Goal: Information Seeking & Learning: Check status

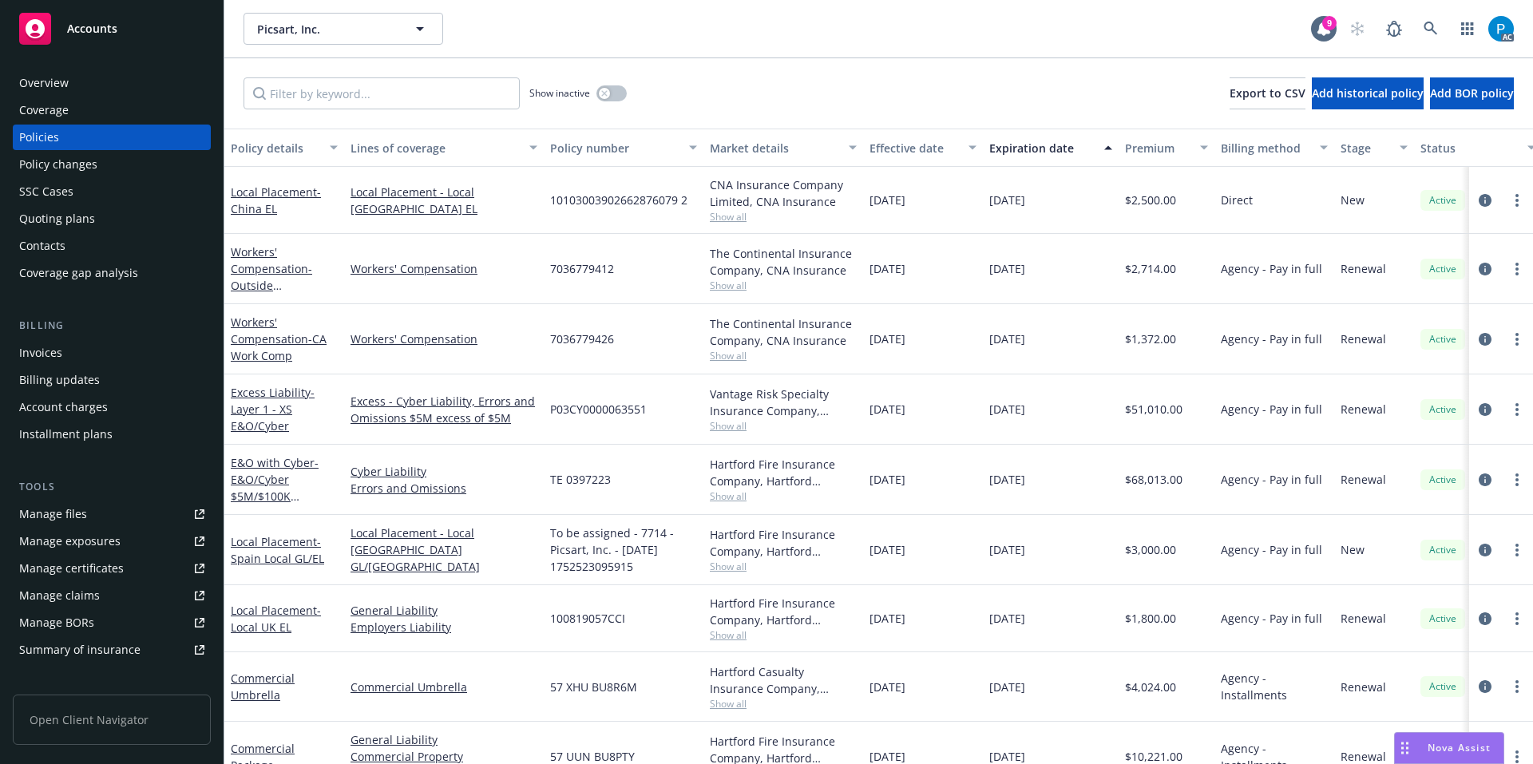
click at [116, 32] on span "Accounts" at bounding box center [92, 28] width 50 height 13
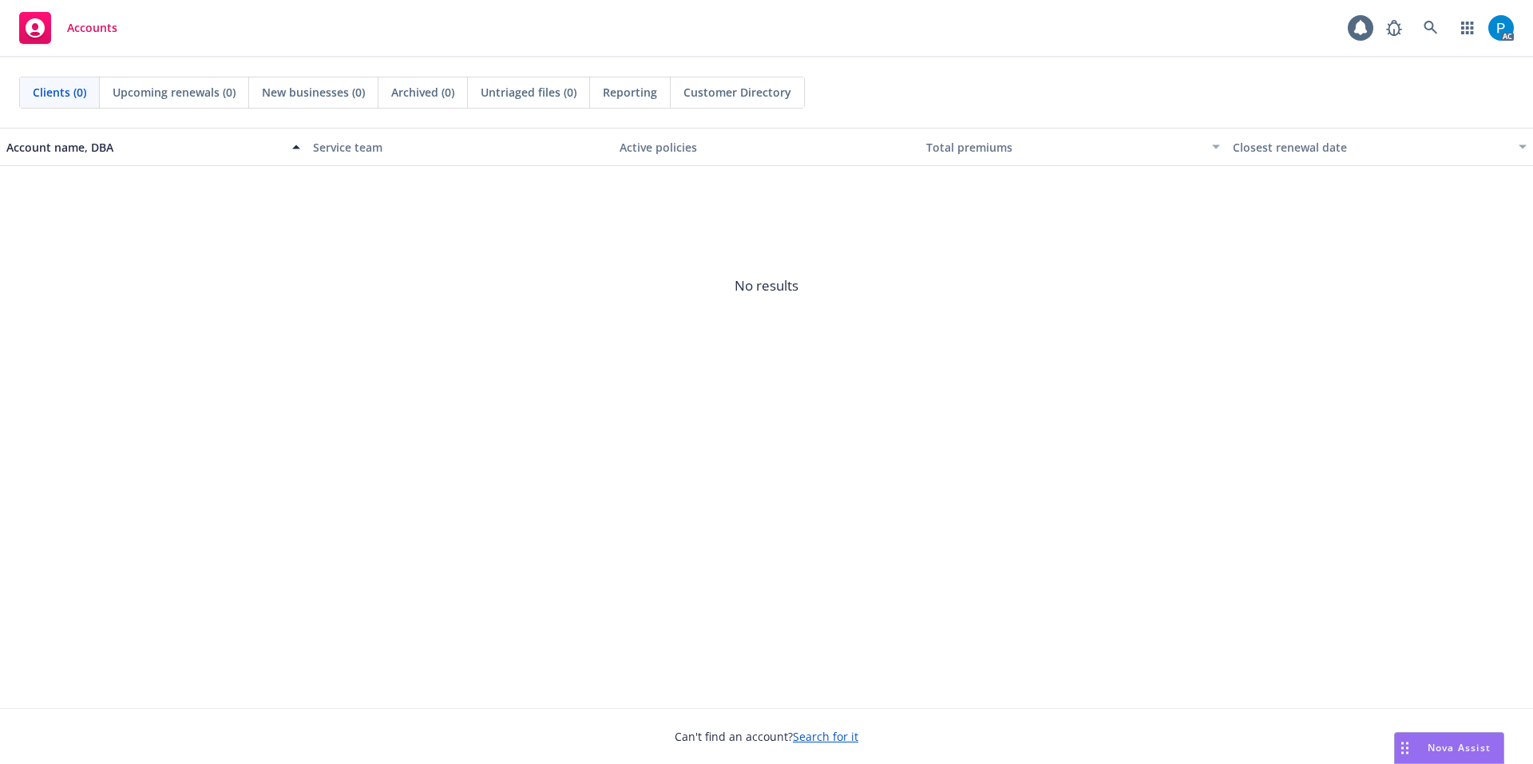
click at [116, 32] on span "Accounts" at bounding box center [92, 28] width 50 height 13
click at [1430, 23] on icon at bounding box center [1431, 28] width 14 height 14
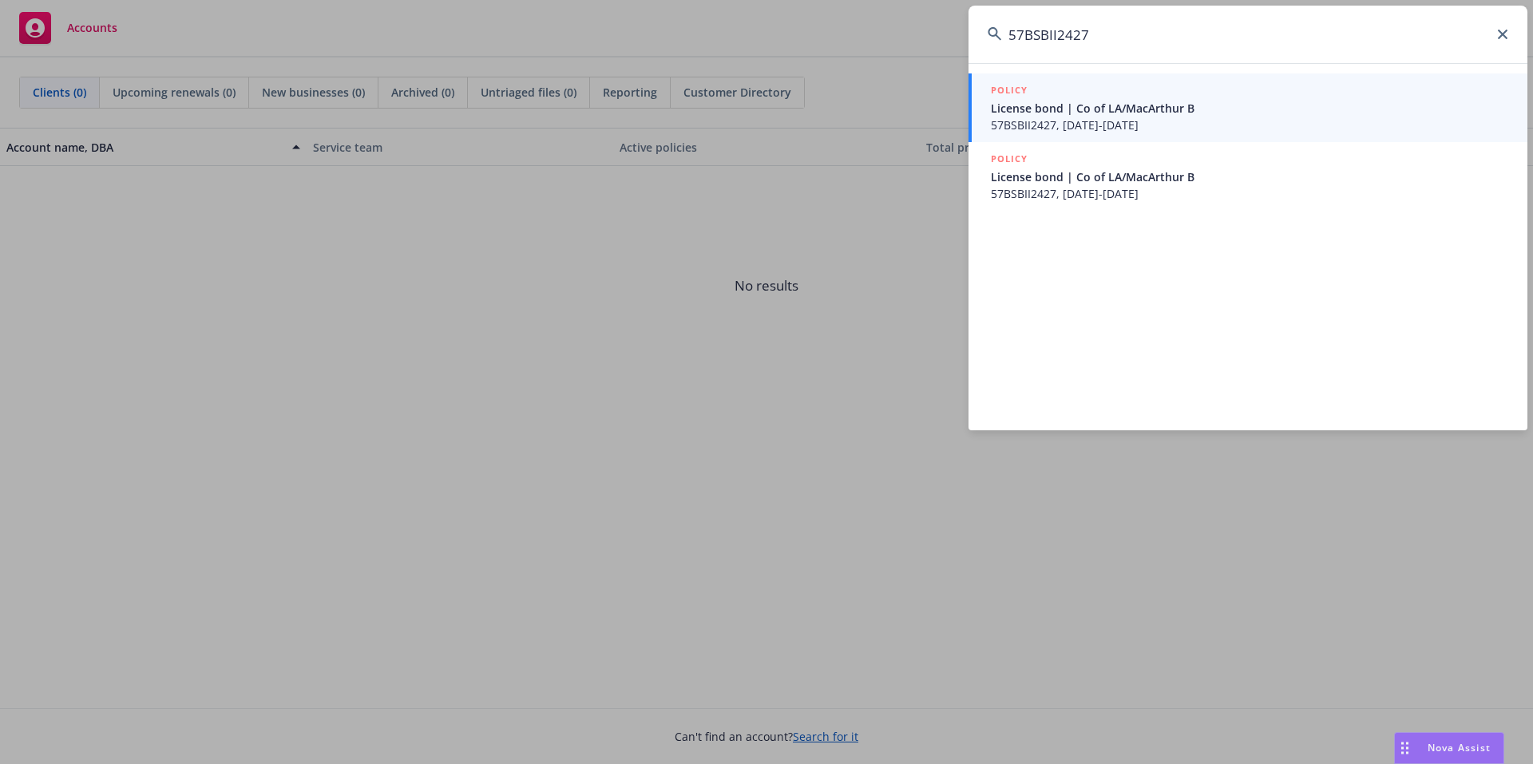
type input "57BSBII2427"
click at [1114, 124] on span "57BSBII2427, [DATE]-[DATE]" at bounding box center [1250, 125] width 518 height 17
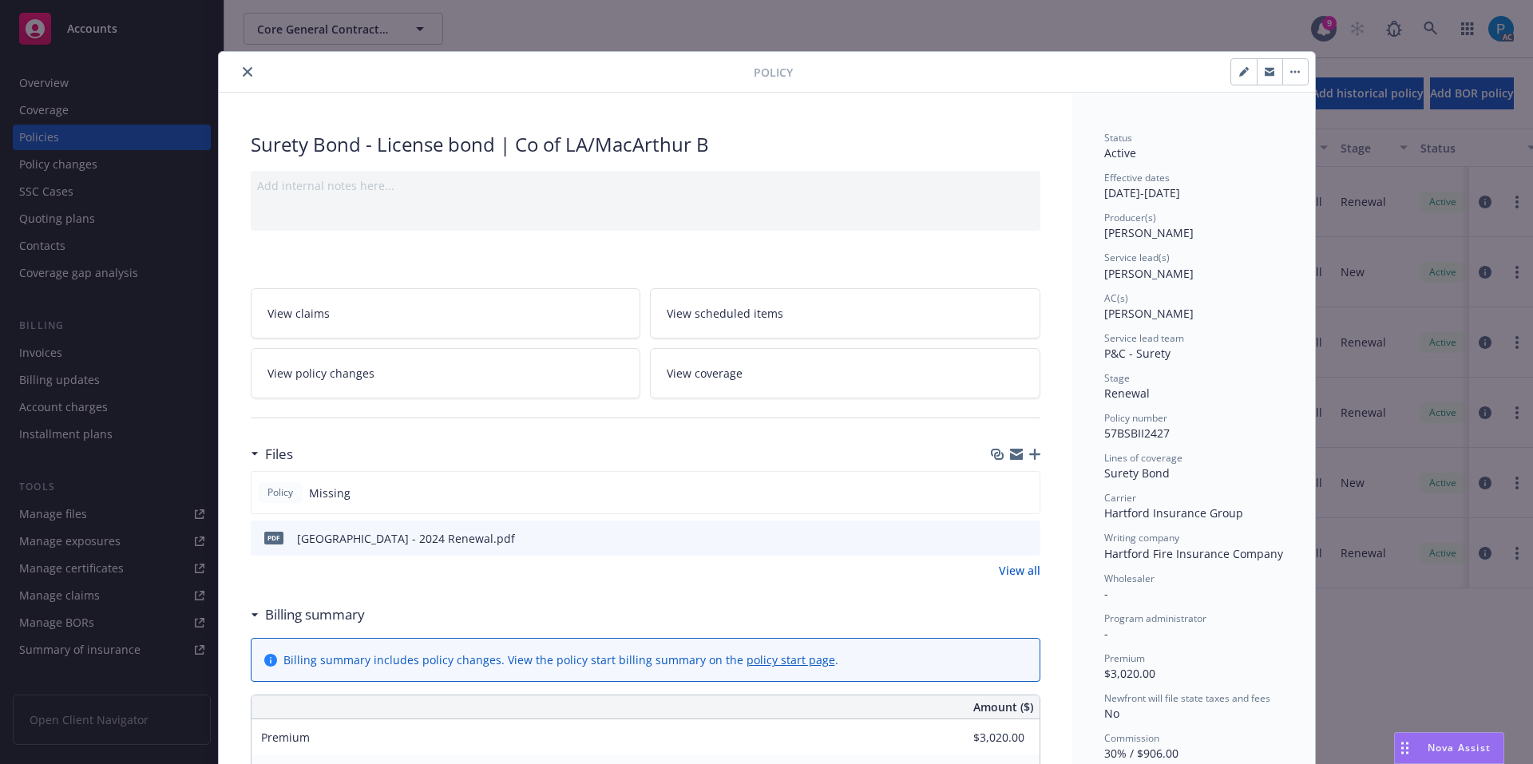
click at [240, 66] on button "close" at bounding box center [247, 71] width 19 height 19
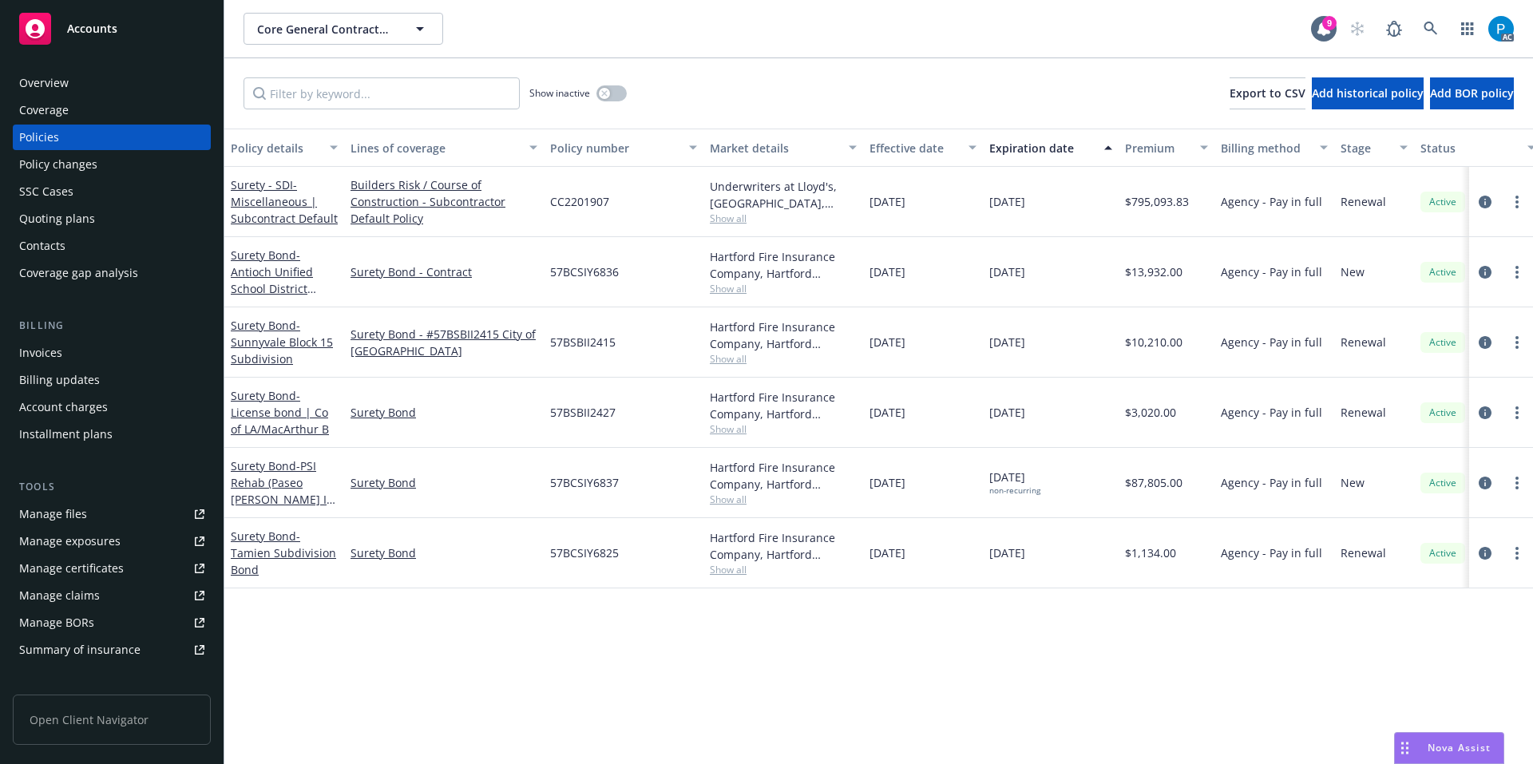
click at [53, 355] on div "Invoices" at bounding box center [40, 353] width 43 height 26
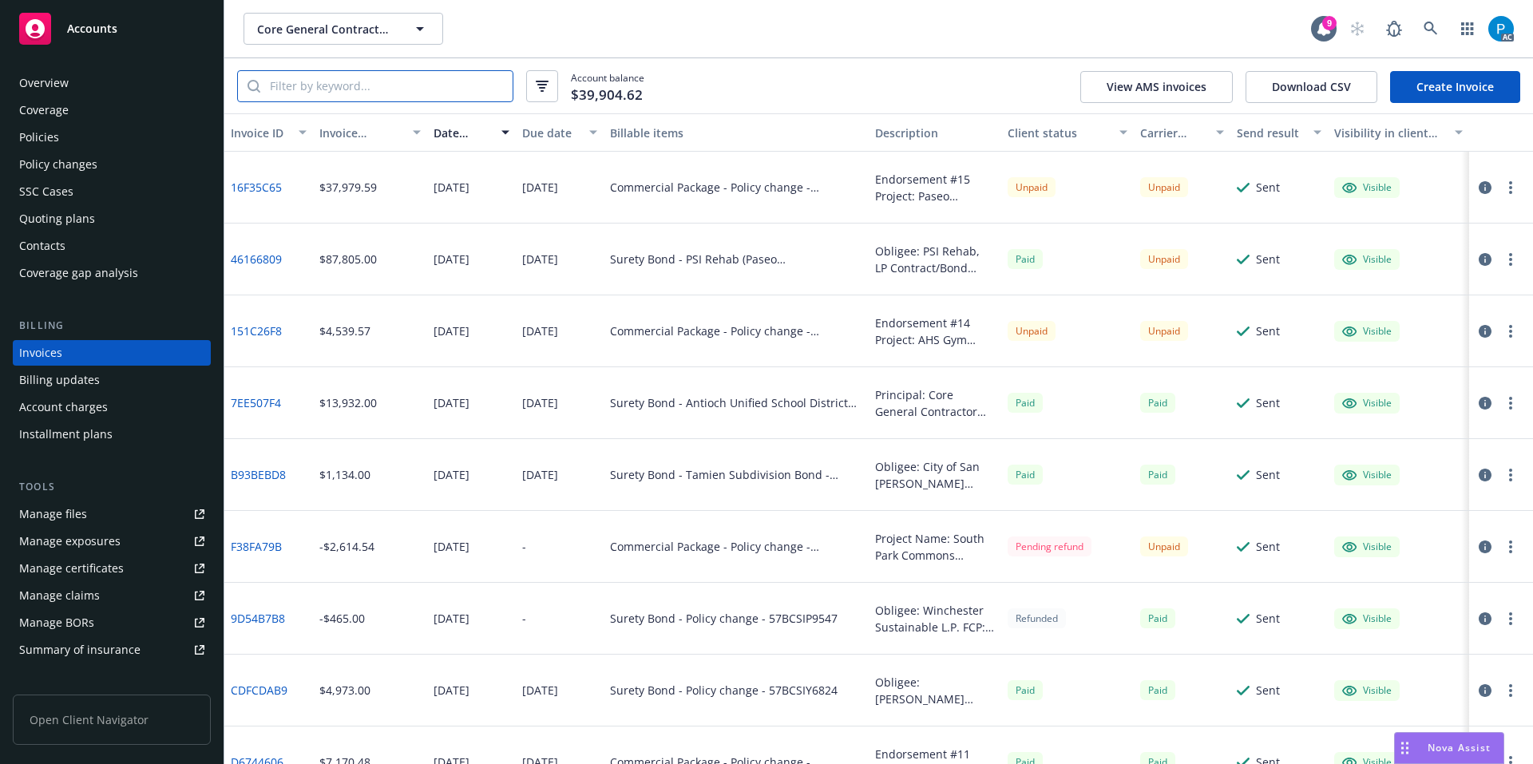
click at [360, 81] on input "search" at bounding box center [386, 86] width 252 height 30
paste input "57BSBII2427"
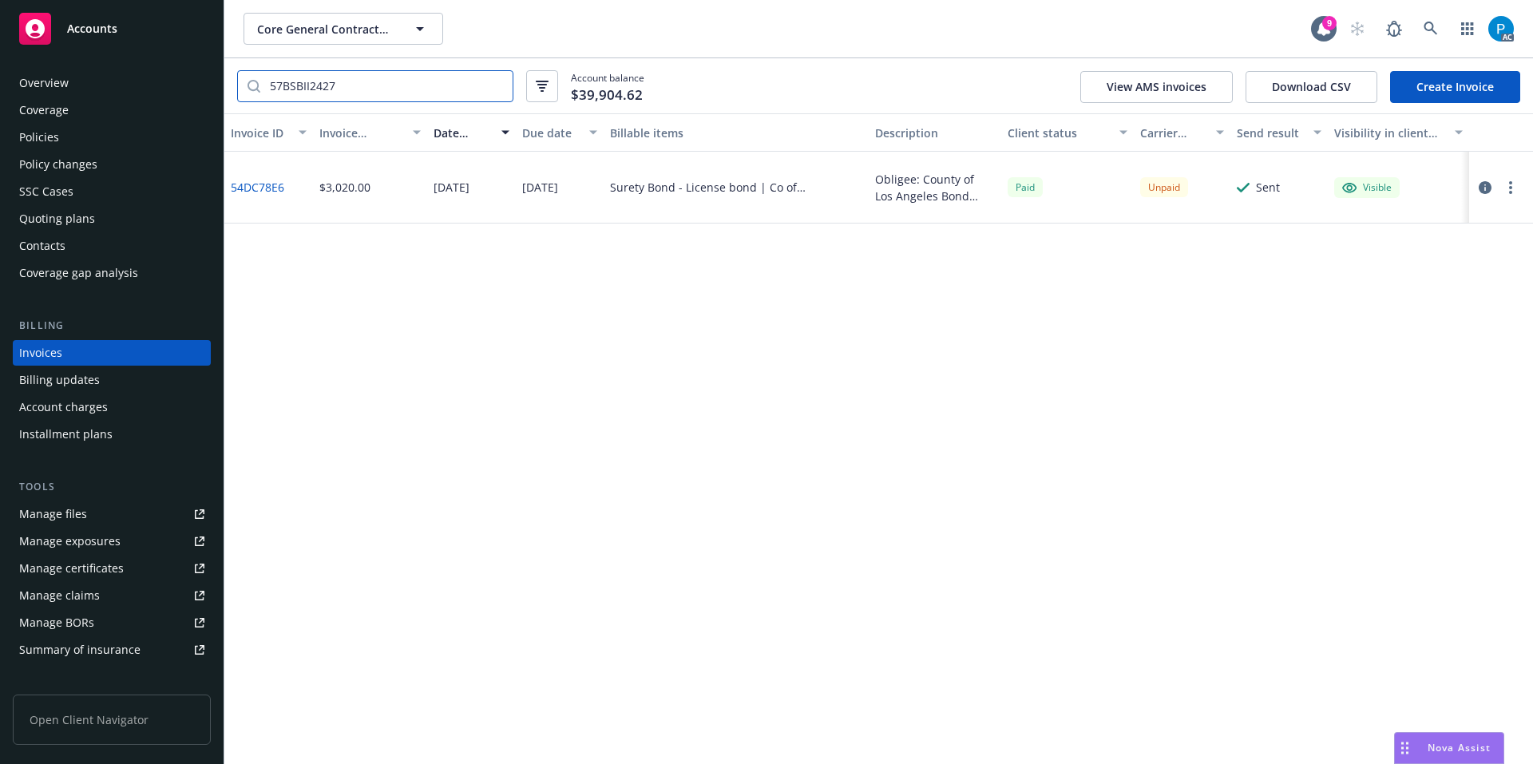
type input "57BSBII2427"
click at [1492, 189] on button "button" at bounding box center [1485, 187] width 19 height 19
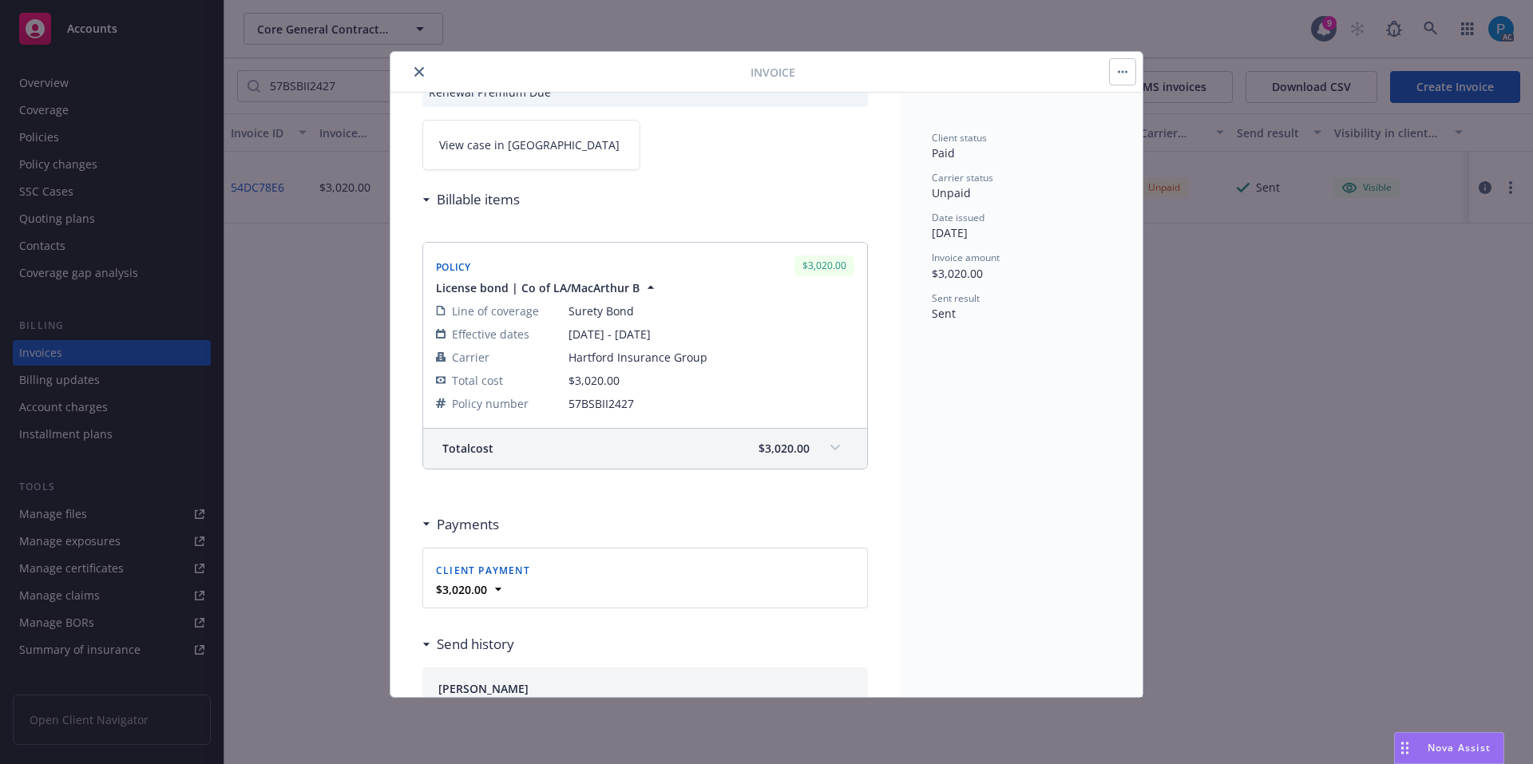
scroll to position [160, 0]
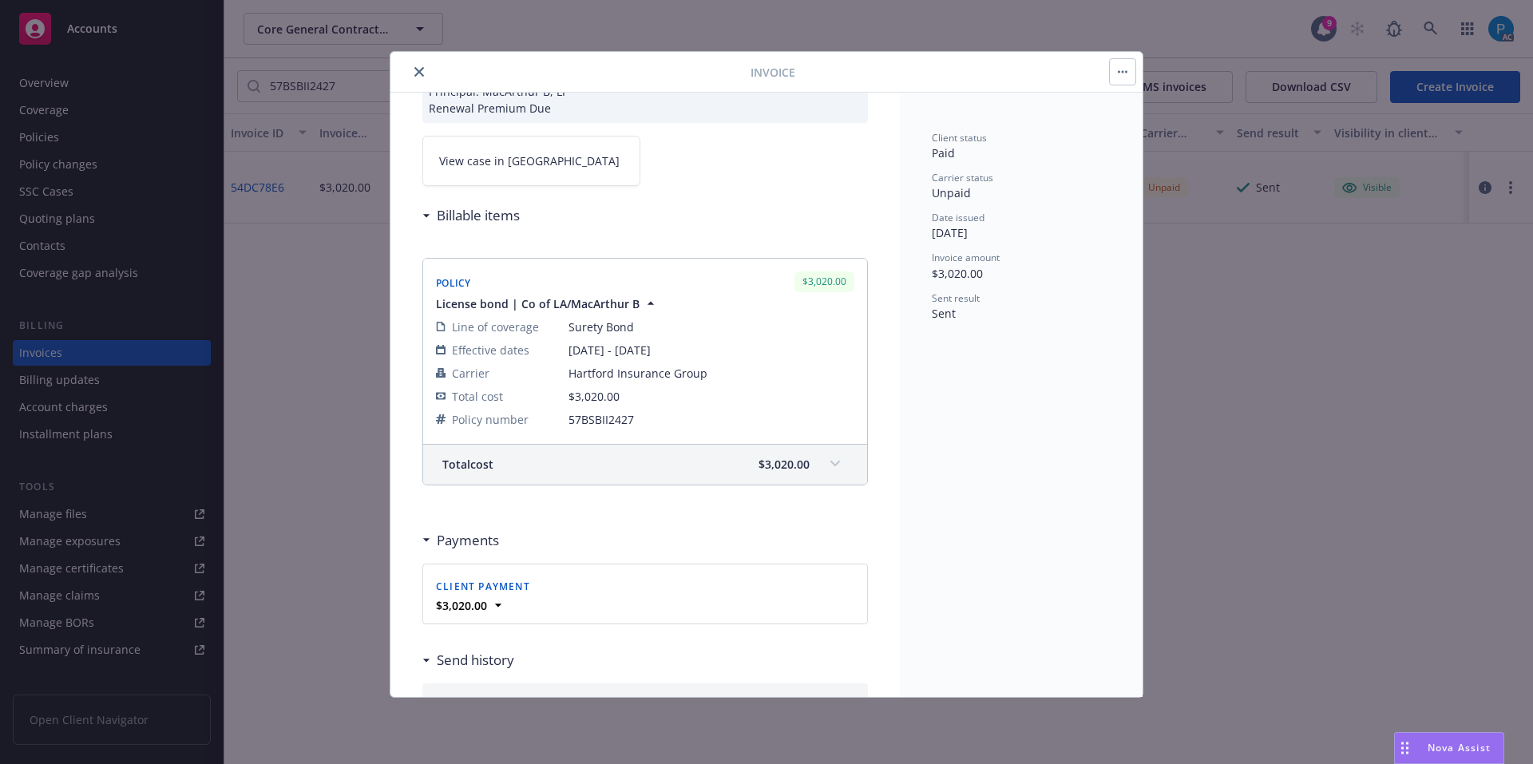
click at [549, 148] on link "View case in [GEOGRAPHIC_DATA]" at bounding box center [531, 161] width 218 height 50
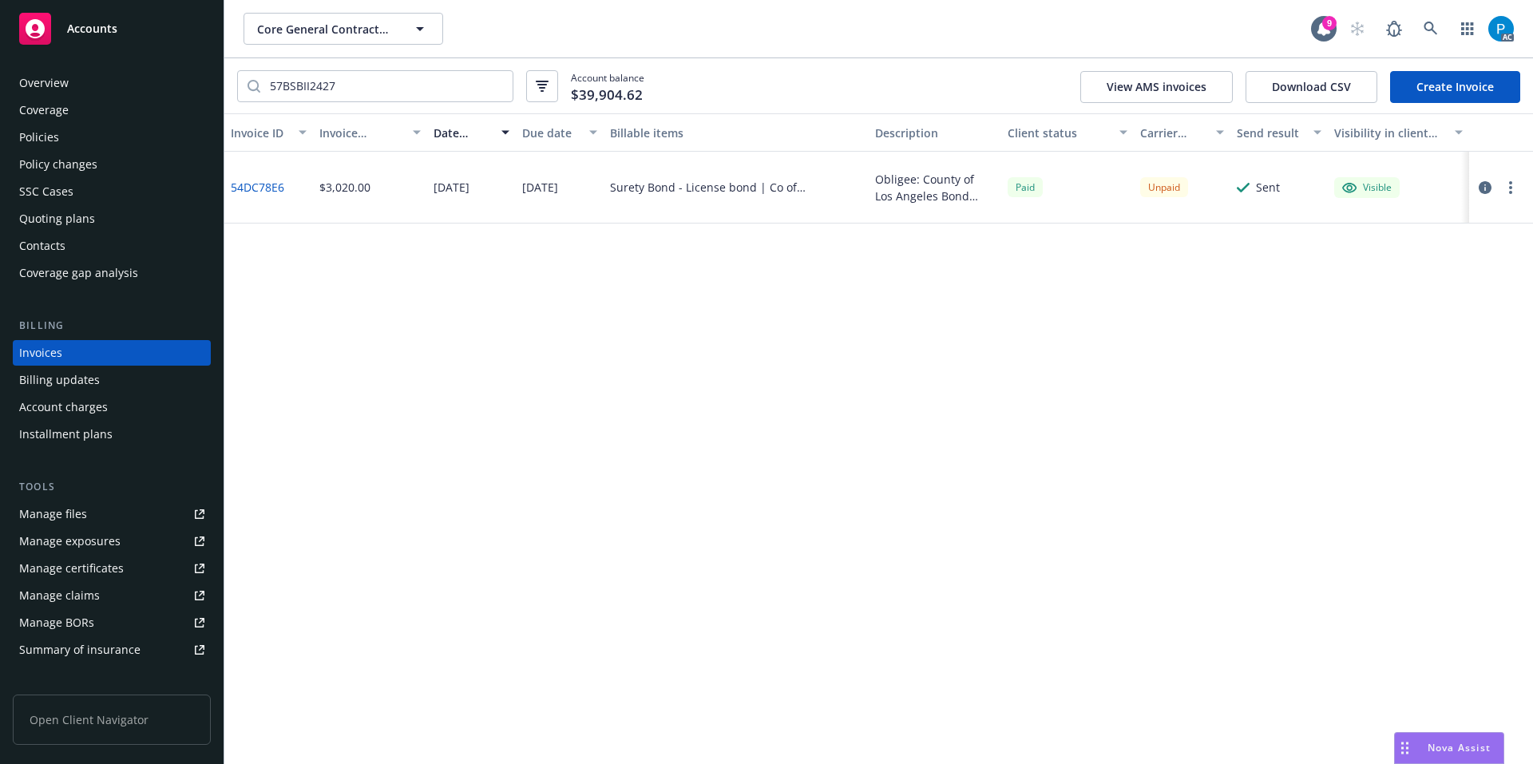
click at [108, 24] on span "Accounts" at bounding box center [92, 28] width 50 height 13
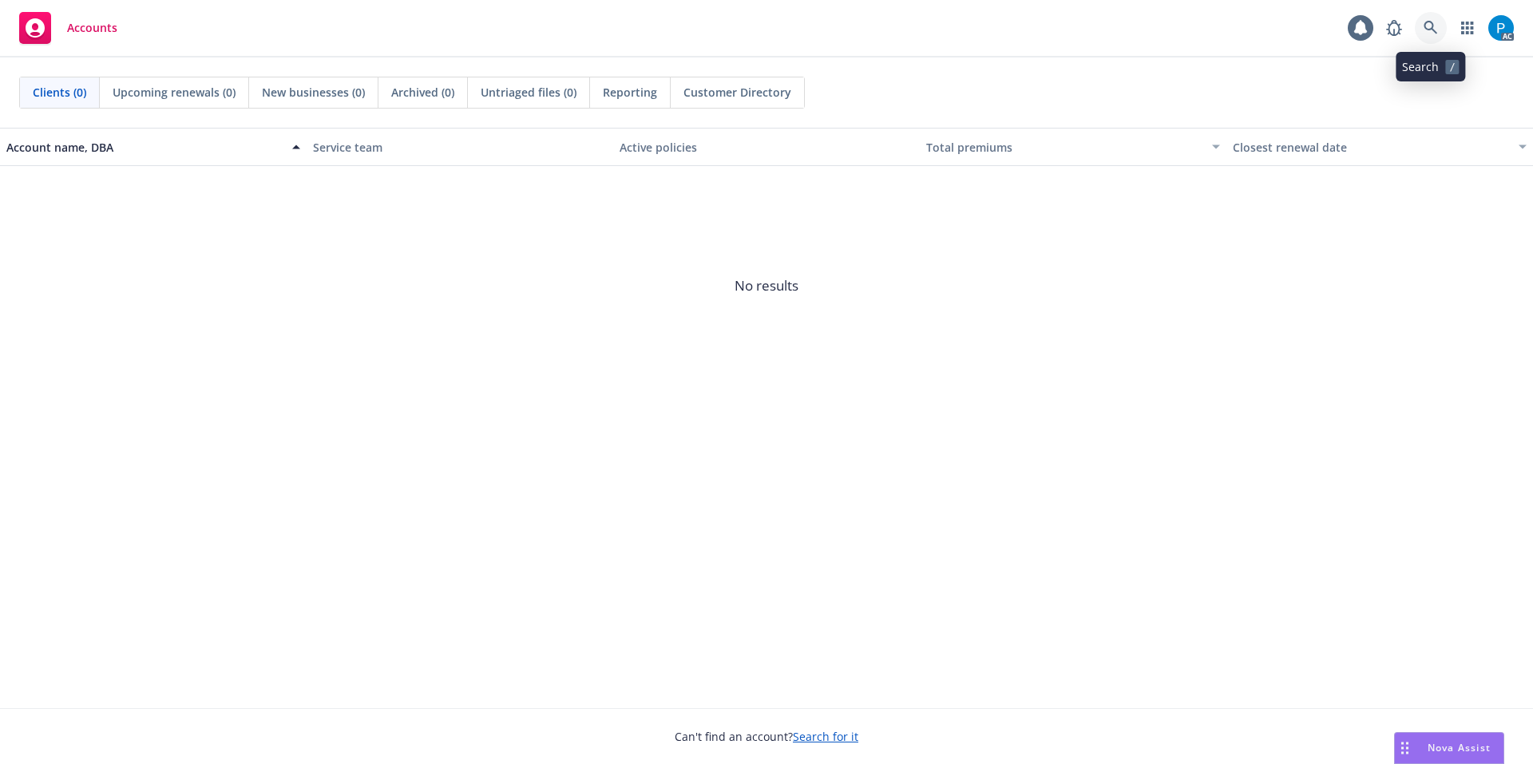
click at [1433, 13] on link at bounding box center [1431, 28] width 32 height 32
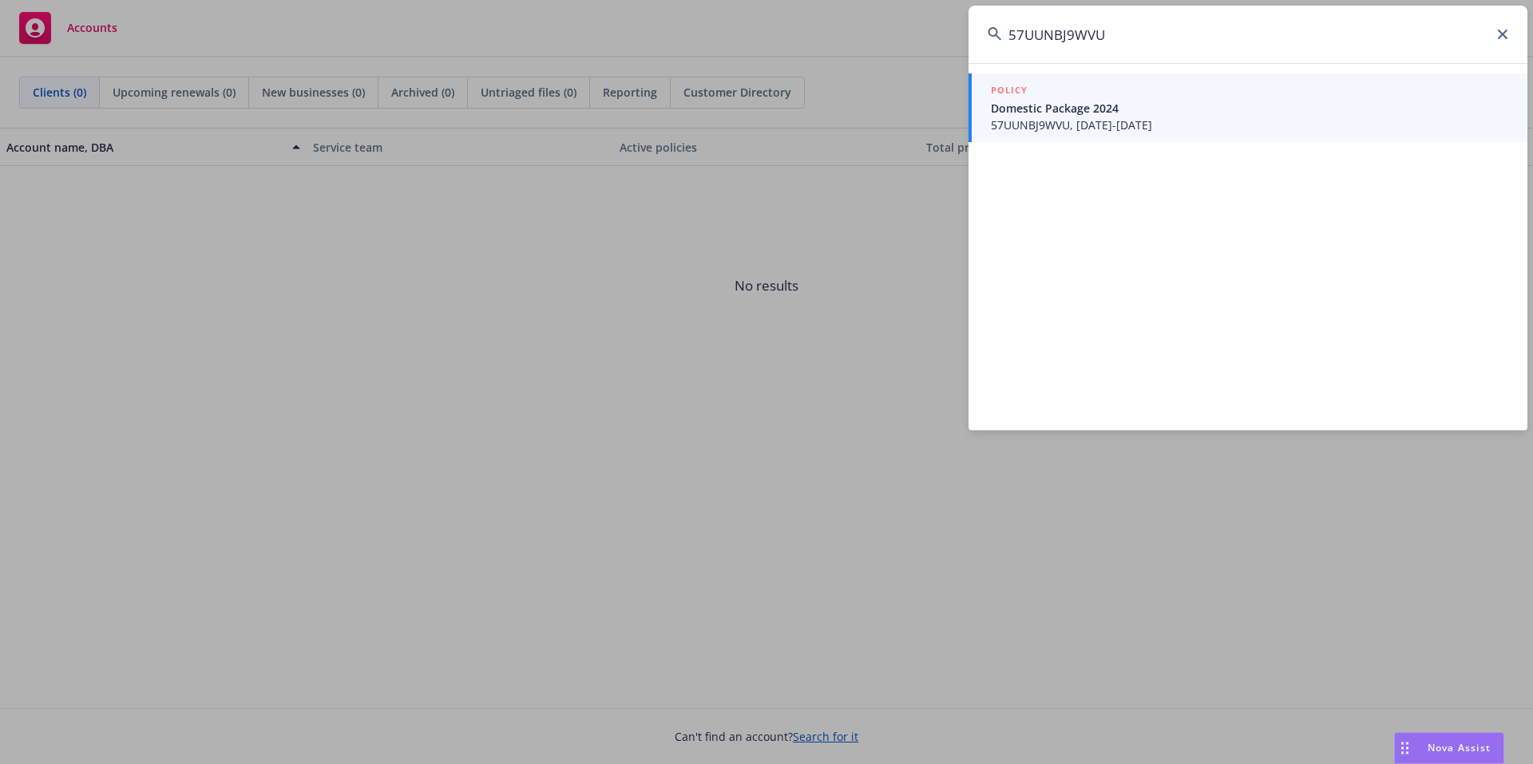
type input "57UUNBJ9WVU"
click at [1074, 105] on span "Domestic Package 2024" at bounding box center [1250, 108] width 518 height 17
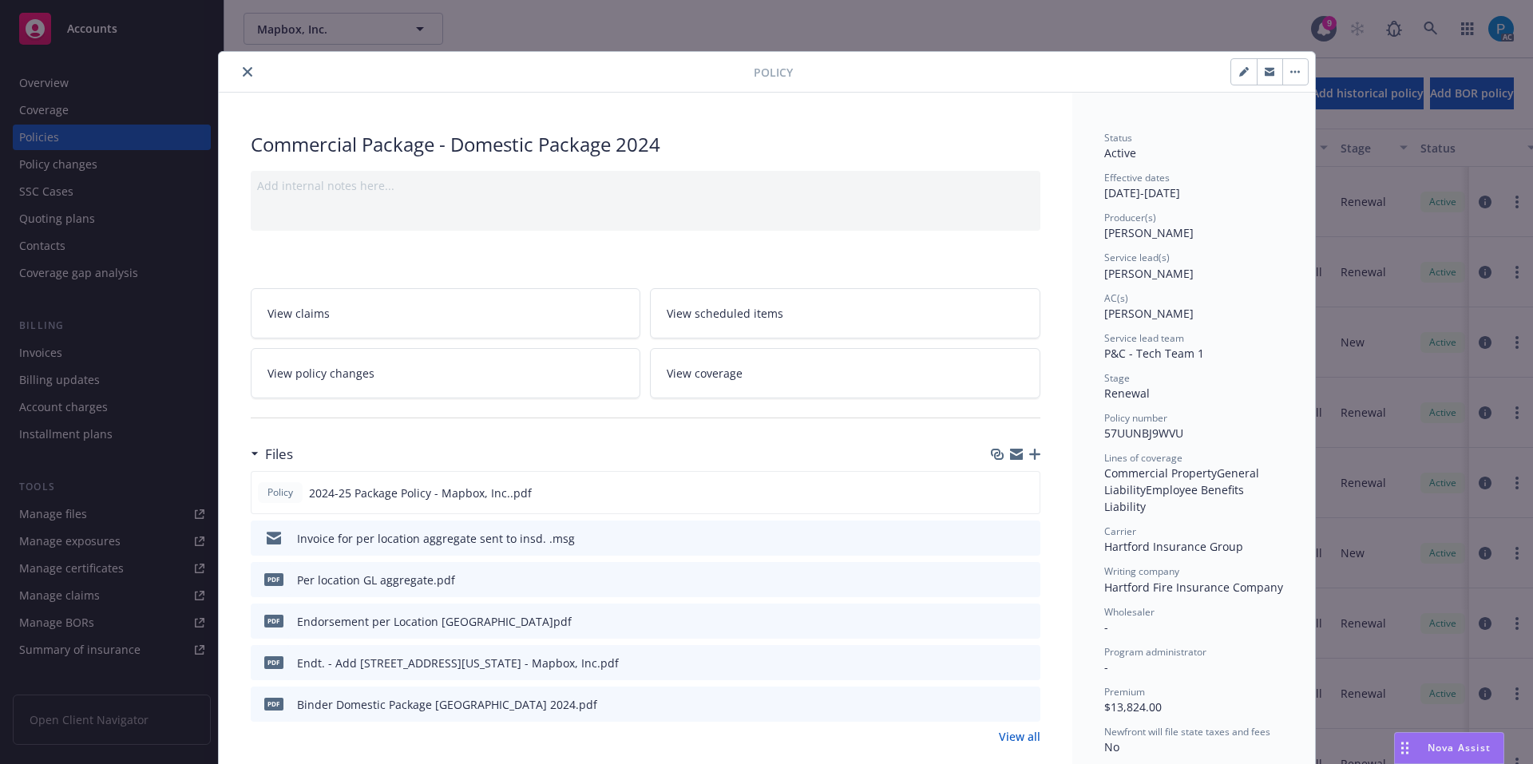
click at [243, 68] on icon "close" at bounding box center [248, 72] width 10 height 10
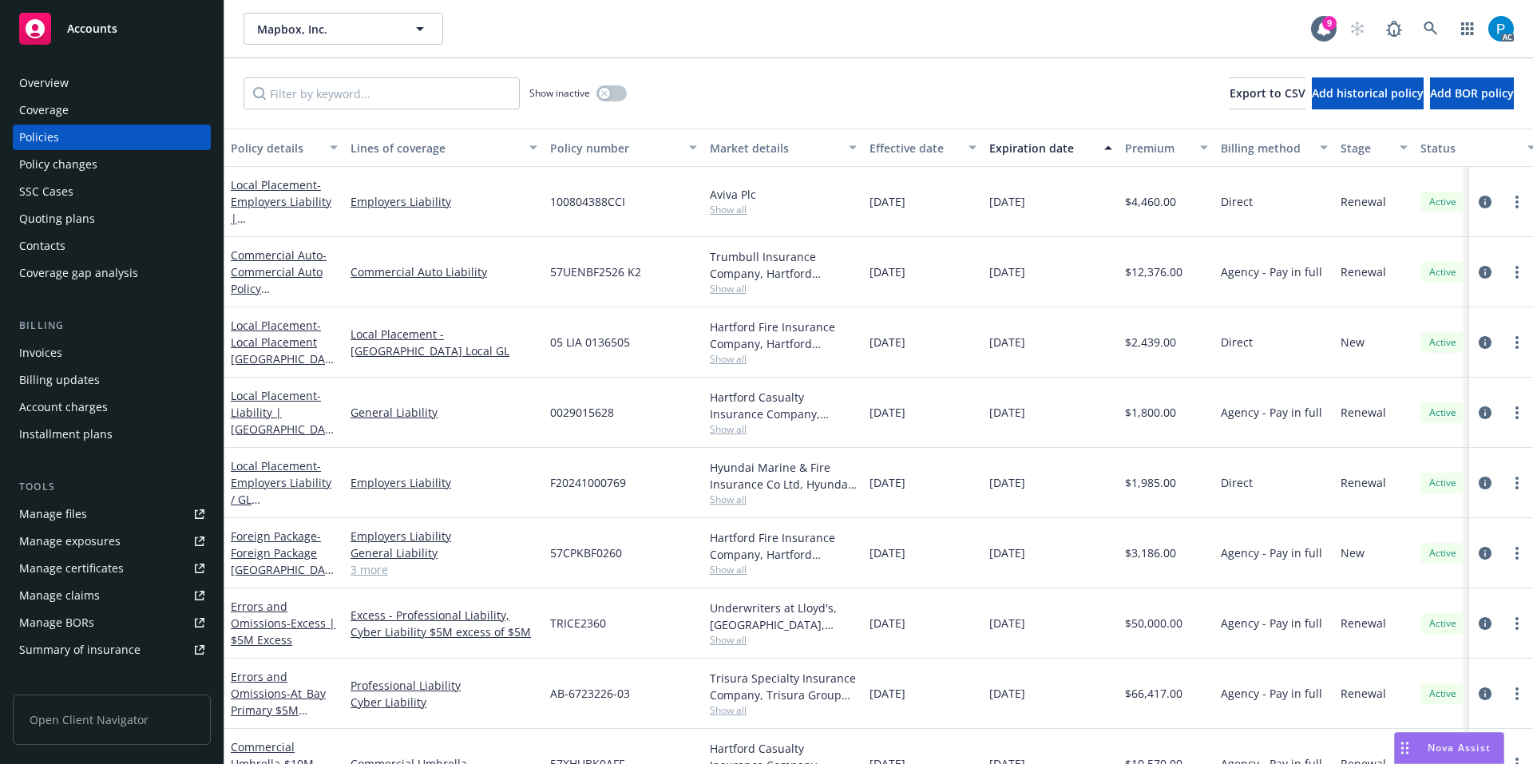
click at [59, 335] on div "Billing Invoices Billing updates Account charges Installment plans" at bounding box center [112, 382] width 198 height 129
click at [50, 350] on div "Invoices" at bounding box center [40, 353] width 43 height 26
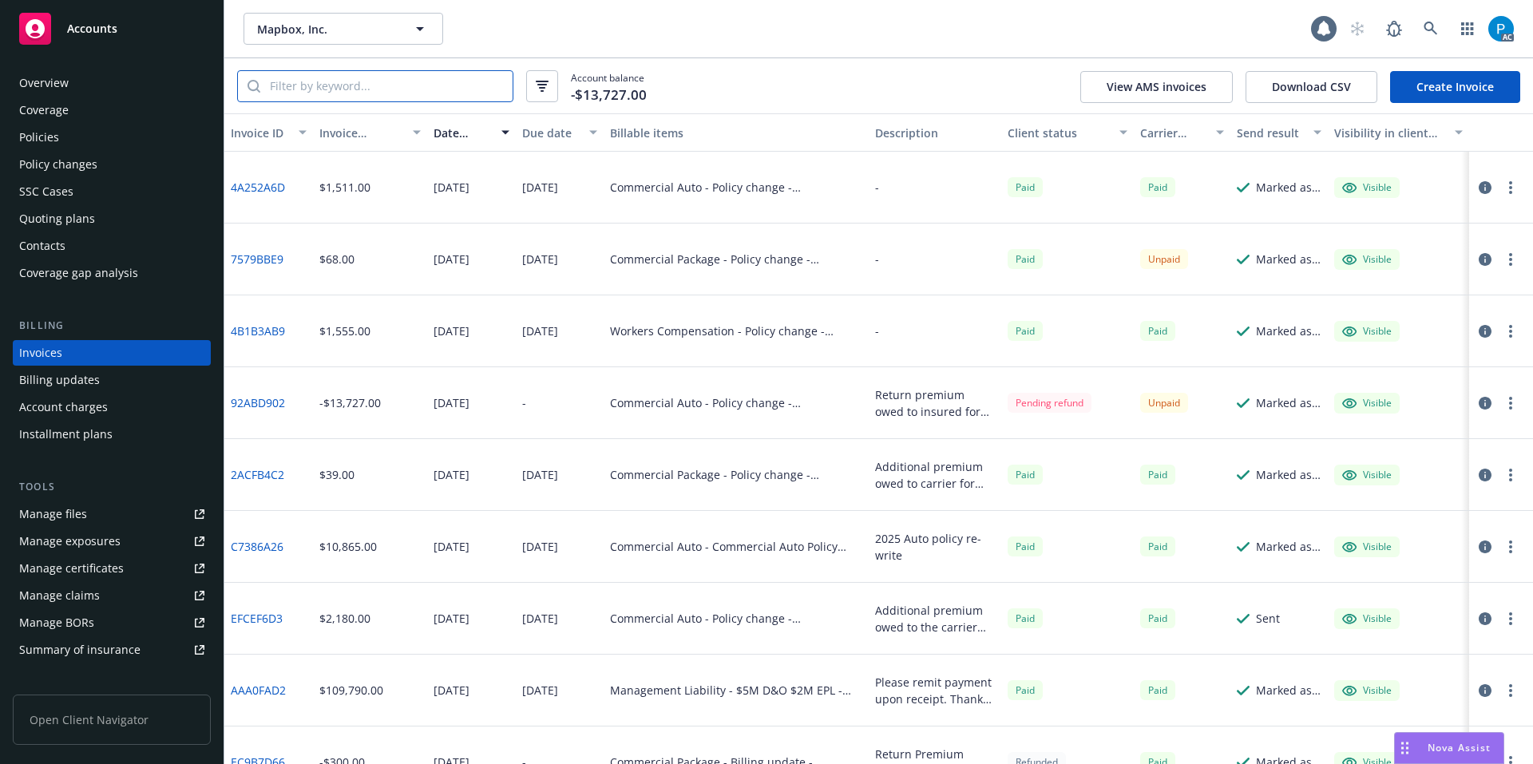
click at [396, 96] on input "search" at bounding box center [386, 86] width 252 height 30
paste input "57UUNBJ9WVU"
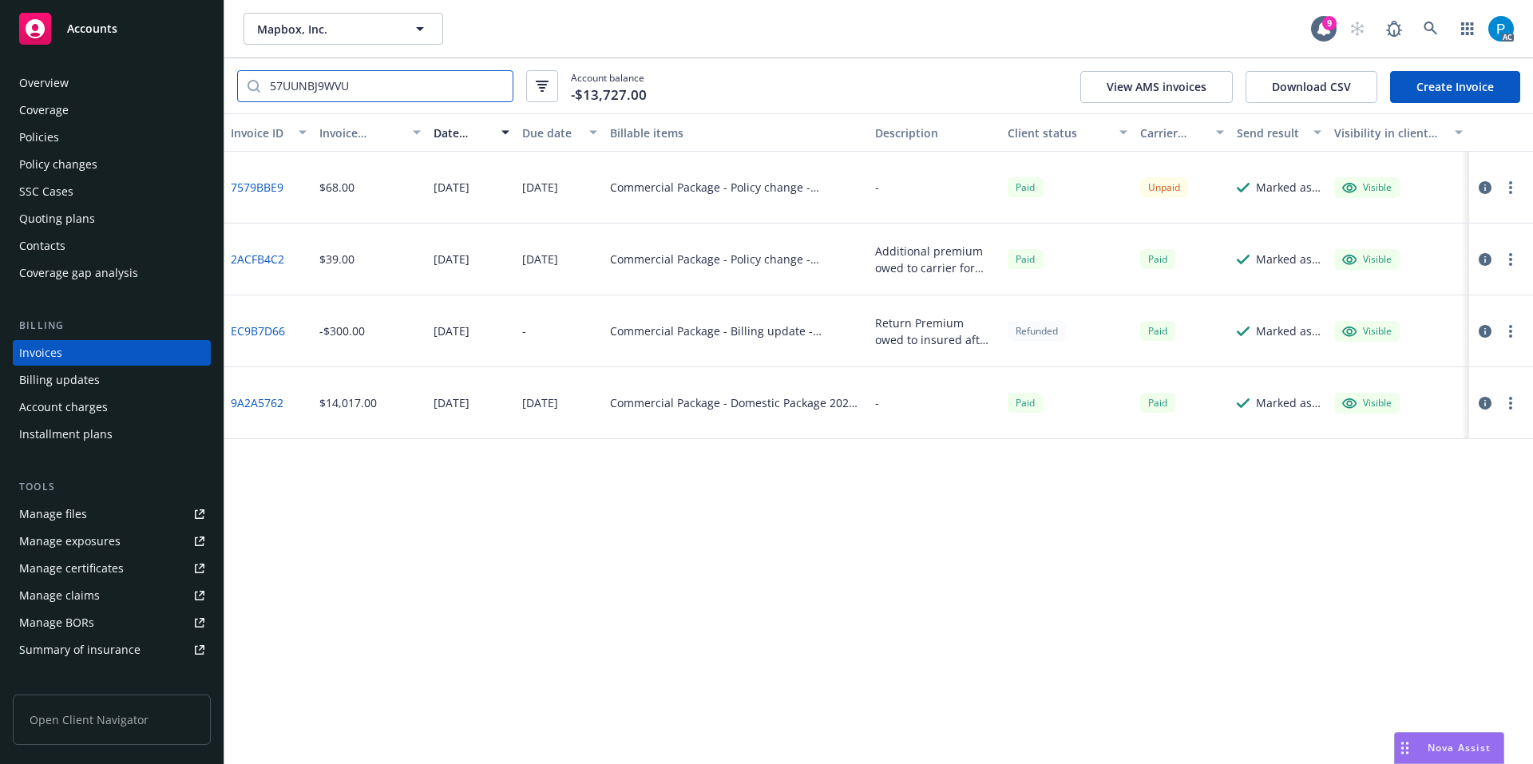
type input "57UUNBJ9WVU"
click at [1481, 188] on icon "button" at bounding box center [1485, 187] width 13 height 13
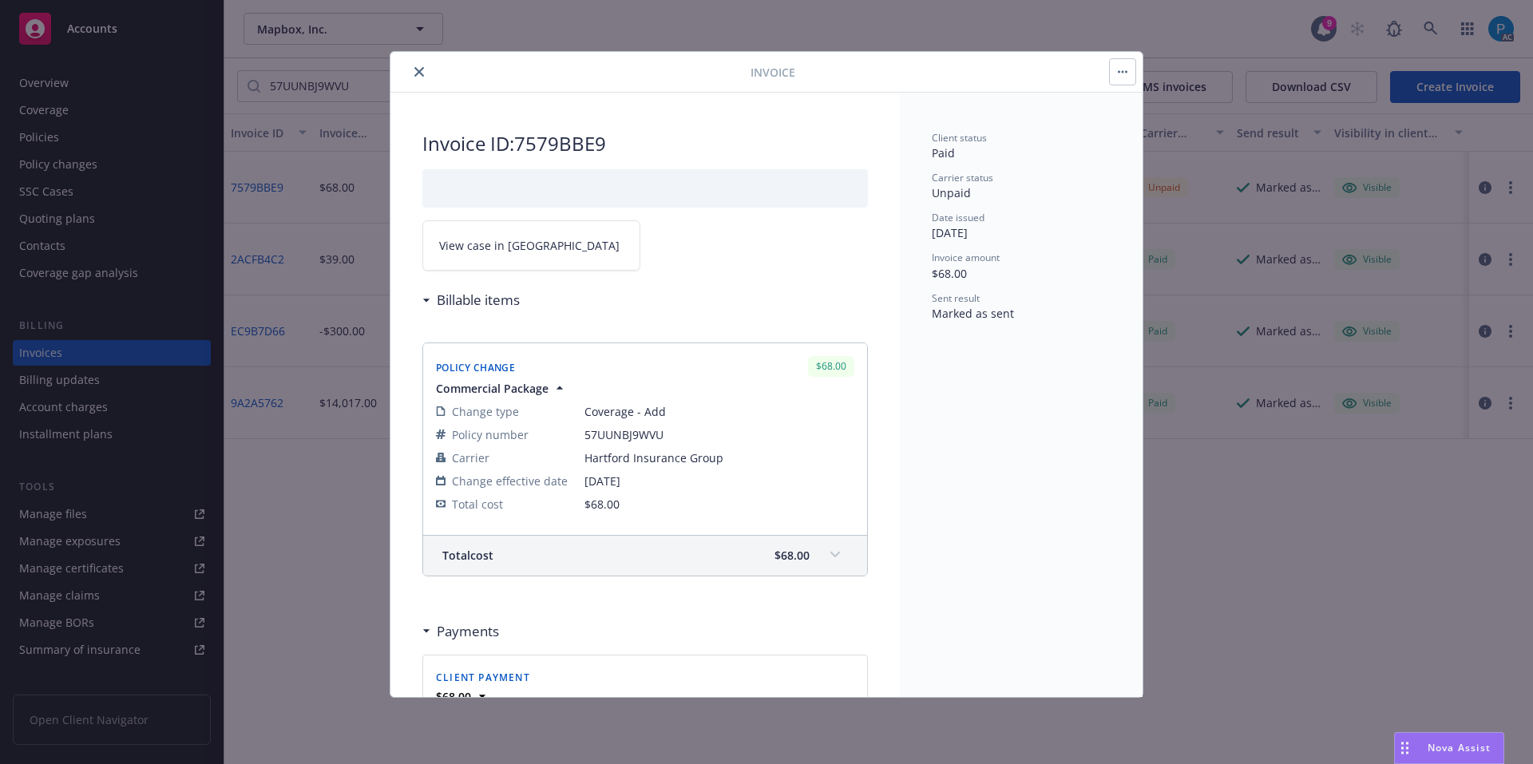
click at [538, 245] on link "View case in [GEOGRAPHIC_DATA]" at bounding box center [531, 245] width 218 height 50
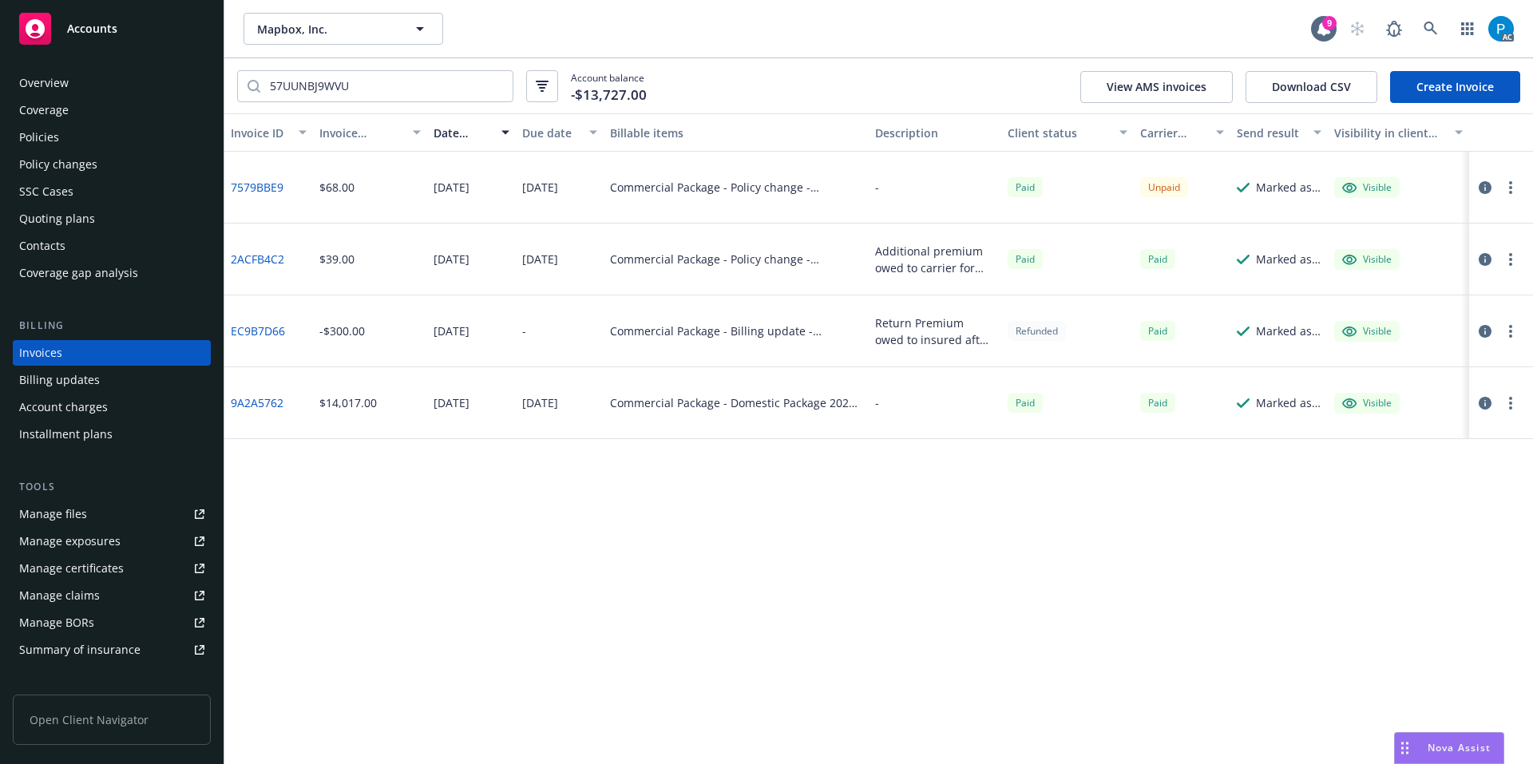
click at [134, 29] on div "Accounts" at bounding box center [111, 29] width 185 height 32
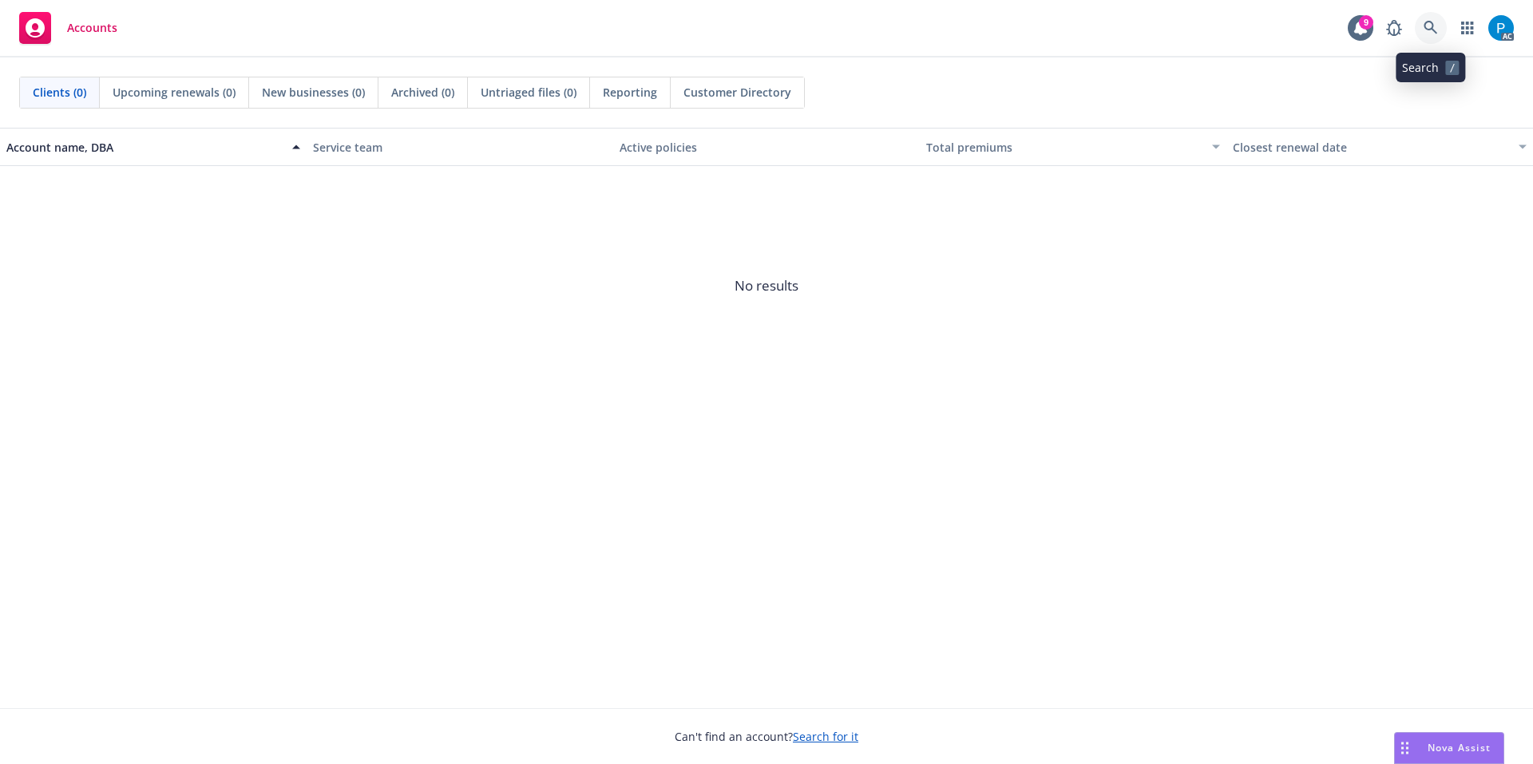
click at [1423, 22] on link at bounding box center [1431, 28] width 32 height 32
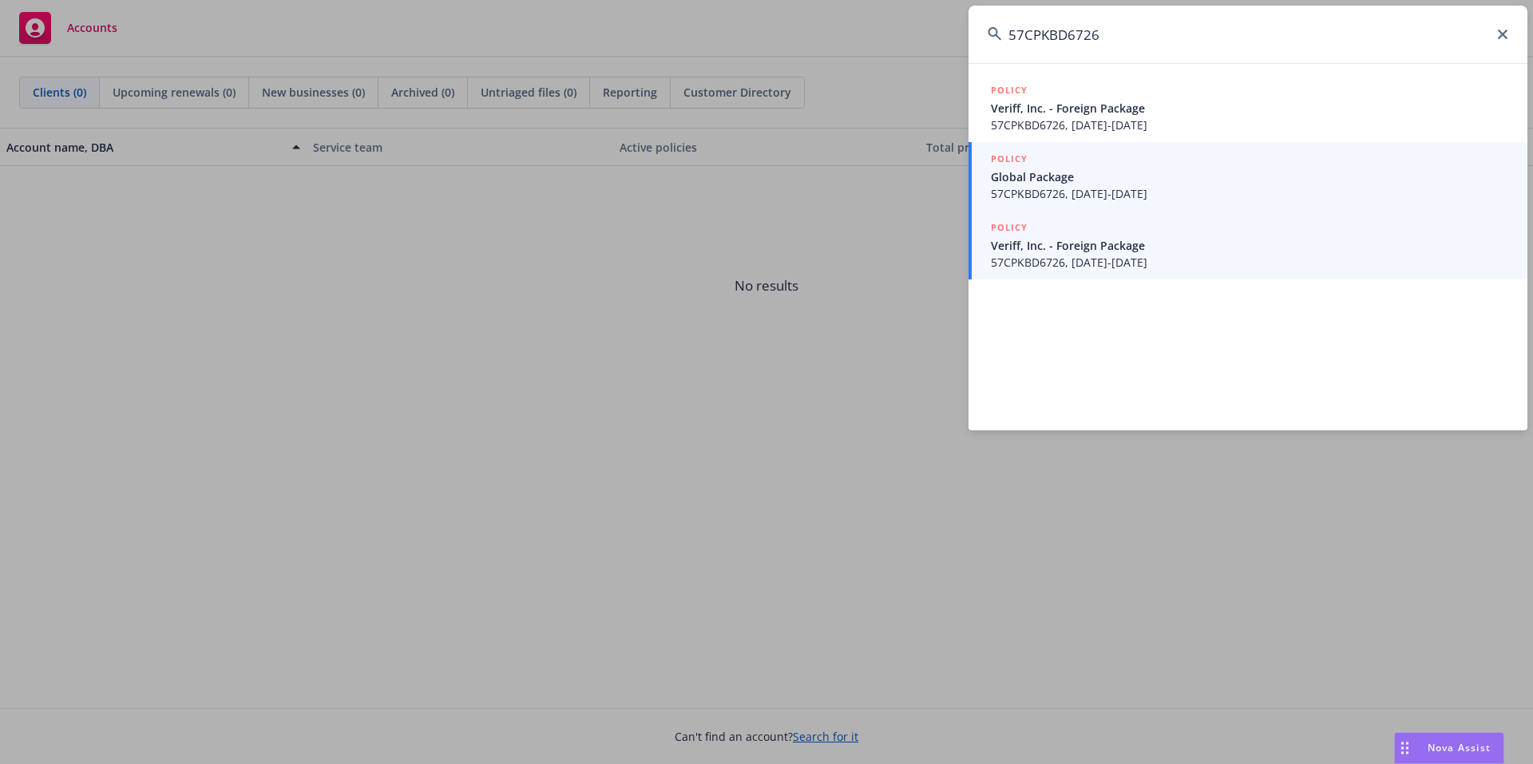
type input "57CPKBD6726"
click at [1100, 249] on span "Veriff, Inc. - Foreign Package" at bounding box center [1250, 245] width 518 height 17
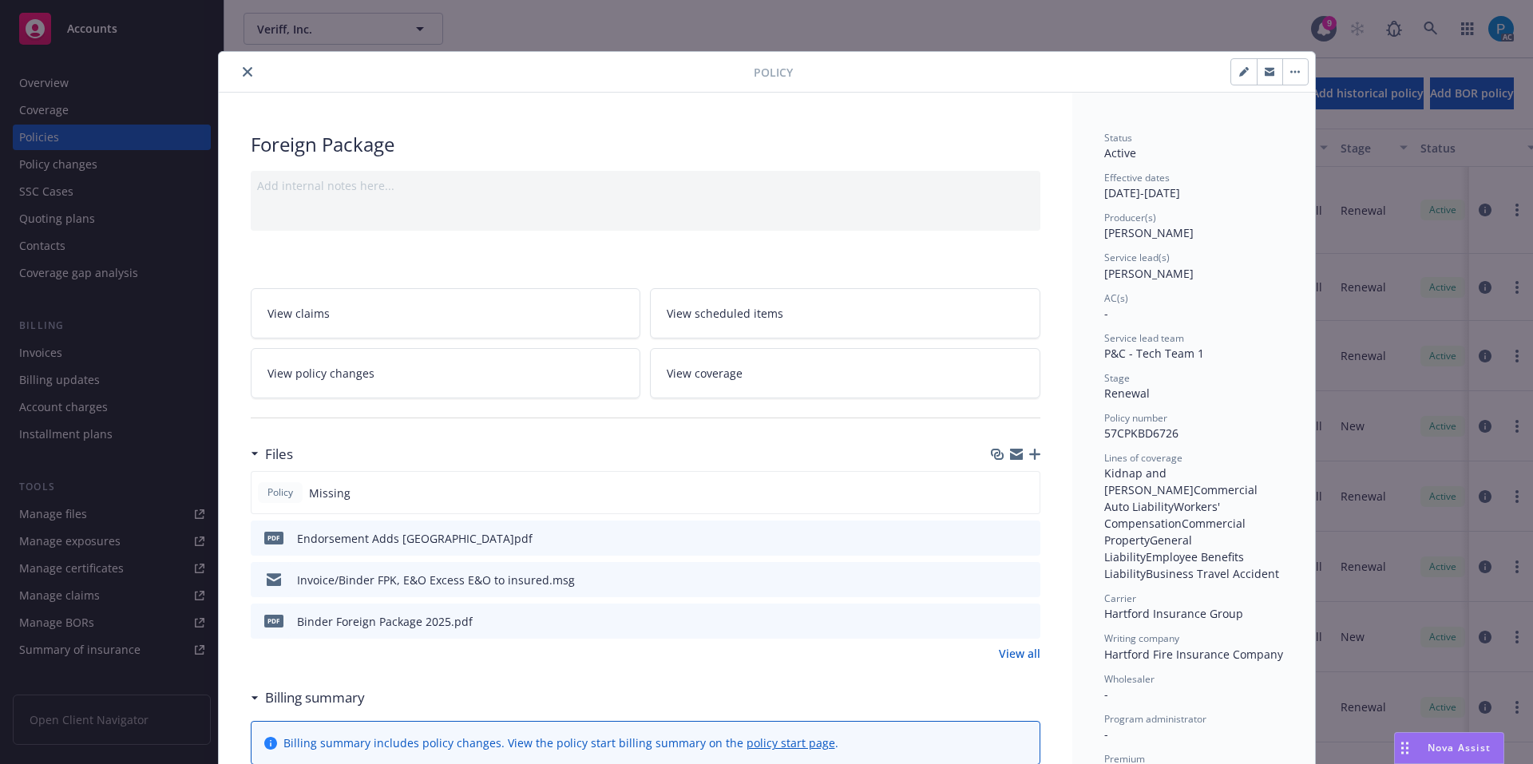
click at [243, 73] on icon "close" at bounding box center [248, 72] width 10 height 10
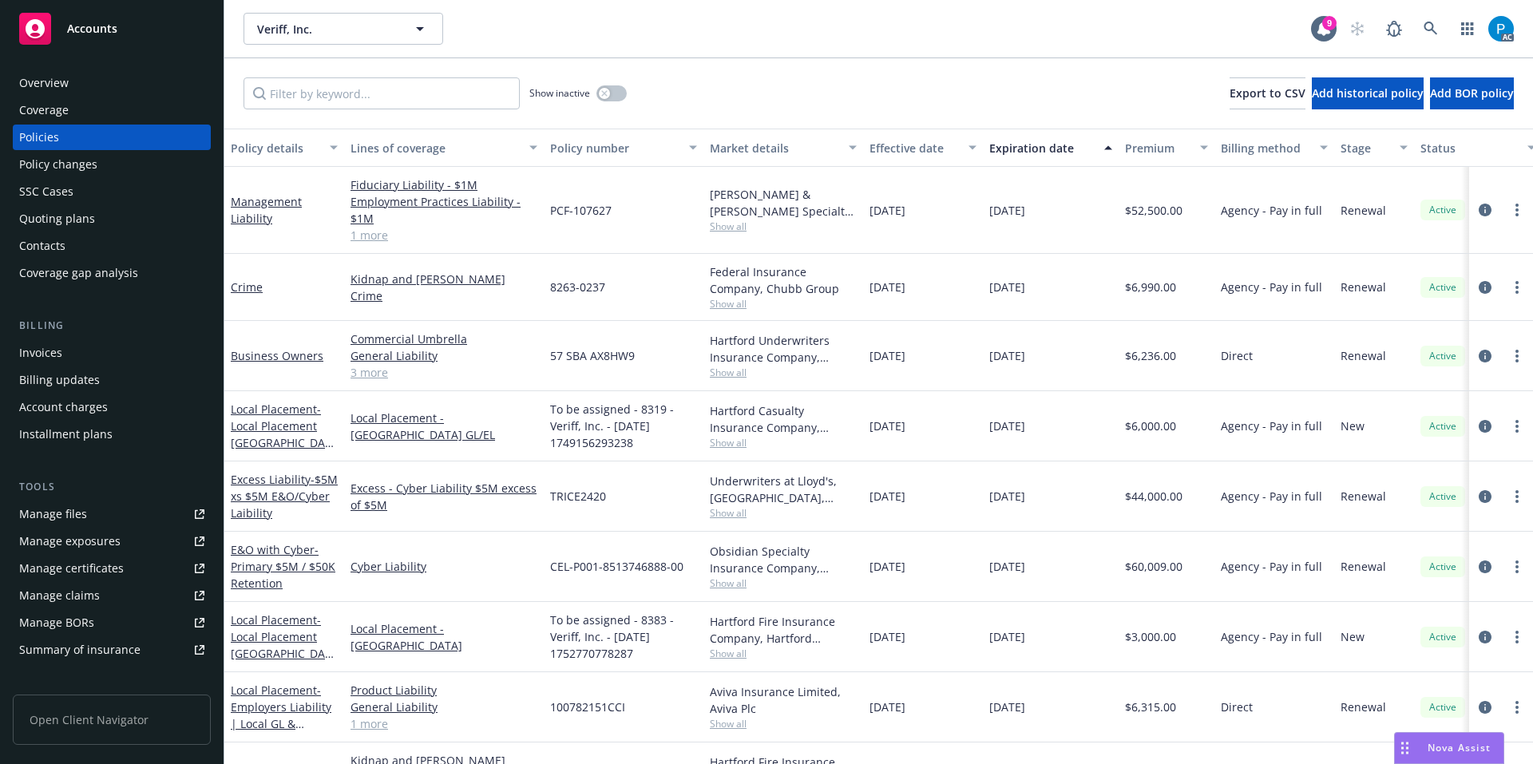
click at [83, 350] on div "Invoices" at bounding box center [111, 353] width 185 height 26
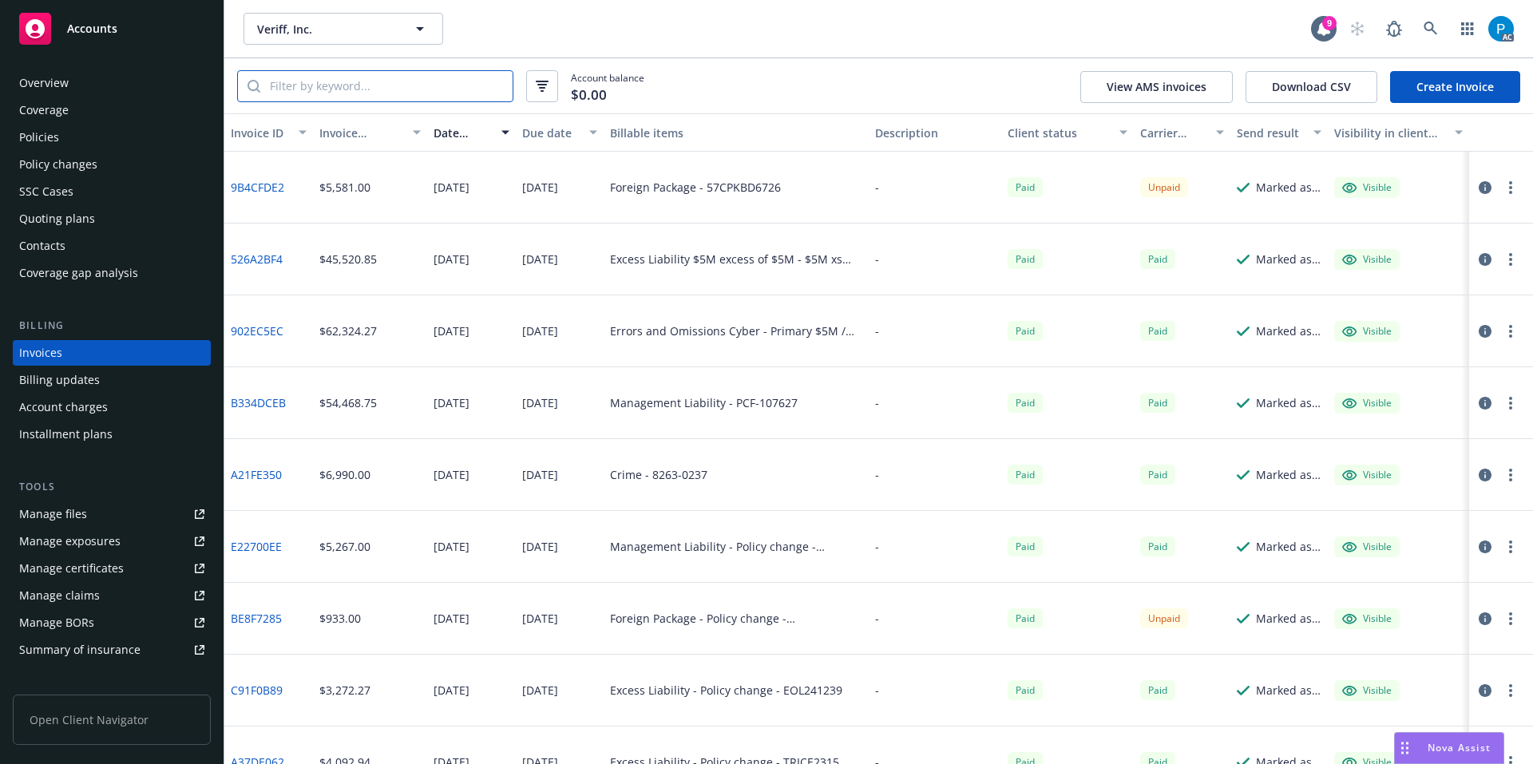
click at [377, 94] on input "search" at bounding box center [386, 86] width 252 height 30
paste input "57CPKBD6726"
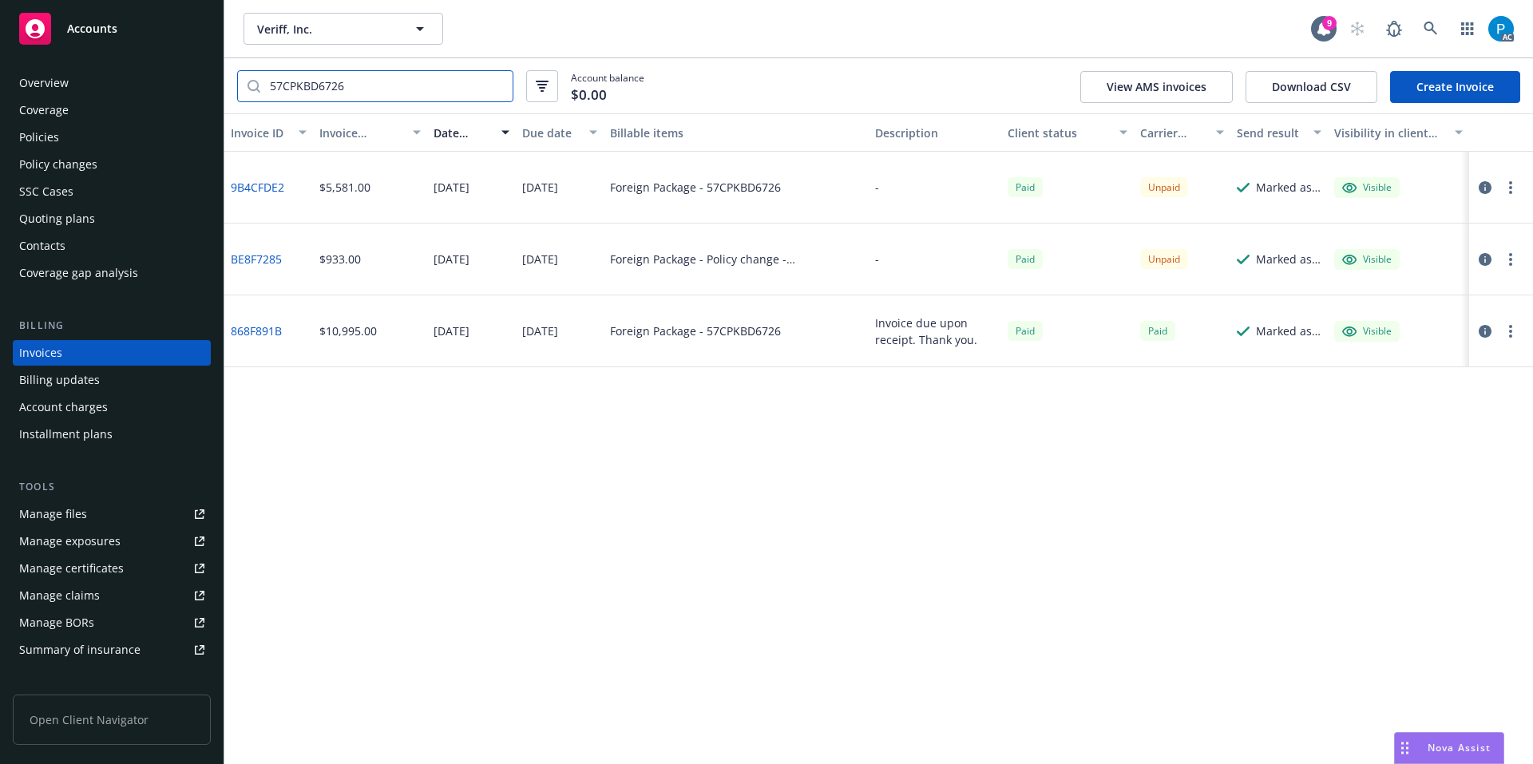
type input "57CPKBD6726"
click at [1487, 191] on icon "button" at bounding box center [1485, 187] width 13 height 13
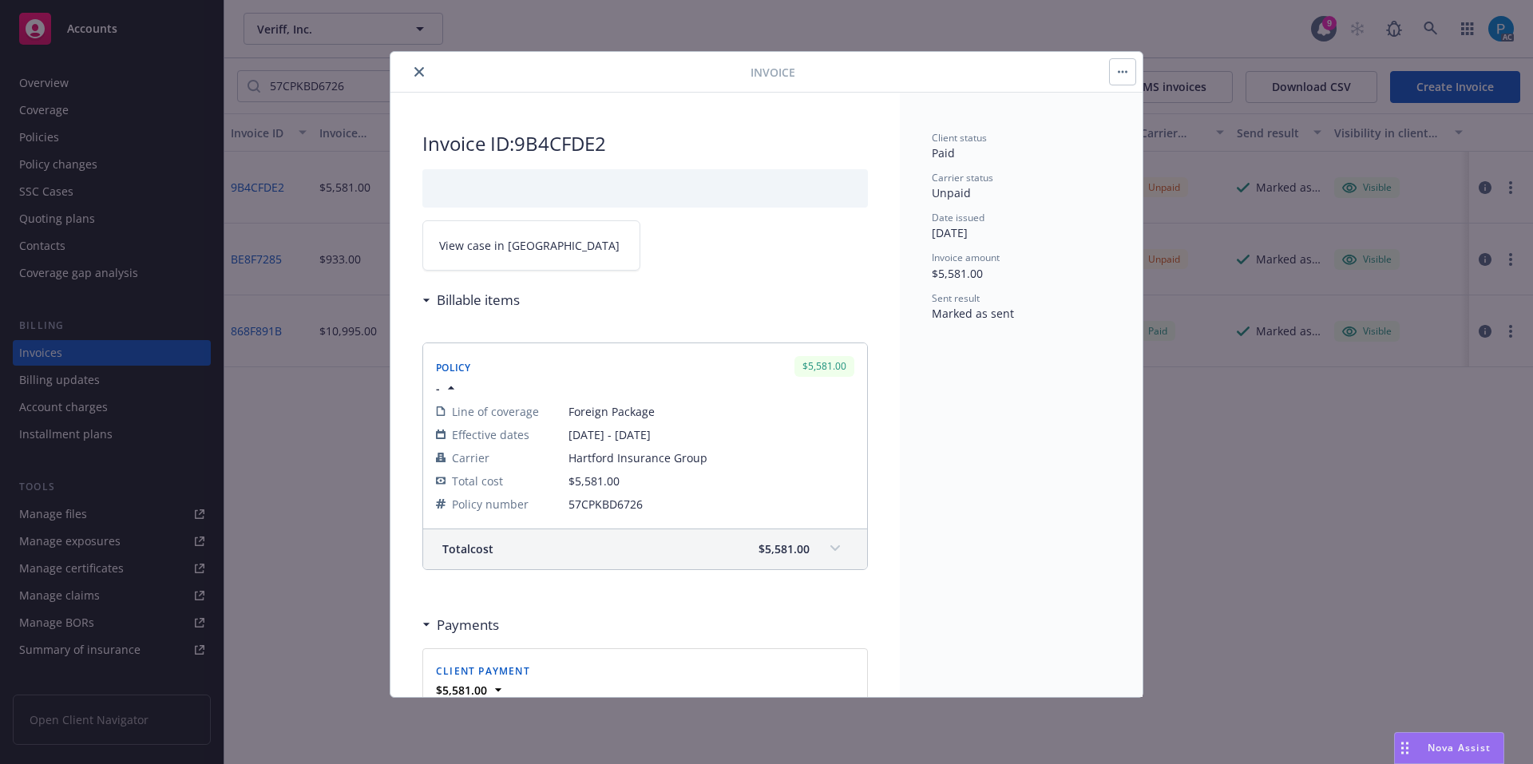
click at [514, 243] on span "View case in [GEOGRAPHIC_DATA]" at bounding box center [529, 245] width 180 height 17
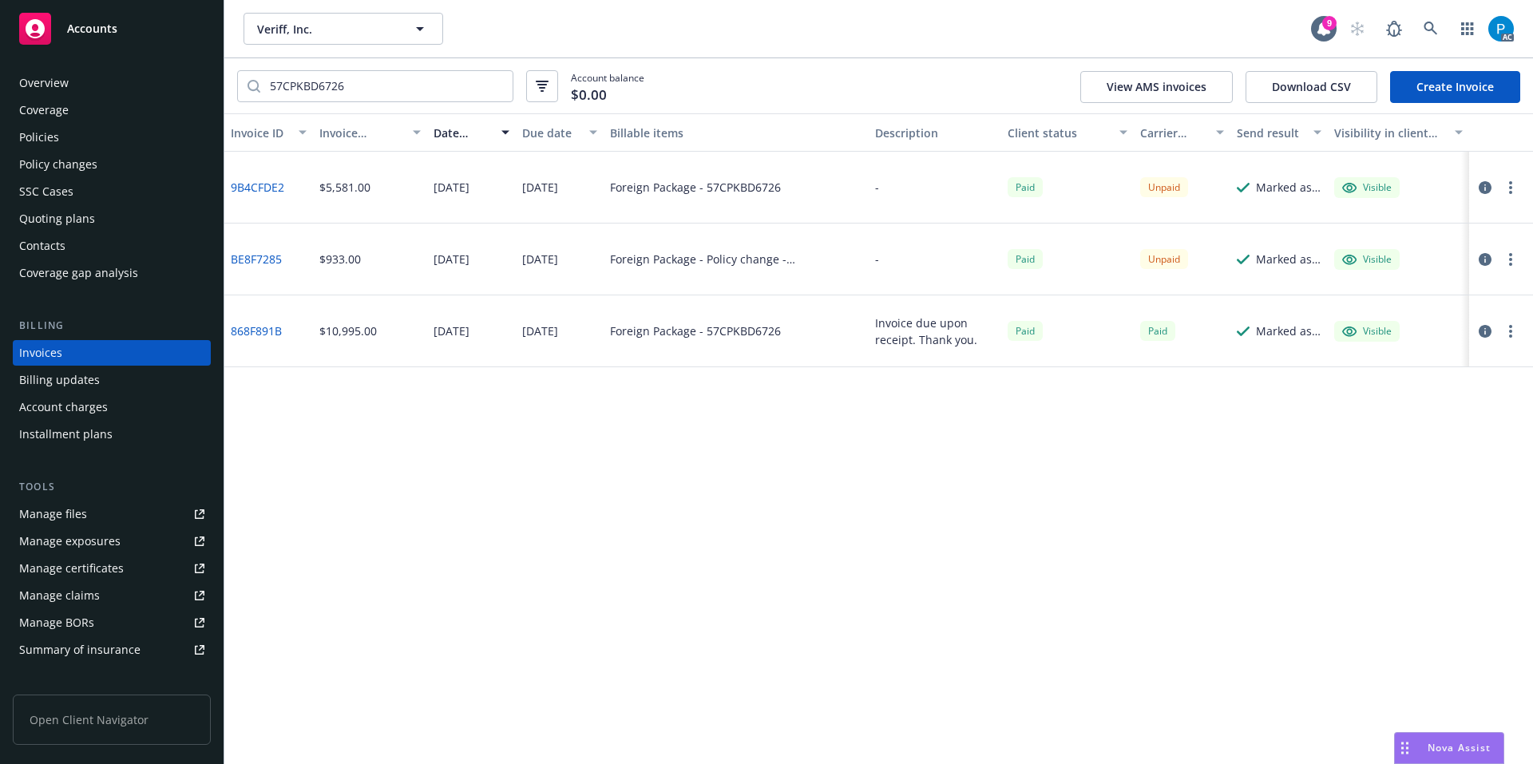
click at [1485, 261] on icon "button" at bounding box center [1485, 259] width 13 height 13
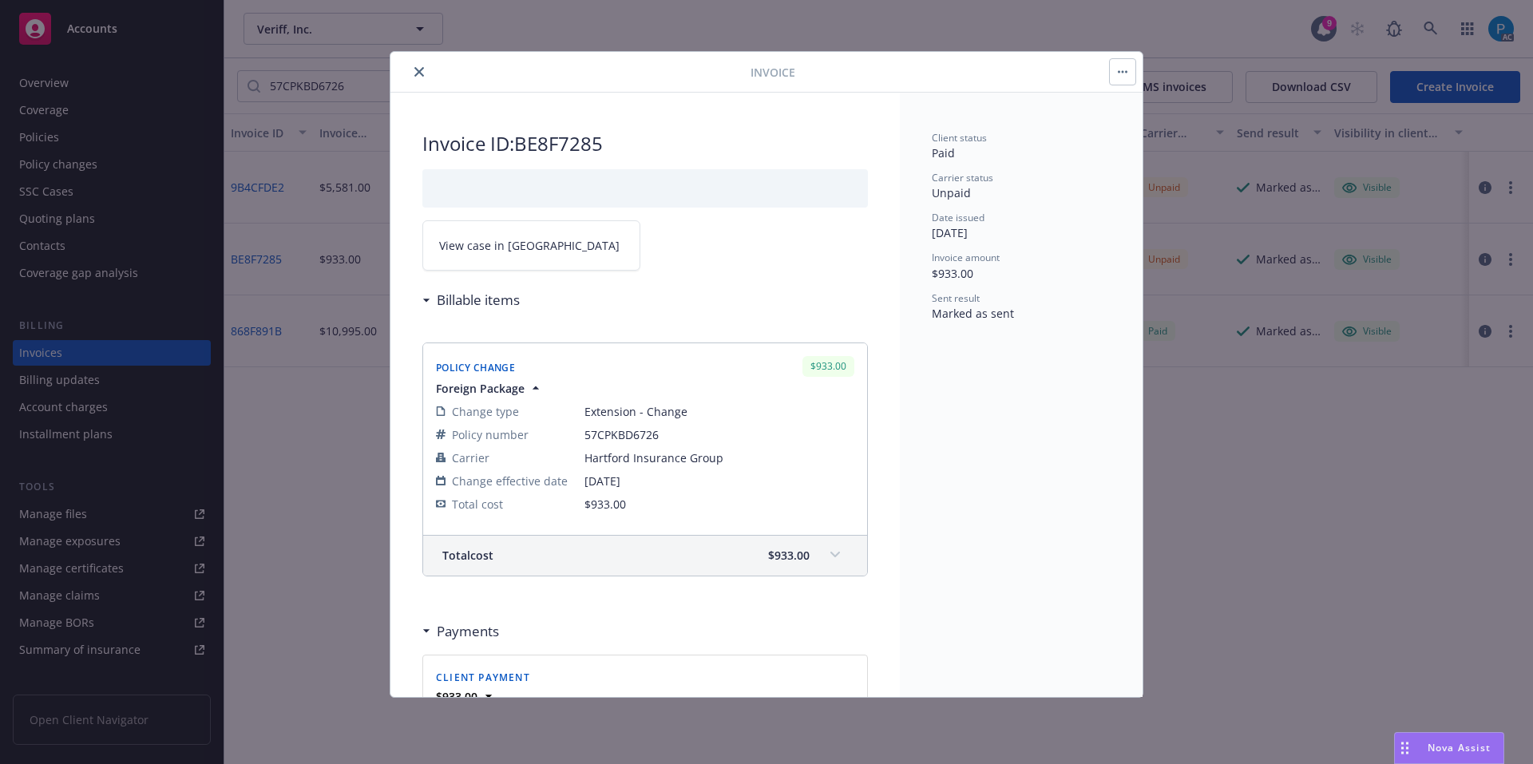
click at [485, 229] on link "View case in [GEOGRAPHIC_DATA]" at bounding box center [531, 245] width 218 height 50
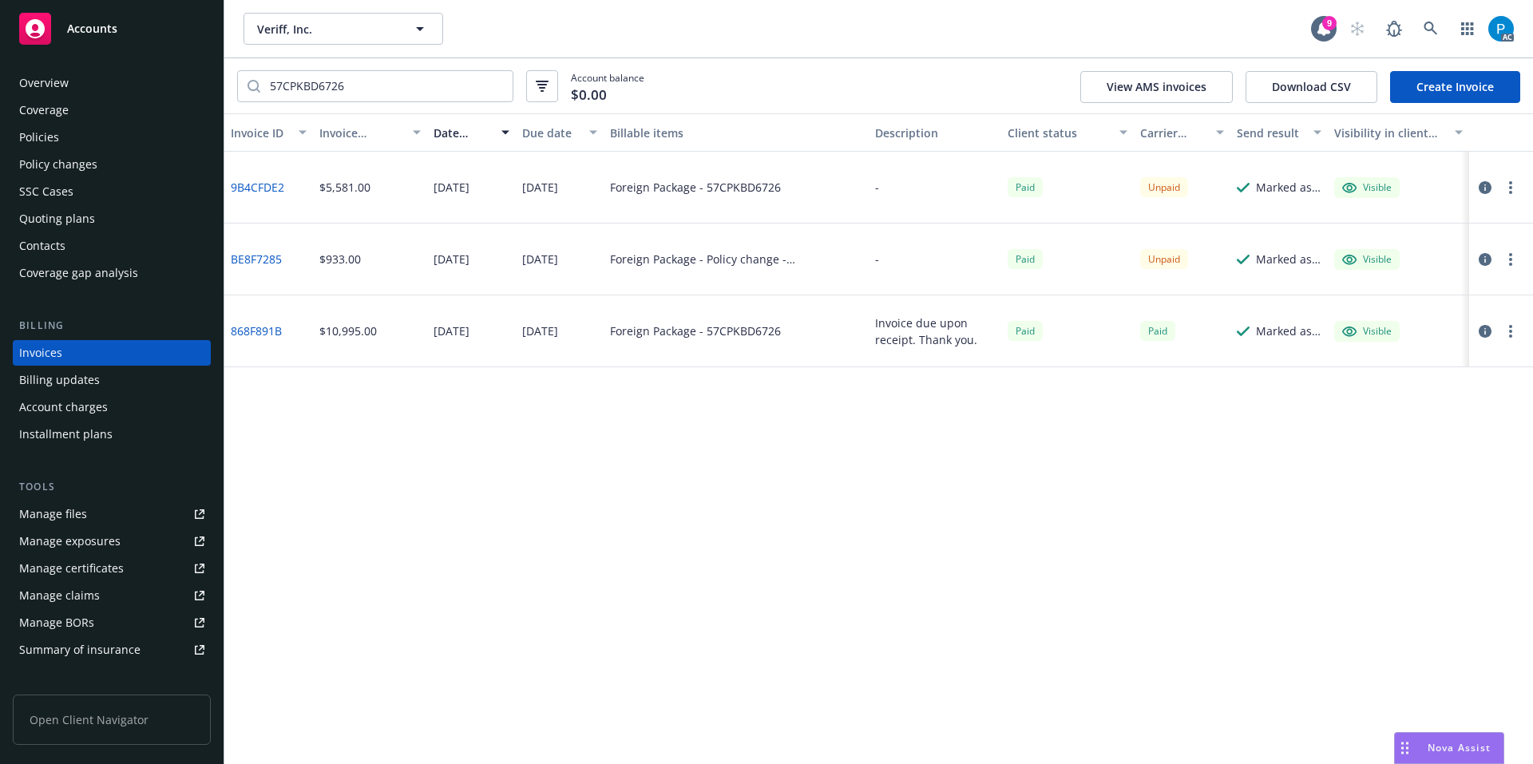
click at [125, 19] on div "Accounts" at bounding box center [111, 29] width 185 height 32
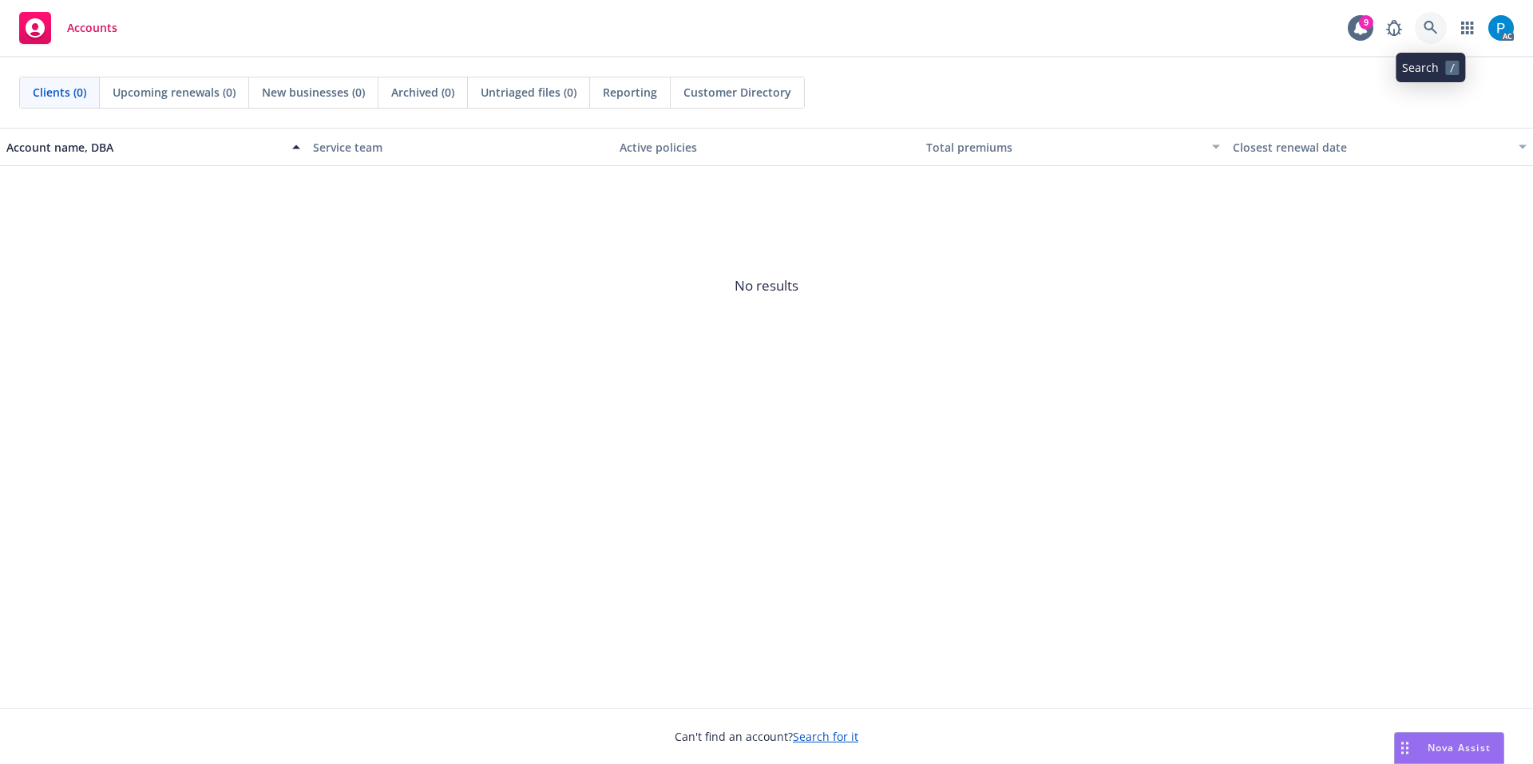
click at [1426, 39] on link at bounding box center [1431, 28] width 32 height 32
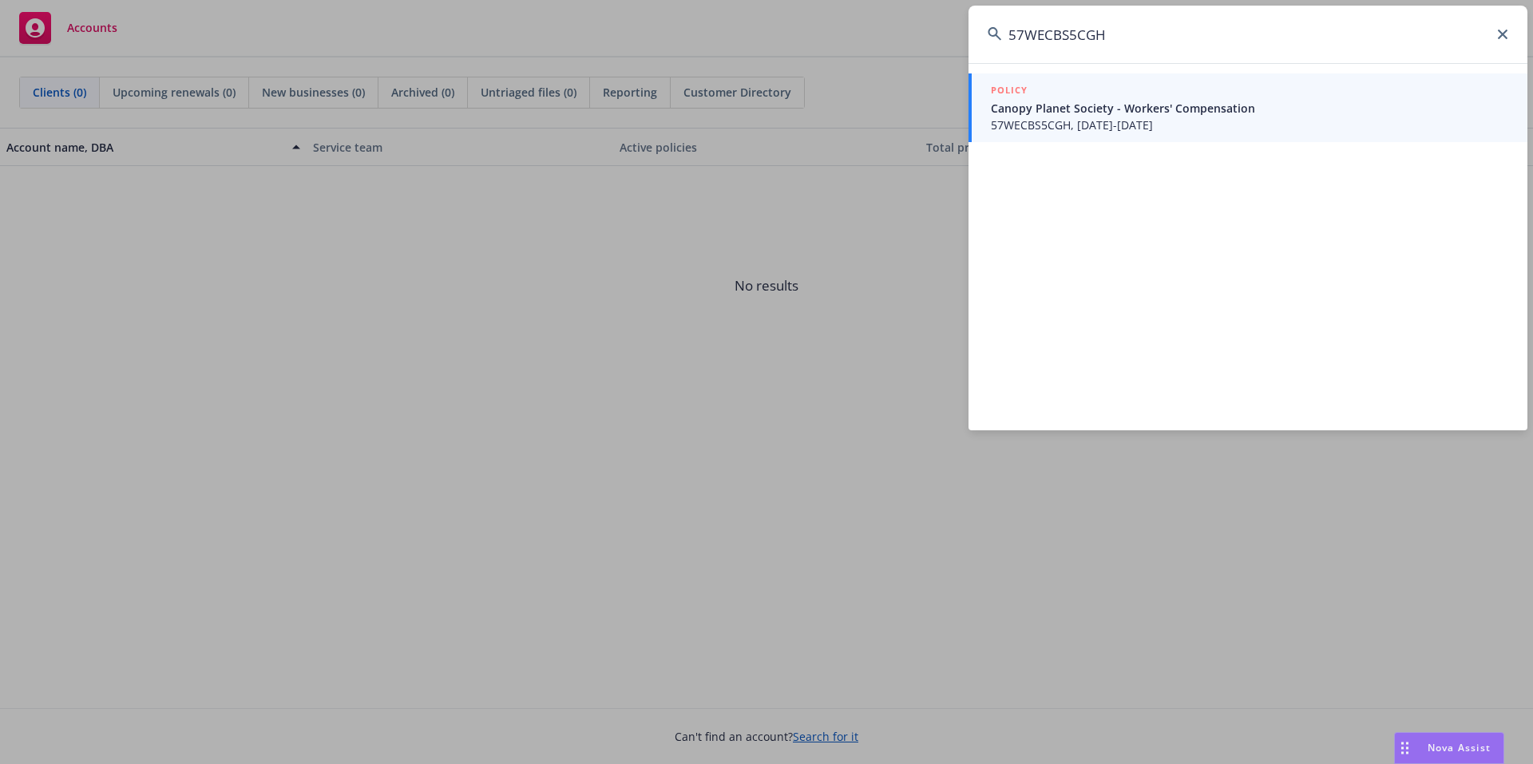
type input "57WECBS5CGH"
click at [1132, 131] on span "57WECBS5CGH, [DATE]-[DATE]" at bounding box center [1250, 125] width 518 height 17
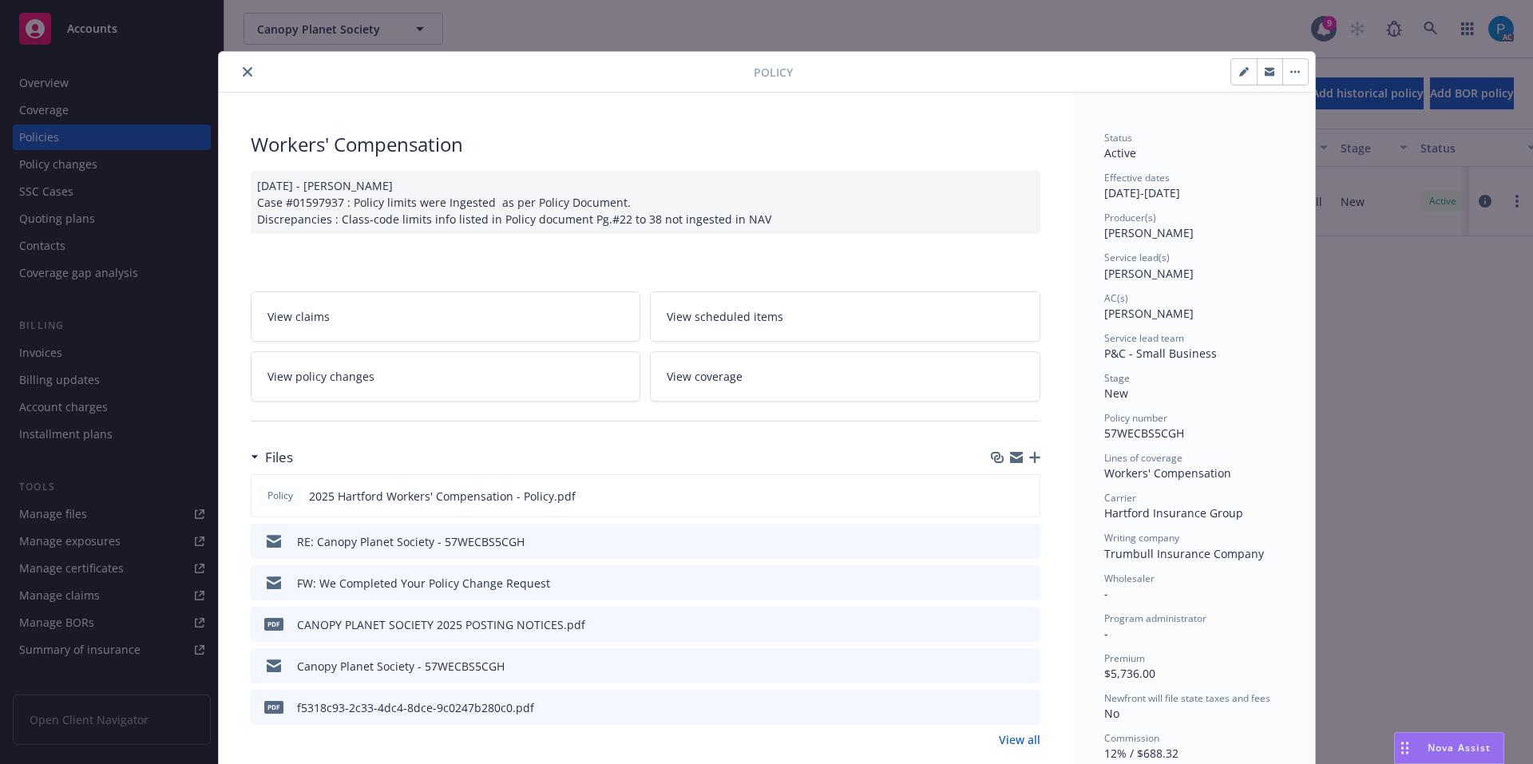
click at [246, 70] on button "close" at bounding box center [247, 71] width 19 height 19
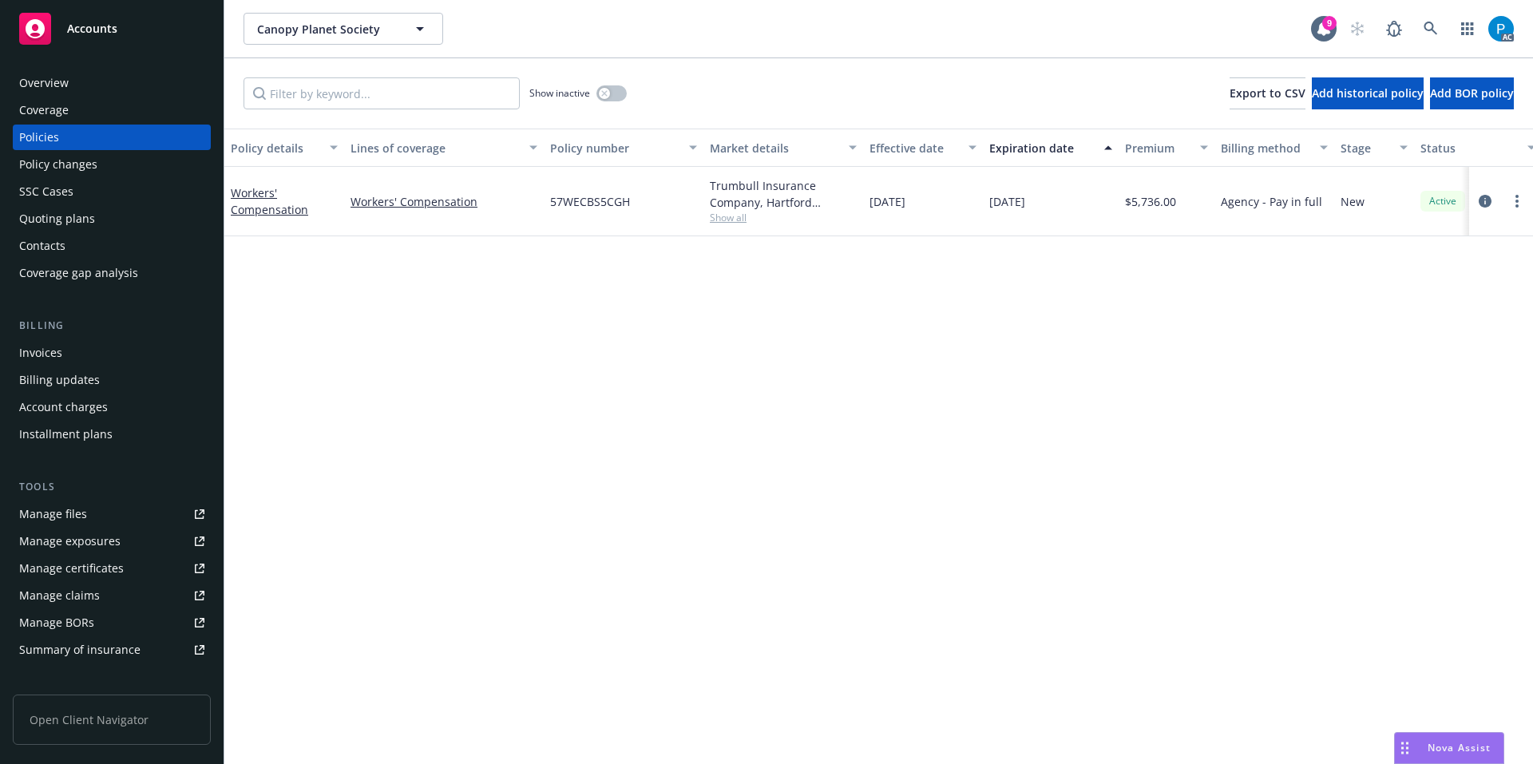
click at [65, 351] on div "Invoices" at bounding box center [111, 353] width 185 height 26
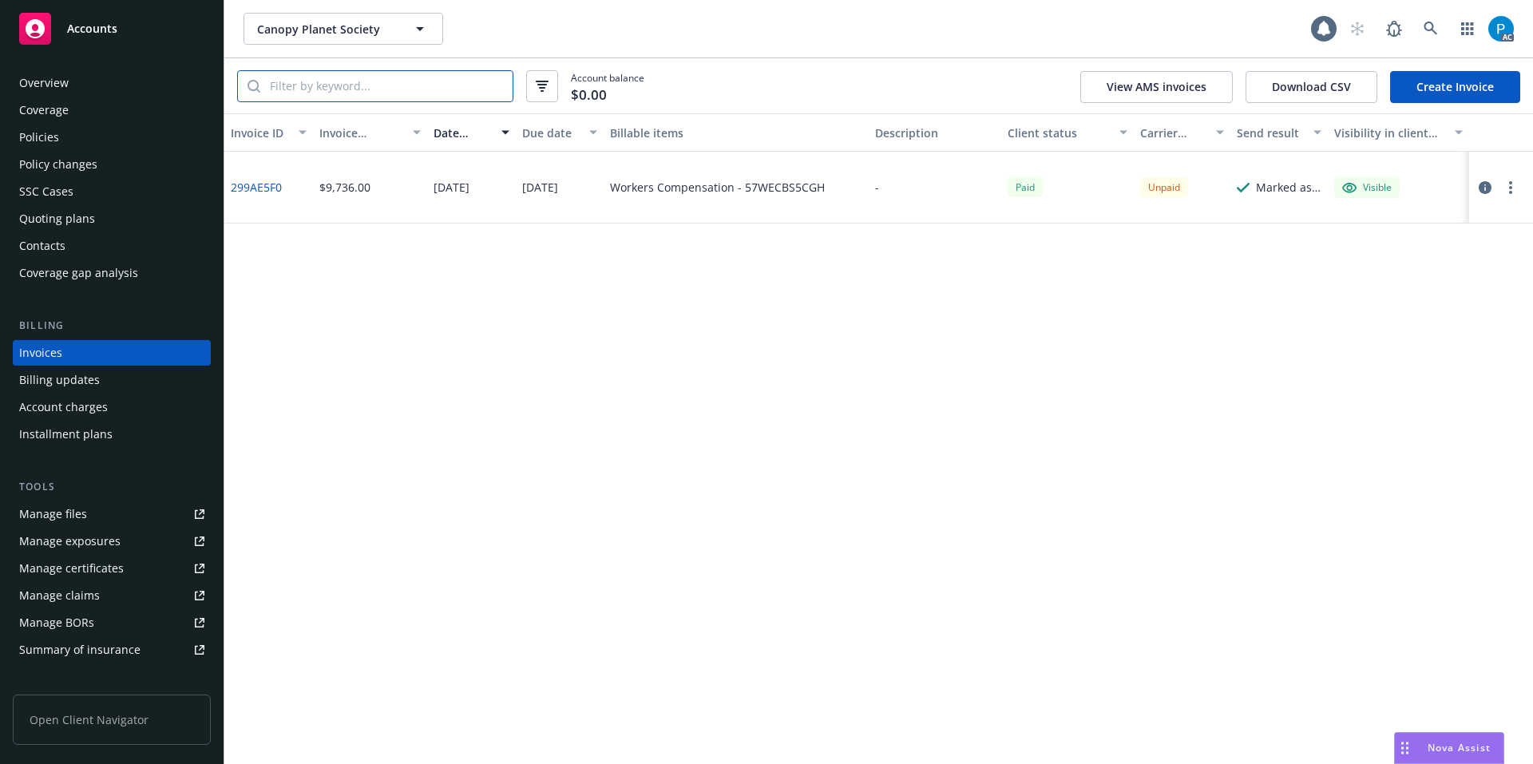
click at [421, 87] on input "search" at bounding box center [386, 86] width 252 height 30
paste input "57WECBS5CGH"
type input "57WECBS5CGH"
click at [1484, 192] on icon "button" at bounding box center [1485, 187] width 13 height 13
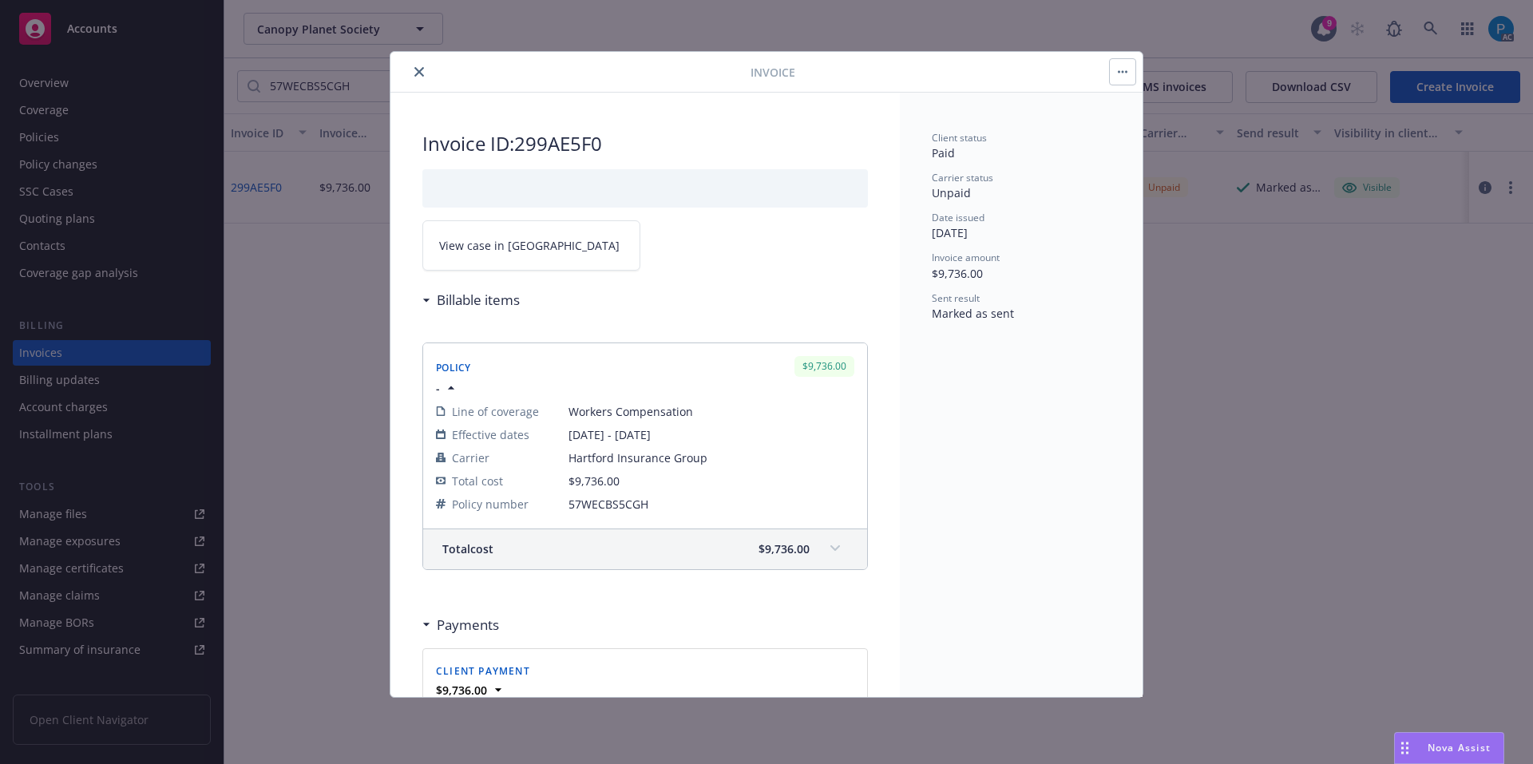
click at [557, 240] on link "View case in [GEOGRAPHIC_DATA]" at bounding box center [531, 245] width 218 height 50
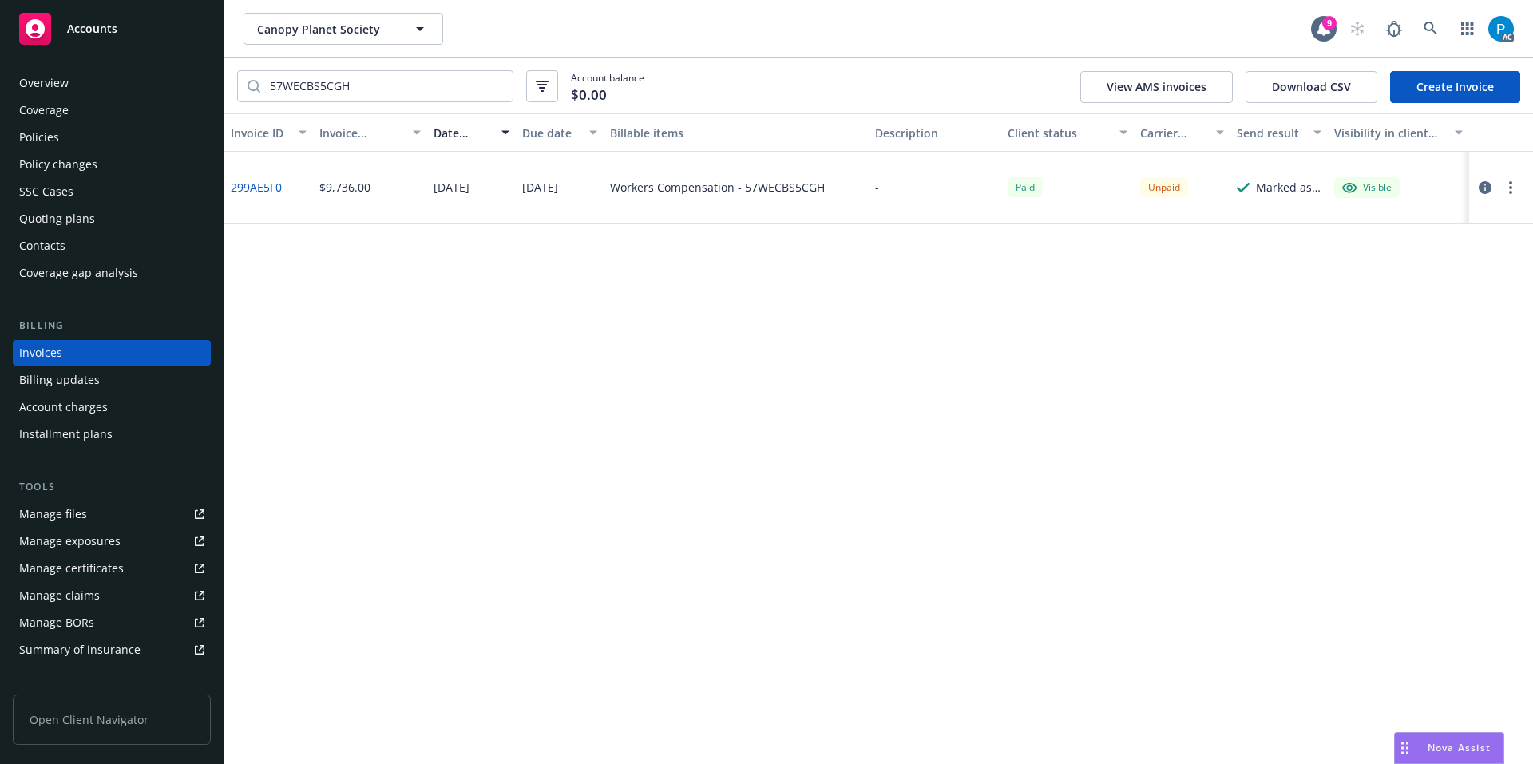
click at [113, 44] on div "Accounts" at bounding box center [111, 29] width 185 height 32
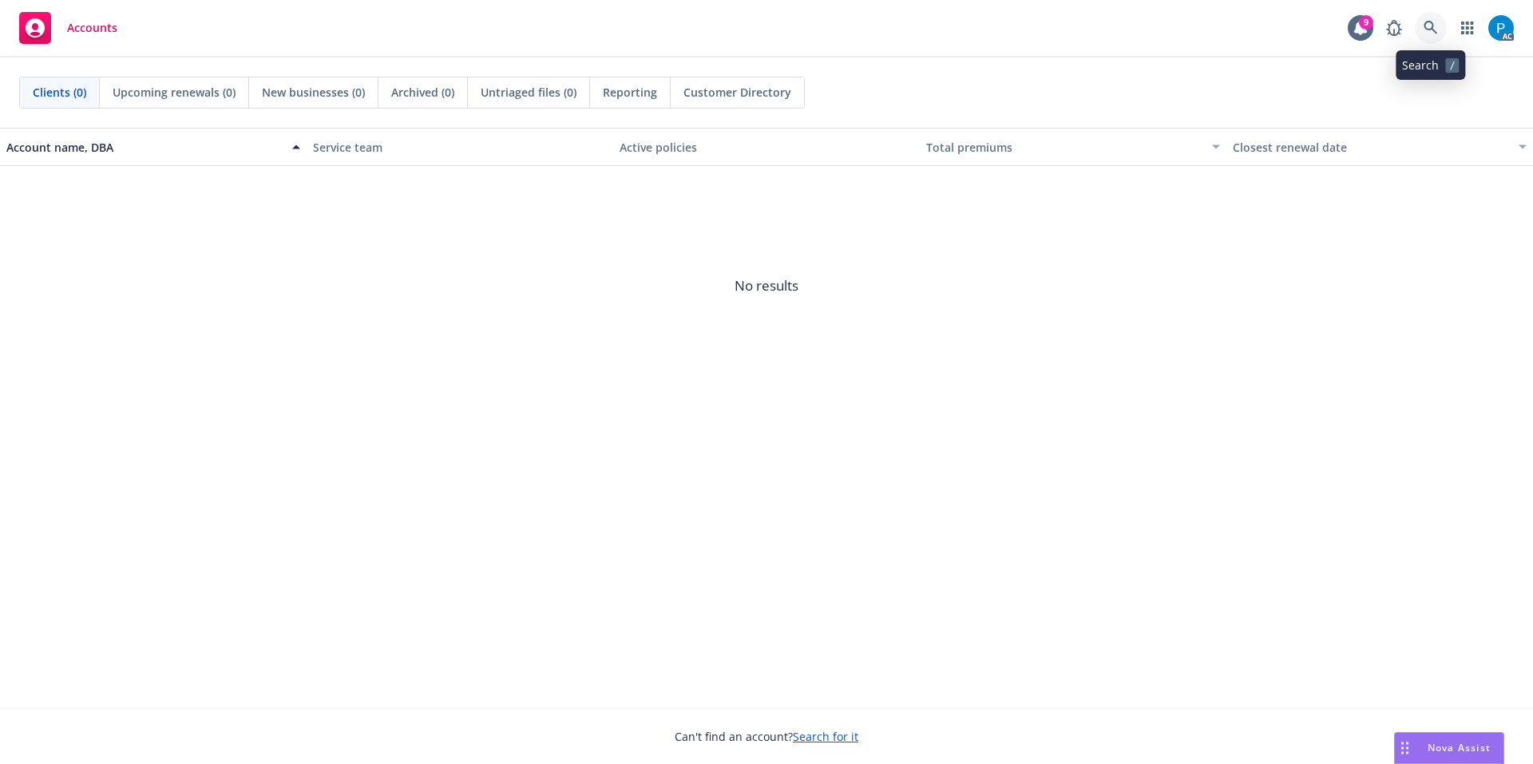
click at [1425, 24] on icon at bounding box center [1431, 28] width 14 height 14
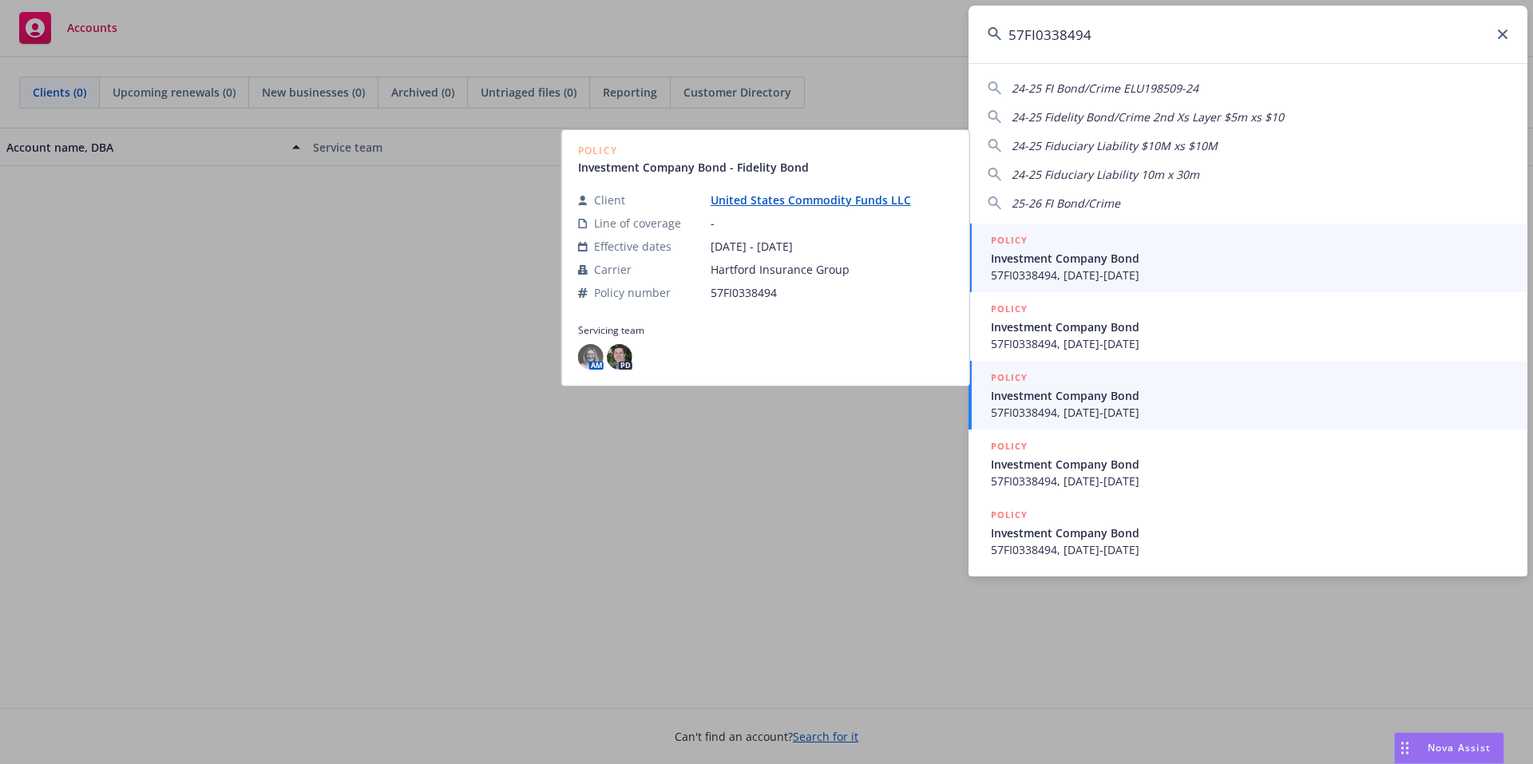
type input "57FI0338494"
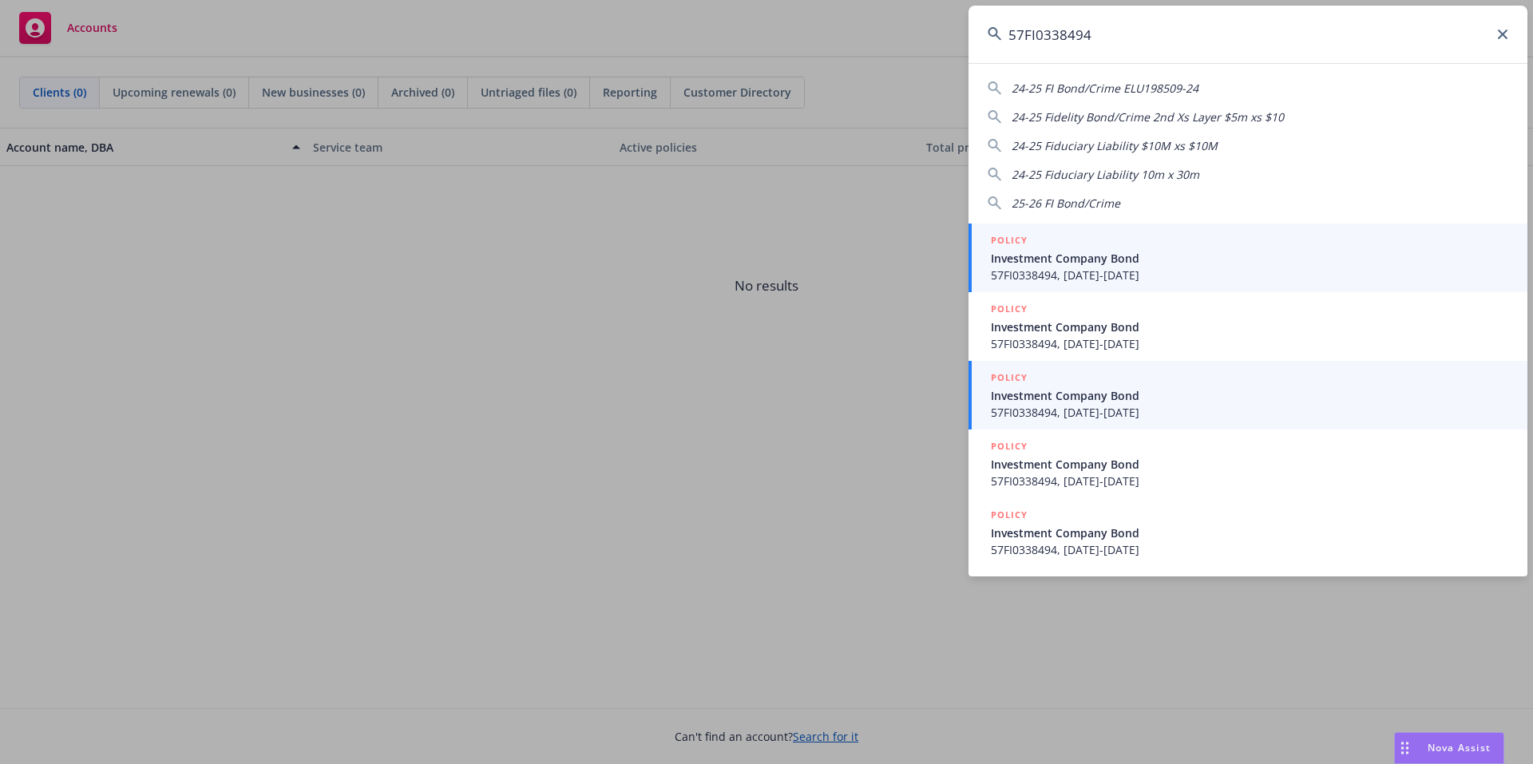
click at [1153, 391] on span "Investment Company Bond" at bounding box center [1250, 395] width 518 height 17
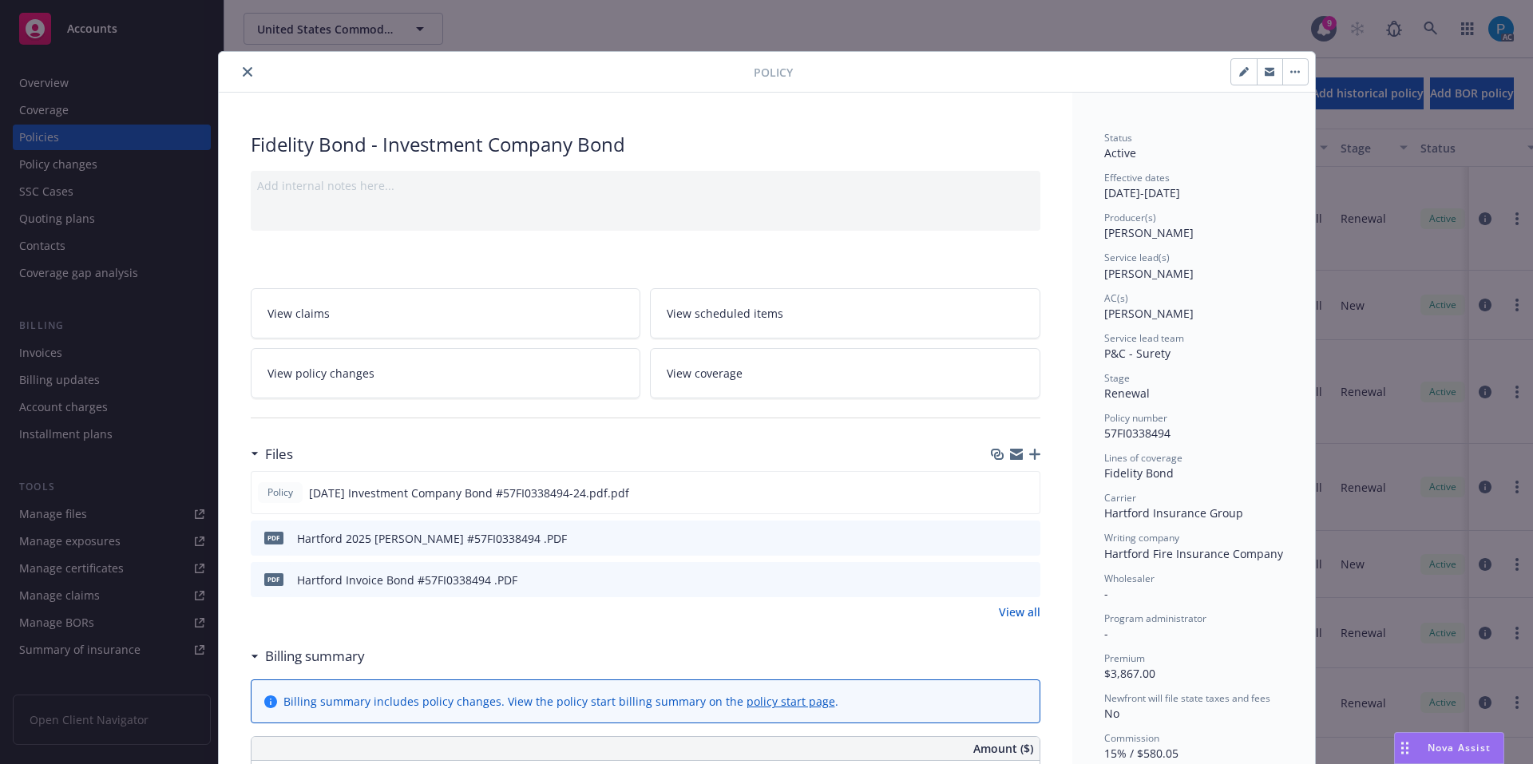
click at [247, 72] on button "close" at bounding box center [247, 71] width 19 height 19
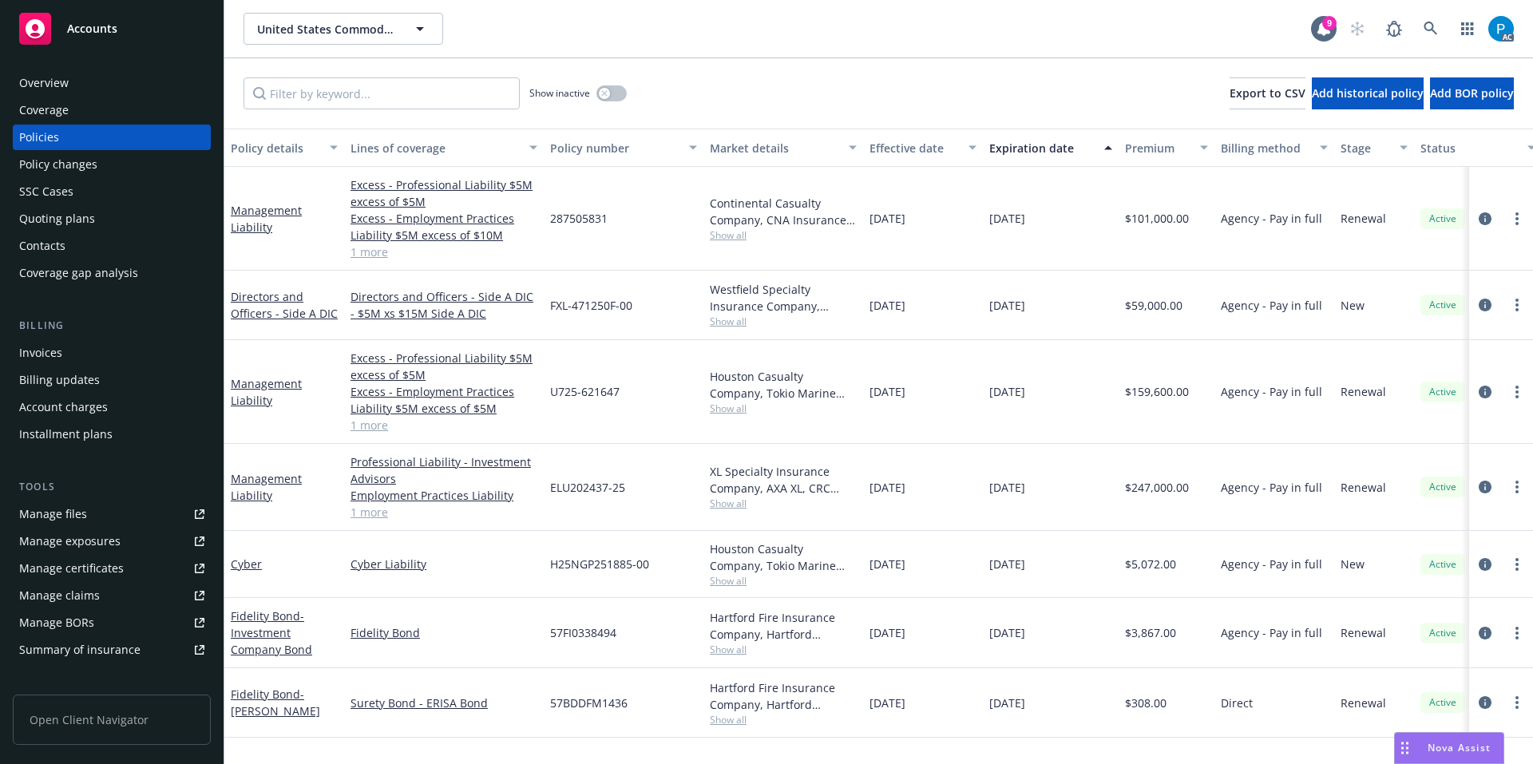
click at [77, 343] on div "Invoices" at bounding box center [111, 353] width 185 height 26
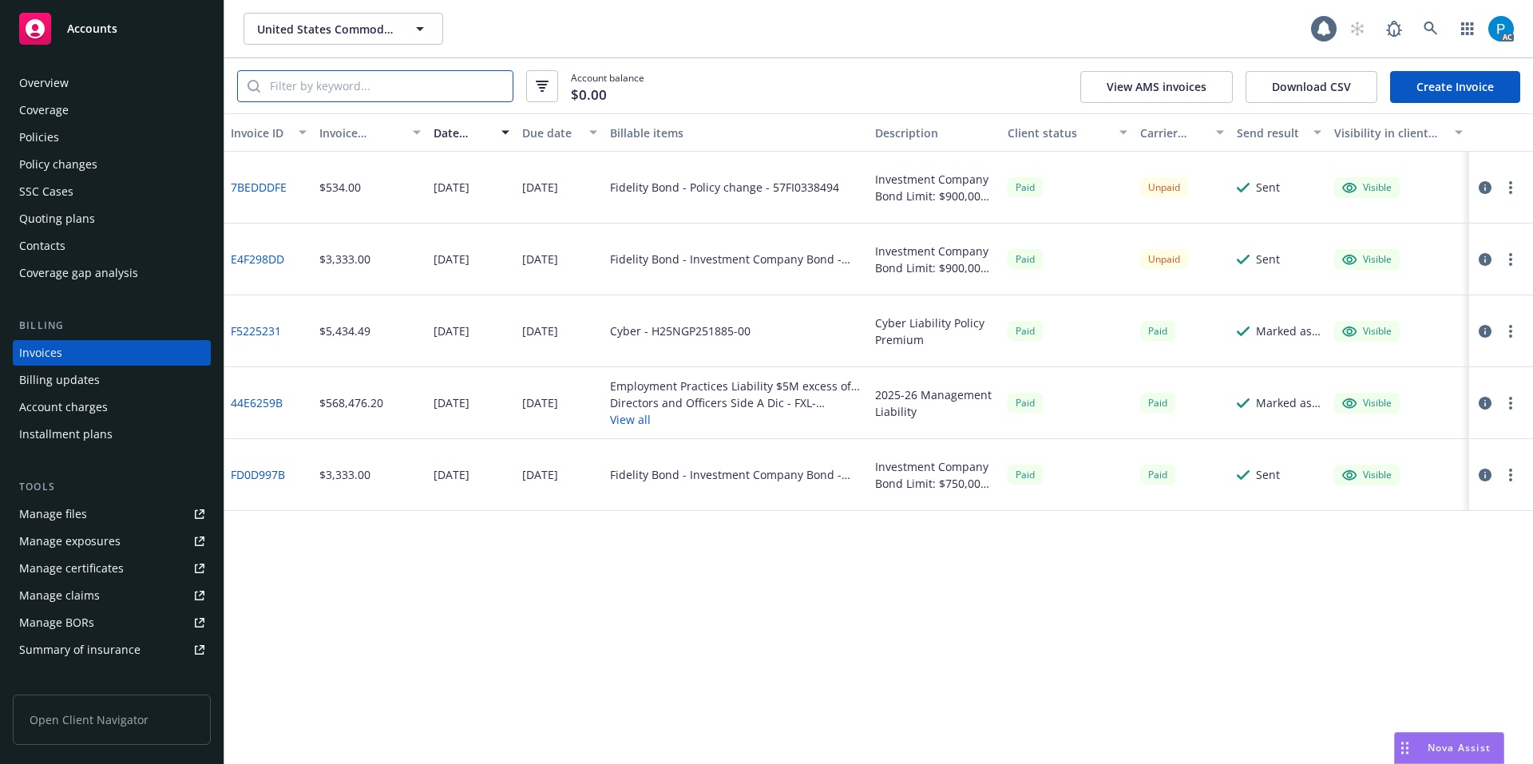
click at [360, 93] on input "search" at bounding box center [386, 86] width 252 height 30
paste input "57FI0338494"
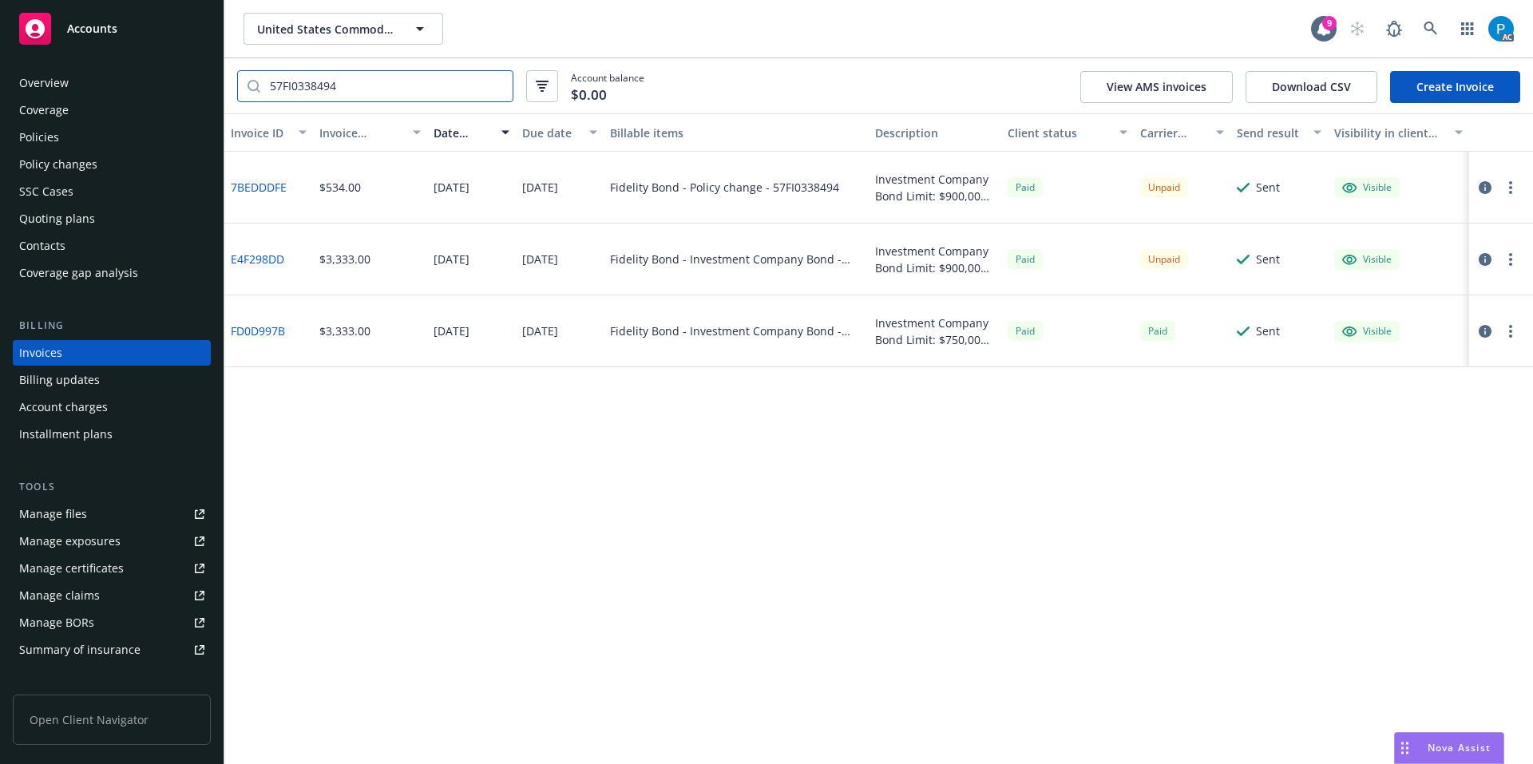
type input "57FI0338494"
click at [1485, 181] on icon "button" at bounding box center [1485, 187] width 13 height 13
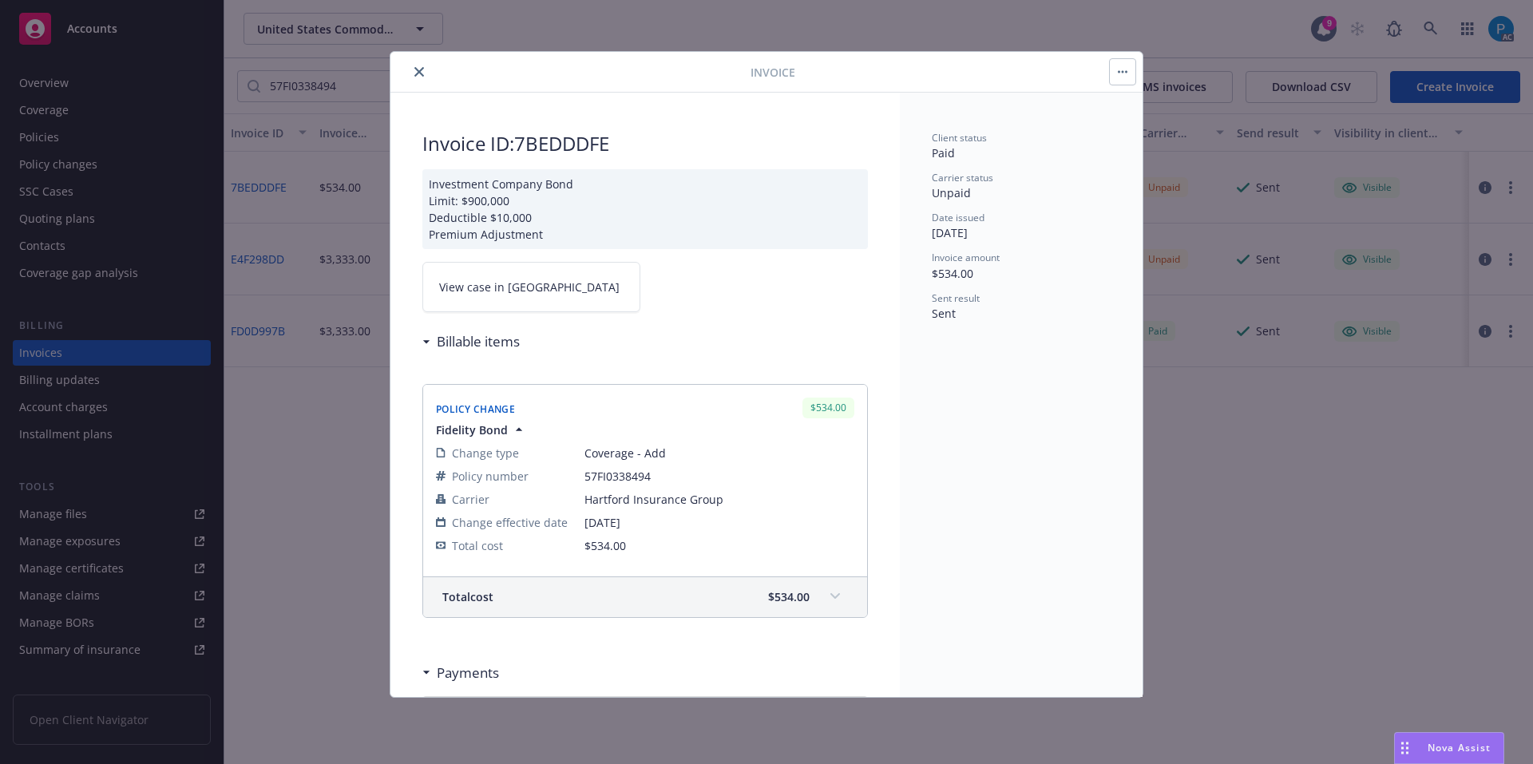
click at [506, 295] on link "View case in [GEOGRAPHIC_DATA]" at bounding box center [531, 287] width 218 height 50
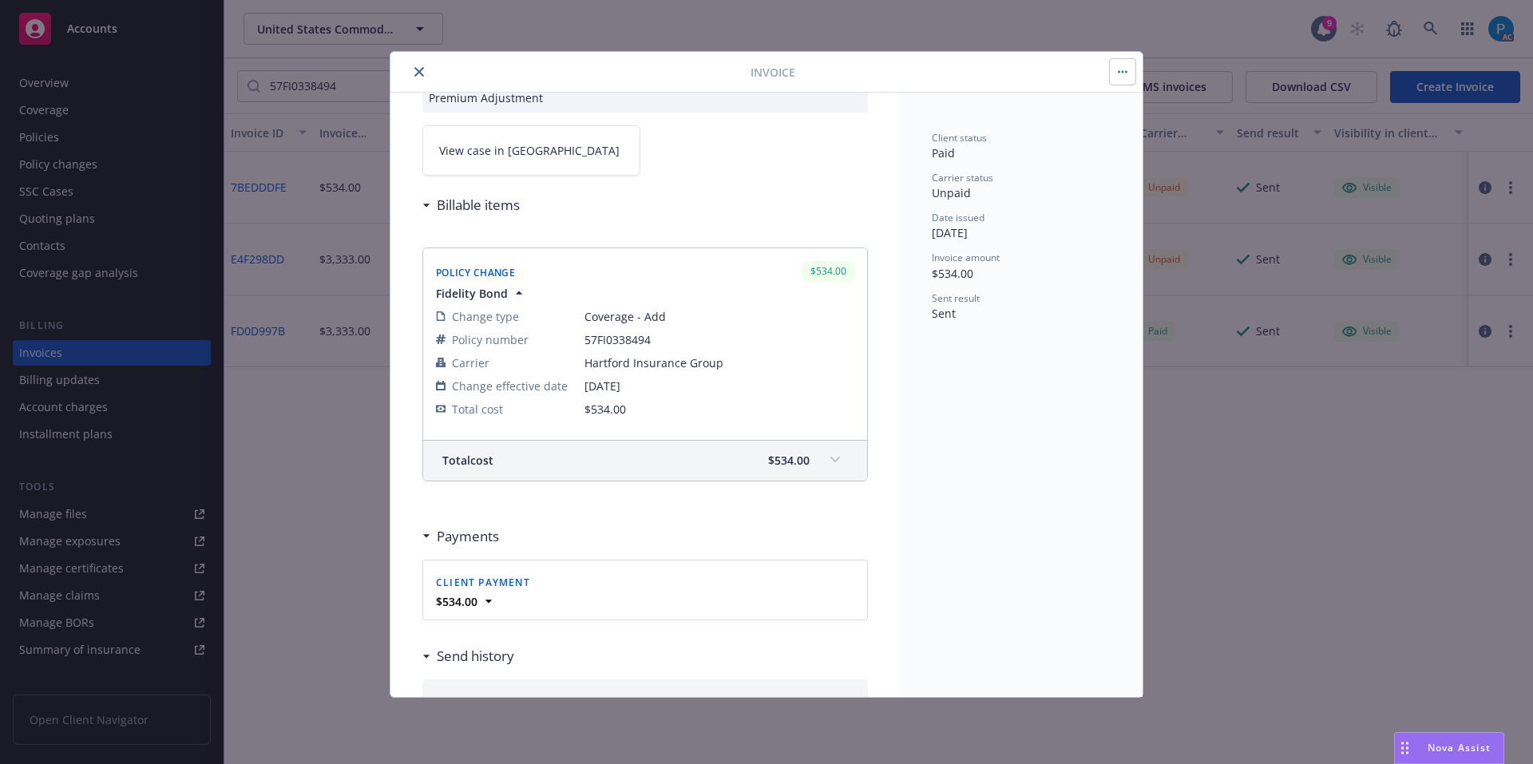
scroll to position [160, 0]
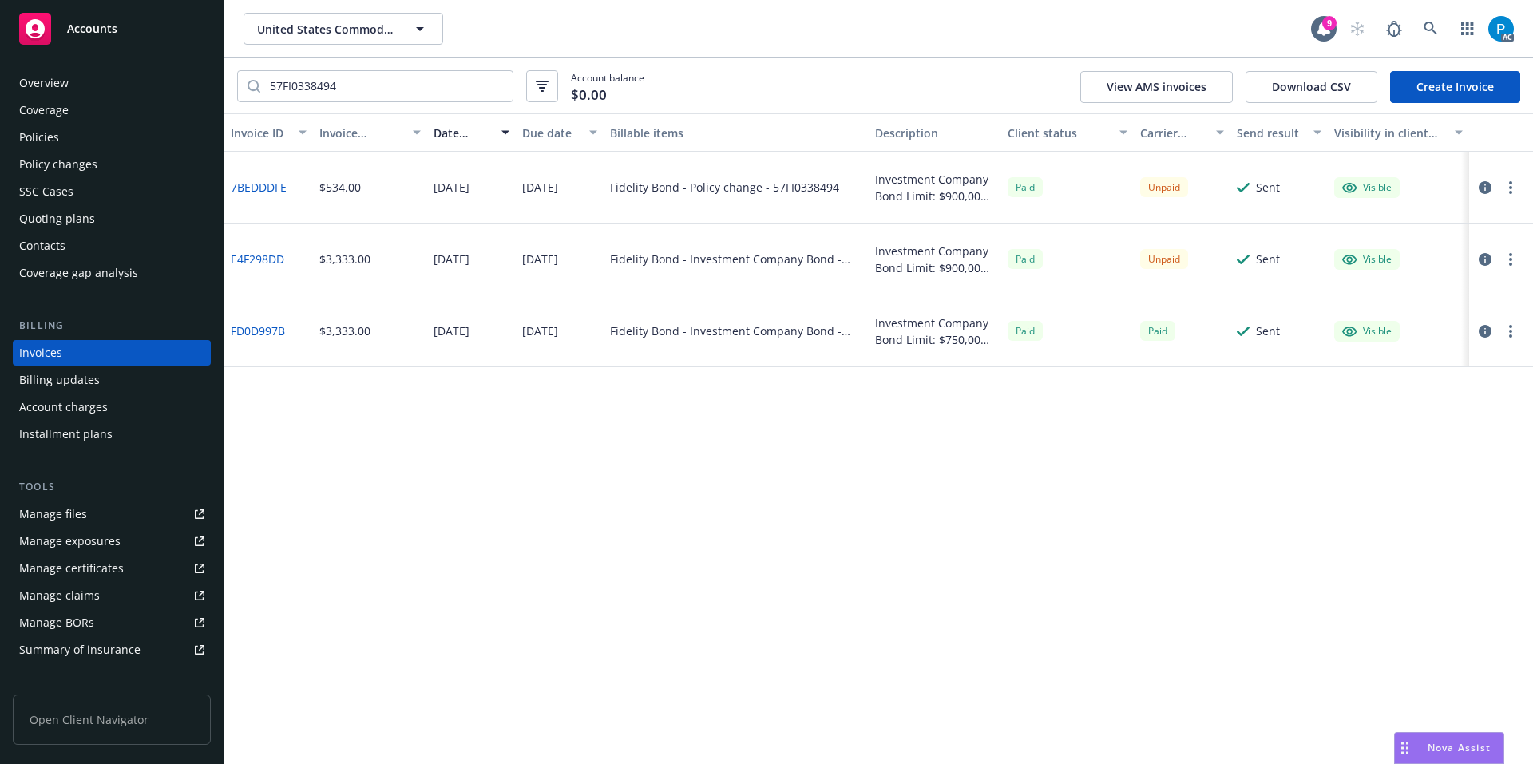
click at [1484, 256] on icon "button" at bounding box center [1485, 259] width 13 height 13
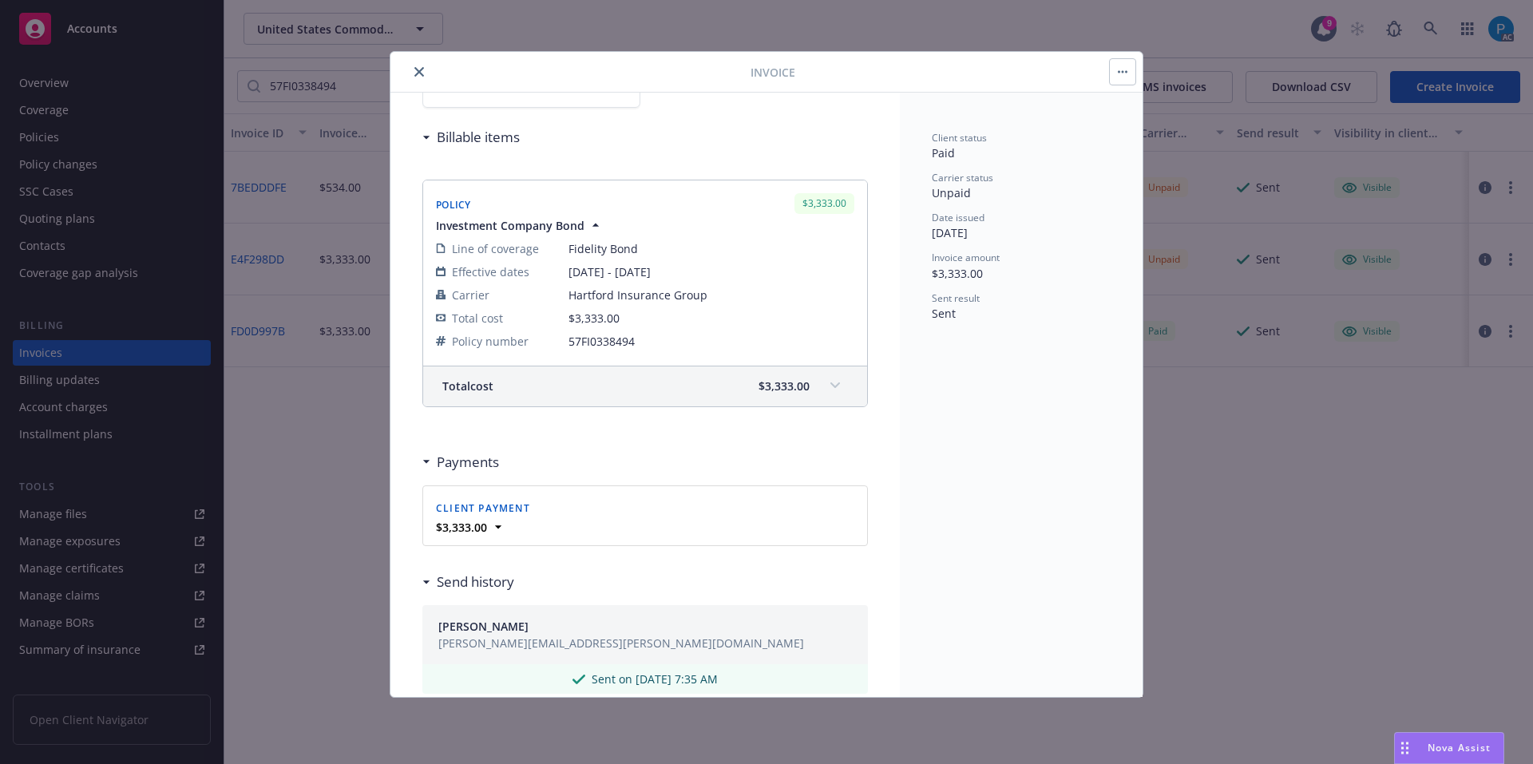
scroll to position [160, 0]
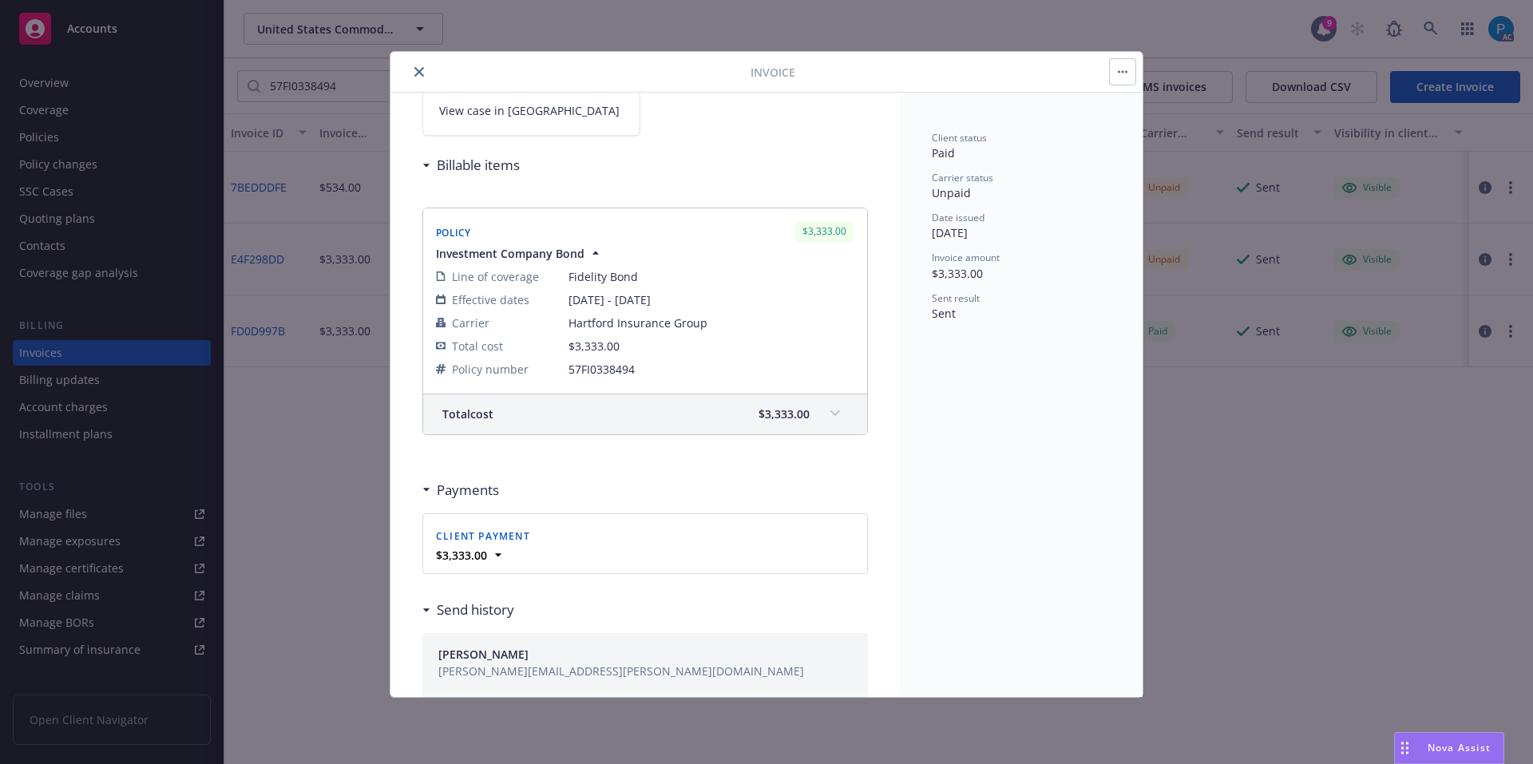
click at [550, 120] on link "View case in [GEOGRAPHIC_DATA]" at bounding box center [531, 110] width 218 height 50
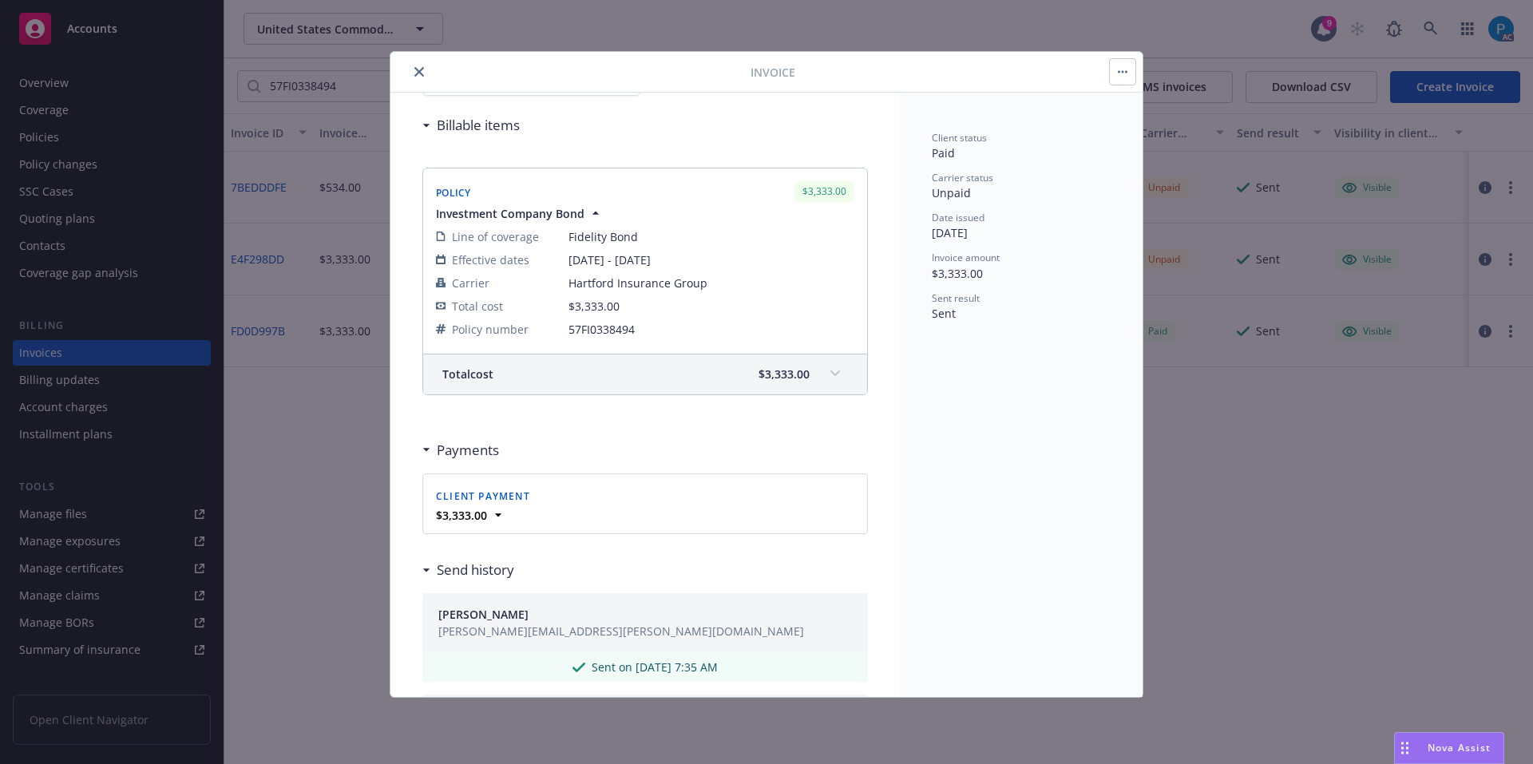
scroll to position [240, 0]
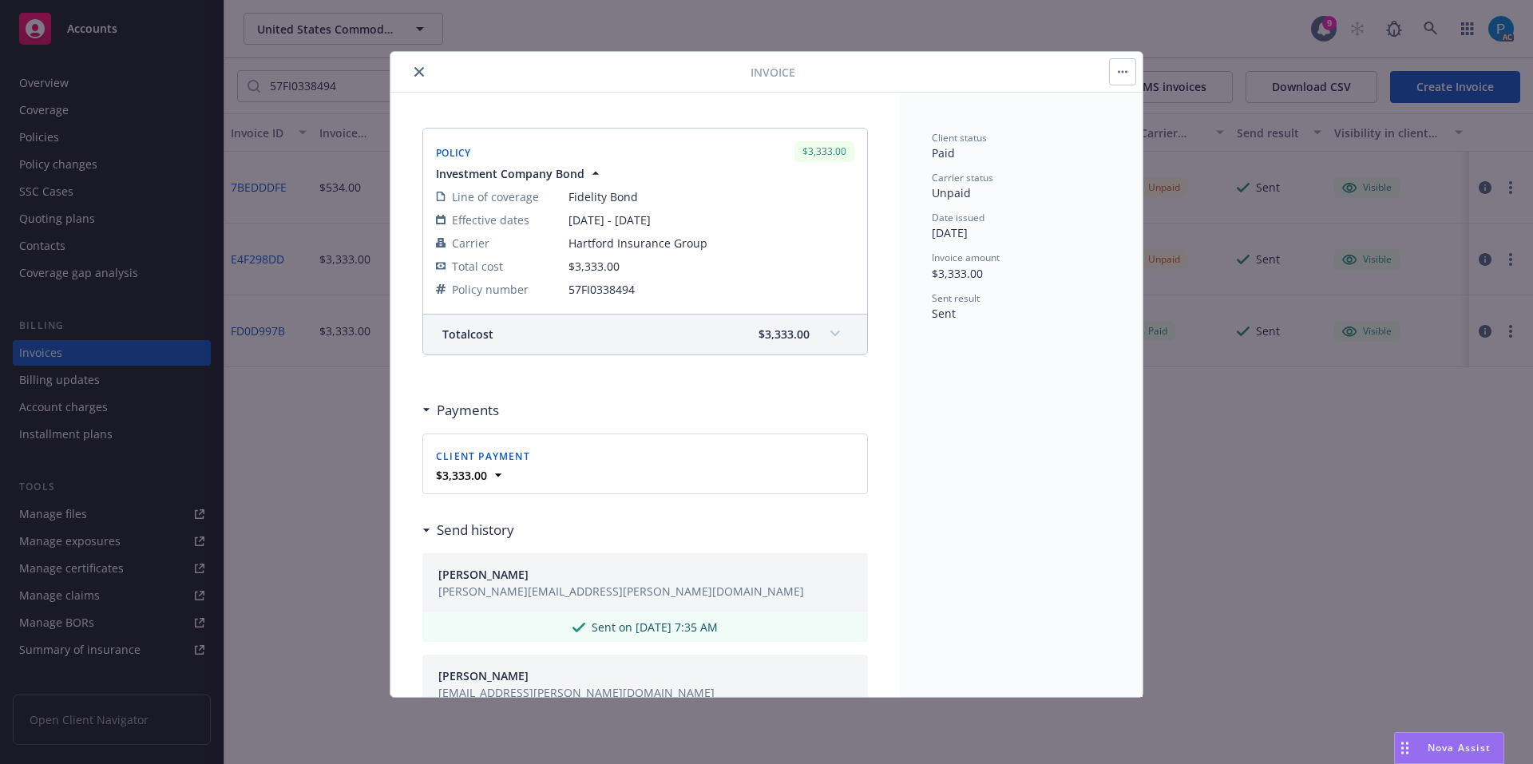
click at [823, 339] on span at bounding box center [836, 334] width 26 height 26
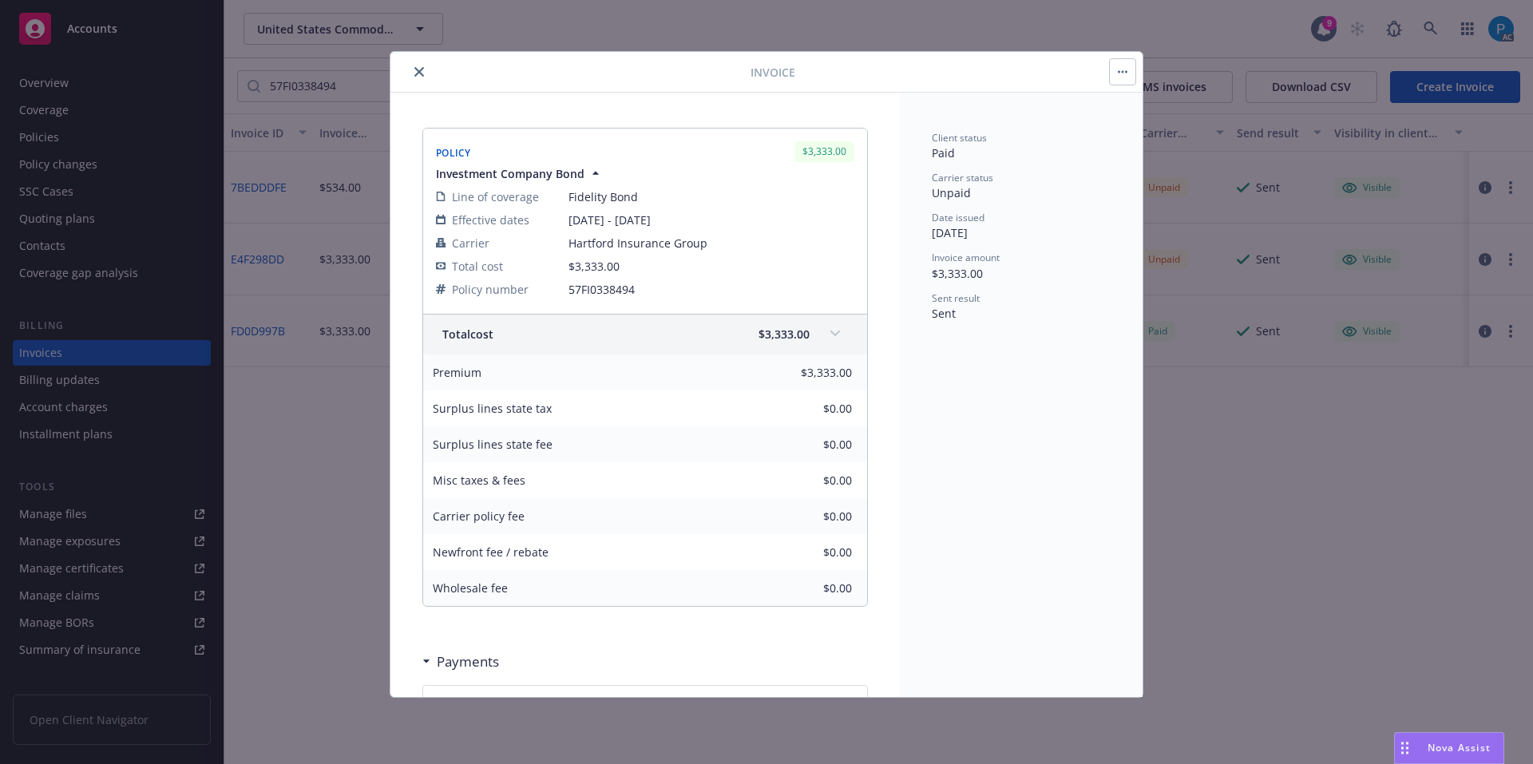
click at [823, 332] on span at bounding box center [836, 334] width 26 height 26
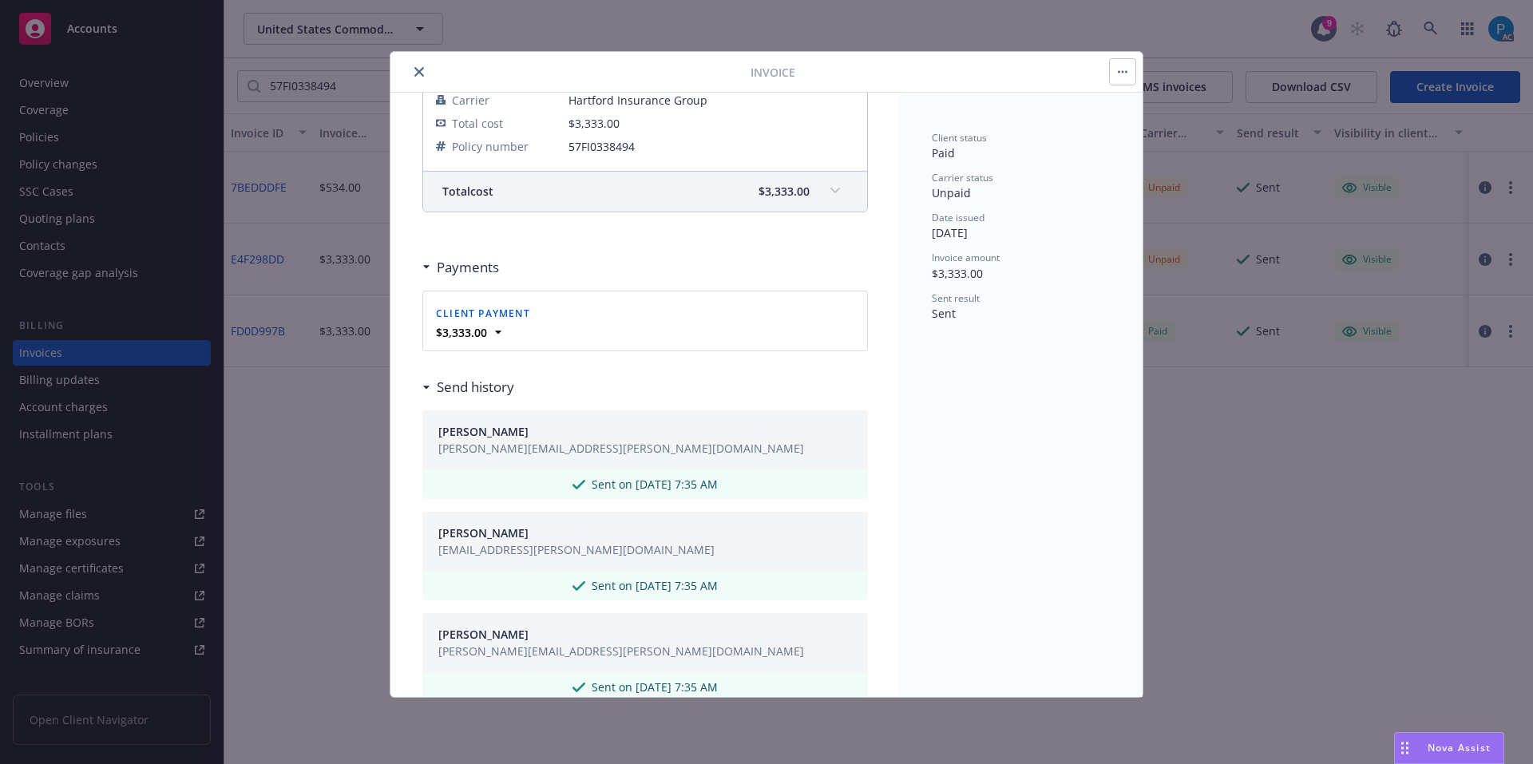
scroll to position [399, 0]
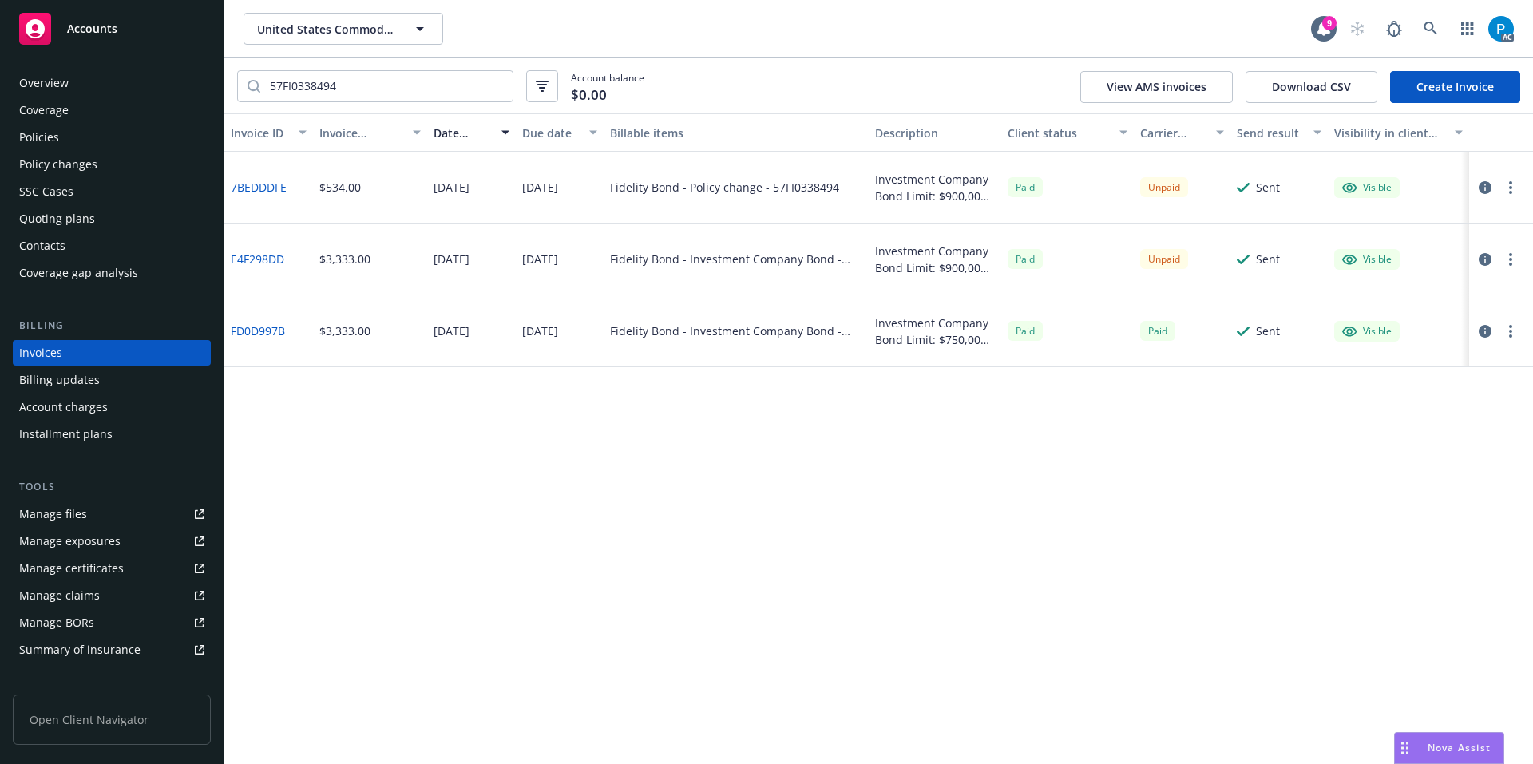
click at [117, 34] on div "Accounts" at bounding box center [111, 29] width 185 height 32
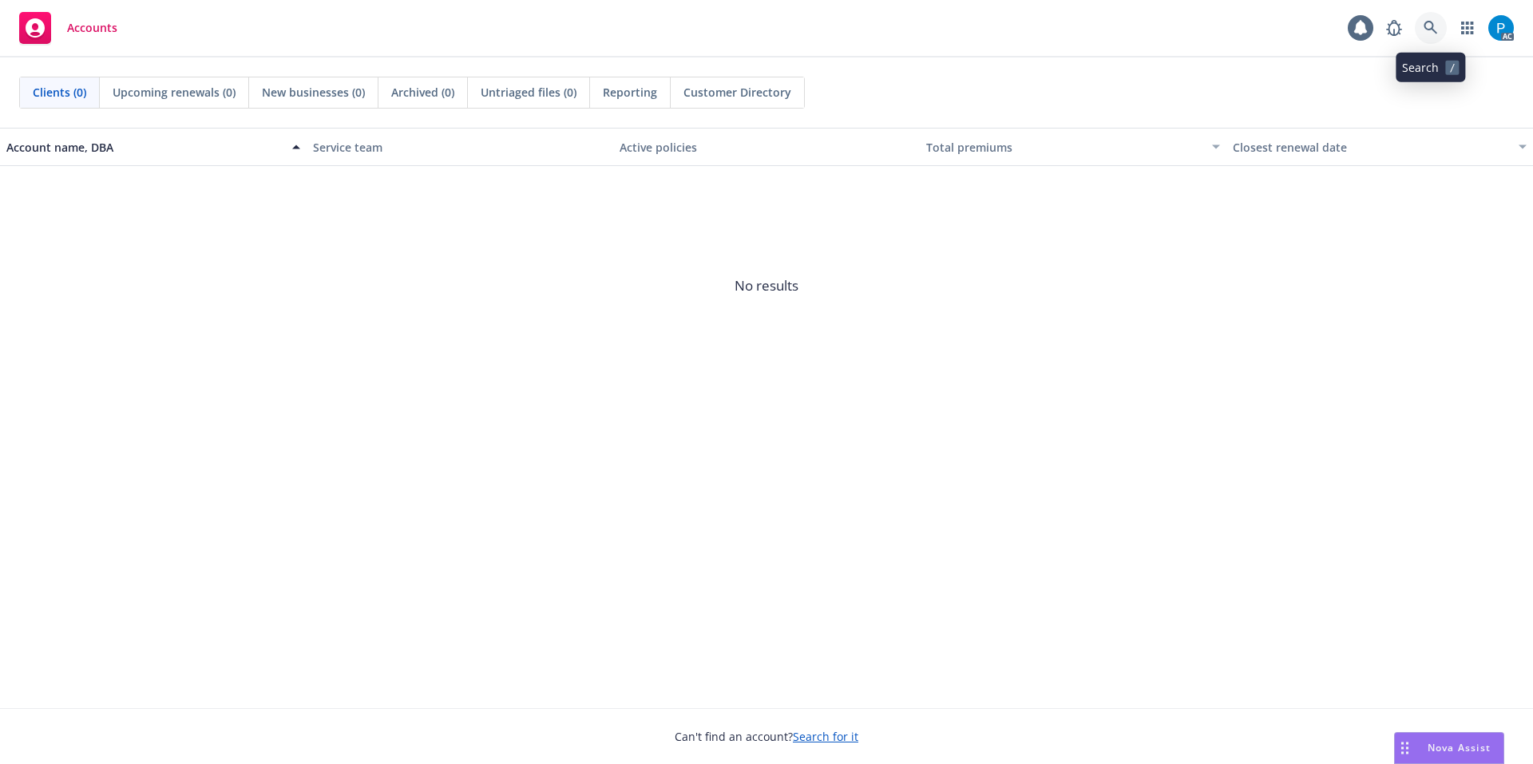
click at [1425, 28] on icon at bounding box center [1431, 28] width 14 height 14
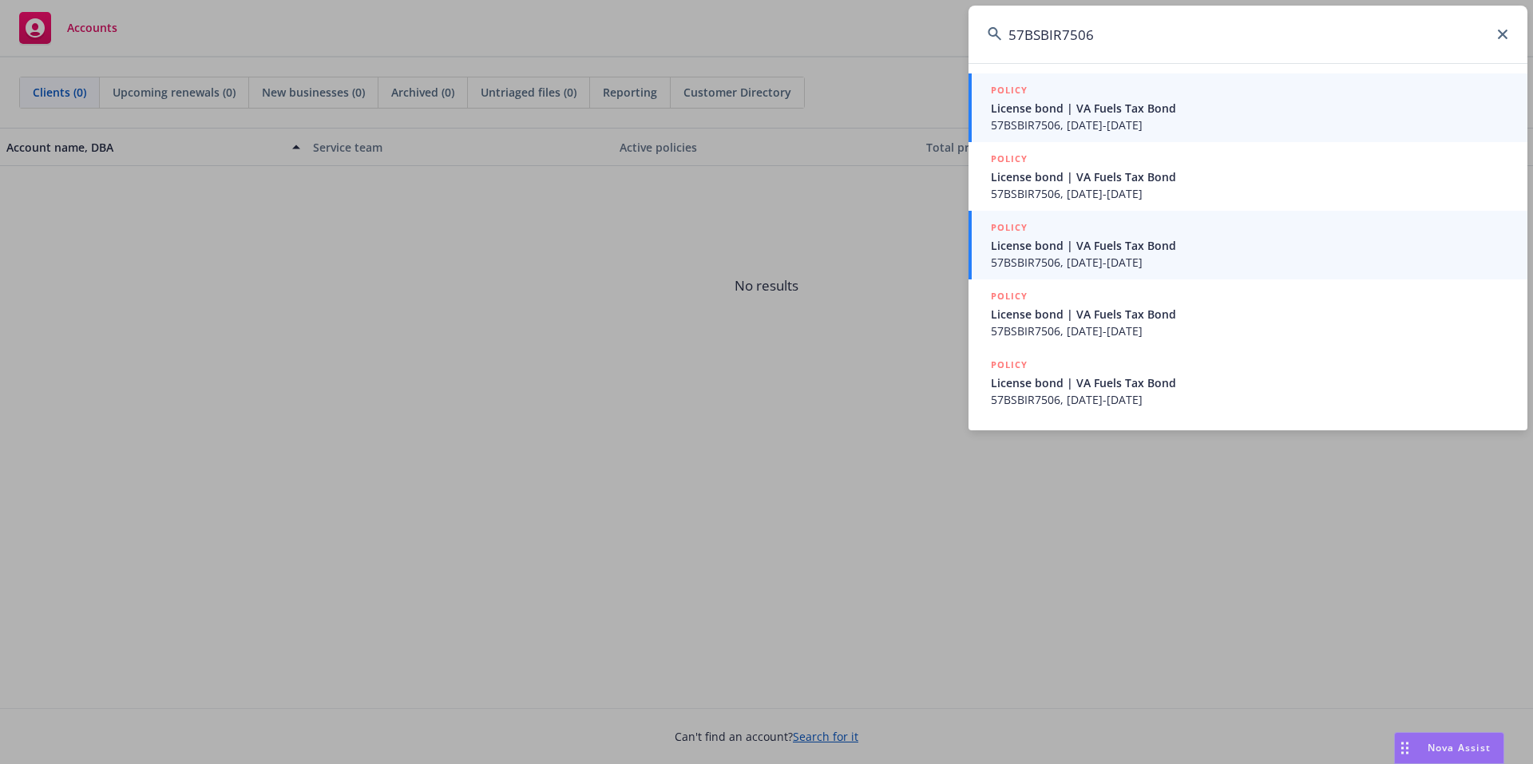
type input "57BSBIR7506"
click at [1142, 262] on span "57BSBIR7506, [DATE]-[DATE]" at bounding box center [1250, 262] width 518 height 17
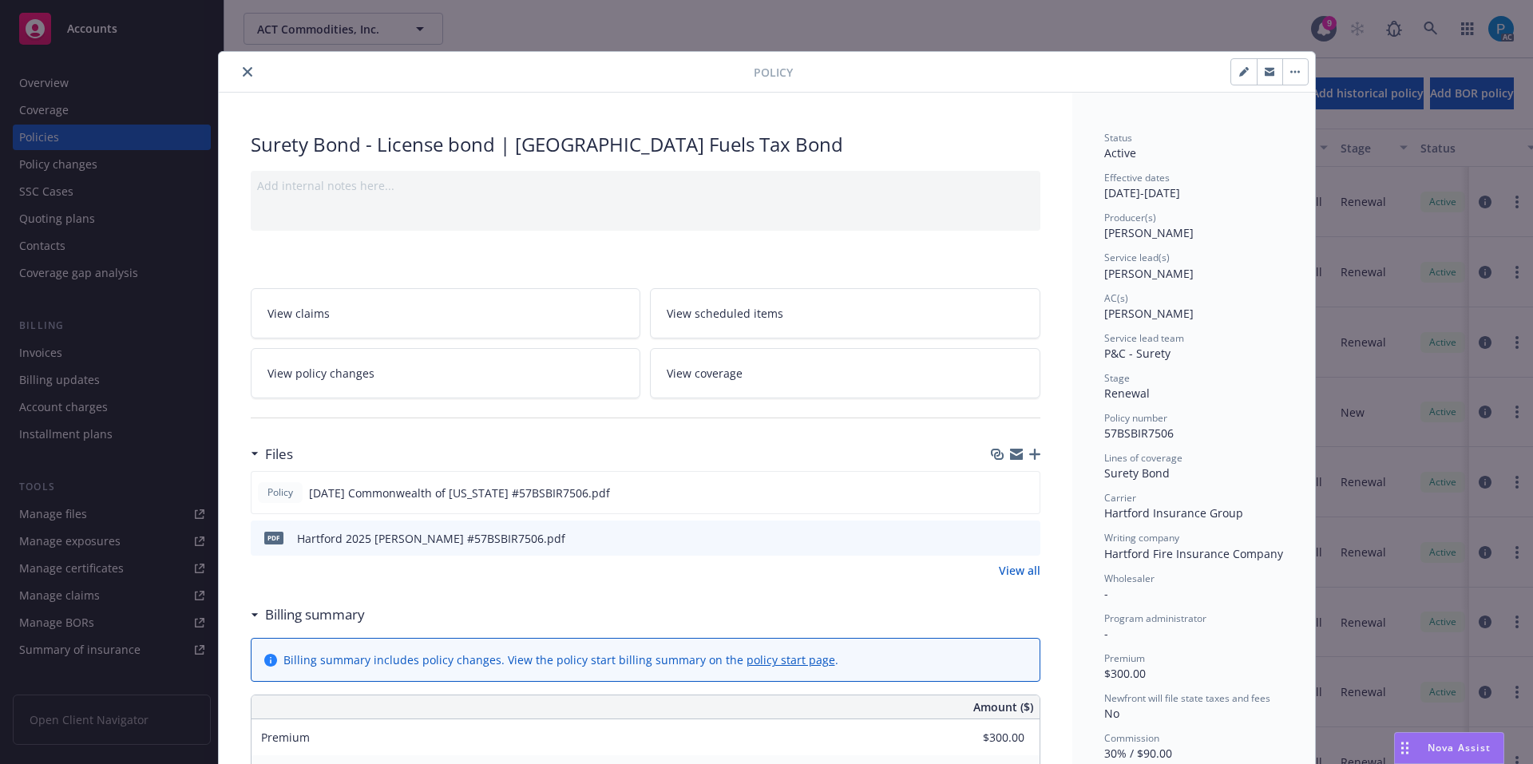
click at [244, 71] on icon "close" at bounding box center [248, 72] width 10 height 10
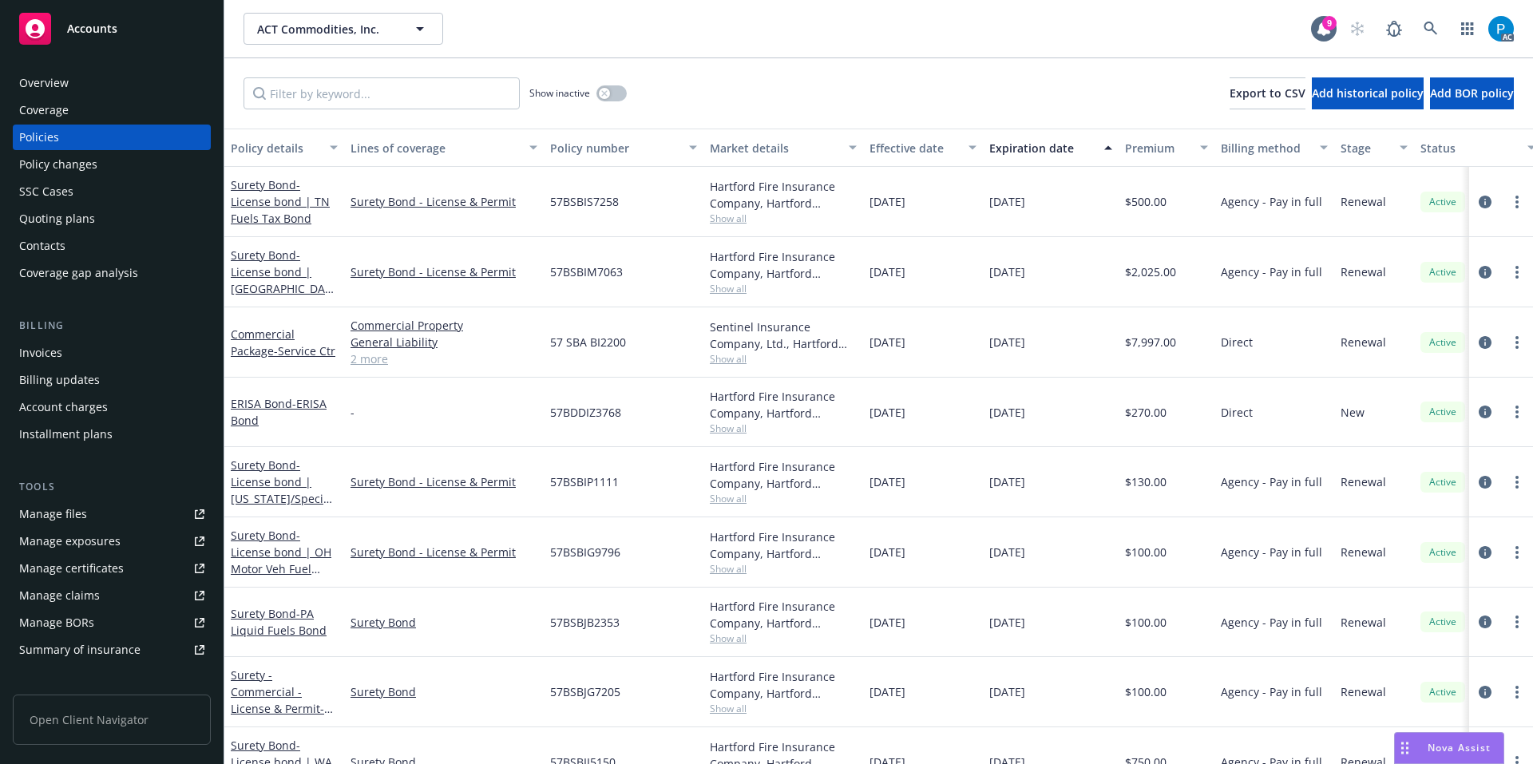
click at [77, 359] on div "Invoices" at bounding box center [111, 353] width 185 height 26
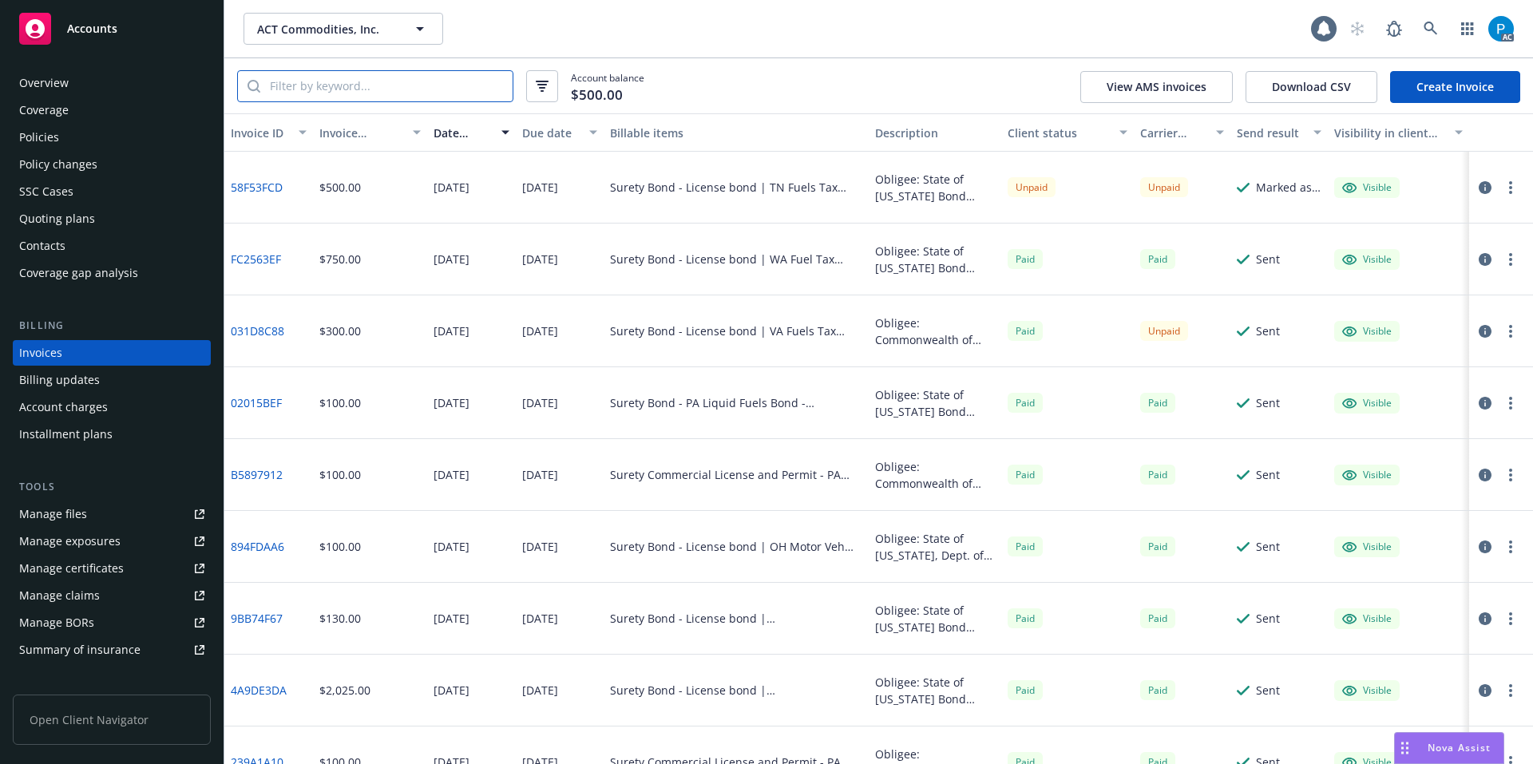
click at [391, 91] on input "search" at bounding box center [386, 86] width 252 height 30
paste input "57BSBIR7506"
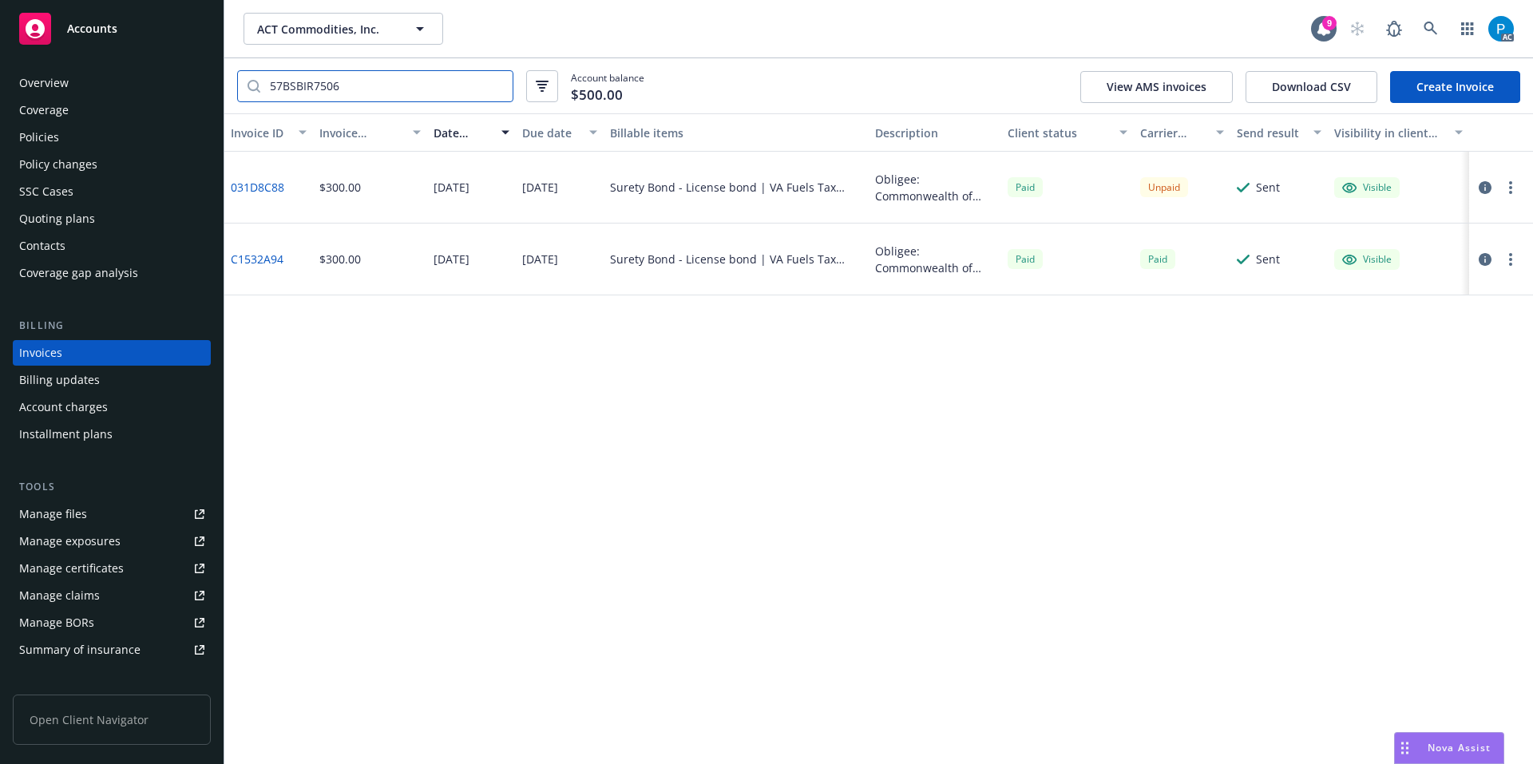
type input "57BSBIR7506"
click at [1482, 194] on button "button" at bounding box center [1485, 187] width 19 height 19
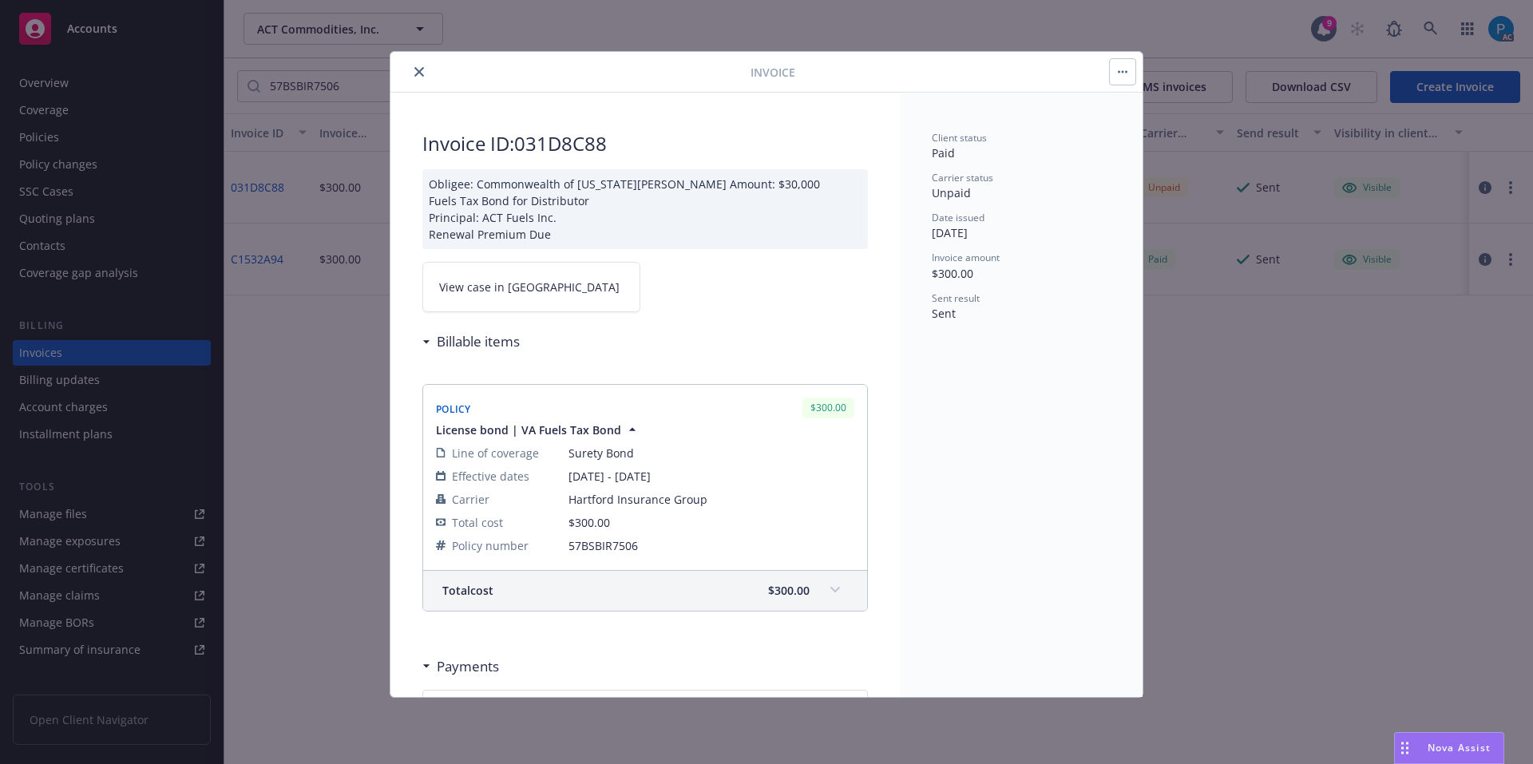
click at [508, 294] on link "View case in [GEOGRAPHIC_DATA]" at bounding box center [531, 287] width 218 height 50
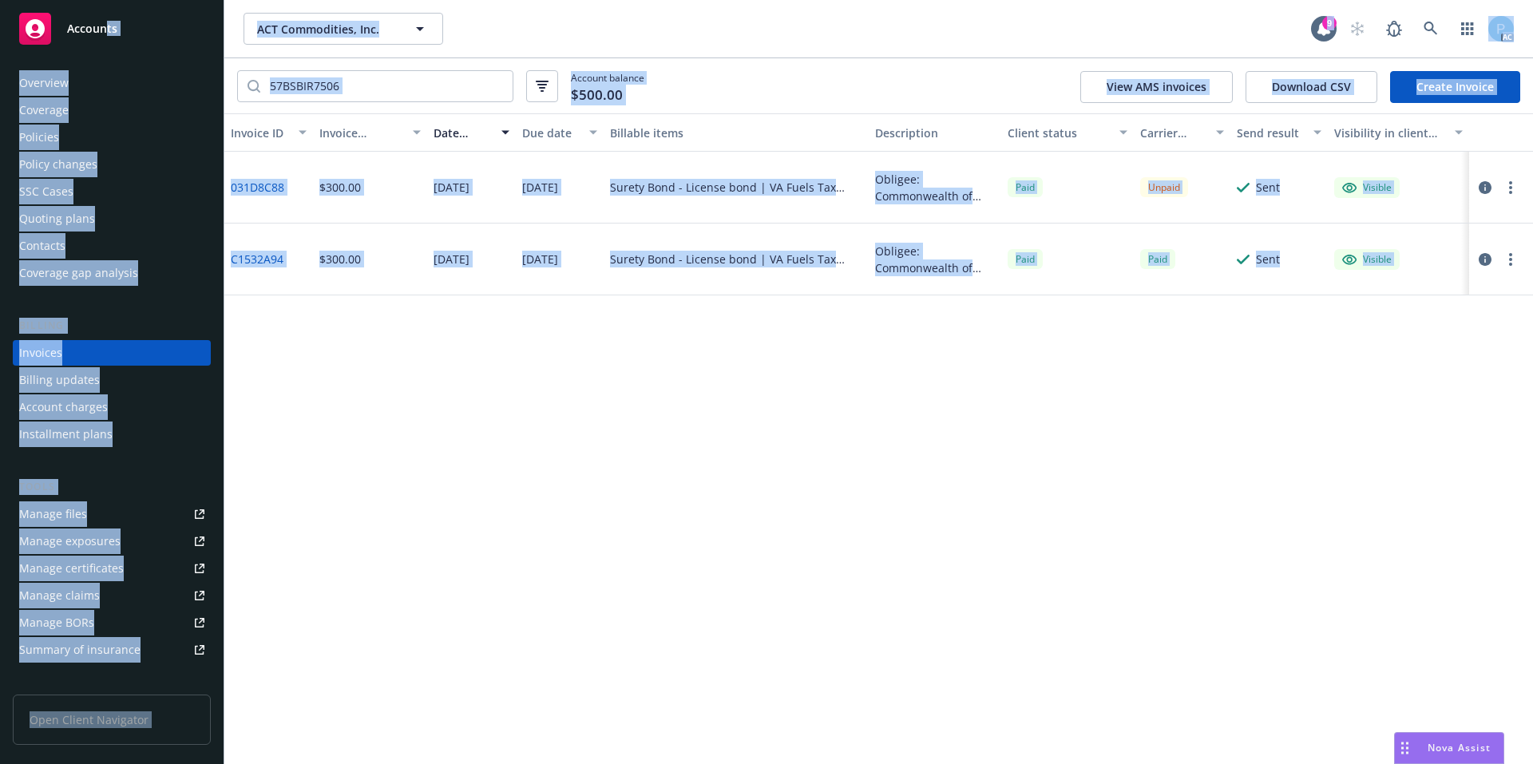
click at [108, 26] on span "Accounts" at bounding box center [92, 28] width 50 height 13
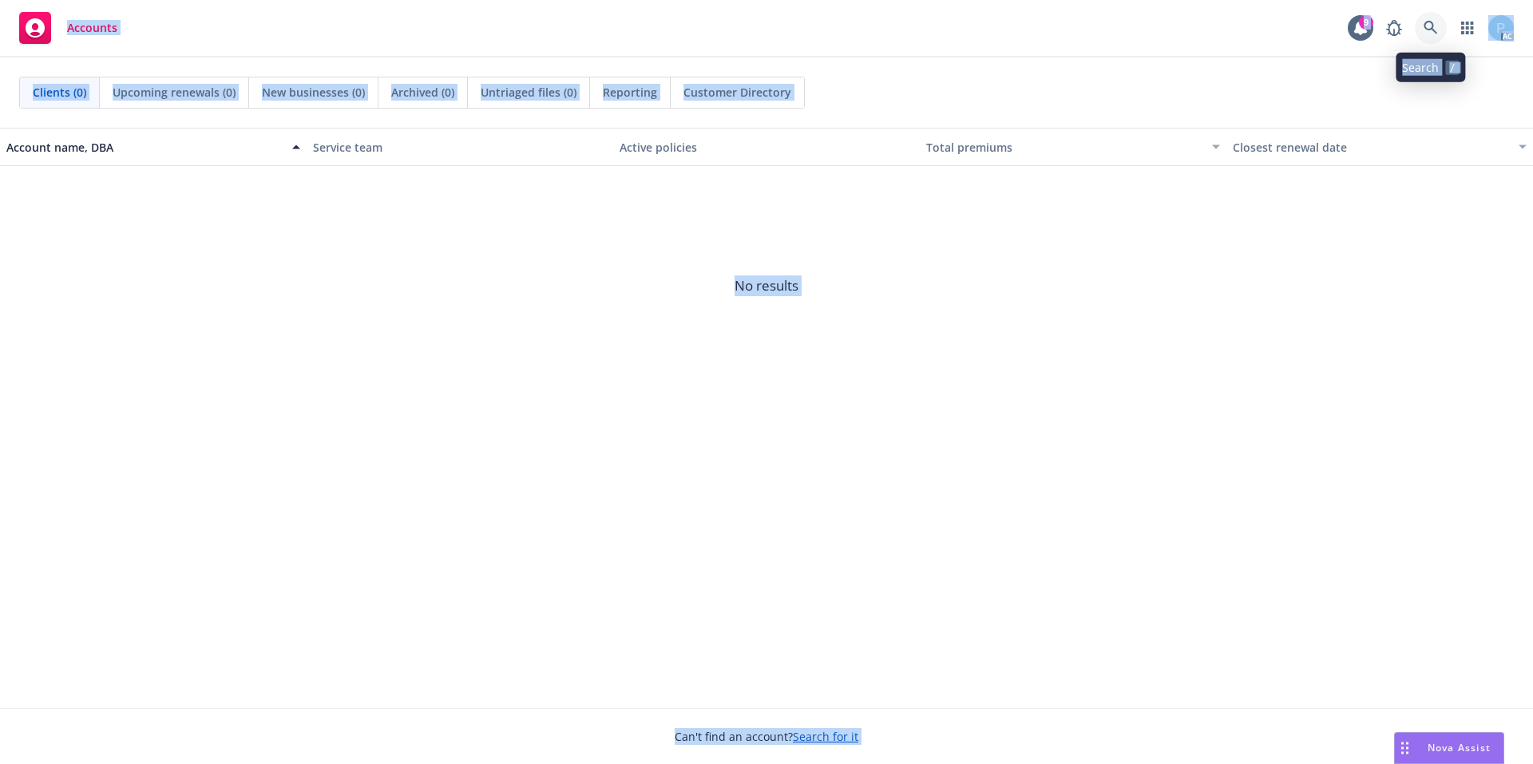
click at [1437, 22] on icon at bounding box center [1431, 28] width 14 height 14
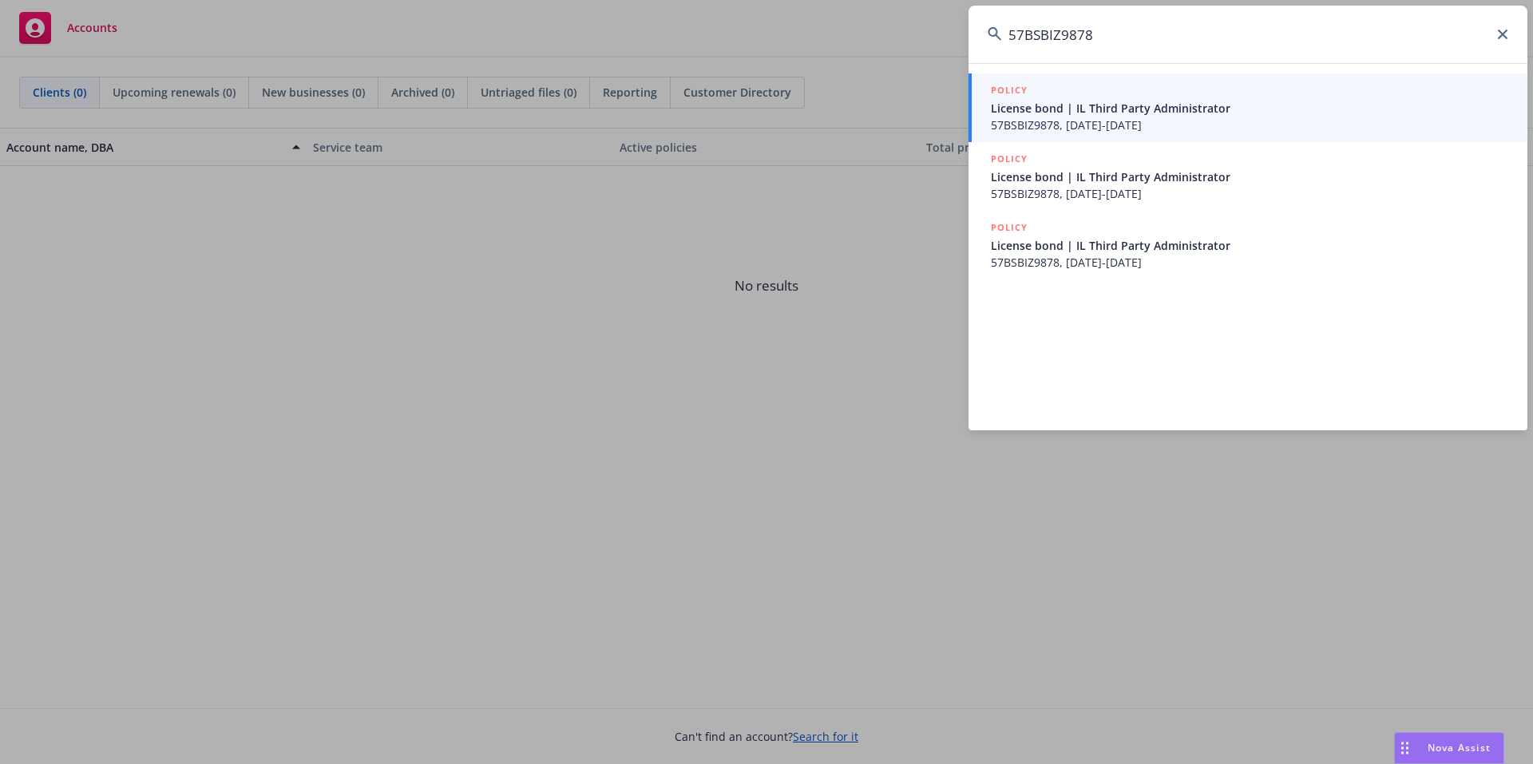
type input "57BSBIZ9878"
click at [1108, 109] on span "License bond | IL Third Party Administrator" at bounding box center [1250, 108] width 518 height 17
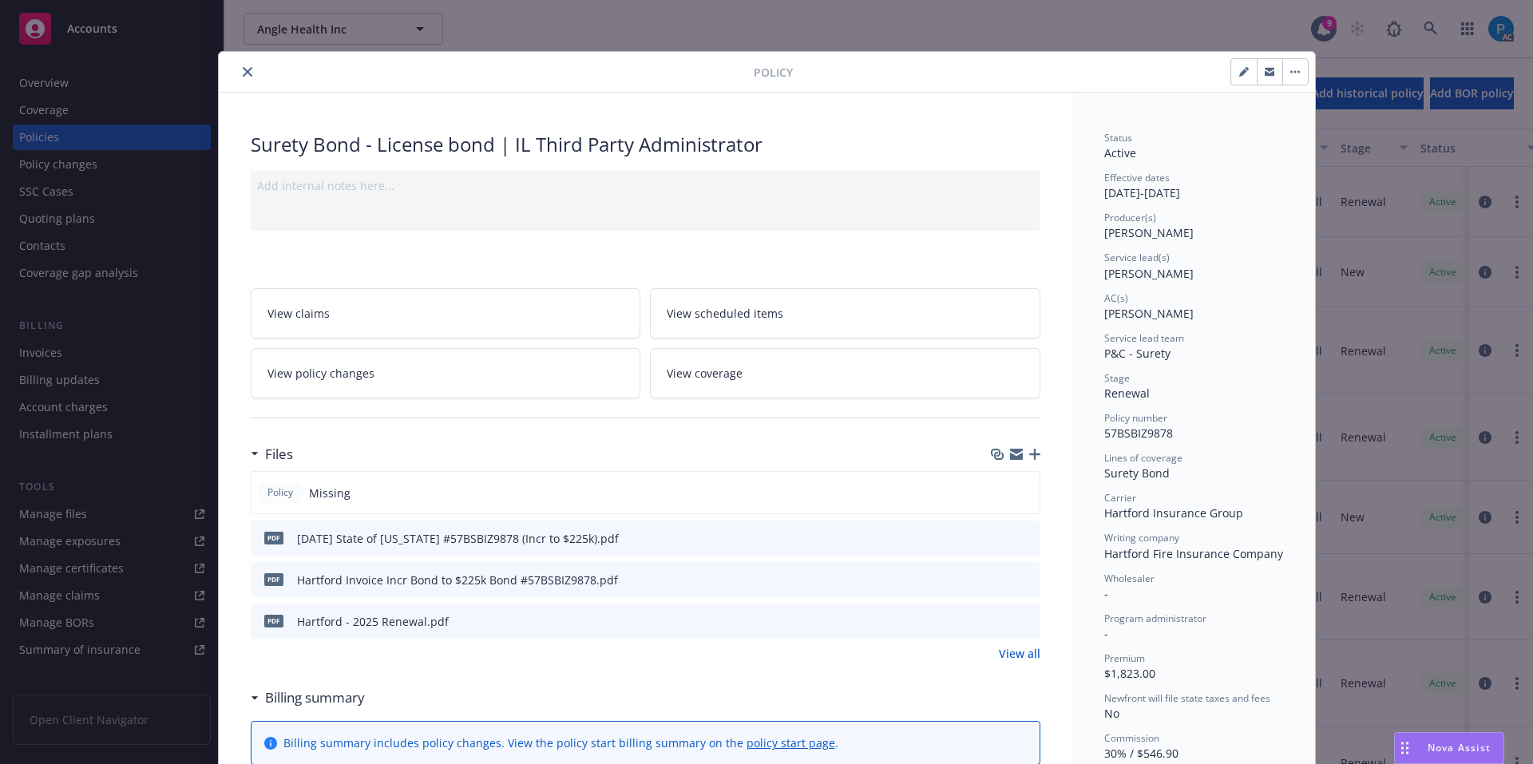
click at [243, 75] on icon "close" at bounding box center [248, 72] width 10 height 10
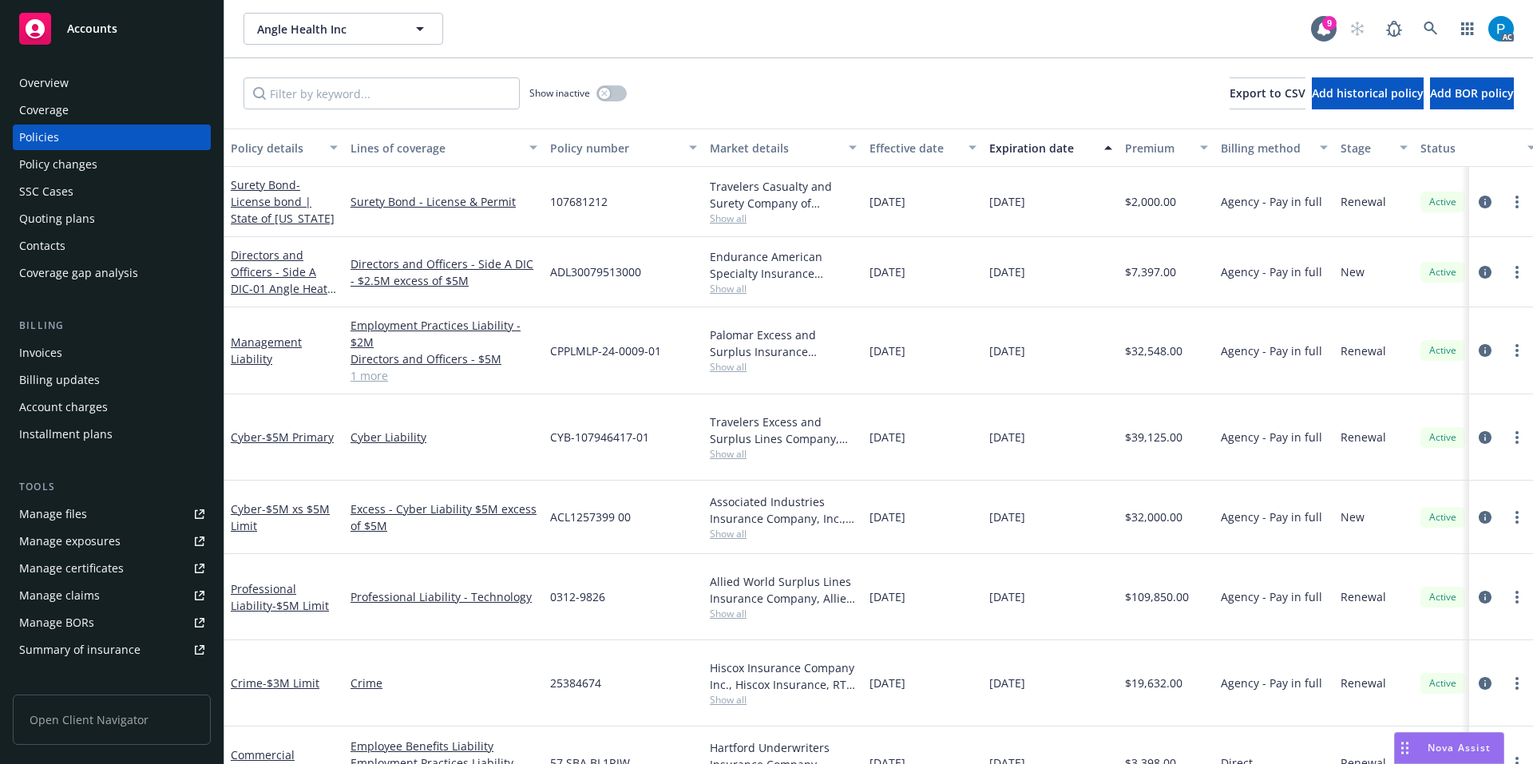
click at [54, 354] on div "Invoices" at bounding box center [40, 353] width 43 height 26
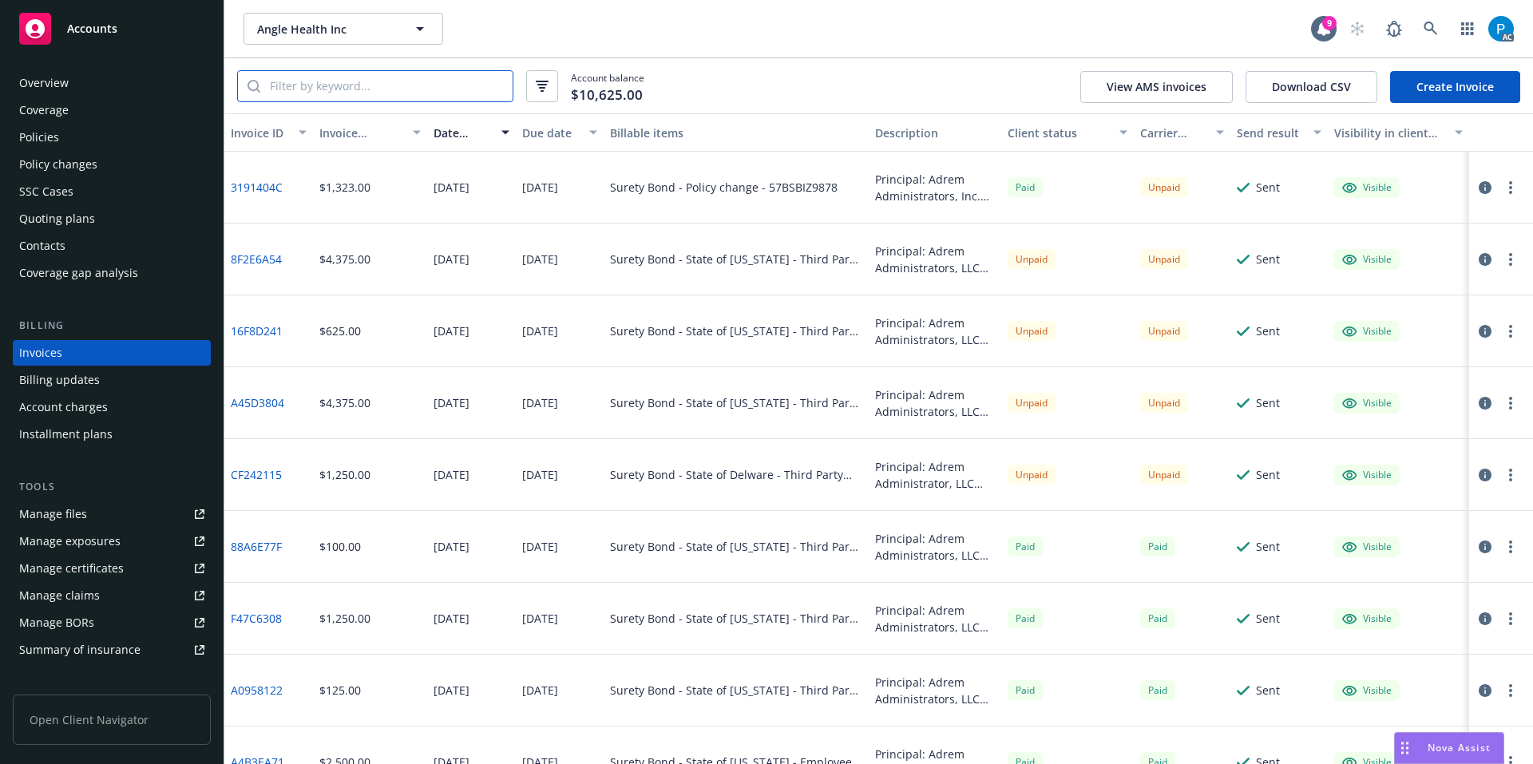
click at [355, 88] on input "search" at bounding box center [386, 86] width 252 height 30
paste input "57BSBIZ9878"
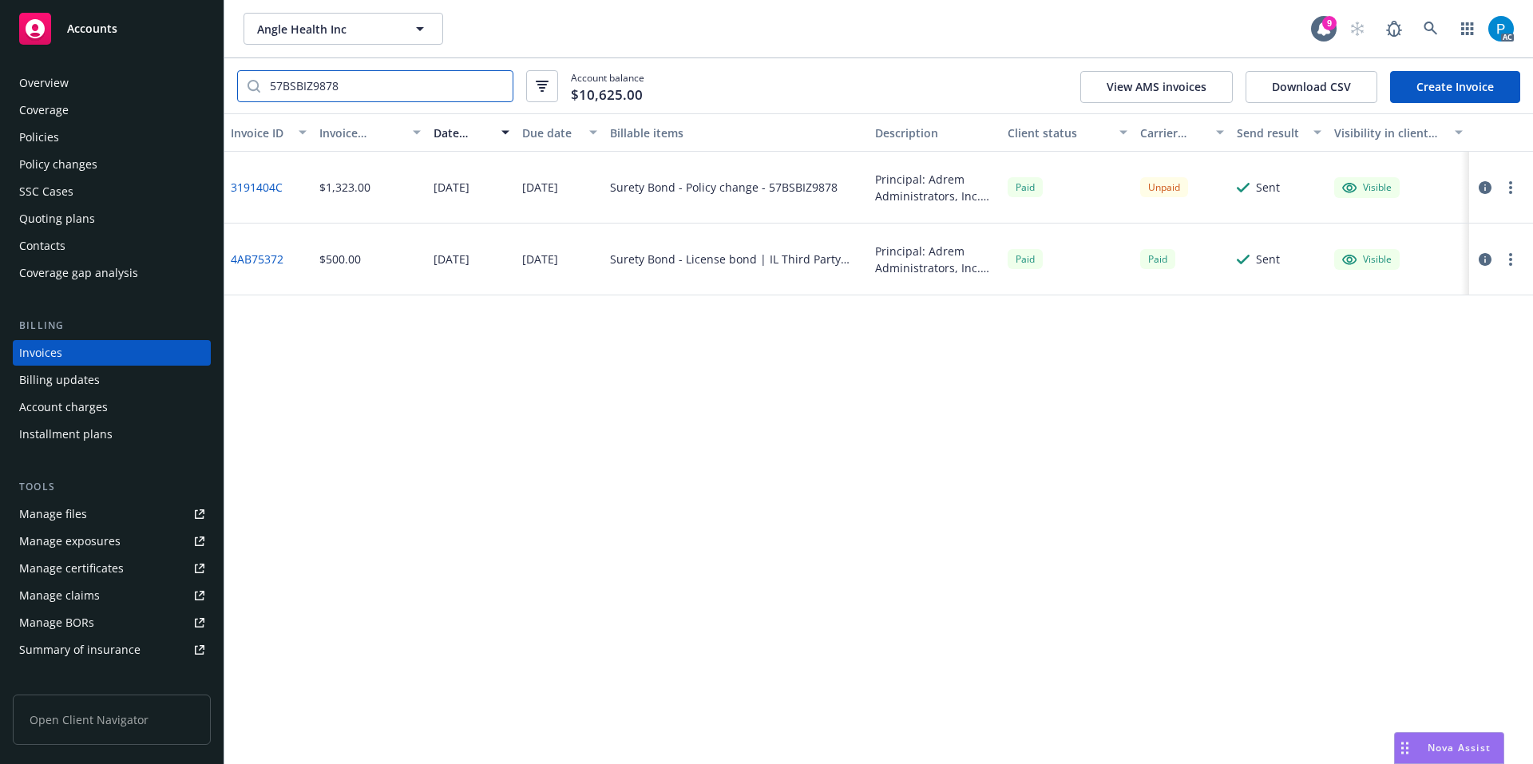
type input "57BSBIZ9878"
click at [1481, 191] on icon "button" at bounding box center [1485, 187] width 13 height 13
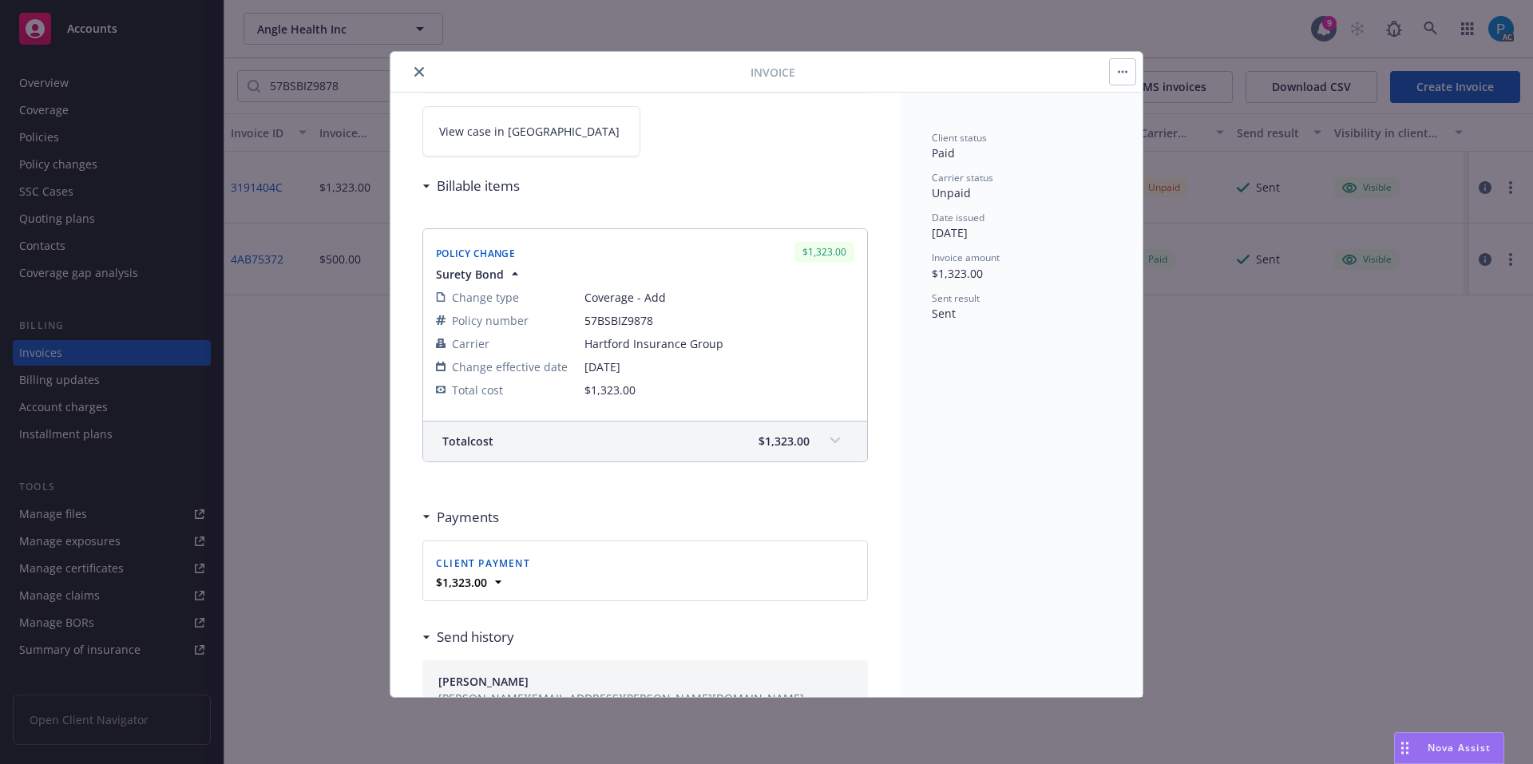
scroll to position [80, 0]
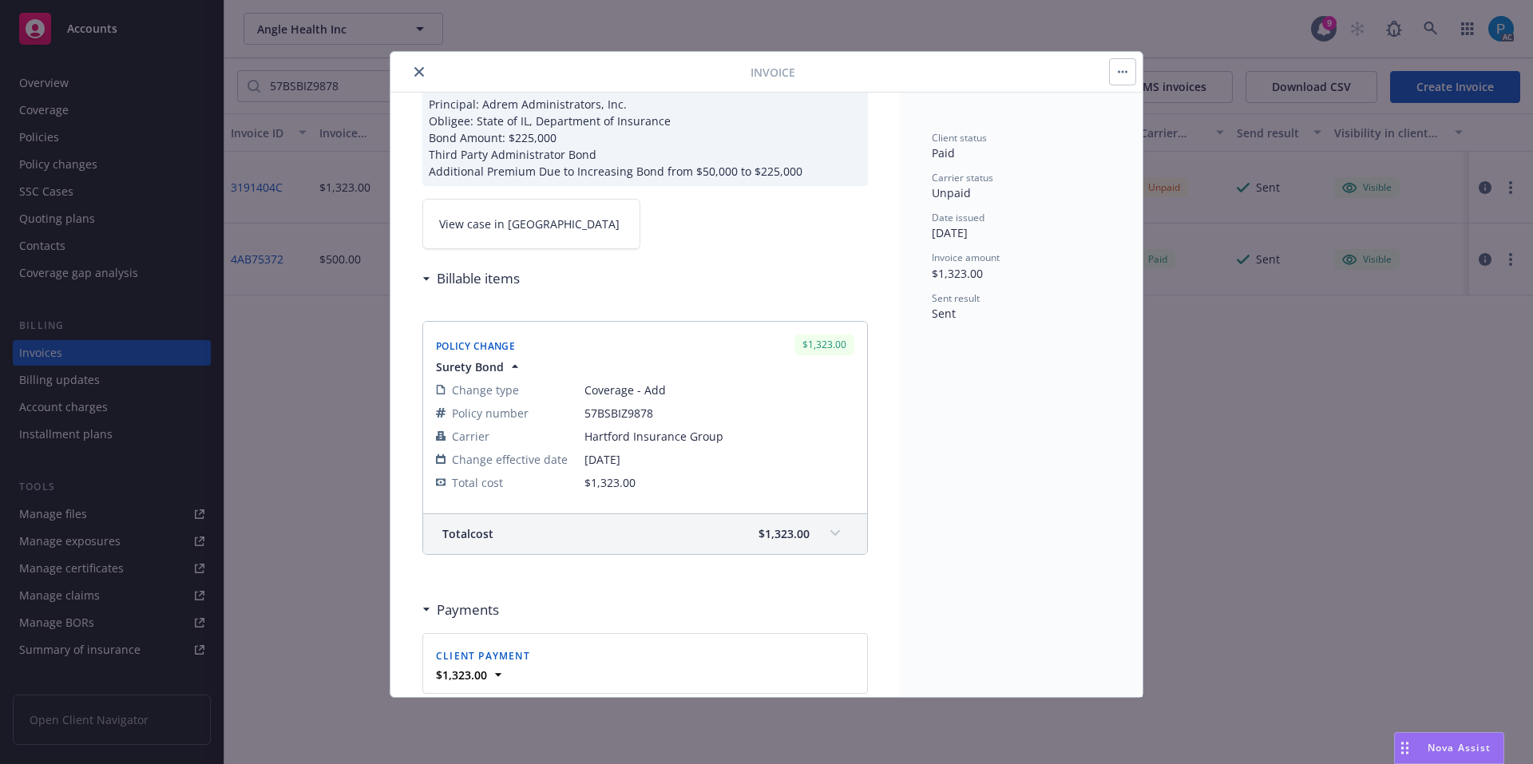
click at [550, 221] on link "View case in [GEOGRAPHIC_DATA]" at bounding box center [531, 224] width 218 height 50
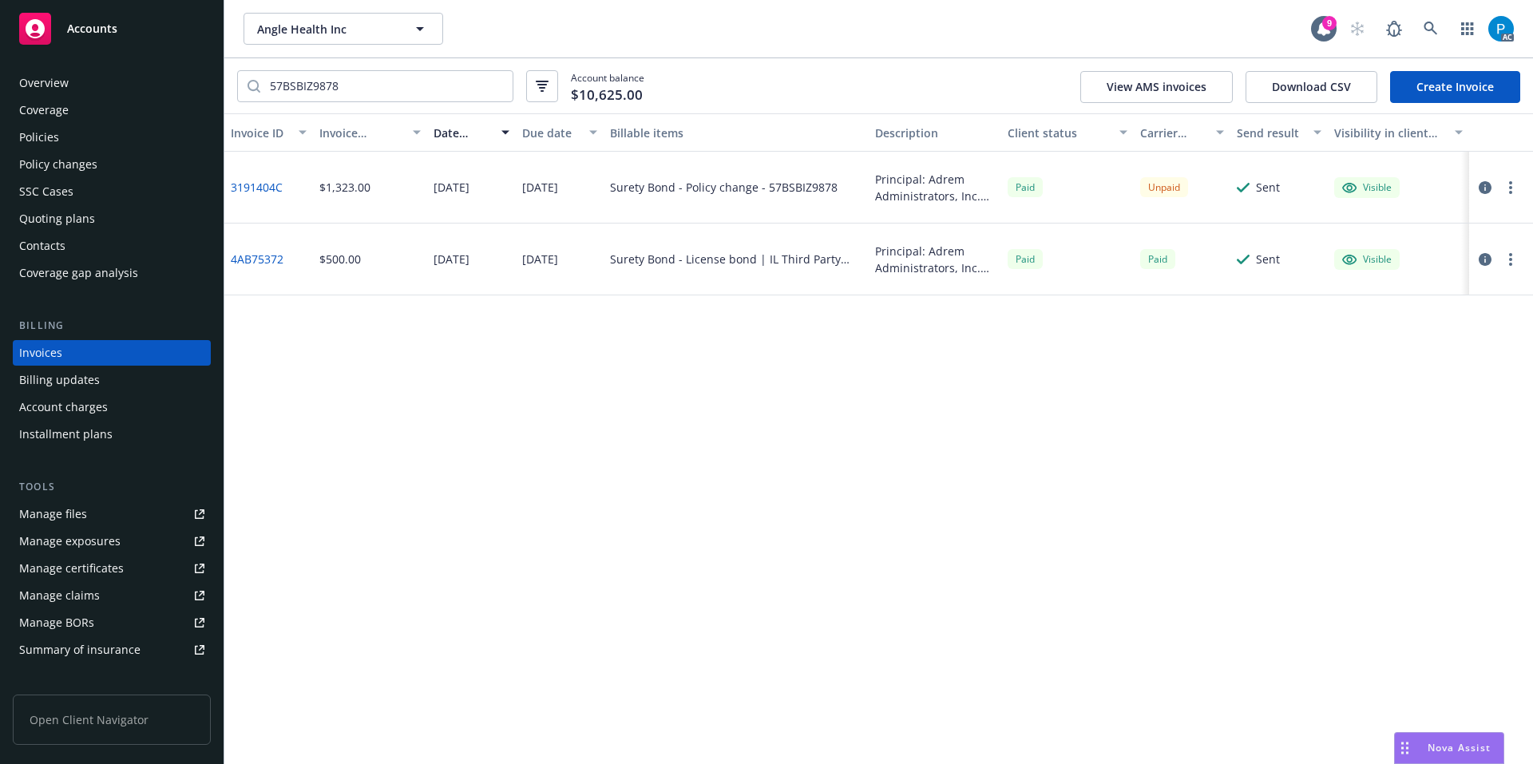
click at [155, 30] on div "Accounts" at bounding box center [111, 29] width 185 height 32
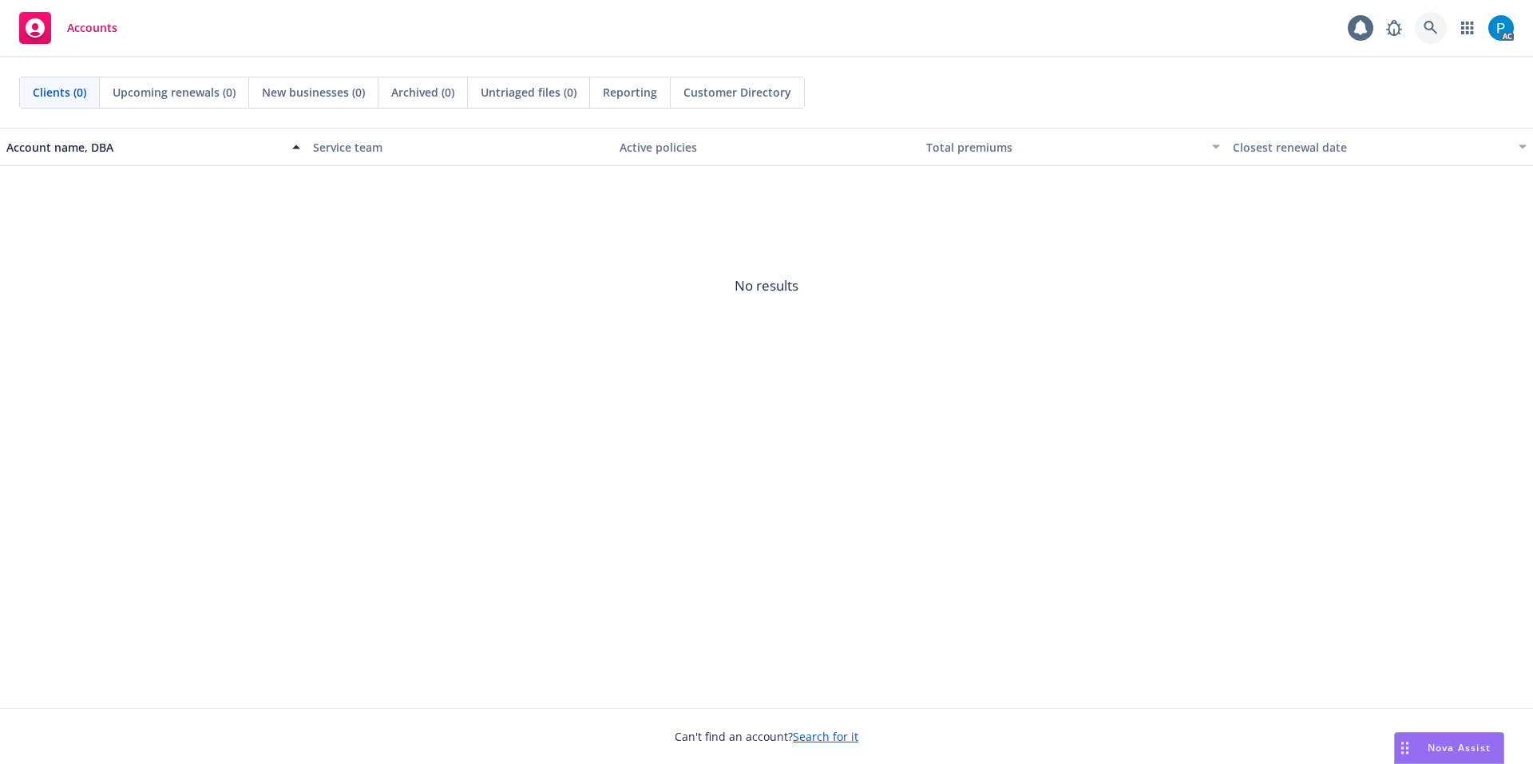
click at [1422, 23] on link at bounding box center [1431, 28] width 32 height 32
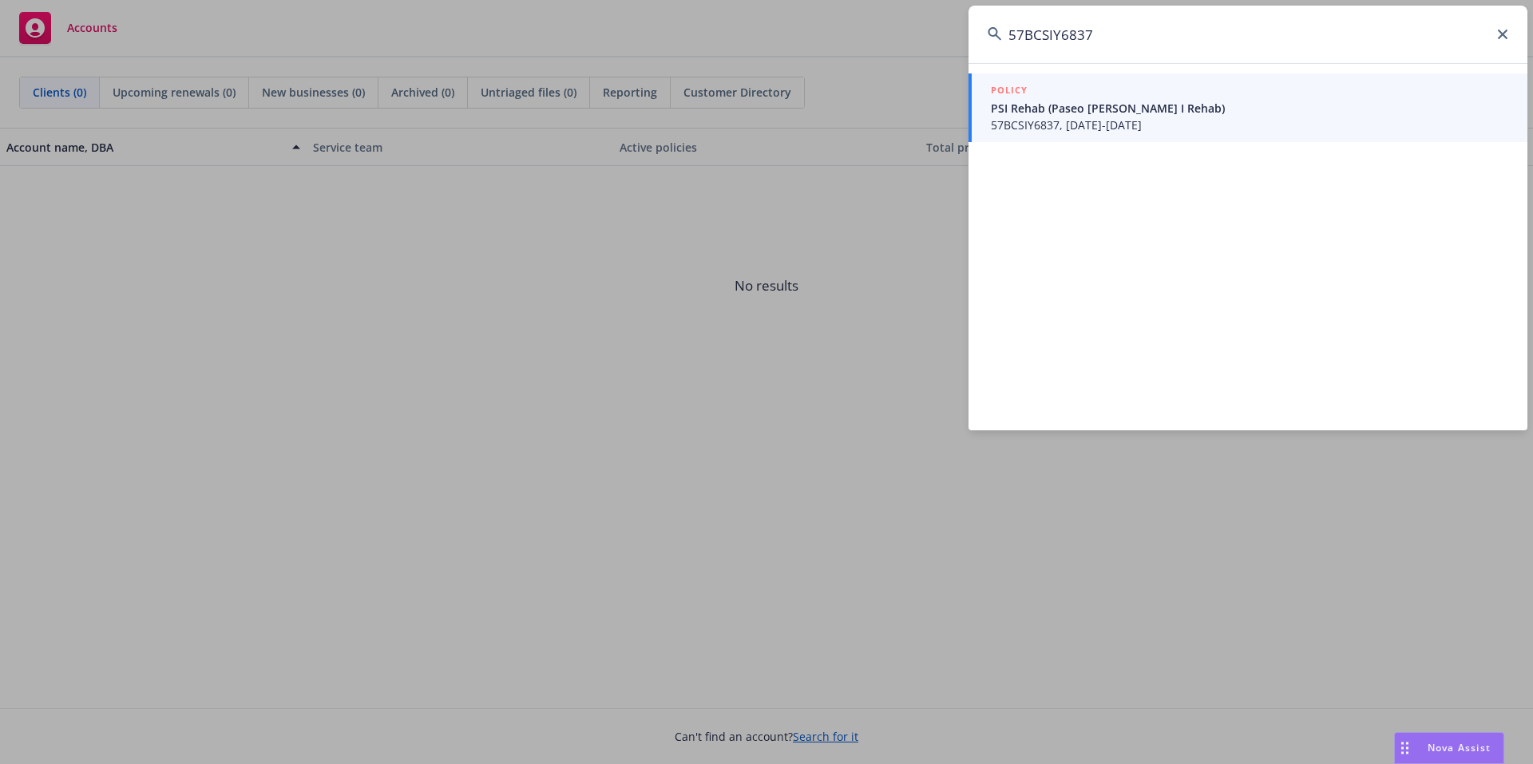
type input "57BCSIY6837"
click at [1076, 123] on span "57BCSIY6837, [DATE]-[DATE]" at bounding box center [1250, 125] width 518 height 17
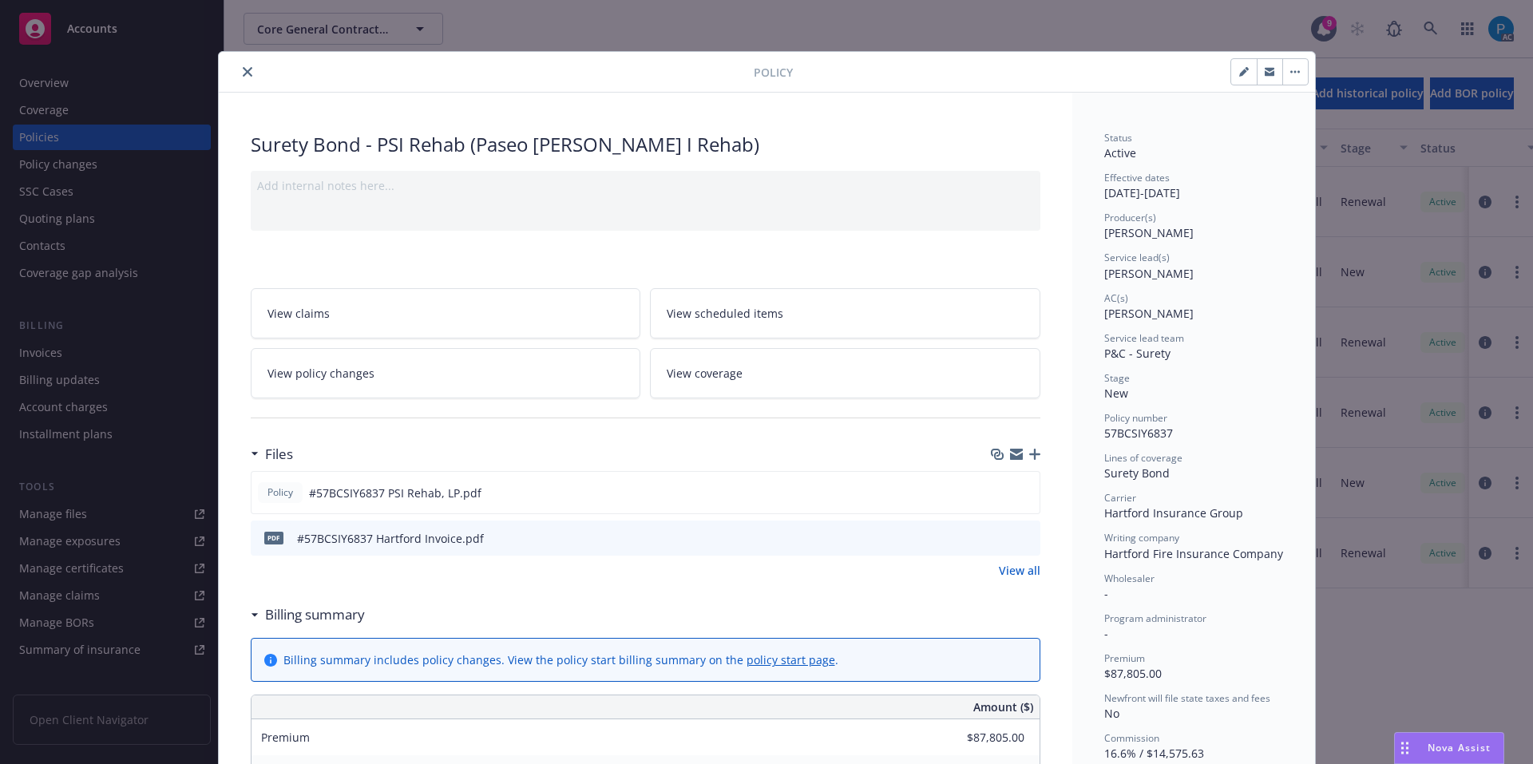
click at [243, 76] on icon "close" at bounding box center [248, 72] width 10 height 10
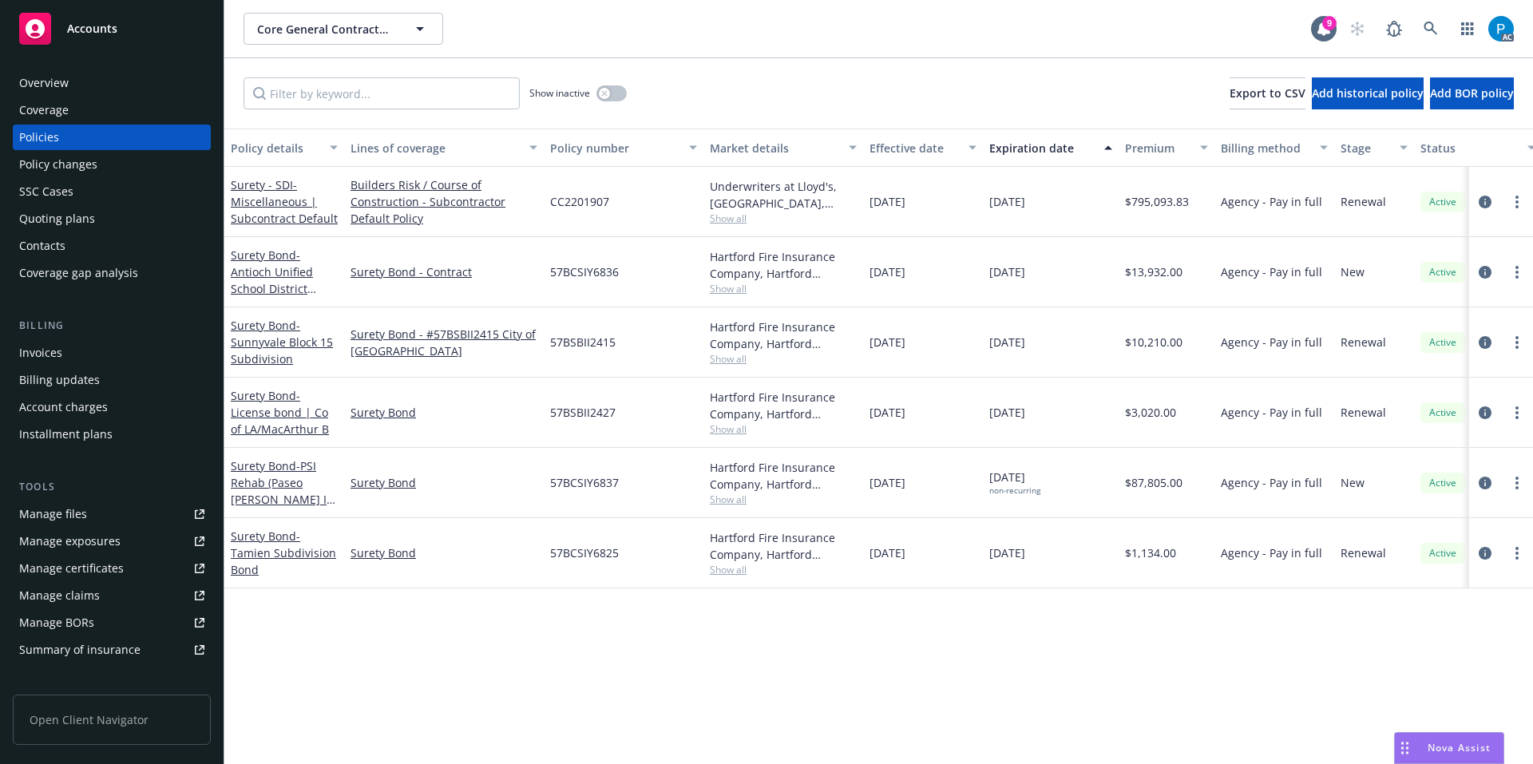
click at [97, 362] on div "Invoices" at bounding box center [111, 353] width 185 height 26
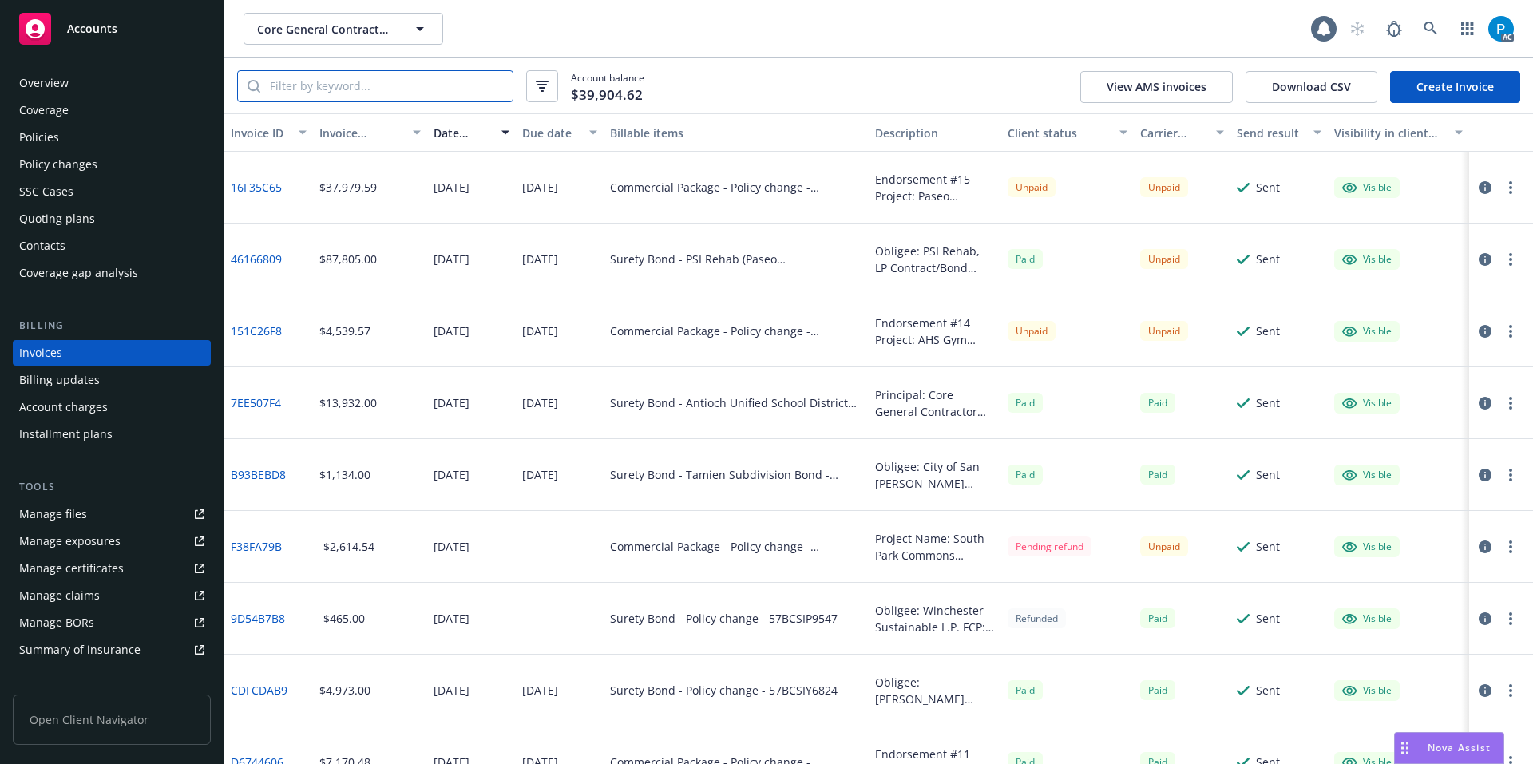
click at [410, 91] on input "search" at bounding box center [386, 86] width 252 height 30
paste input "57BCSIY6837"
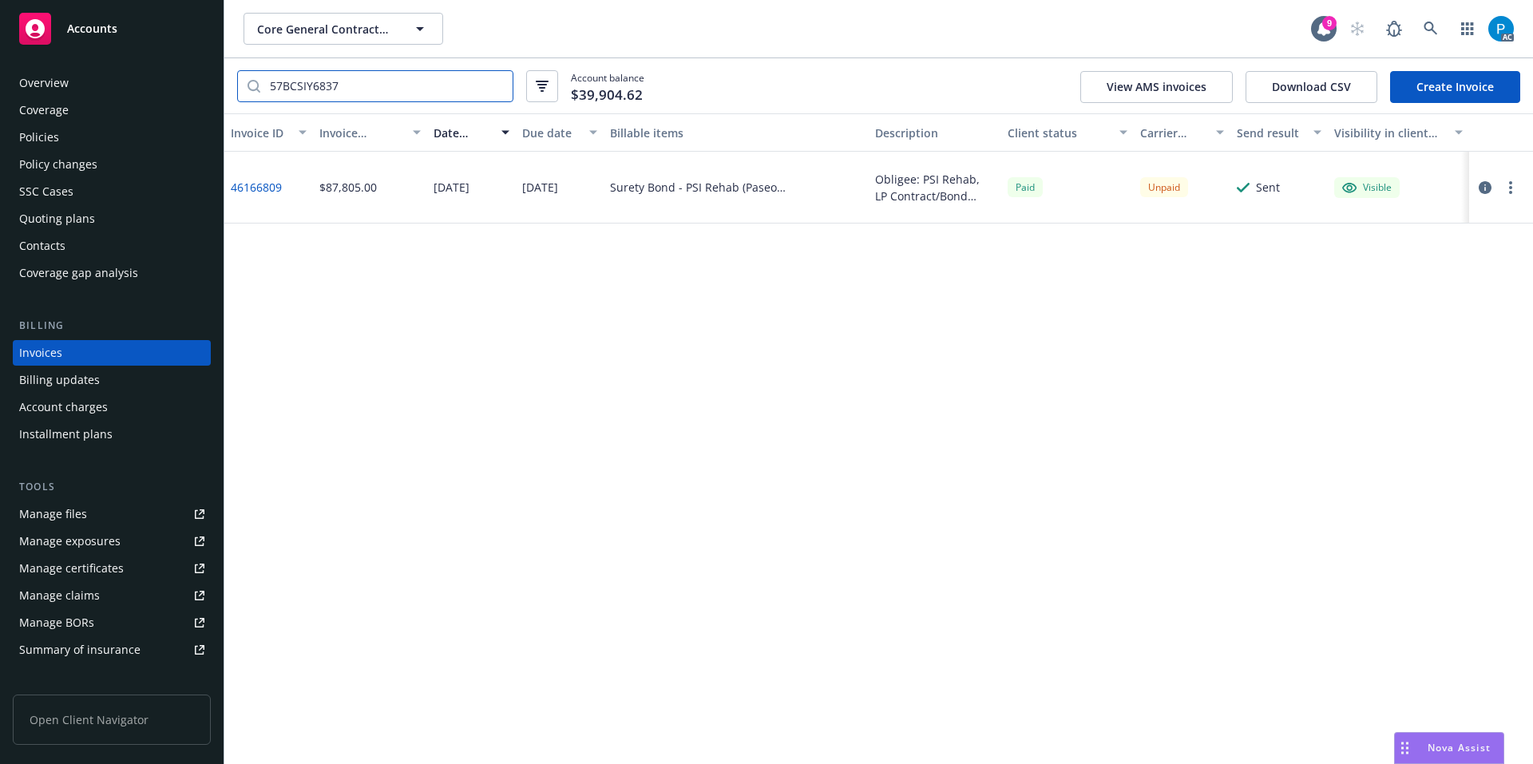
type input "57BCSIY6837"
click at [1486, 184] on icon "button" at bounding box center [1485, 187] width 13 height 13
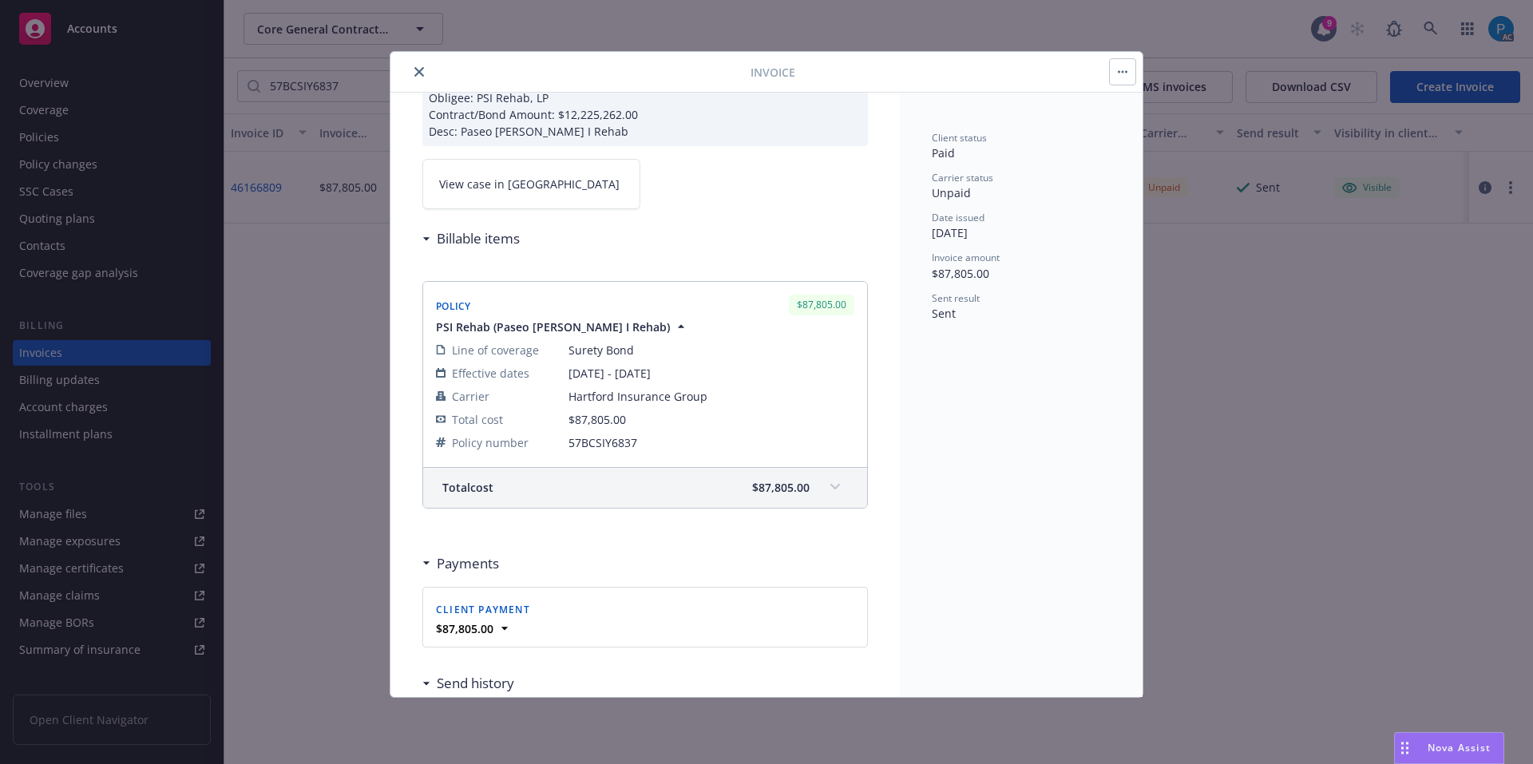
scroll to position [80, 0]
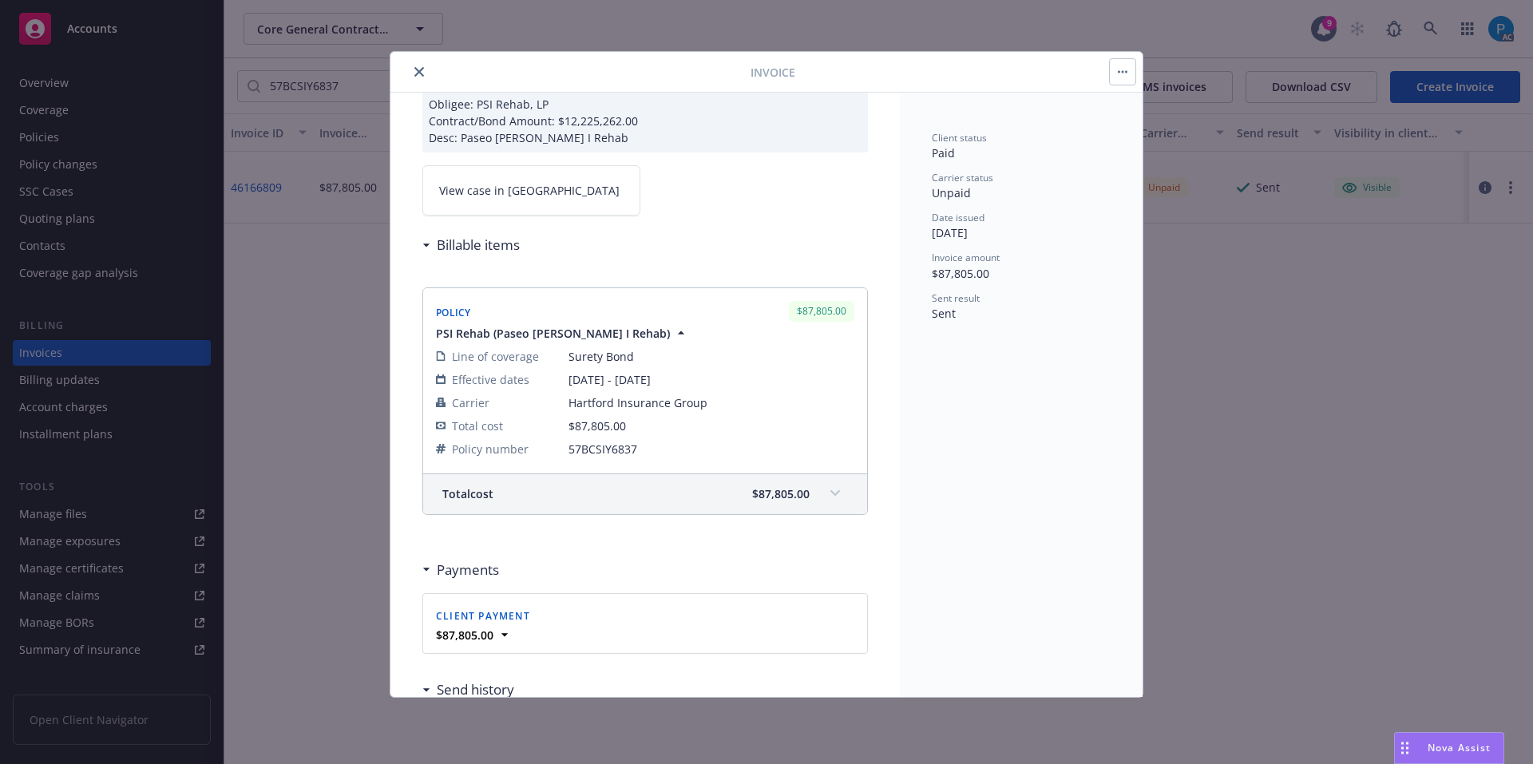
click at [558, 186] on link "View case in [GEOGRAPHIC_DATA]" at bounding box center [531, 190] width 218 height 50
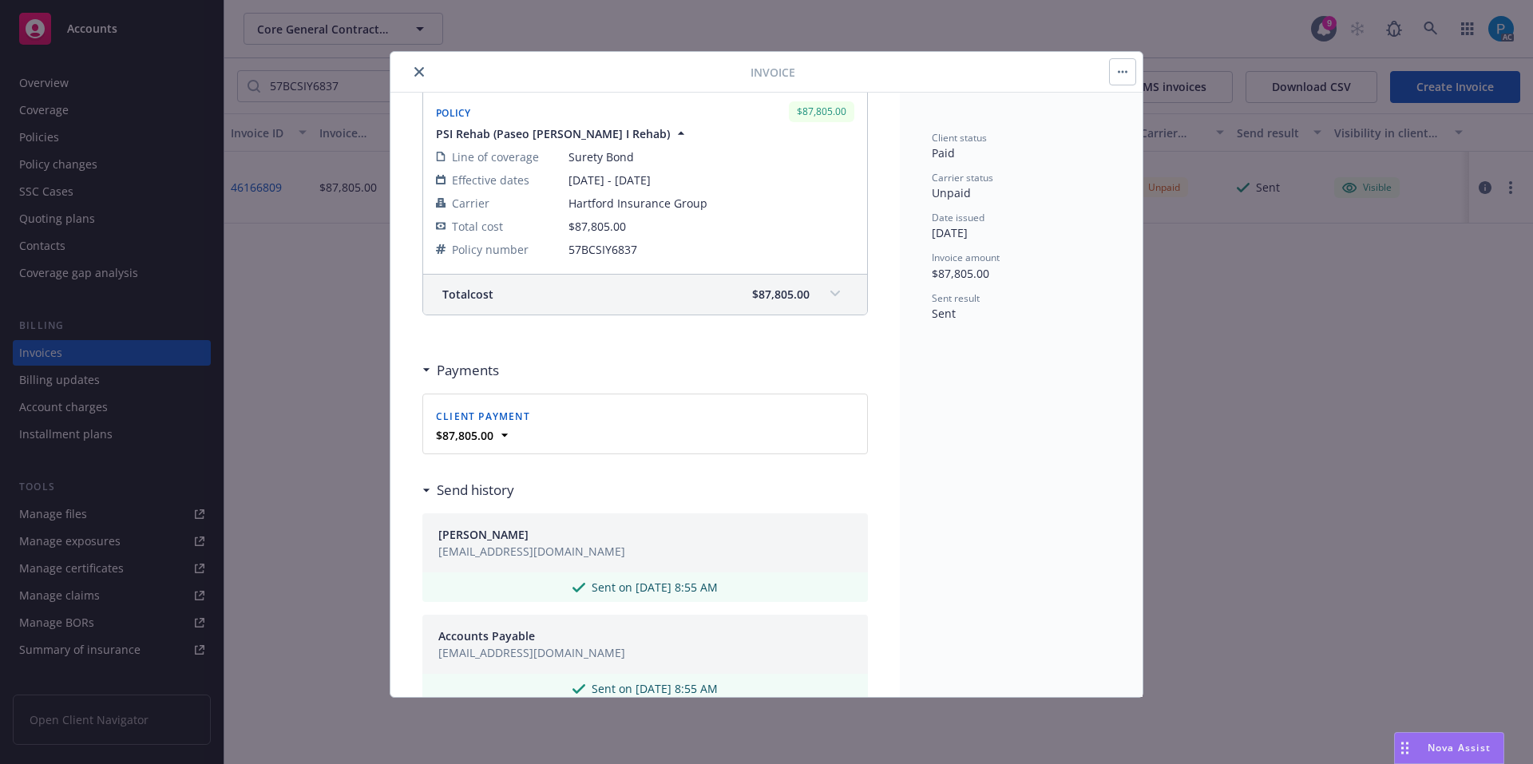
scroll to position [240, 0]
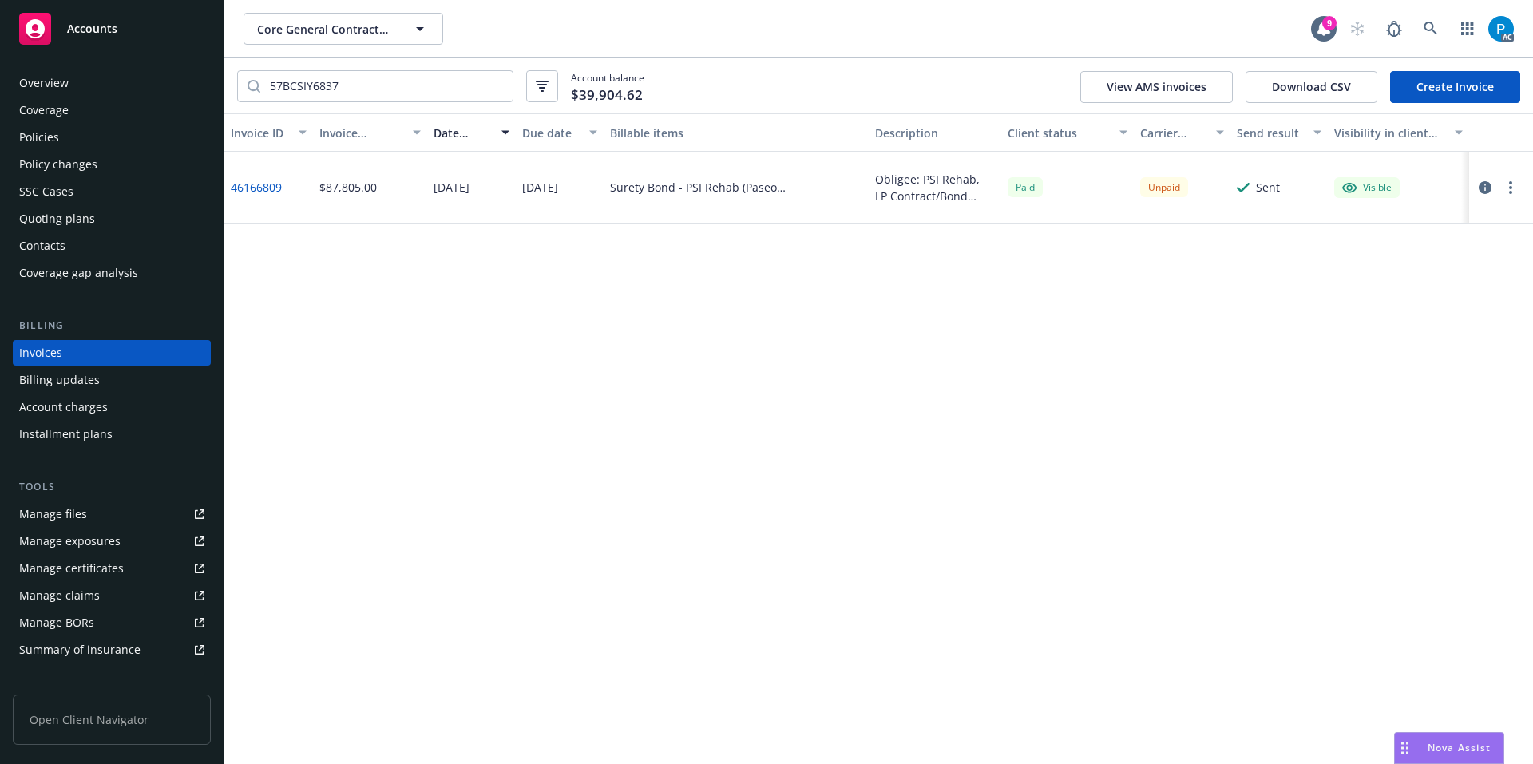
drag, startPoint x: 145, startPoint y: 9, endPoint x: 119, endPoint y: 28, distance: 31.9
click at [115, 30] on span "Accounts" at bounding box center [92, 28] width 50 height 13
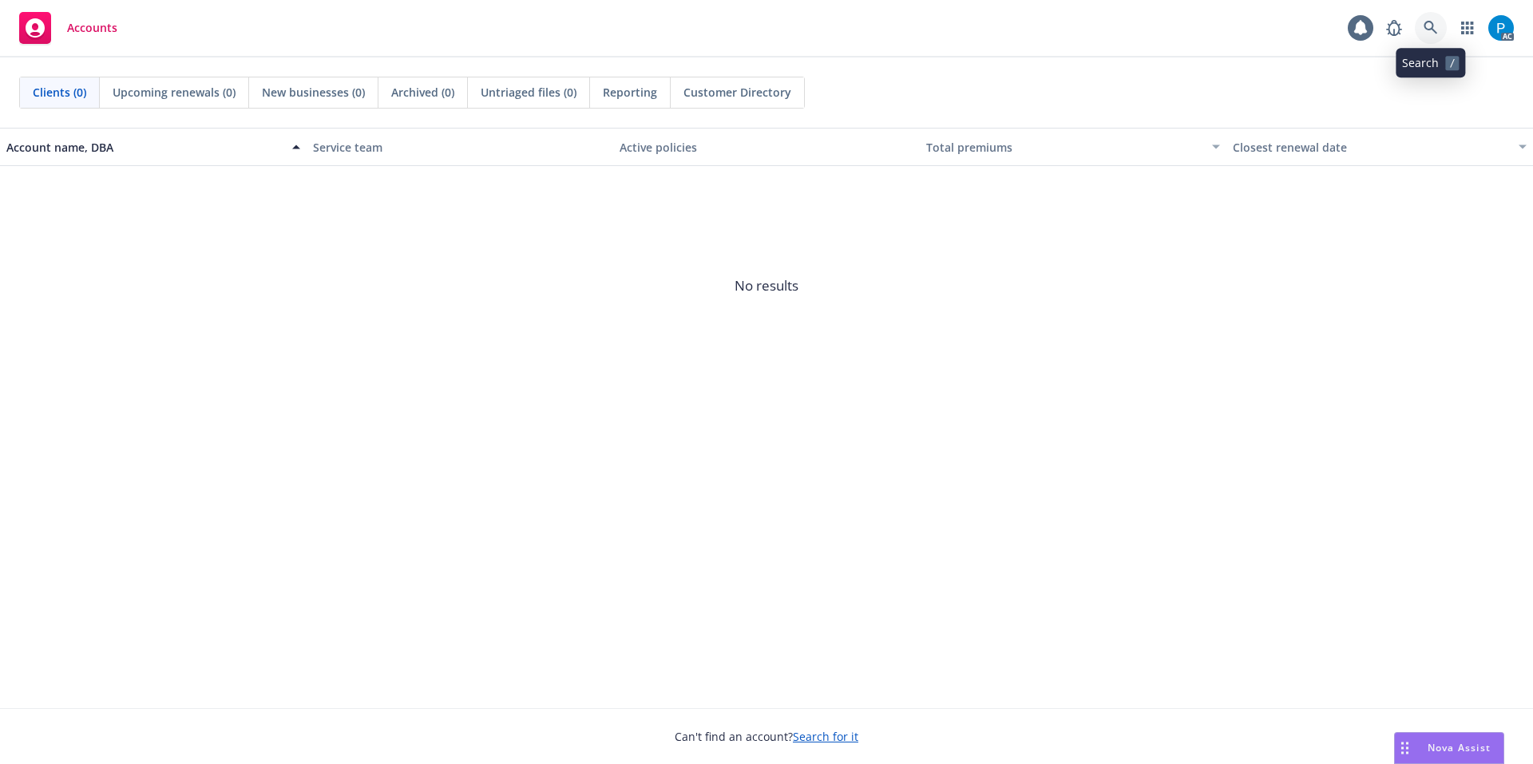
click at [1418, 35] on link at bounding box center [1431, 28] width 32 height 32
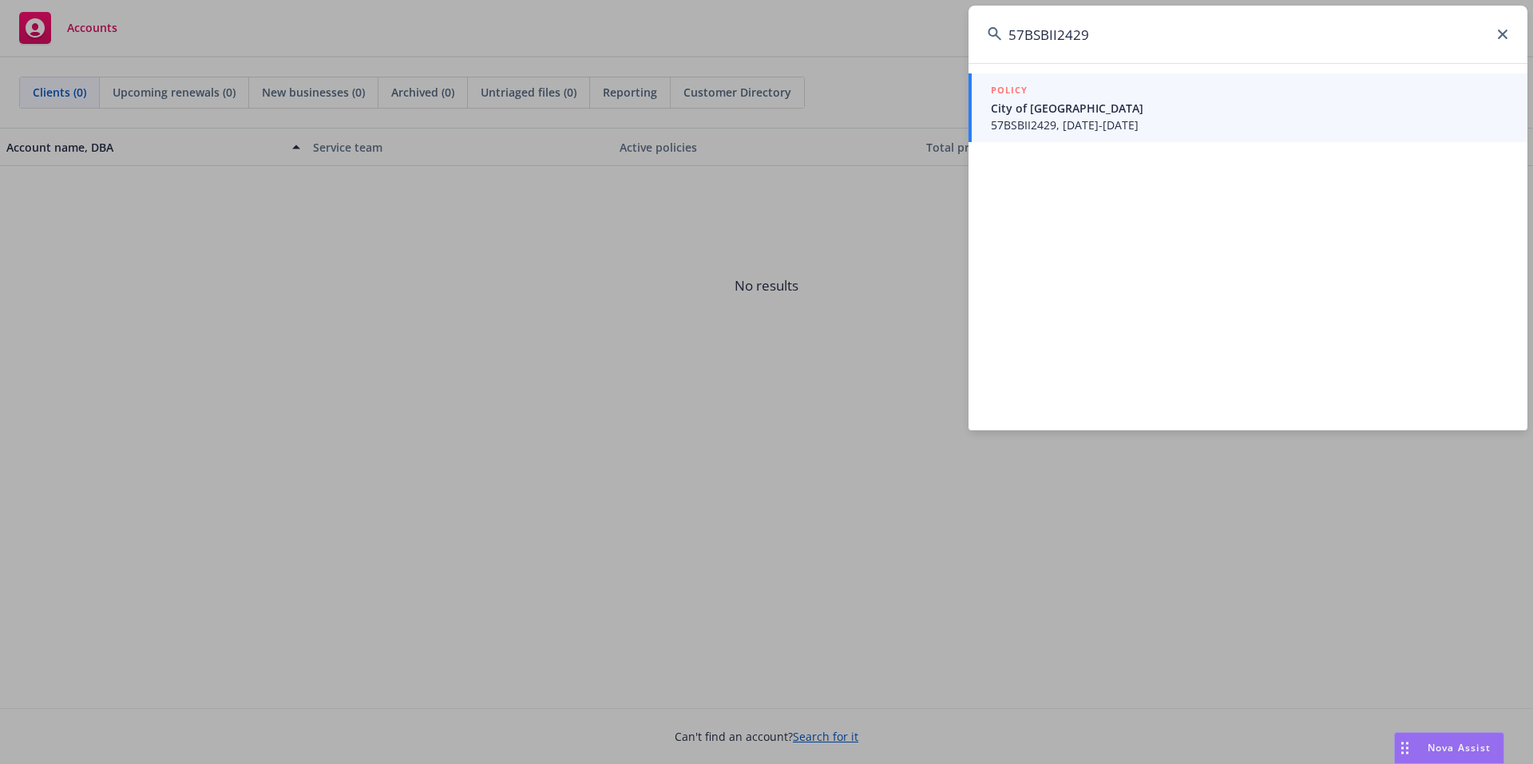
type input "57BSBII2429"
click at [1148, 109] on span "City of [GEOGRAPHIC_DATA]" at bounding box center [1250, 108] width 518 height 17
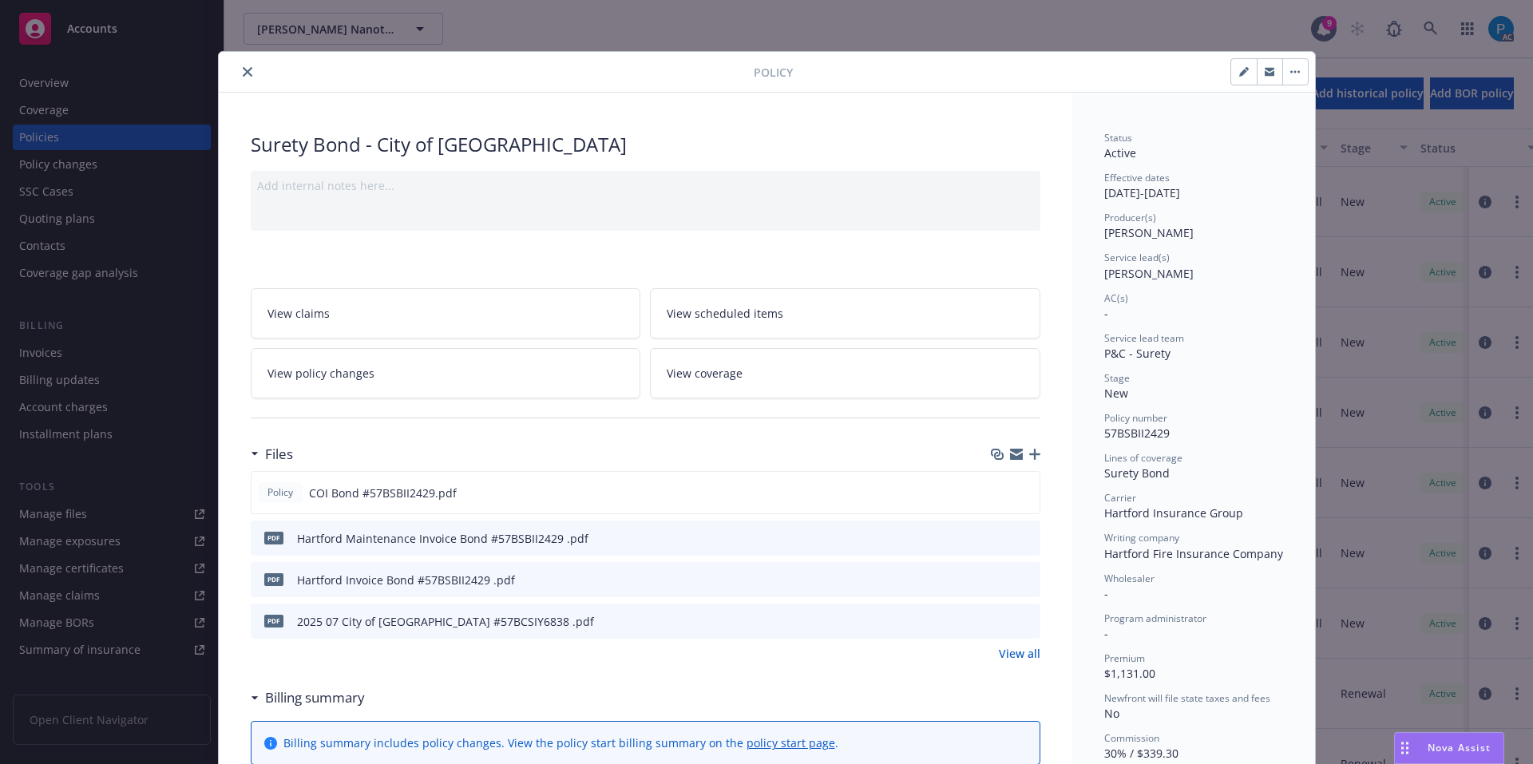
click at [243, 68] on icon "close" at bounding box center [248, 72] width 10 height 10
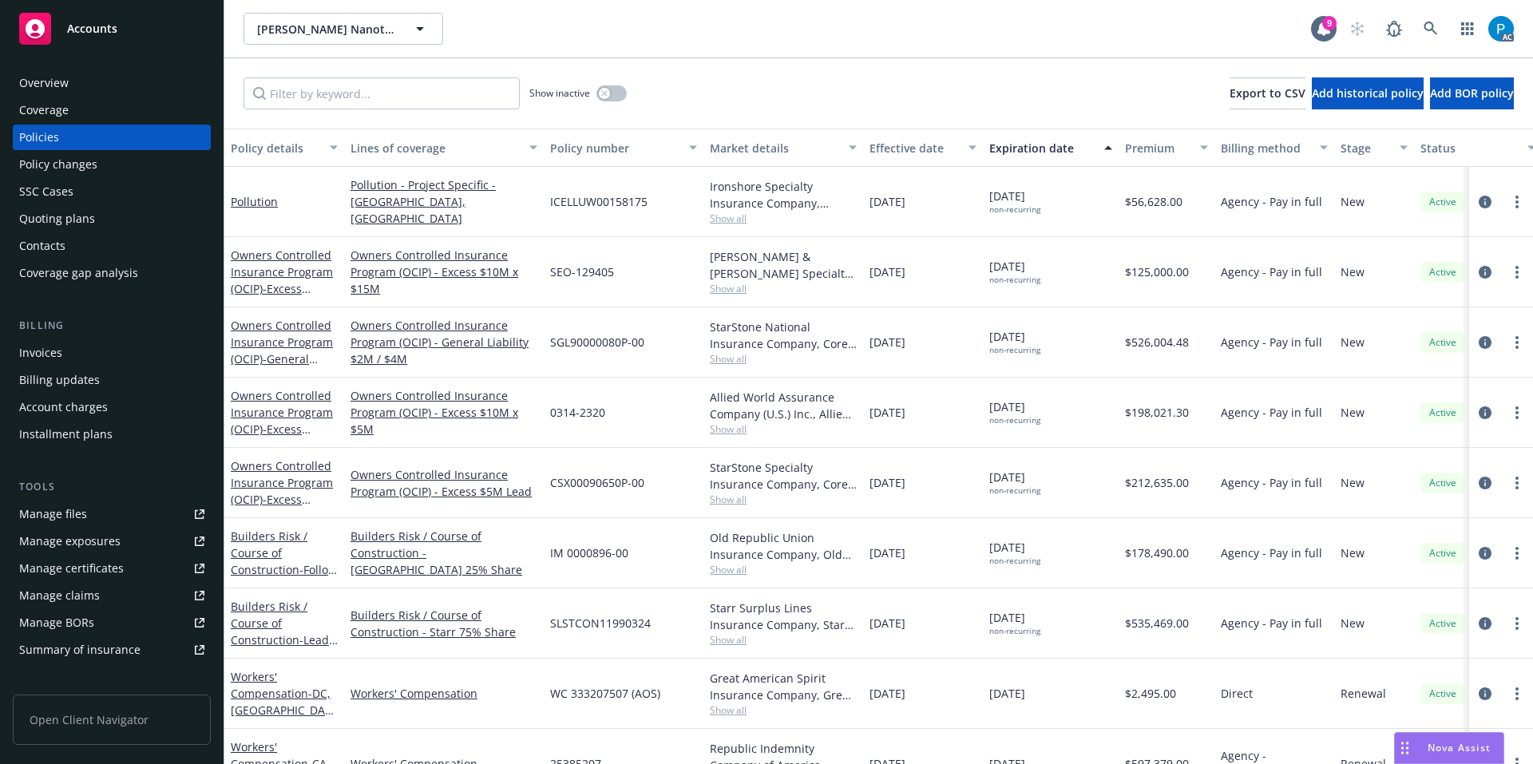
click at [50, 356] on div "Invoices" at bounding box center [40, 353] width 43 height 26
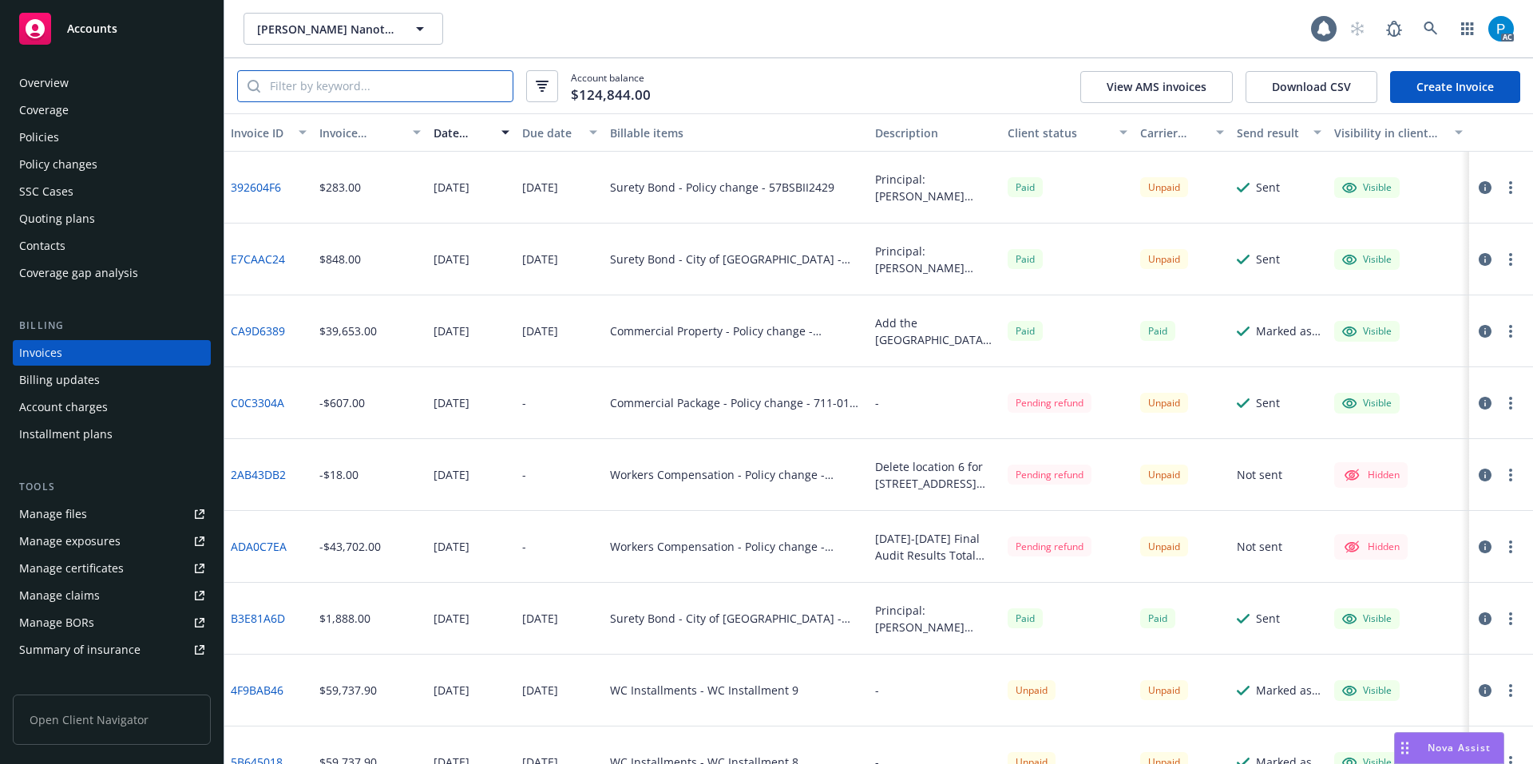
click at [371, 89] on input "search" at bounding box center [386, 86] width 252 height 30
paste input "57BSBII2429"
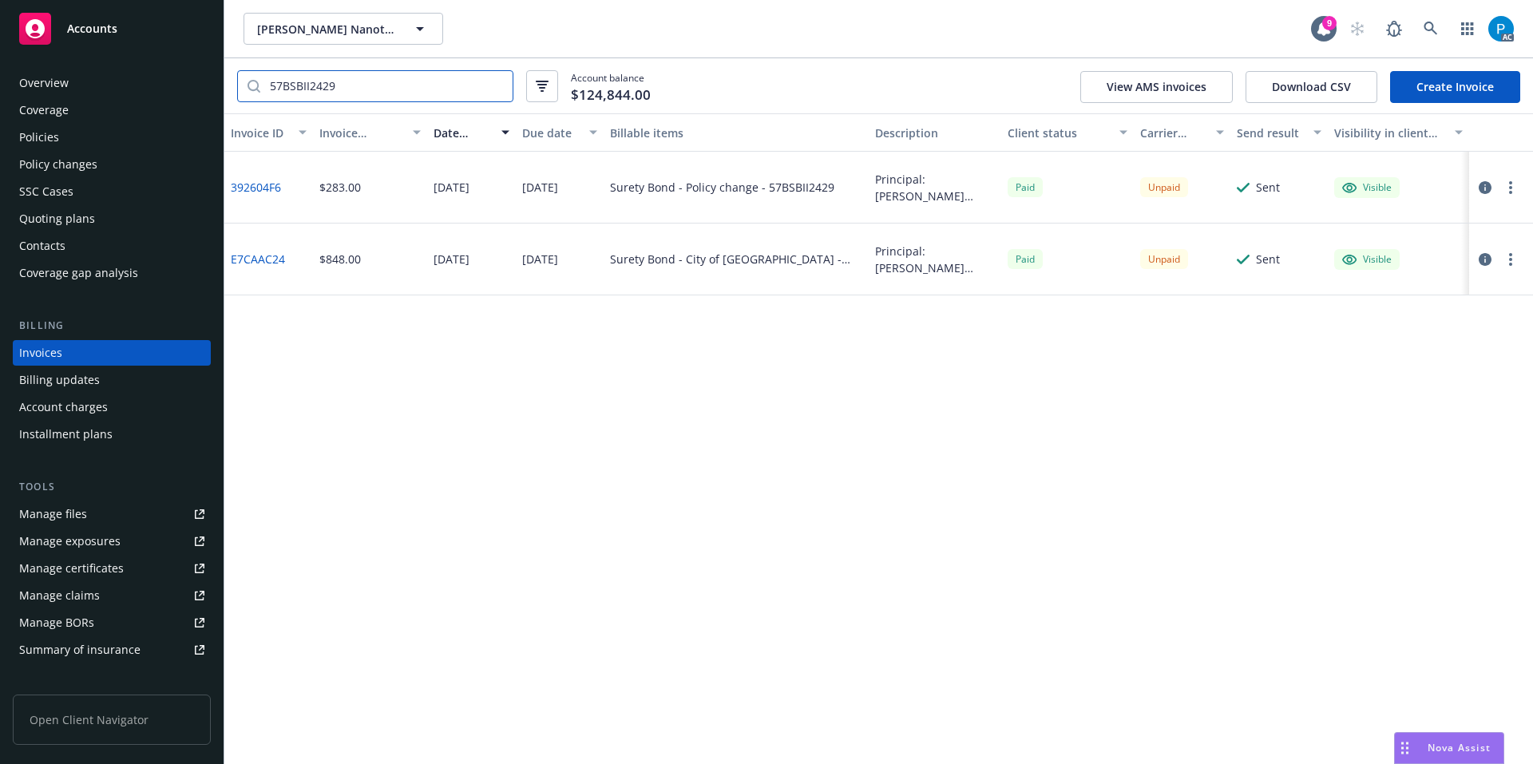
type input "57BSBII2429"
click at [1488, 190] on icon "button" at bounding box center [1485, 187] width 13 height 13
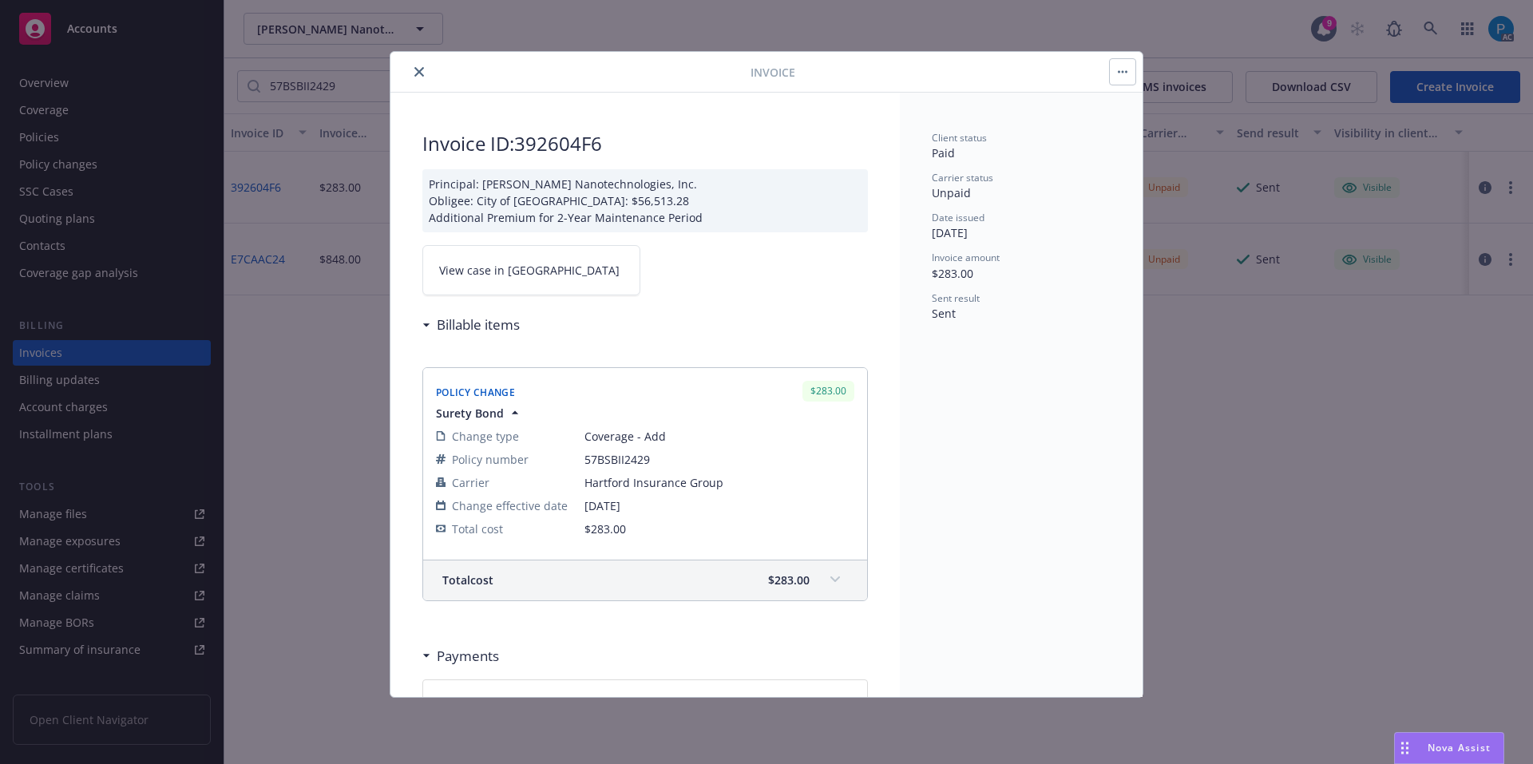
click at [525, 273] on link "View case in [GEOGRAPHIC_DATA]" at bounding box center [531, 270] width 218 height 50
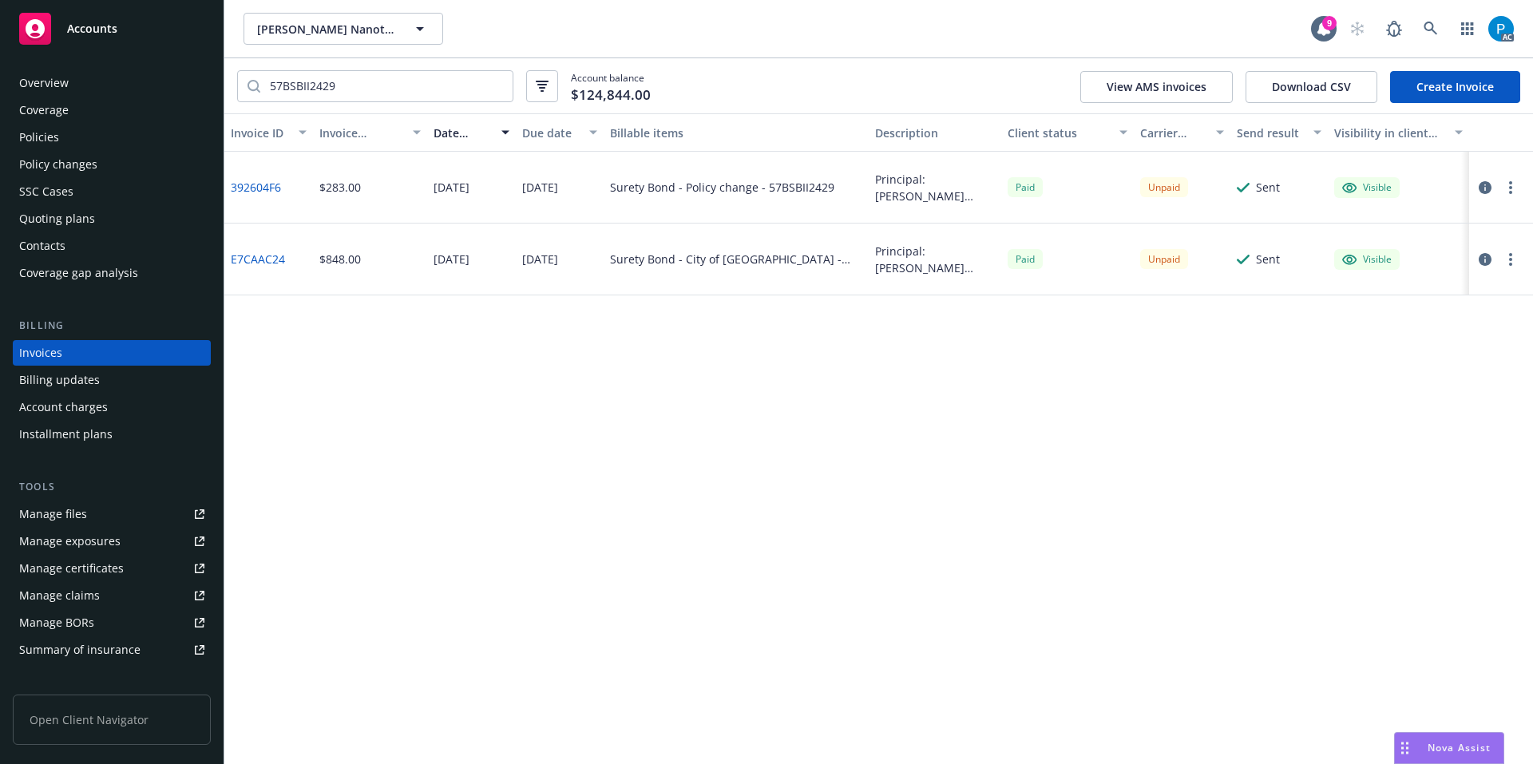
click at [1486, 254] on icon "button" at bounding box center [1485, 259] width 13 height 13
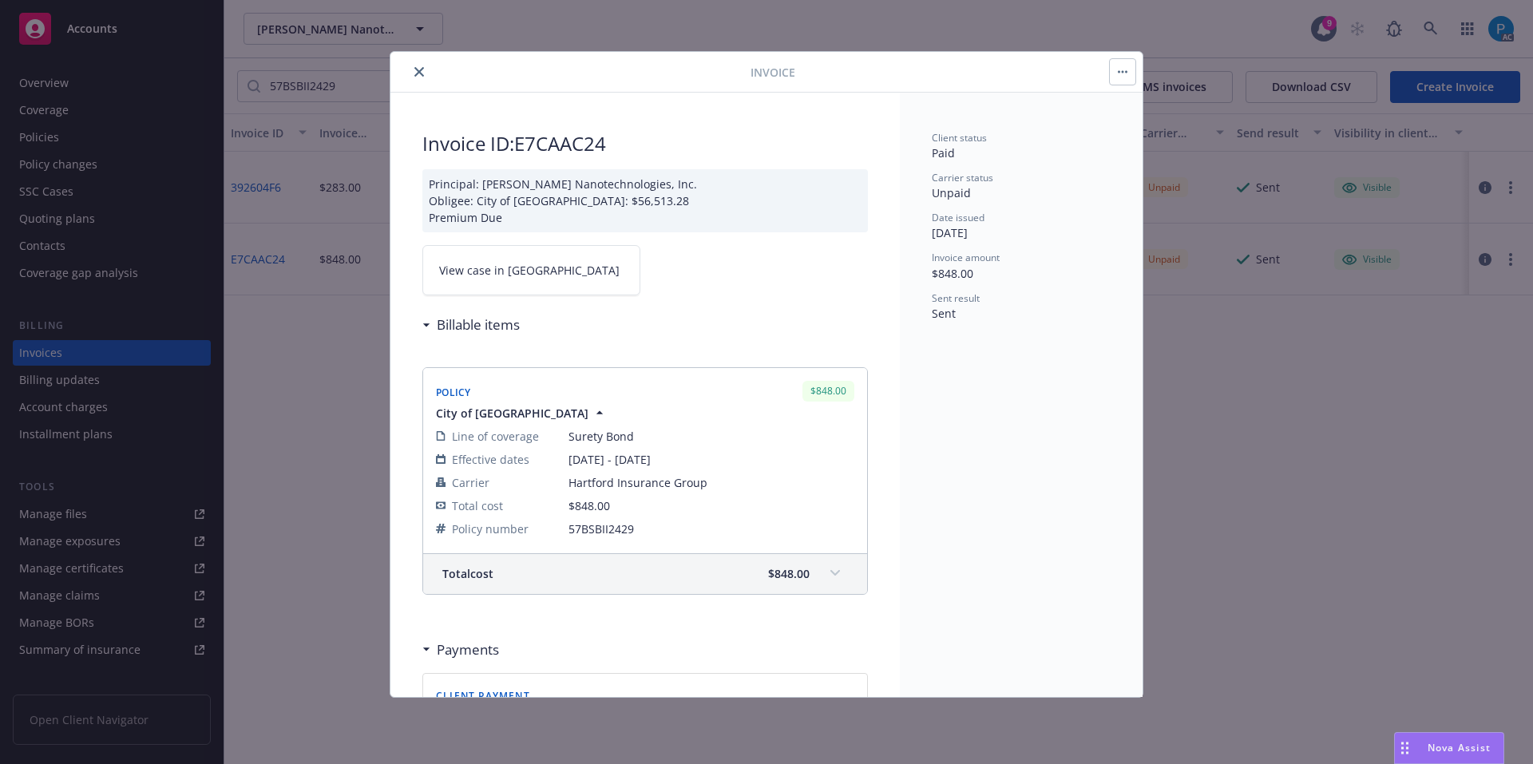
click at [498, 279] on span "View case in [GEOGRAPHIC_DATA]" at bounding box center [529, 270] width 180 height 17
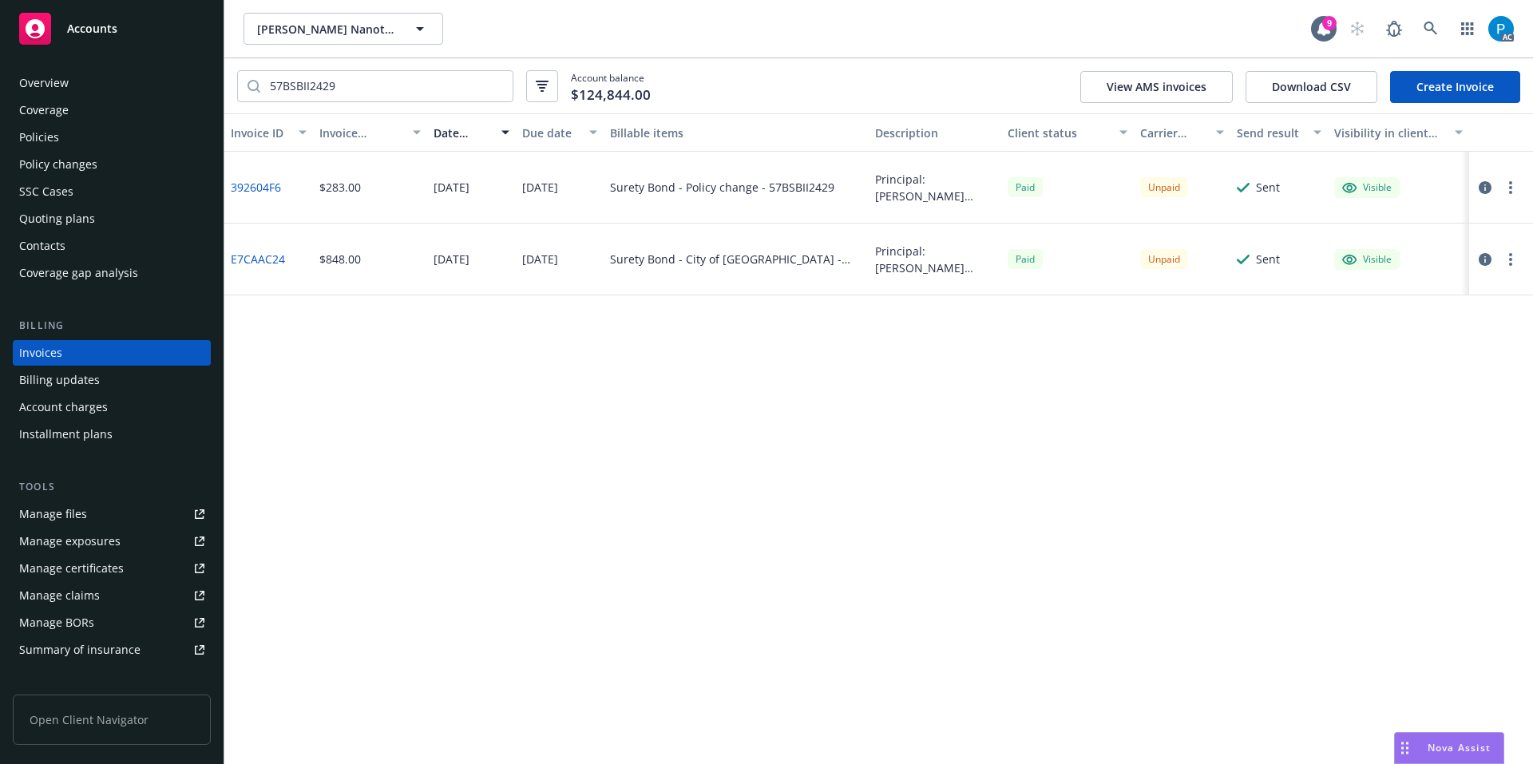
click at [106, 18] on div "Accounts" at bounding box center [111, 29] width 185 height 32
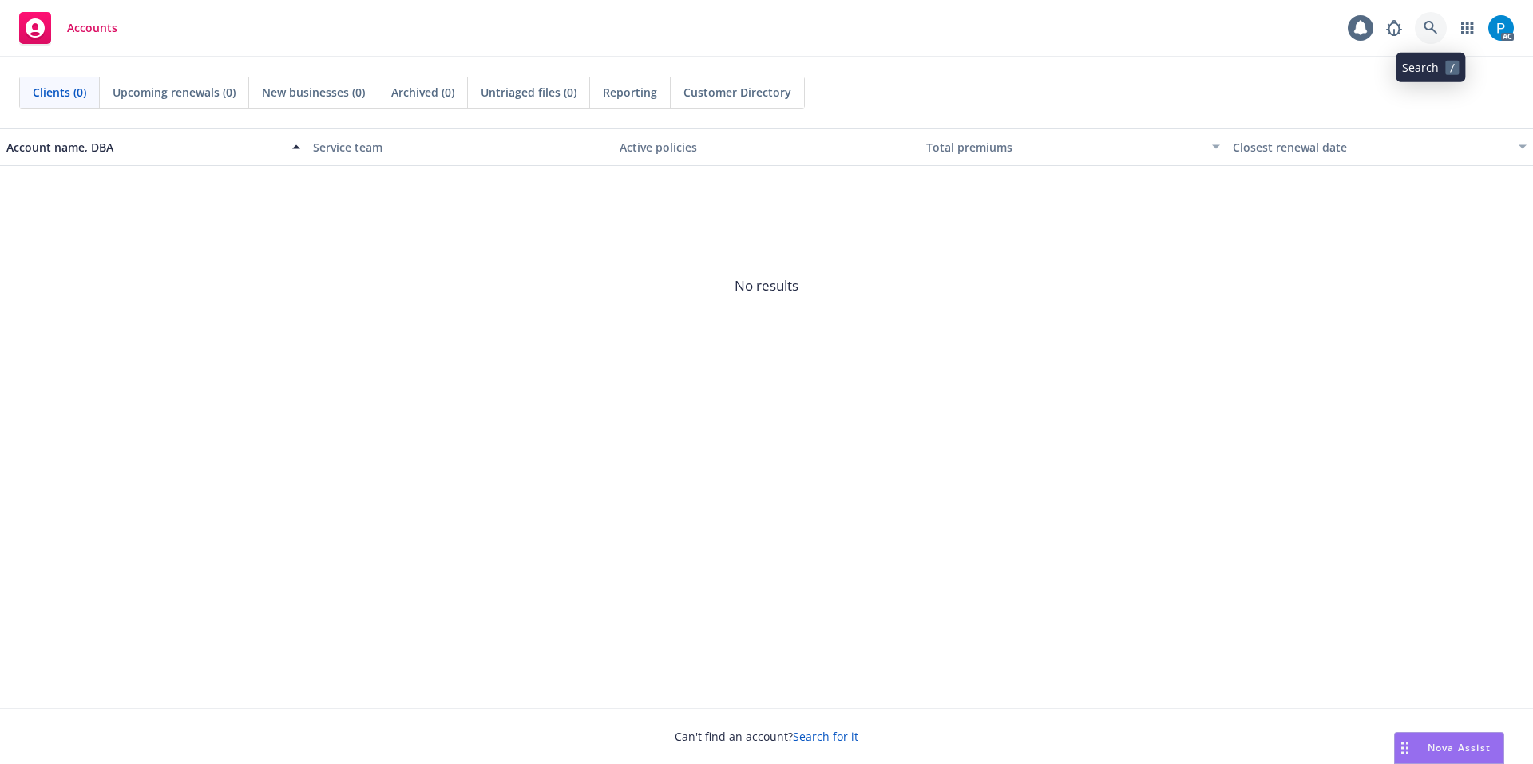
click at [1426, 26] on icon at bounding box center [1431, 28] width 14 height 14
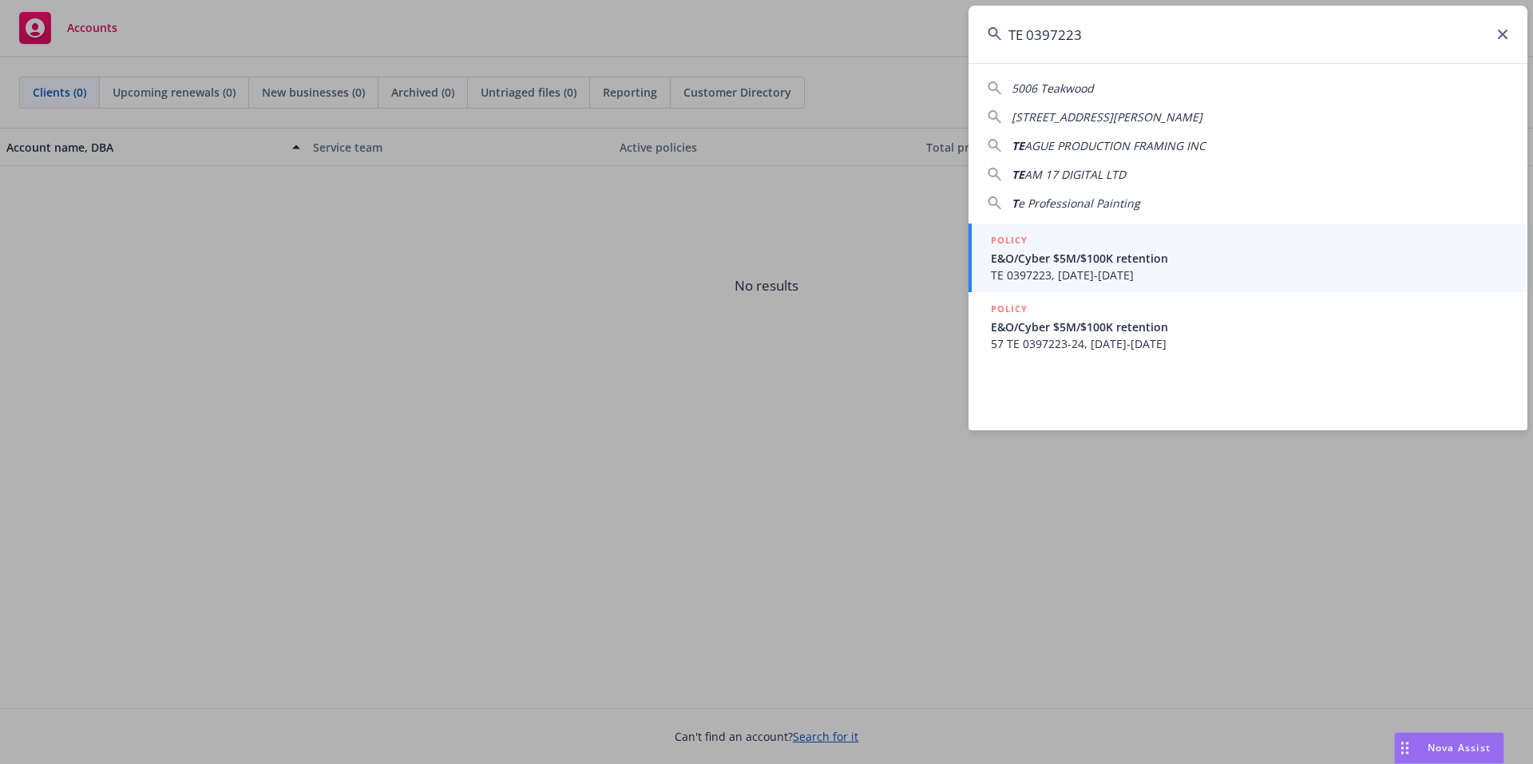
type input "TE 0397223"
click at [1106, 264] on span "E&O/Cyber $5M/$100K retention" at bounding box center [1250, 258] width 518 height 17
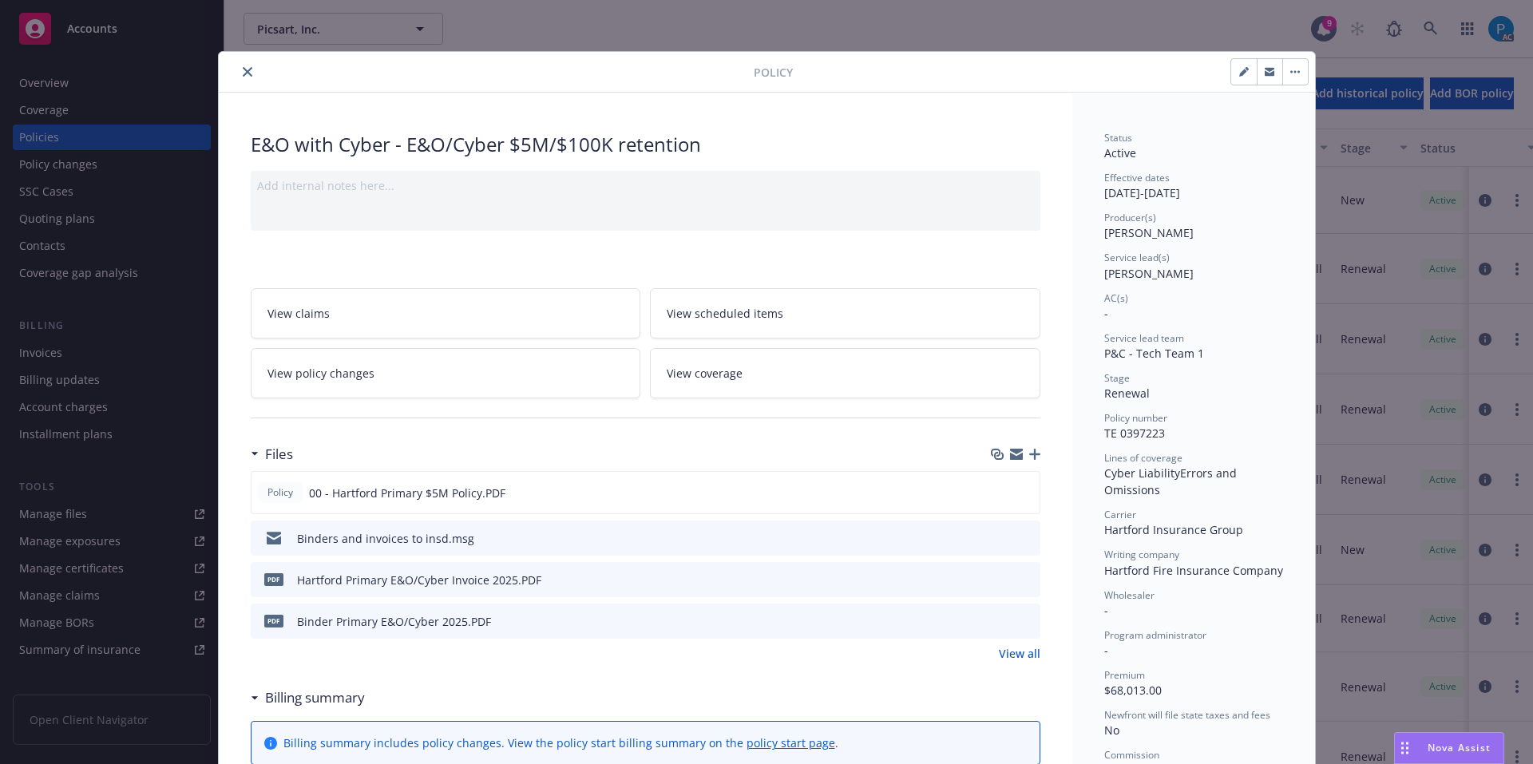
click at [238, 71] on button "close" at bounding box center [247, 71] width 19 height 19
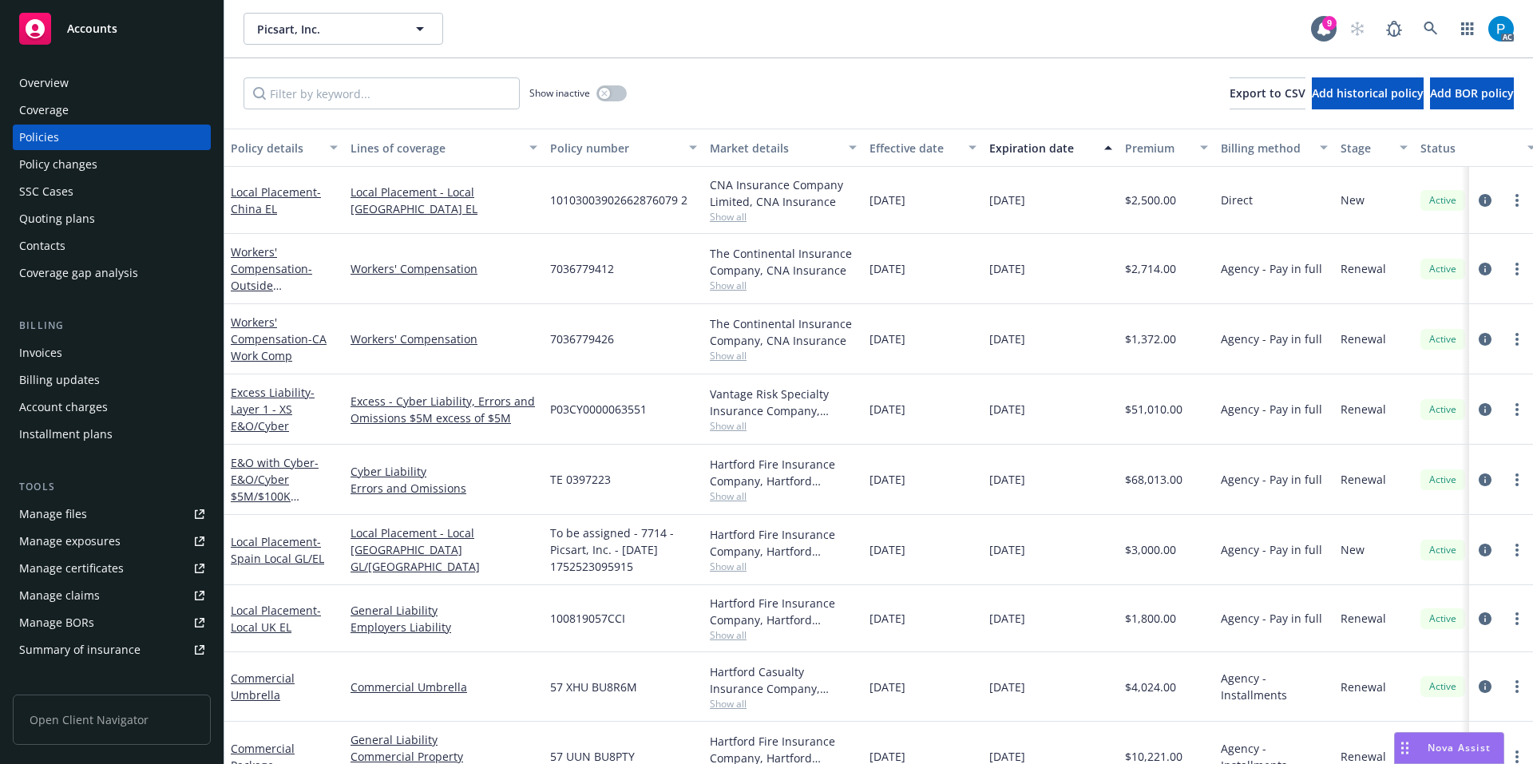
click at [76, 351] on div "Invoices" at bounding box center [111, 353] width 185 height 26
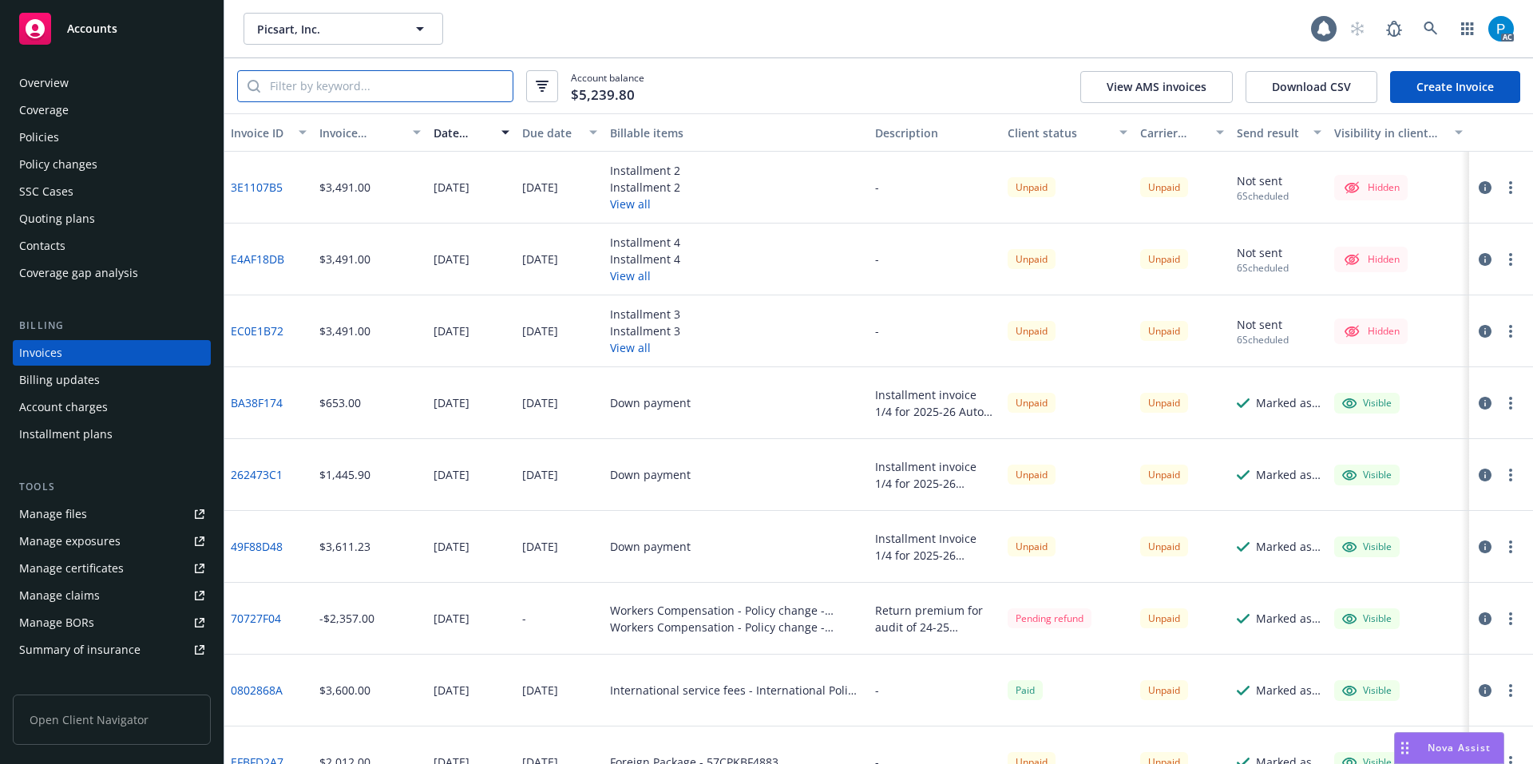
click at [395, 88] on input "search" at bounding box center [386, 86] width 252 height 30
paste input "TE 0397223"
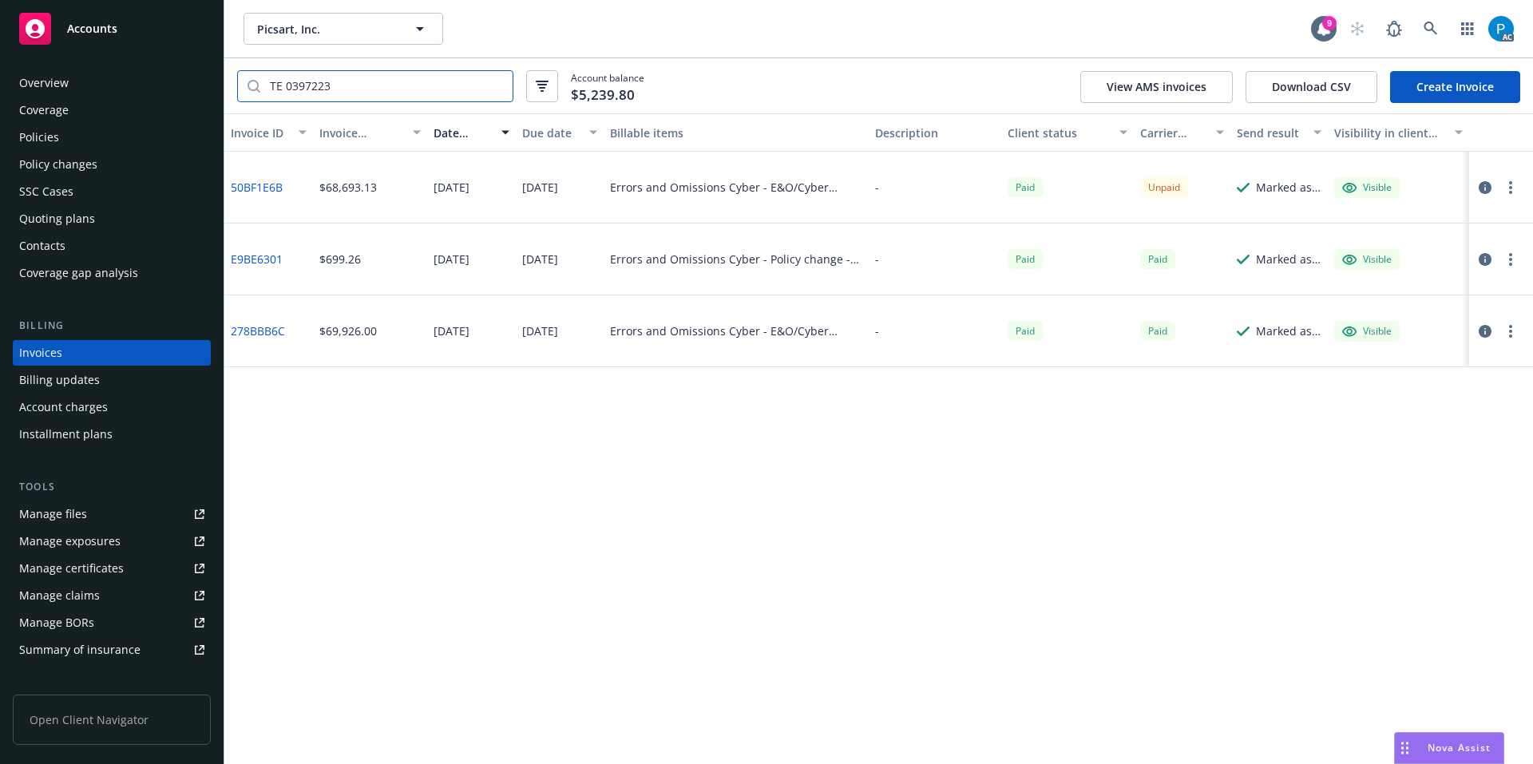
type input "TE 0397223"
click at [1485, 186] on icon "button" at bounding box center [1485, 187] width 13 height 13
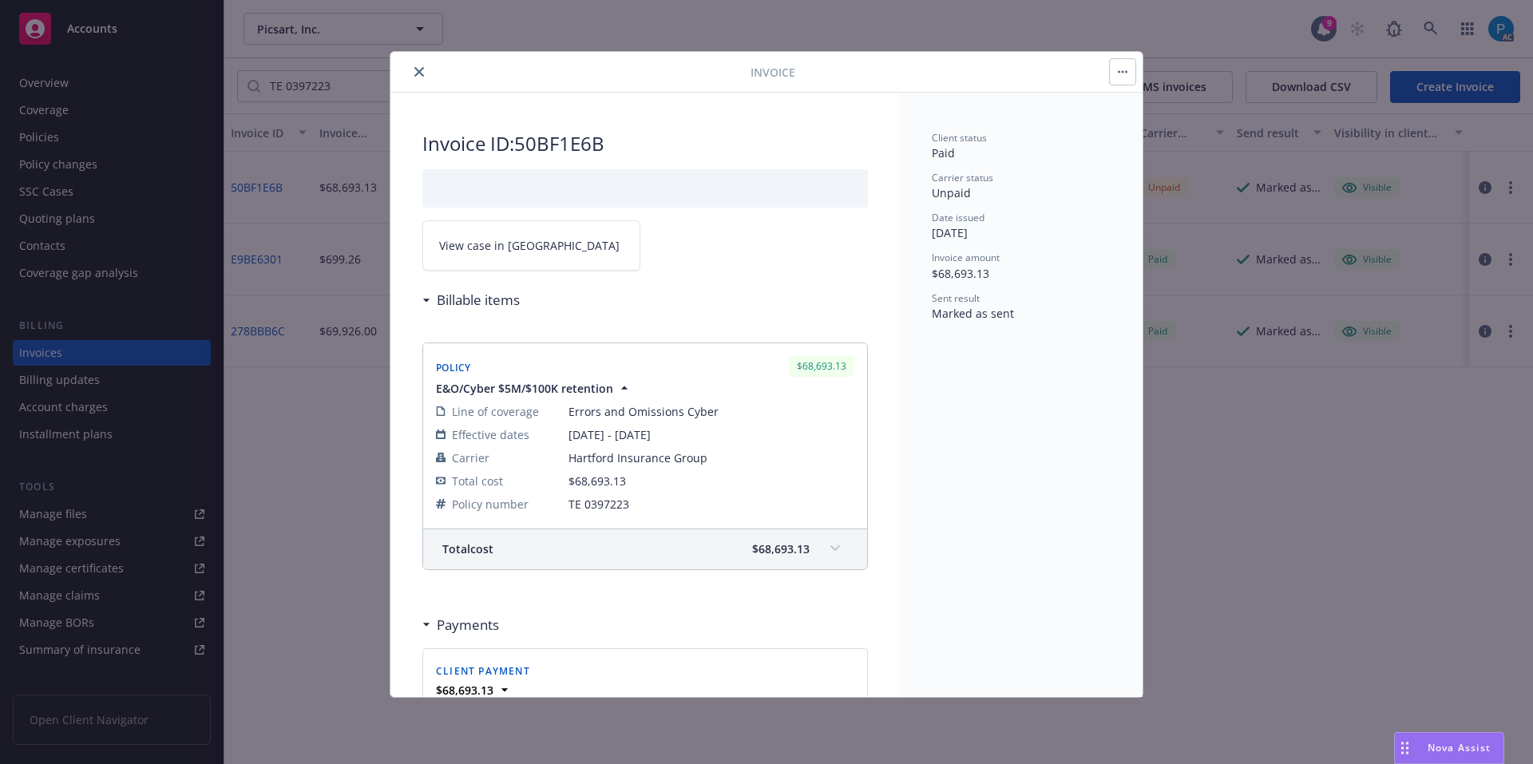
click at [573, 251] on link "View case in [GEOGRAPHIC_DATA]" at bounding box center [531, 245] width 218 height 50
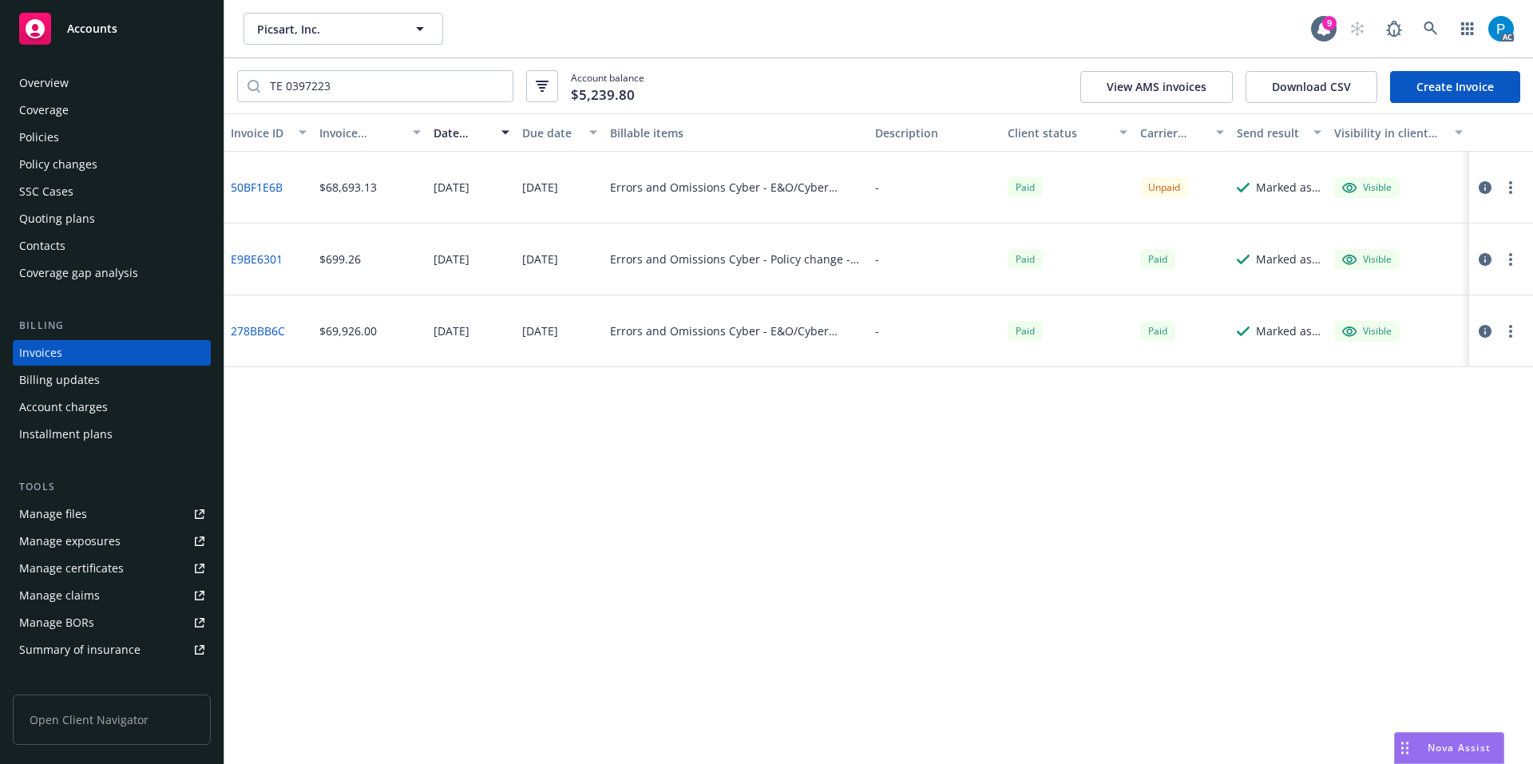
click at [145, 7] on link "Accounts" at bounding box center [112, 28] width 198 height 45
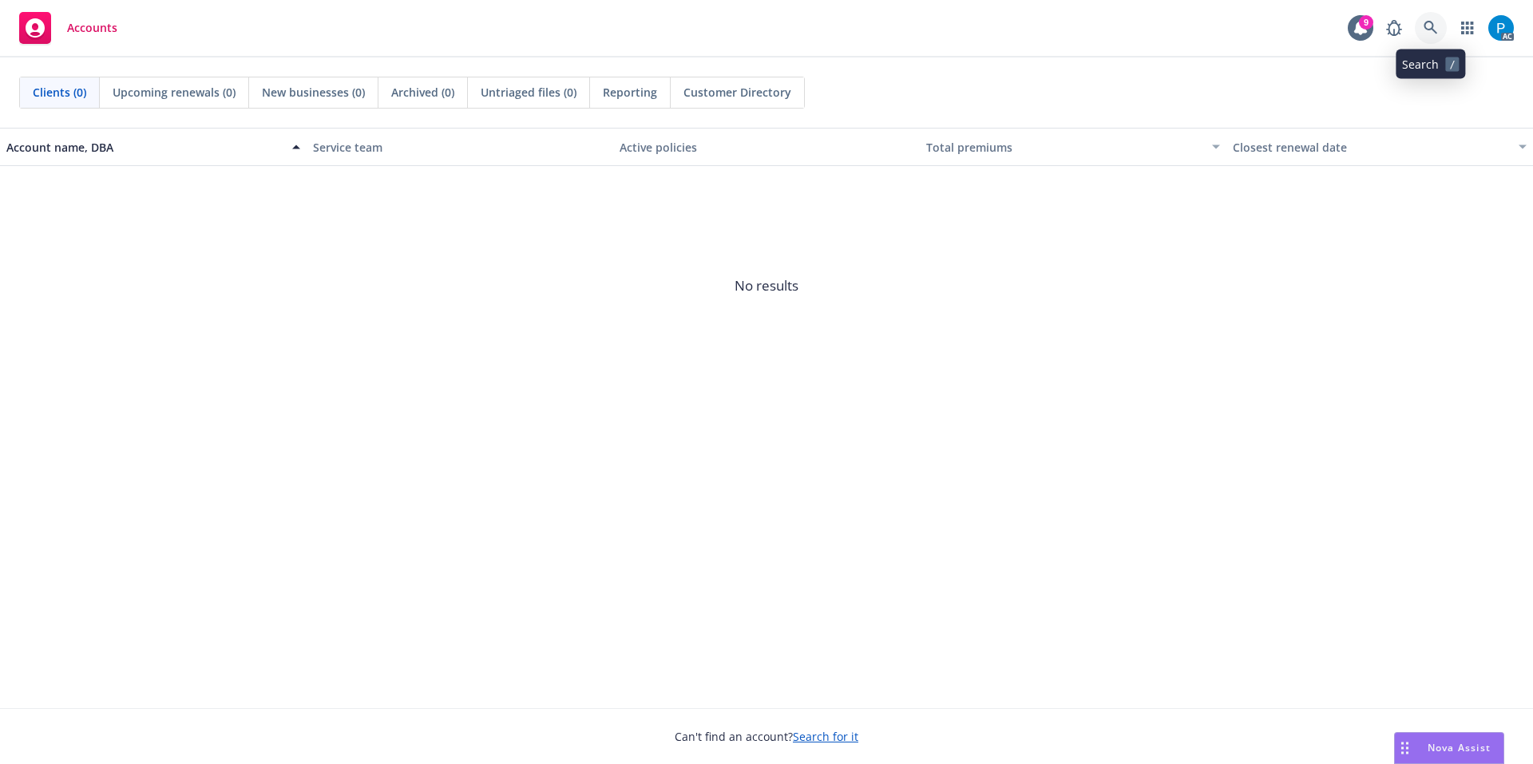
click at [1434, 28] on icon at bounding box center [1431, 28] width 14 height 14
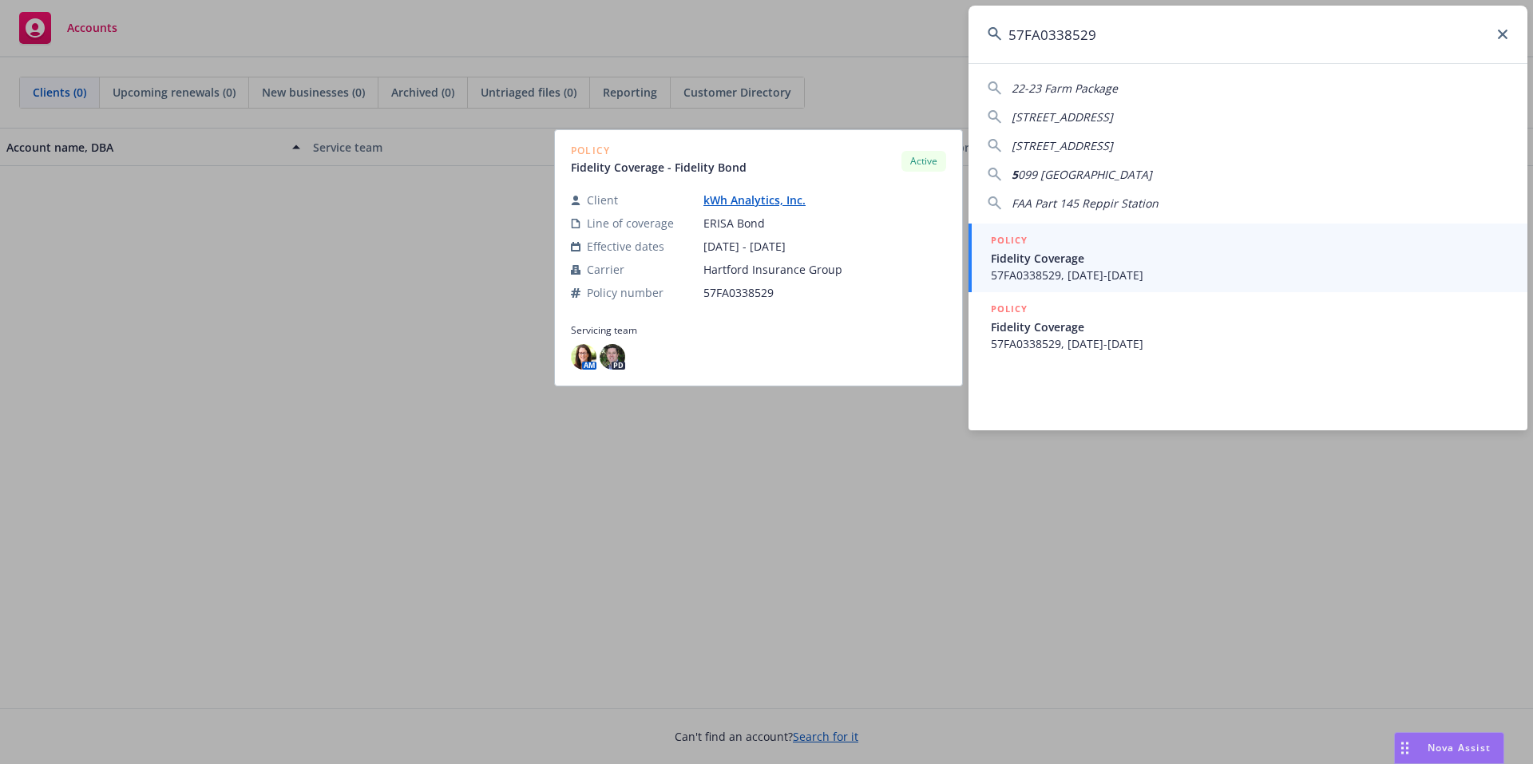
type input "57FA0338529"
click at [1152, 276] on span "57FA0338529, [DATE]-[DATE]" at bounding box center [1250, 275] width 518 height 17
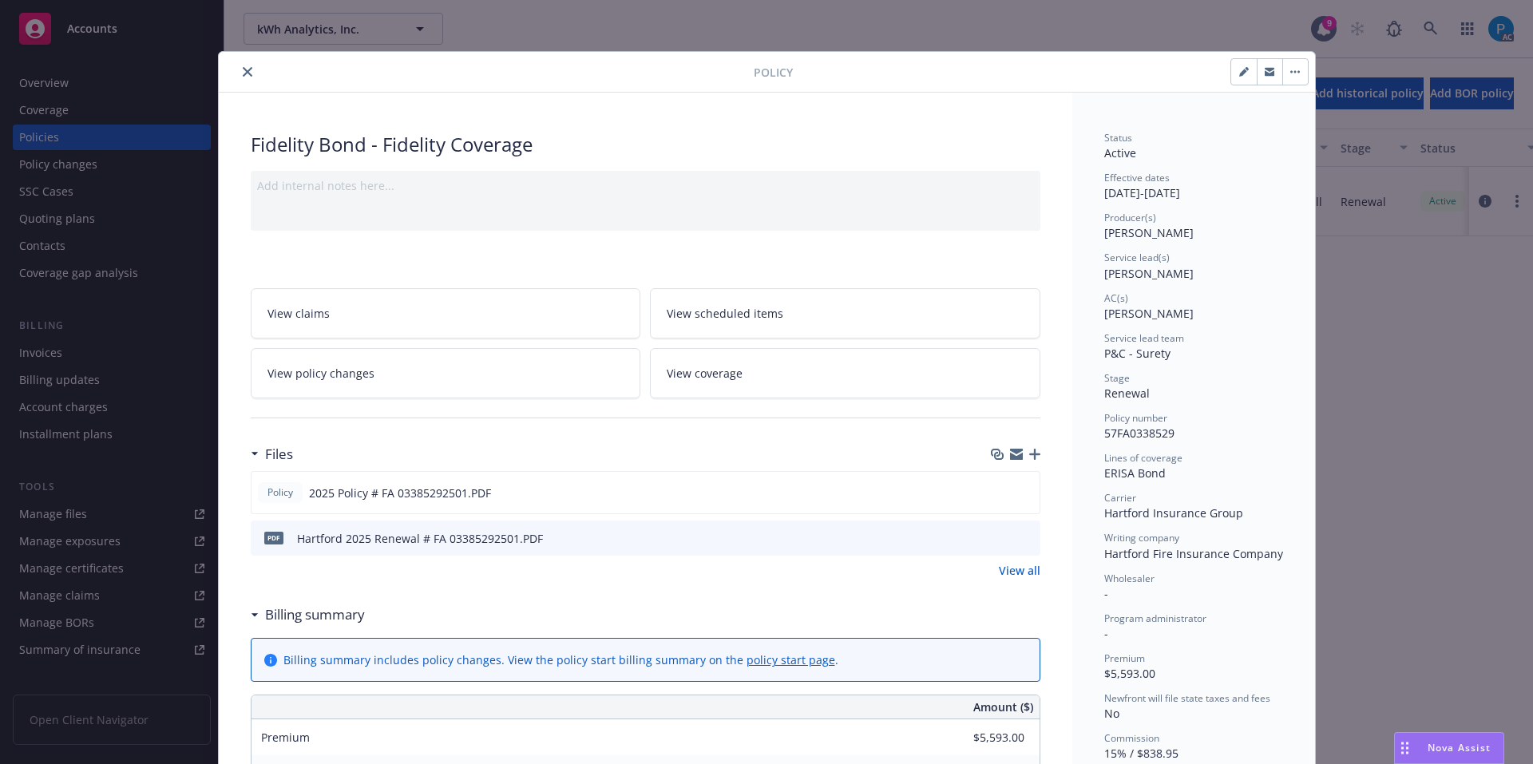
click at [240, 65] on button "close" at bounding box center [247, 71] width 19 height 19
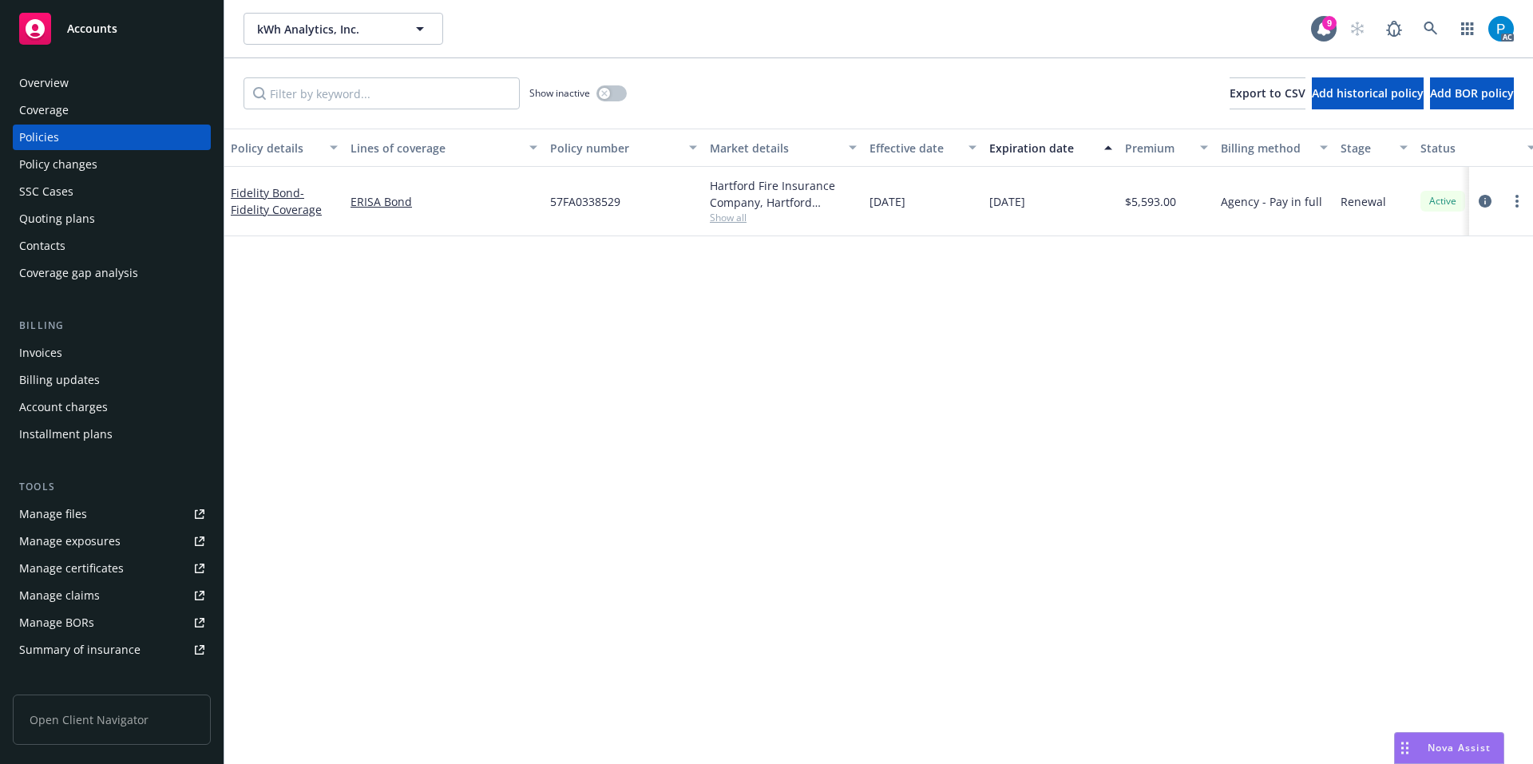
click at [69, 347] on div "Invoices" at bounding box center [111, 353] width 185 height 26
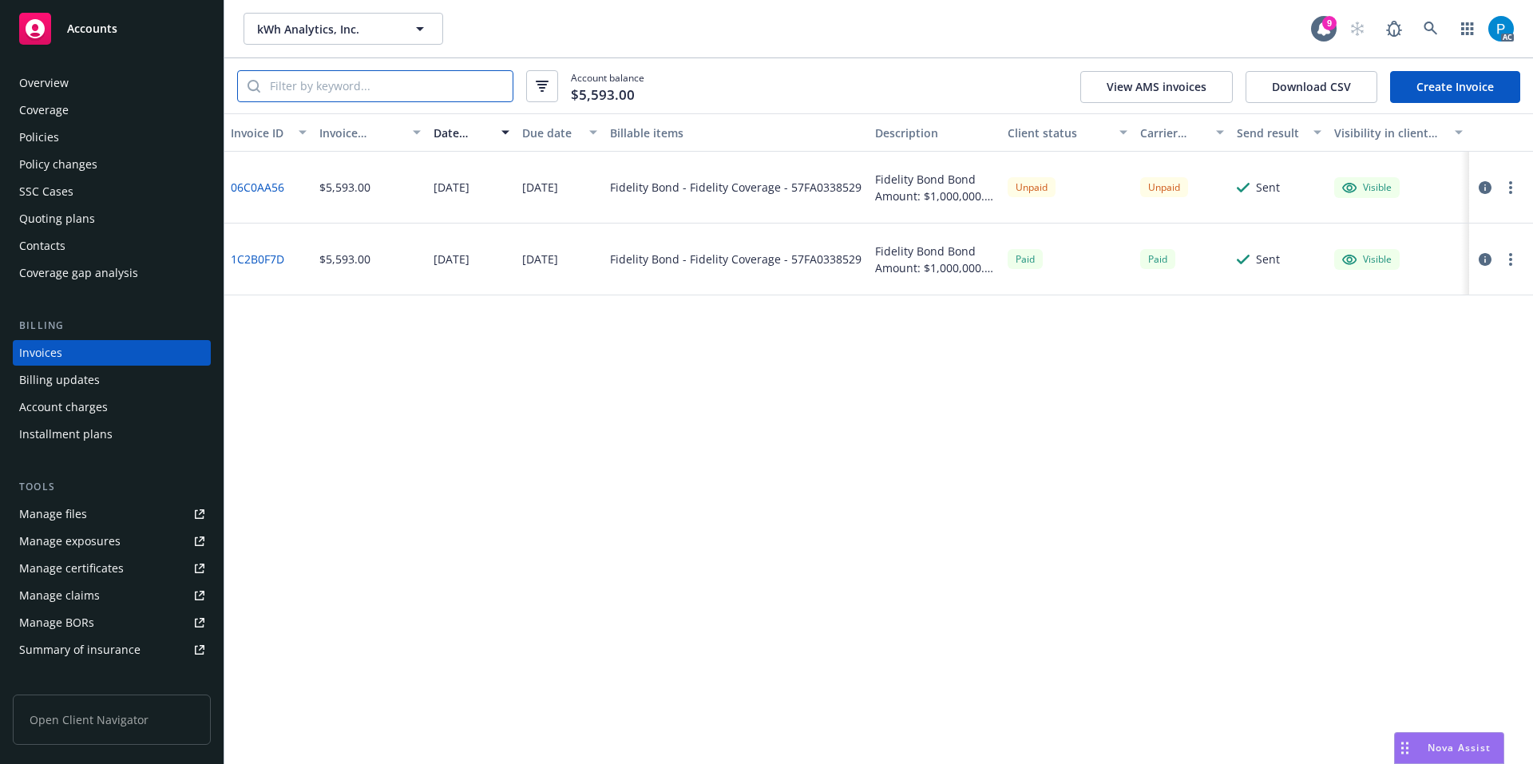
click at [370, 93] on input "search" at bounding box center [386, 86] width 252 height 30
click at [115, 34] on span "Accounts" at bounding box center [92, 28] width 50 height 13
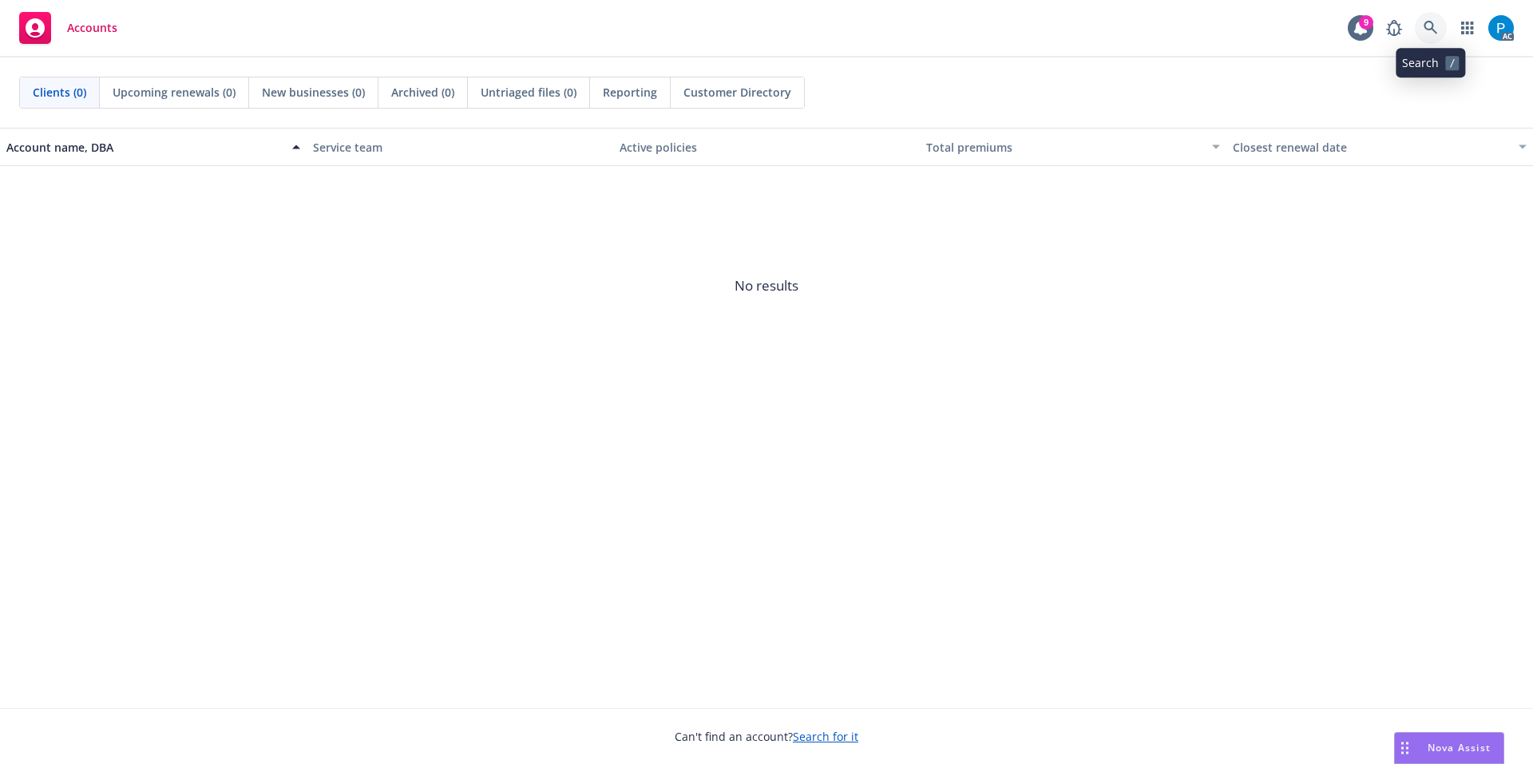
click at [1425, 29] on icon at bounding box center [1431, 28] width 14 height 14
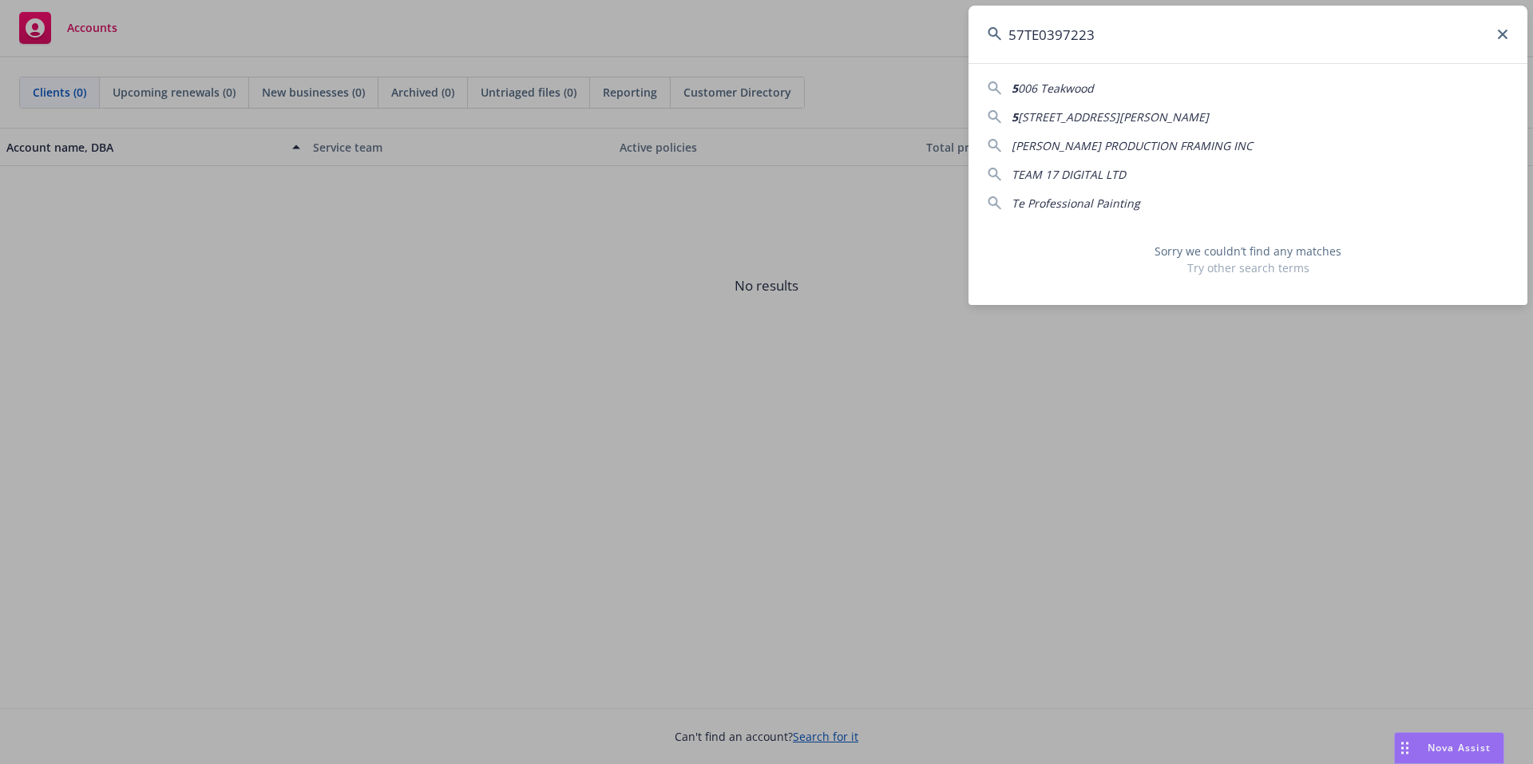
click at [1025, 32] on input "57TE0397223" at bounding box center [1248, 35] width 559 height 58
click at [1051, 30] on input "57 TE0397223" at bounding box center [1248, 35] width 559 height 58
drag, startPoint x: 1108, startPoint y: 31, endPoint x: 1005, endPoint y: 17, distance: 104.0
click at [1005, 17] on input "57 TE0 397223" at bounding box center [1248, 35] width 559 height 58
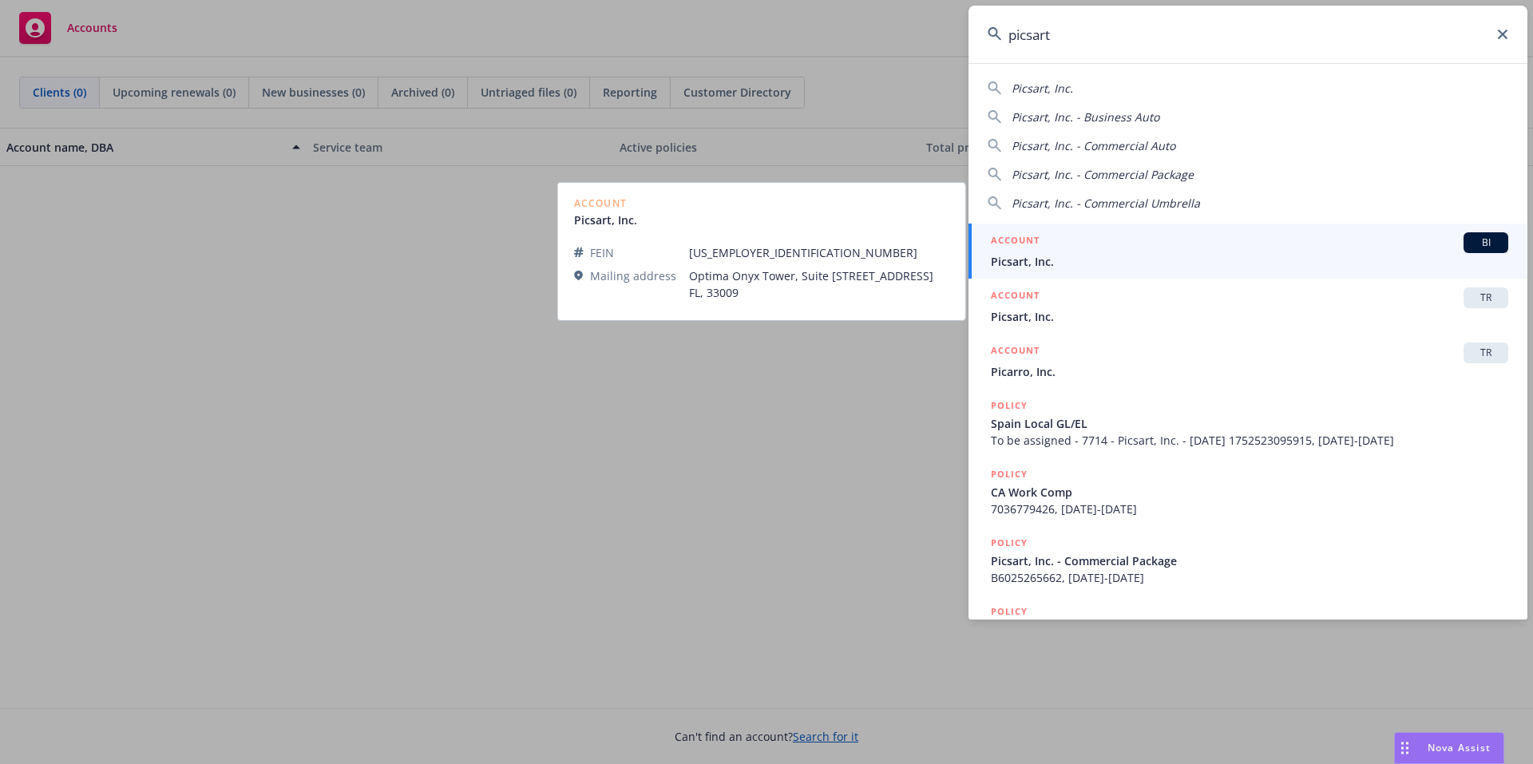
type input "picsart"
click at [1081, 248] on div "ACCOUNT BI" at bounding box center [1250, 242] width 518 height 21
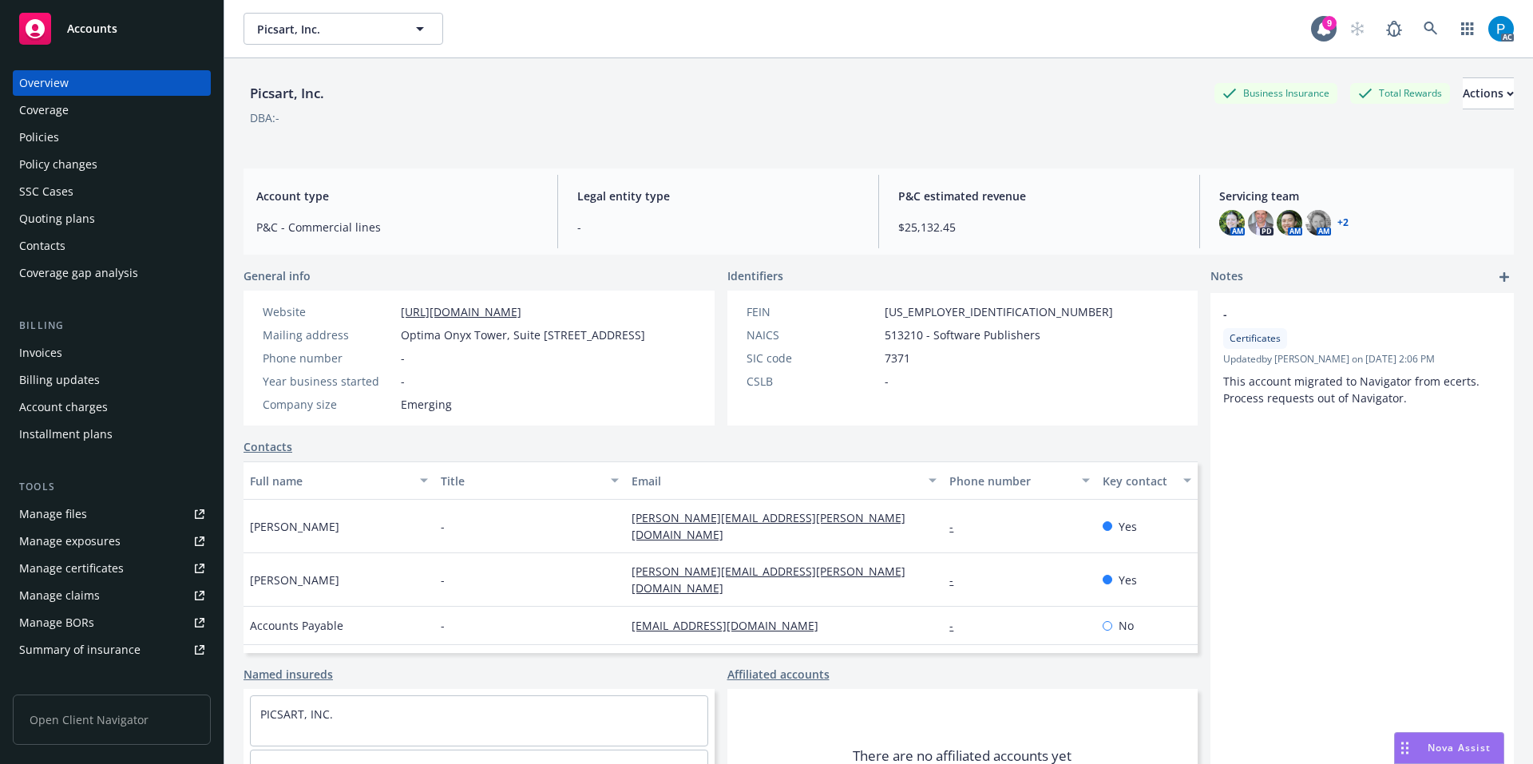
click at [54, 349] on div "Invoices" at bounding box center [40, 353] width 43 height 26
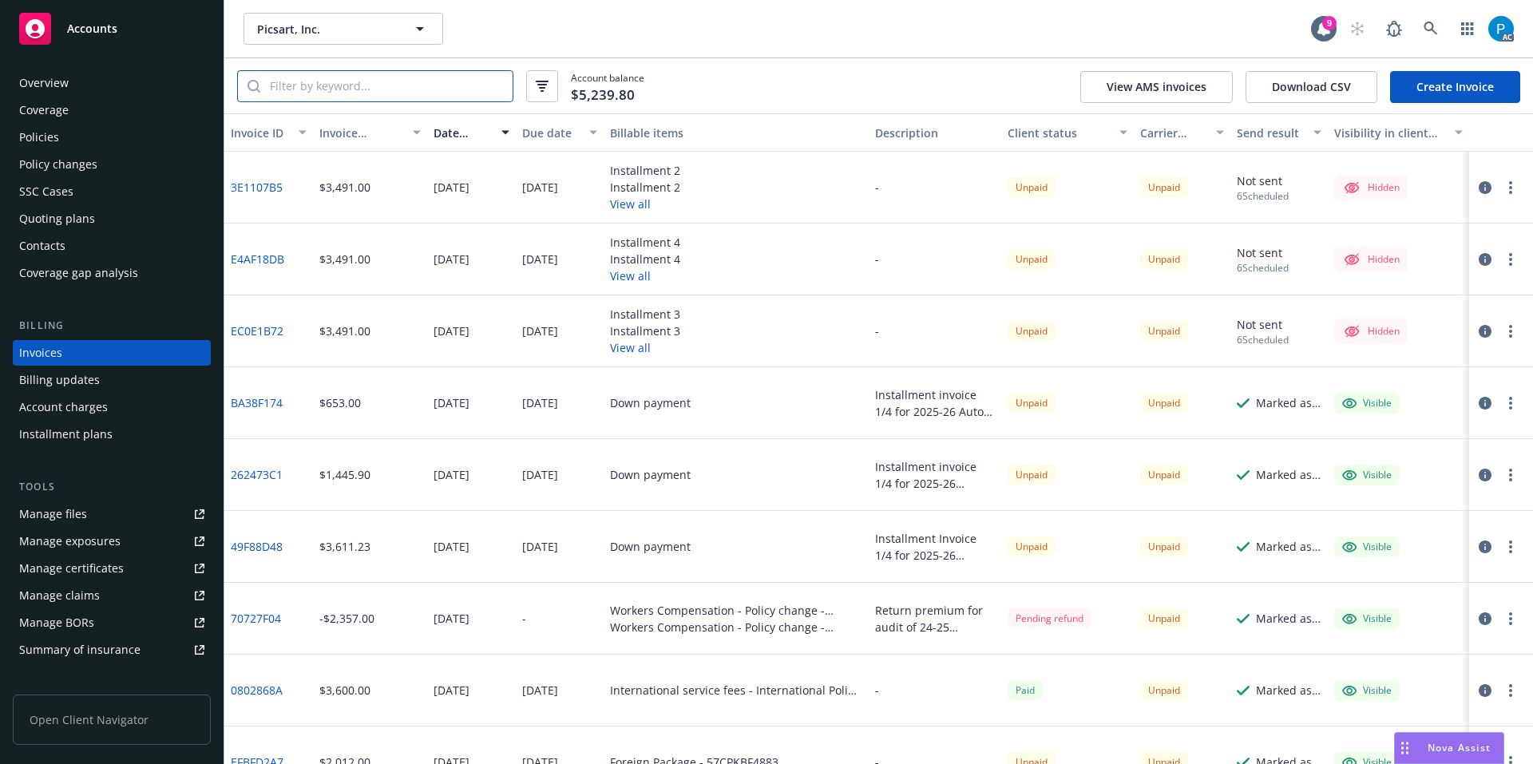
click at [386, 94] on input "search" at bounding box center [386, 86] width 252 height 30
paste input "57TE0397223"
type input "57TE0397223"
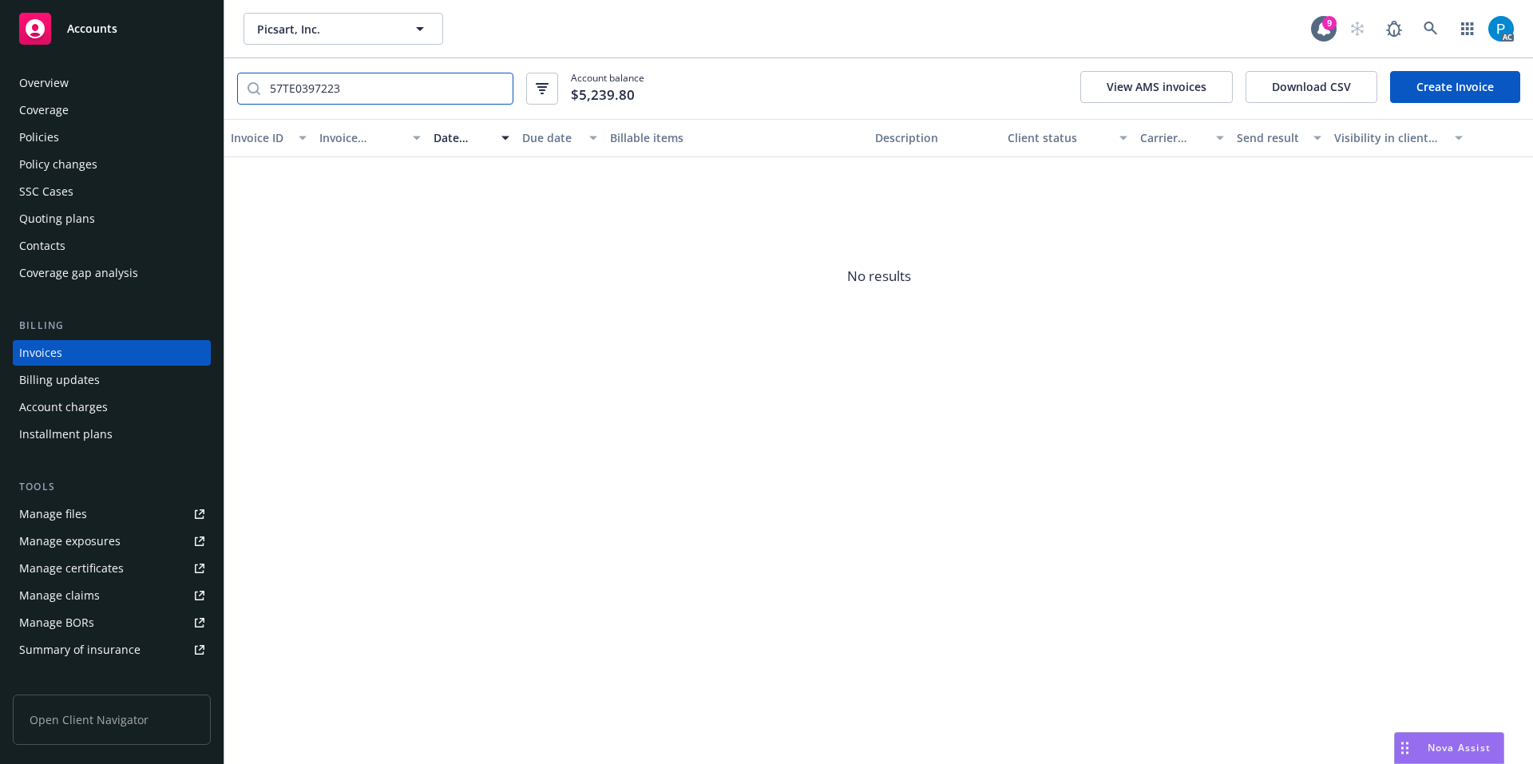
click at [368, 89] on input "57TE0397223" at bounding box center [386, 88] width 252 height 30
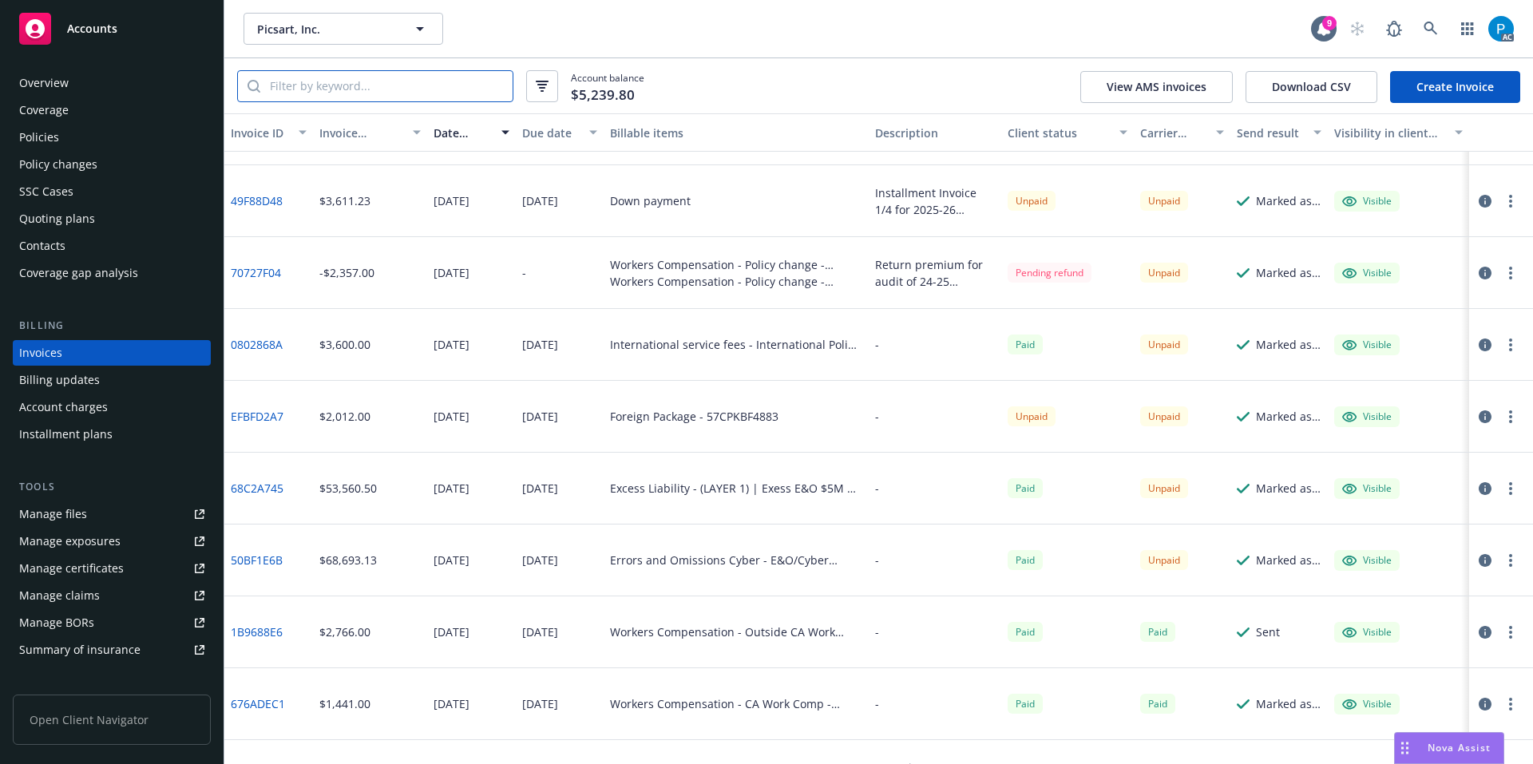
scroll to position [399, 0]
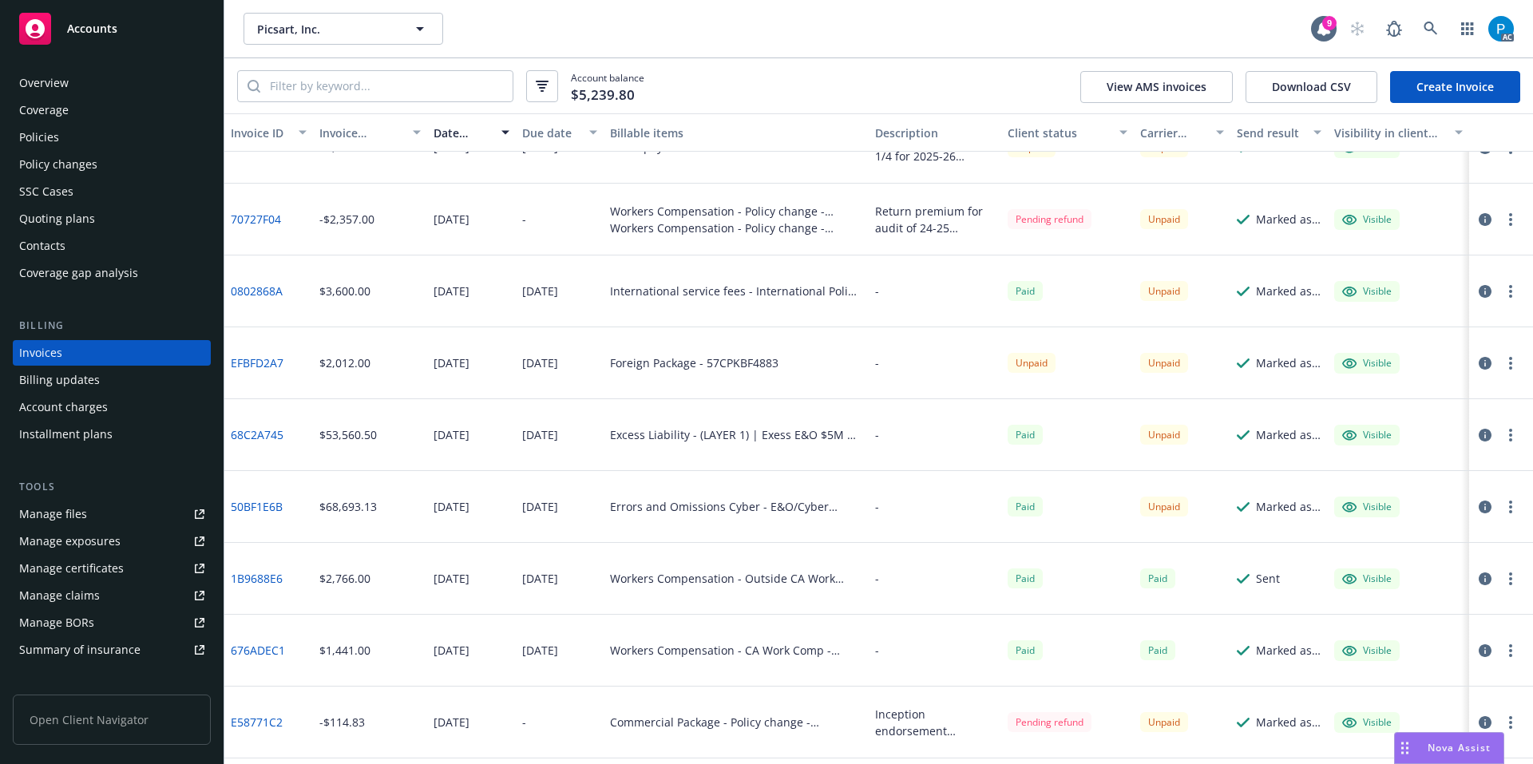
click at [1479, 507] on icon "button" at bounding box center [1485, 507] width 13 height 13
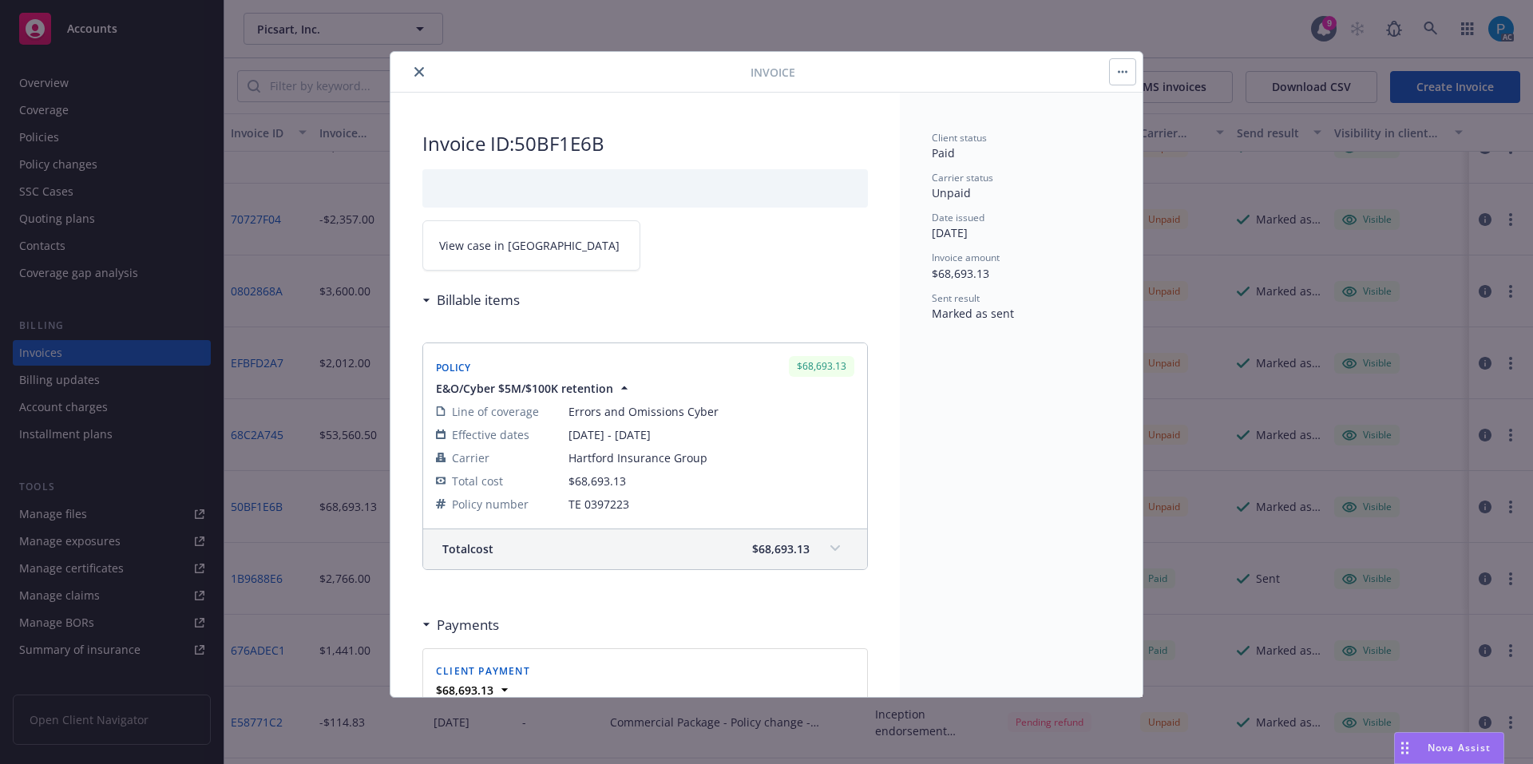
click at [523, 248] on span "View case in [GEOGRAPHIC_DATA]" at bounding box center [529, 245] width 180 height 17
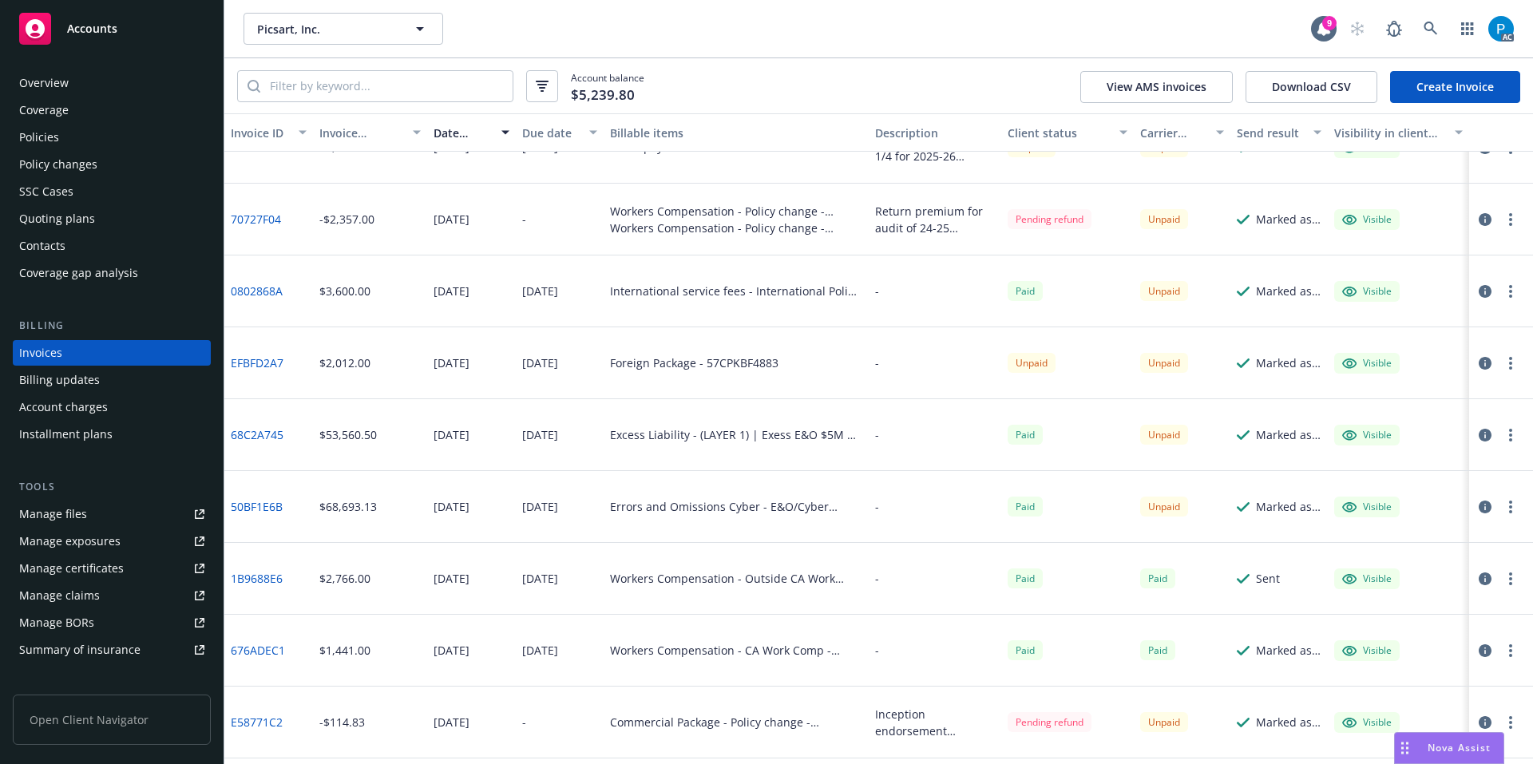
click at [1480, 435] on button "button" at bounding box center [1485, 435] width 19 height 19
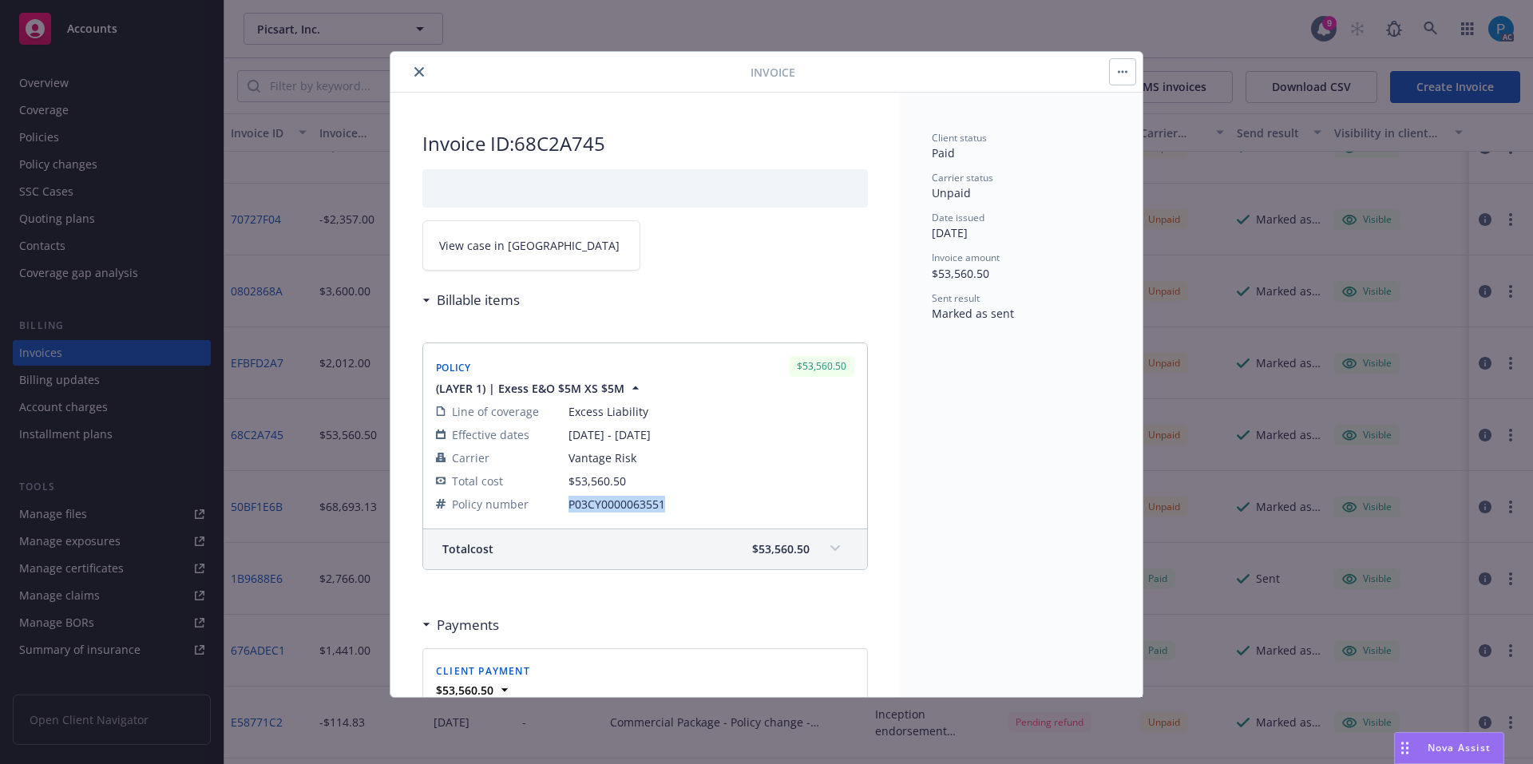
drag, startPoint x: 667, startPoint y: 506, endPoint x: 570, endPoint y: 506, distance: 96.6
click at [570, 506] on span "P03CY0000063551" at bounding box center [712, 504] width 286 height 17
copy span "P03CY0000063551"
click at [416, 67] on icon "close" at bounding box center [419, 72] width 10 height 10
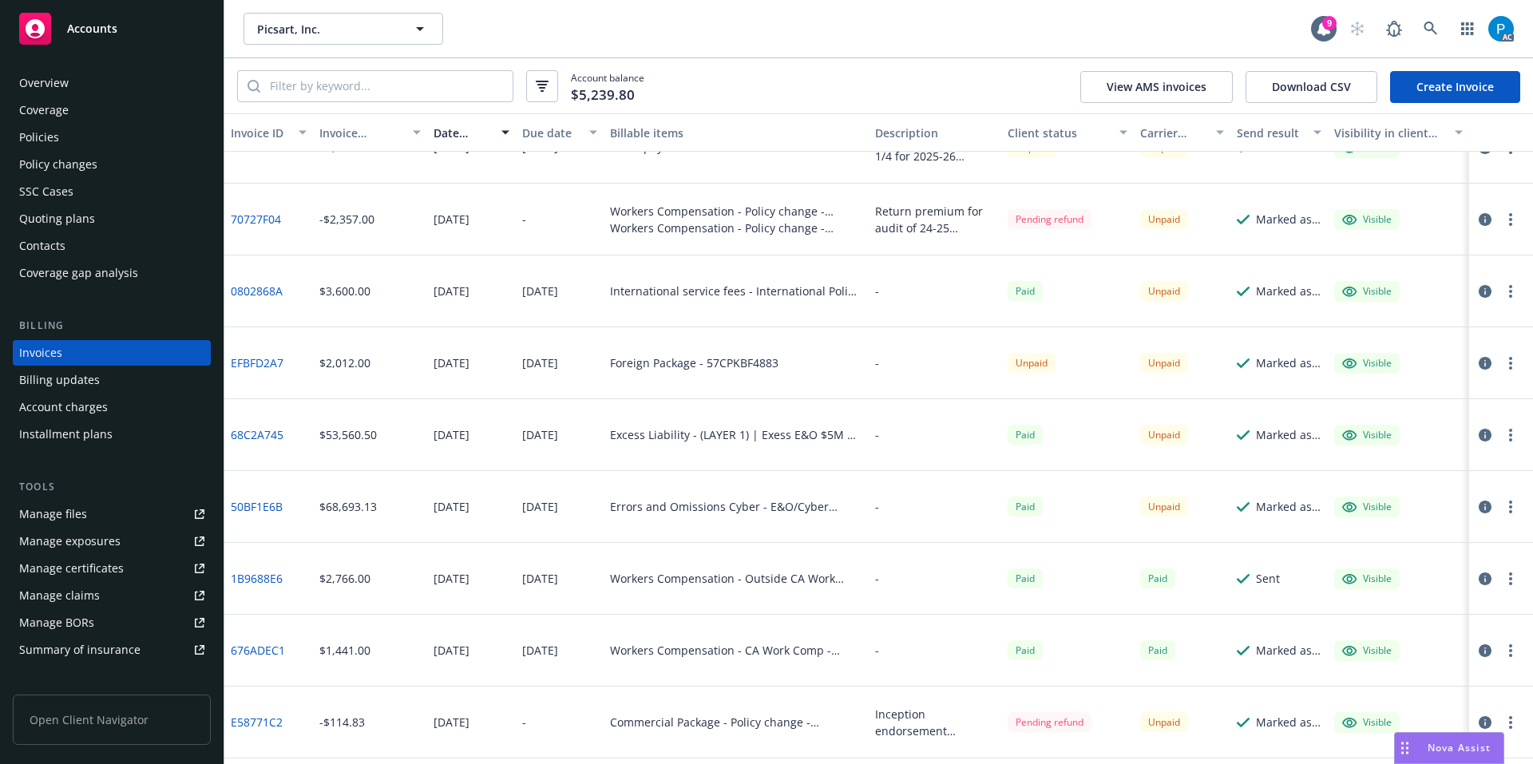
click at [139, 33] on div "Accounts" at bounding box center [111, 29] width 185 height 32
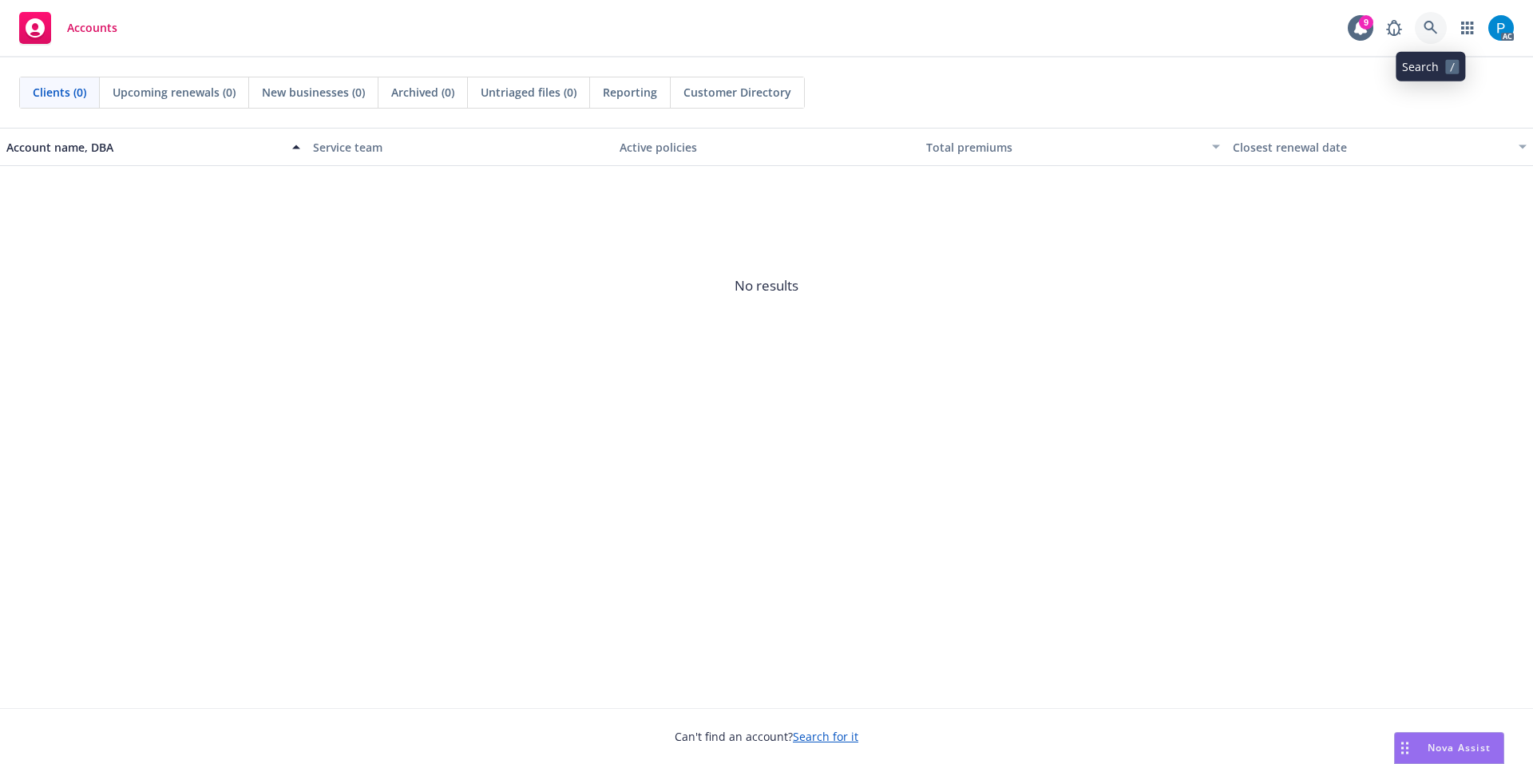
click at [1422, 28] on link at bounding box center [1431, 28] width 32 height 32
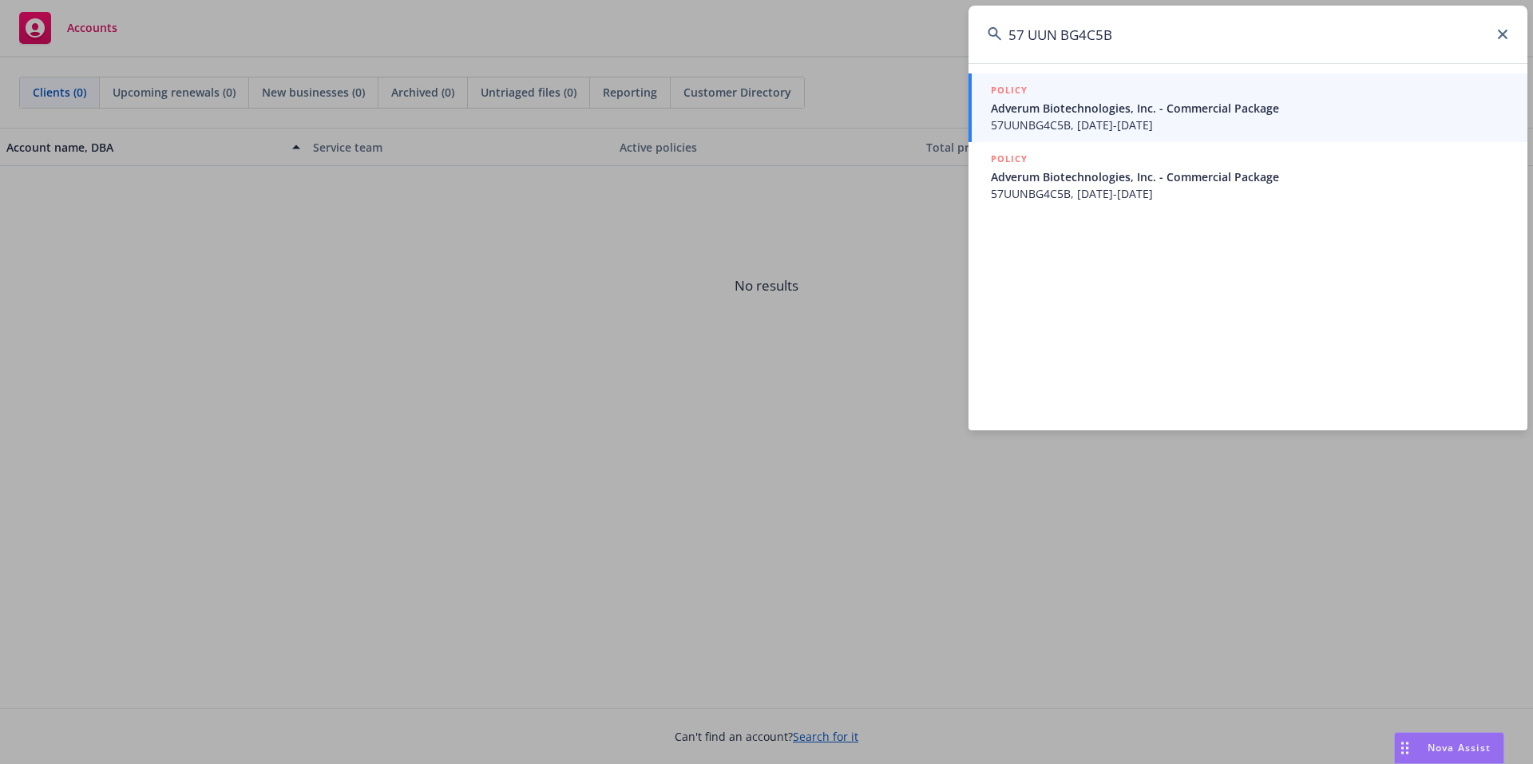
click at [1031, 28] on input "57 UUN BG4C5B" at bounding box center [1248, 35] width 559 height 58
type input "57UUNBG4C5B"
click at [1150, 109] on span "Adverum Biotechnologies, Inc. - Commercial Package" at bounding box center [1250, 108] width 518 height 17
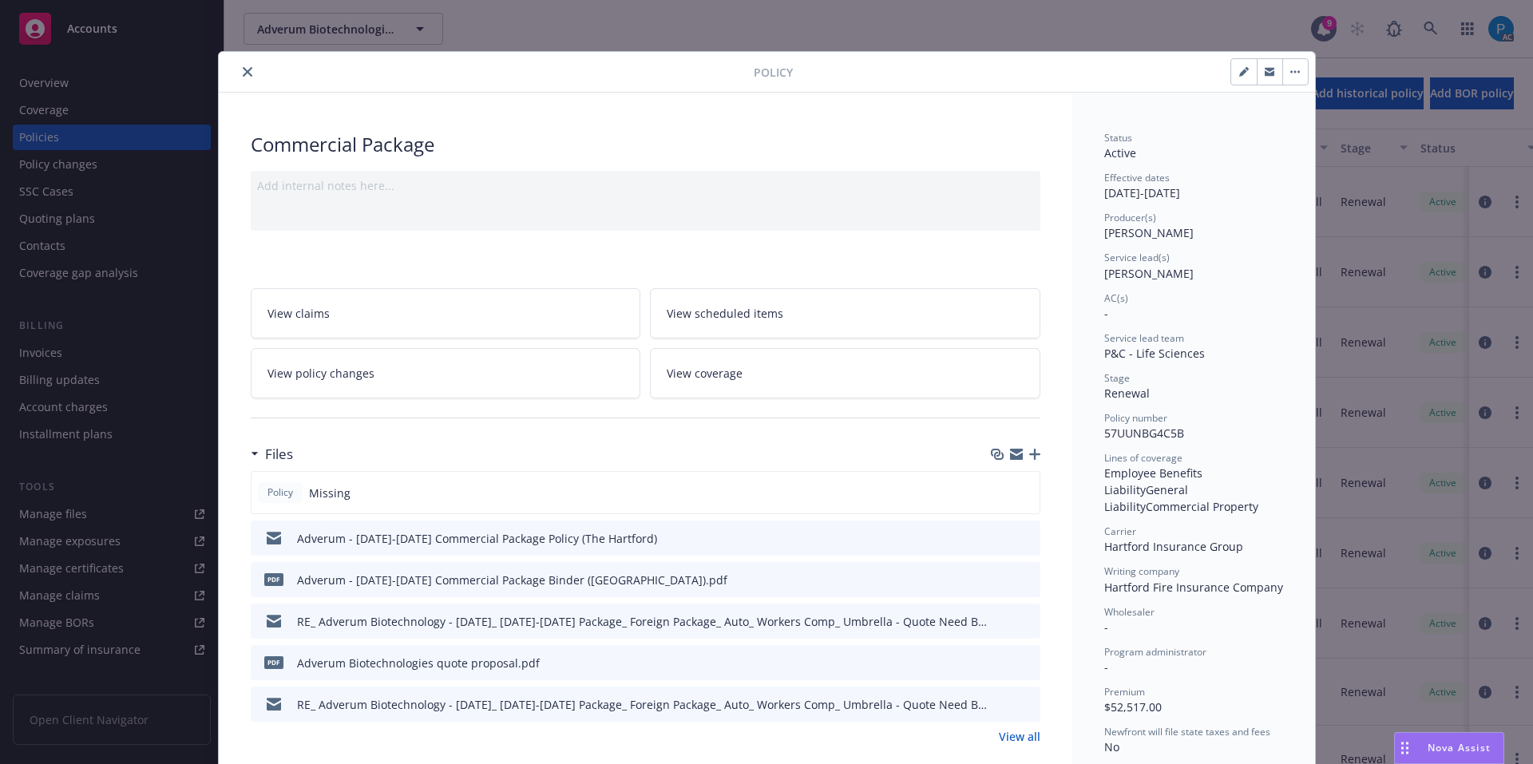
click at [248, 65] on button "close" at bounding box center [247, 71] width 19 height 19
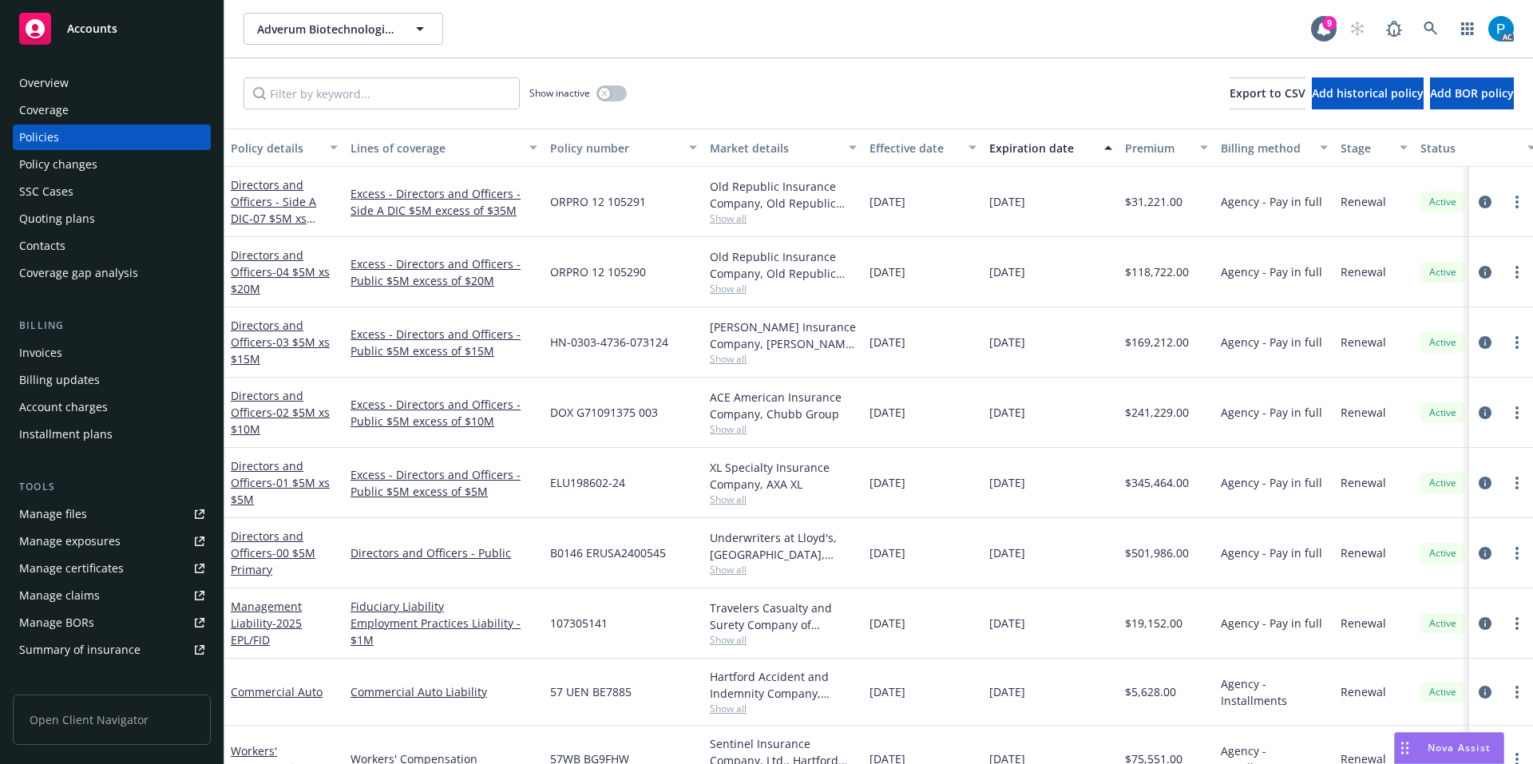
click at [57, 343] on div "Invoices" at bounding box center [40, 353] width 43 height 26
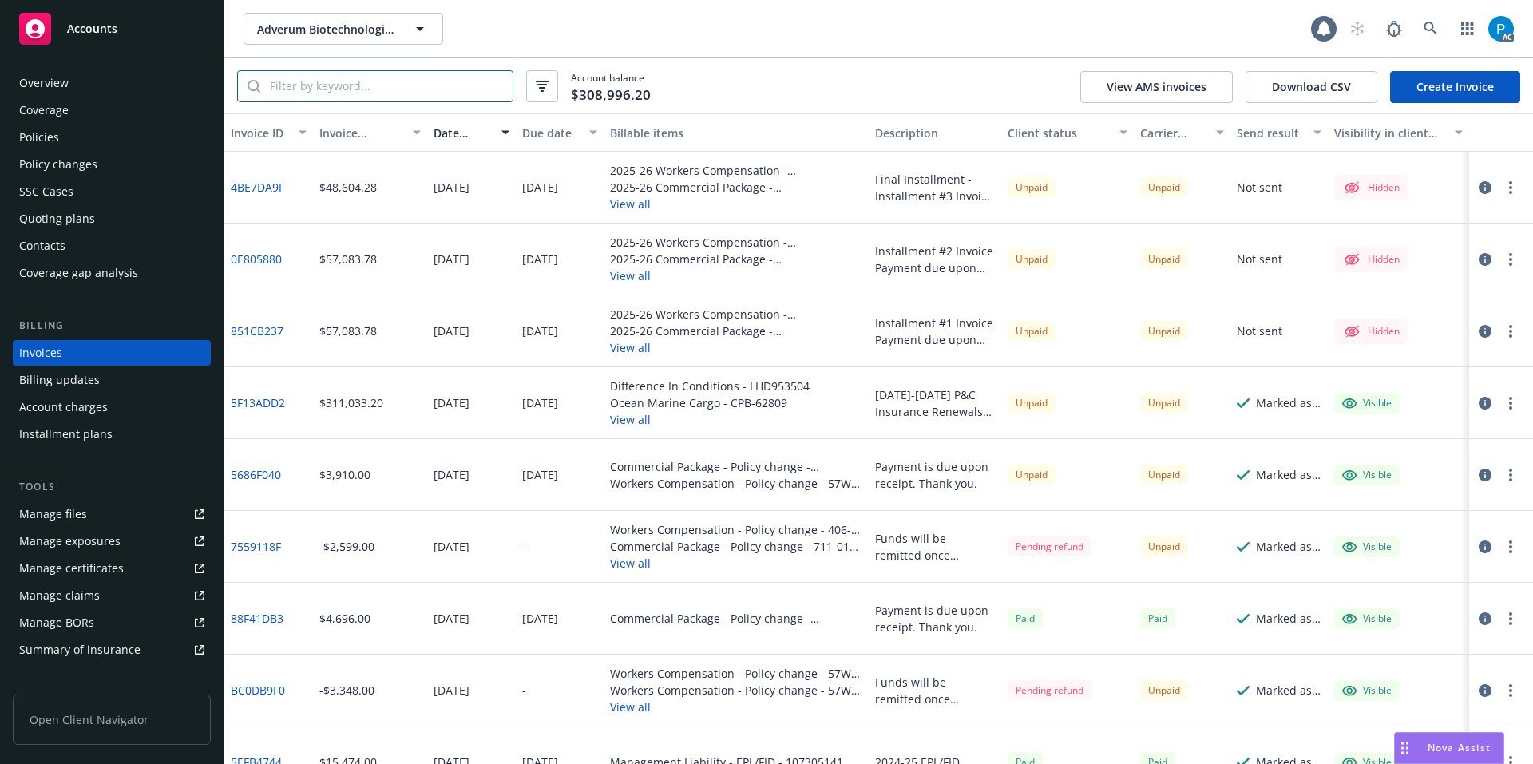
click at [422, 92] on input "search" at bounding box center [386, 86] width 252 height 30
paste input "57UUNBG4C5B"
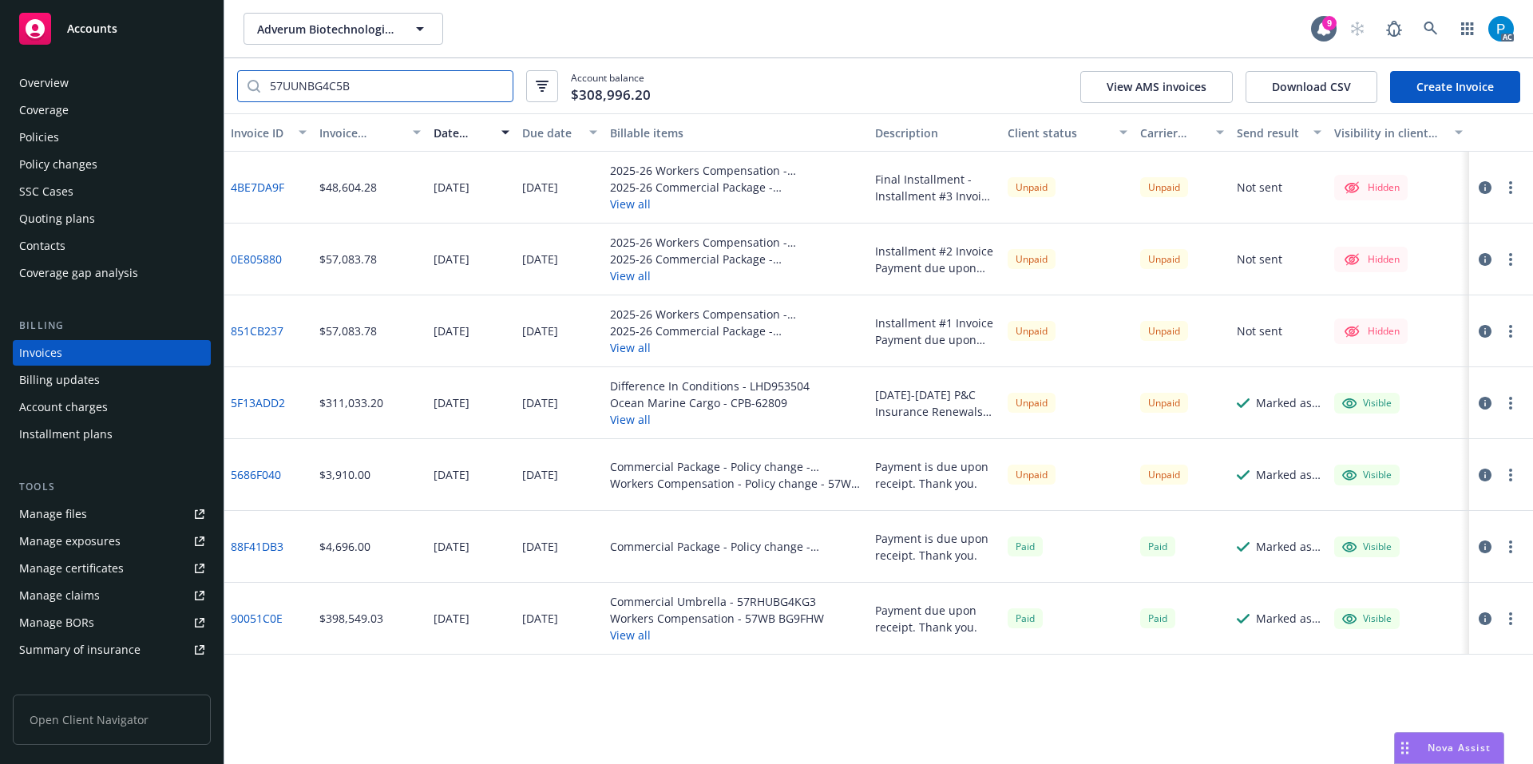
type input "57UUNBG4C5B"
click at [1497, 462] on div at bounding box center [1501, 475] width 64 height 72
click at [1490, 466] on button "button" at bounding box center [1485, 475] width 19 height 19
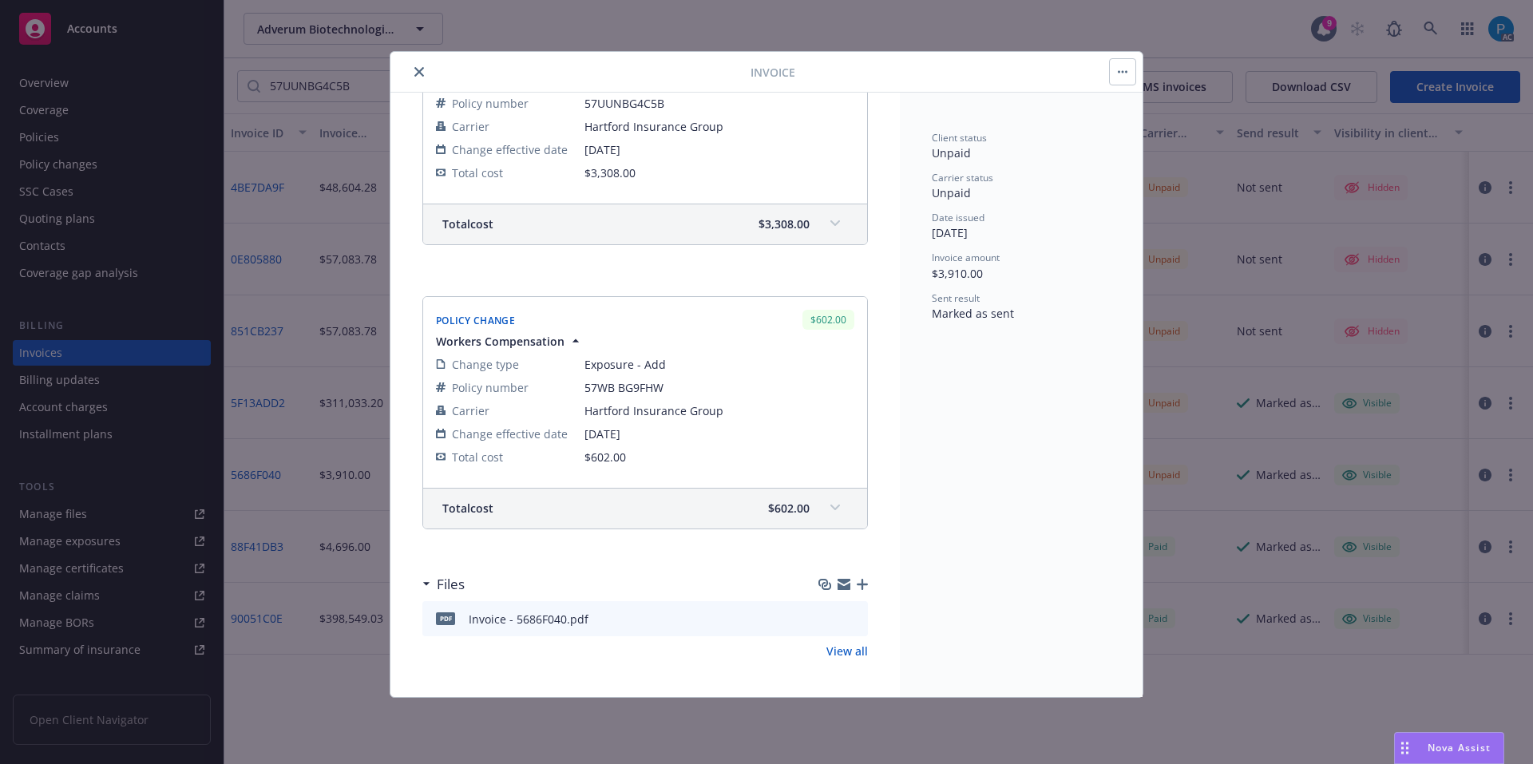
scroll to position [332, 0]
drag, startPoint x: 665, startPoint y: 387, endPoint x: 583, endPoint y: 395, distance: 82.6
click at [583, 395] on tr "Policy number 57WB BG9FHW" at bounding box center [645, 386] width 418 height 23
copy tr "57WB BG9FHW"
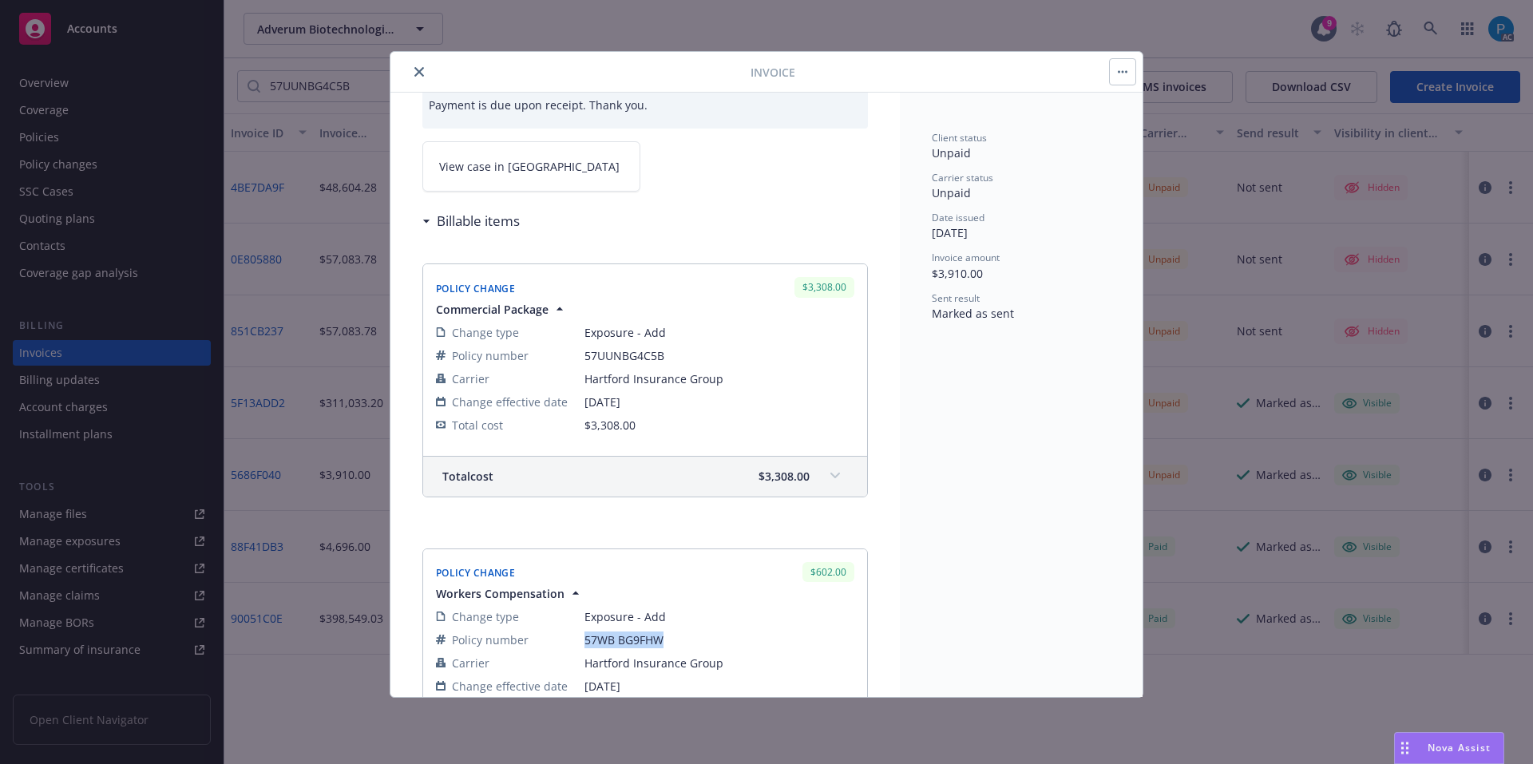
scroll to position [13, 0]
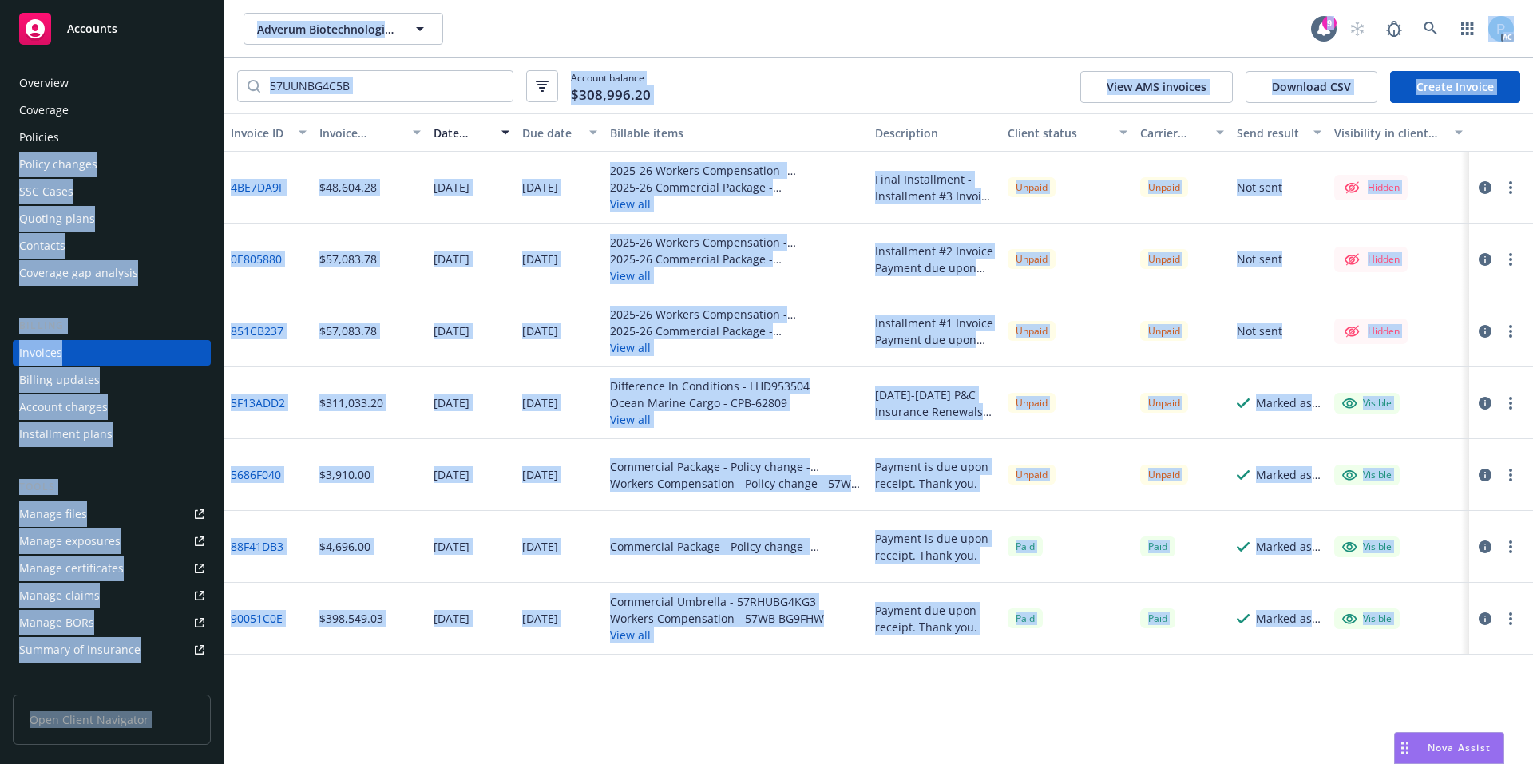
click at [61, 144] on div "Policies" at bounding box center [111, 138] width 185 height 26
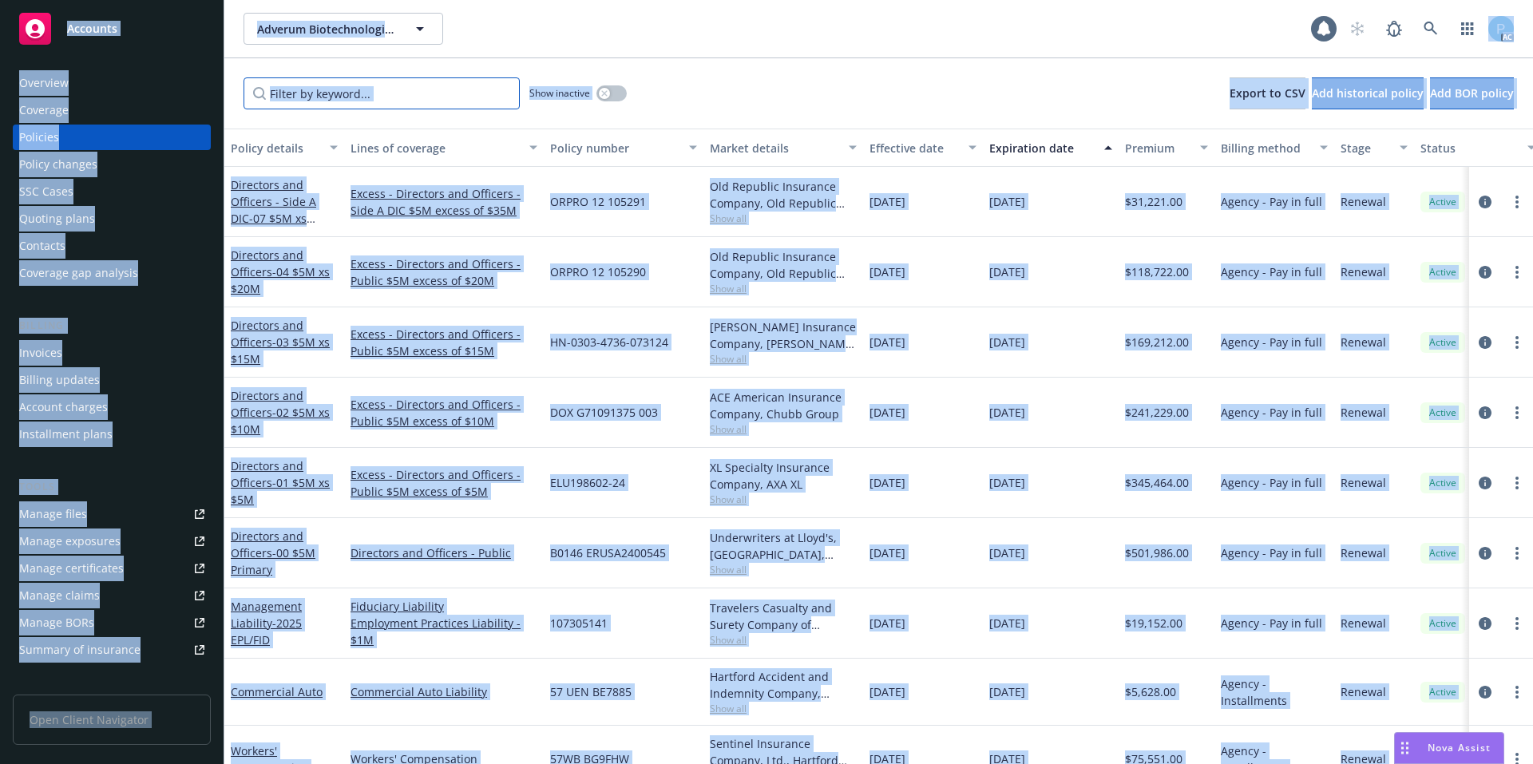
click at [380, 95] on input "Filter by keyword..." at bounding box center [382, 93] width 276 height 32
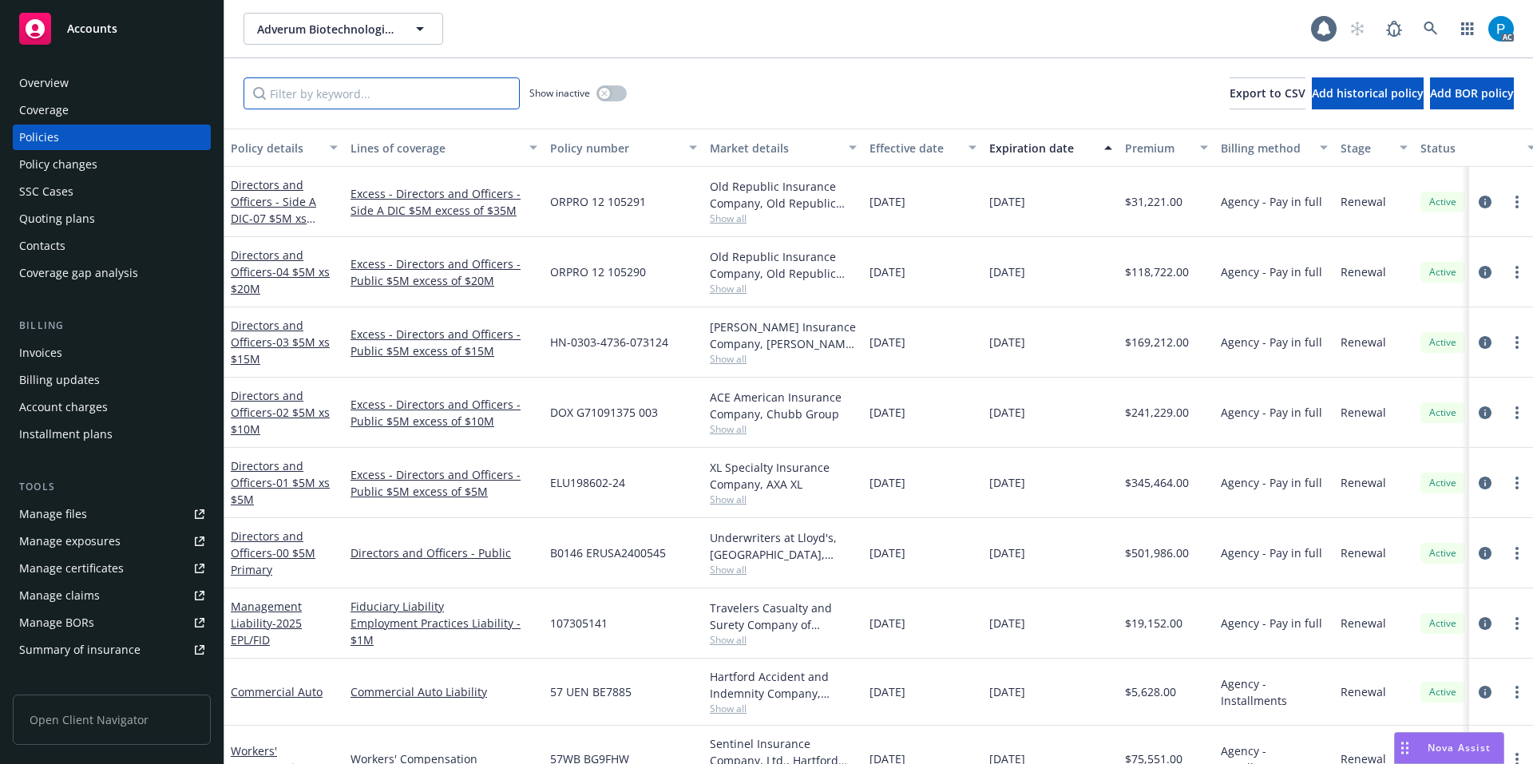
click at [396, 85] on input "Filter by keyword..." at bounding box center [382, 93] width 276 height 32
paste input "57WB BG9FHW"
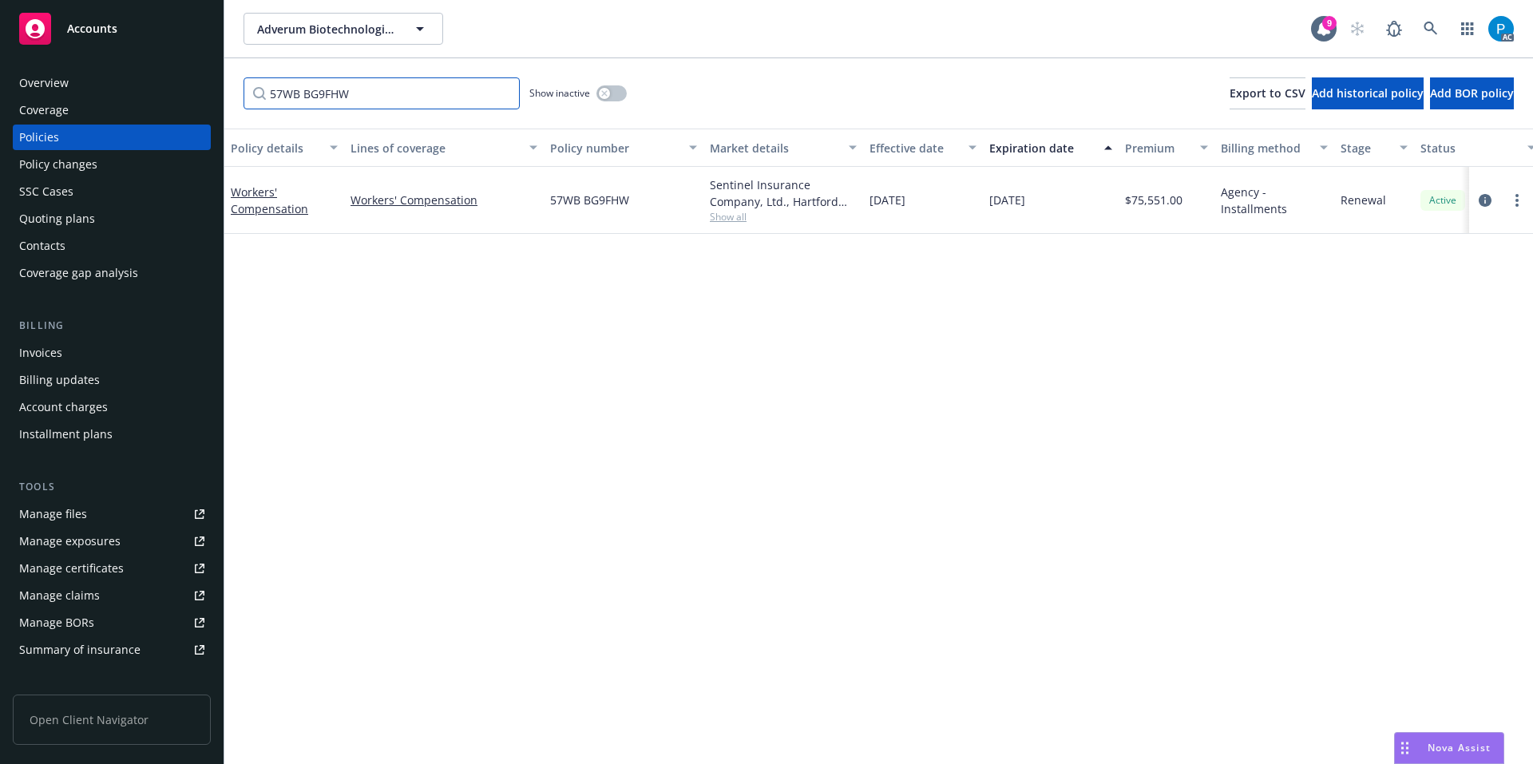
type input "57WB BG9FHW"
click at [1493, 207] on div at bounding box center [1501, 200] width 51 height 19
click at [1485, 204] on icon "circleInformation" at bounding box center [1485, 200] width 13 height 13
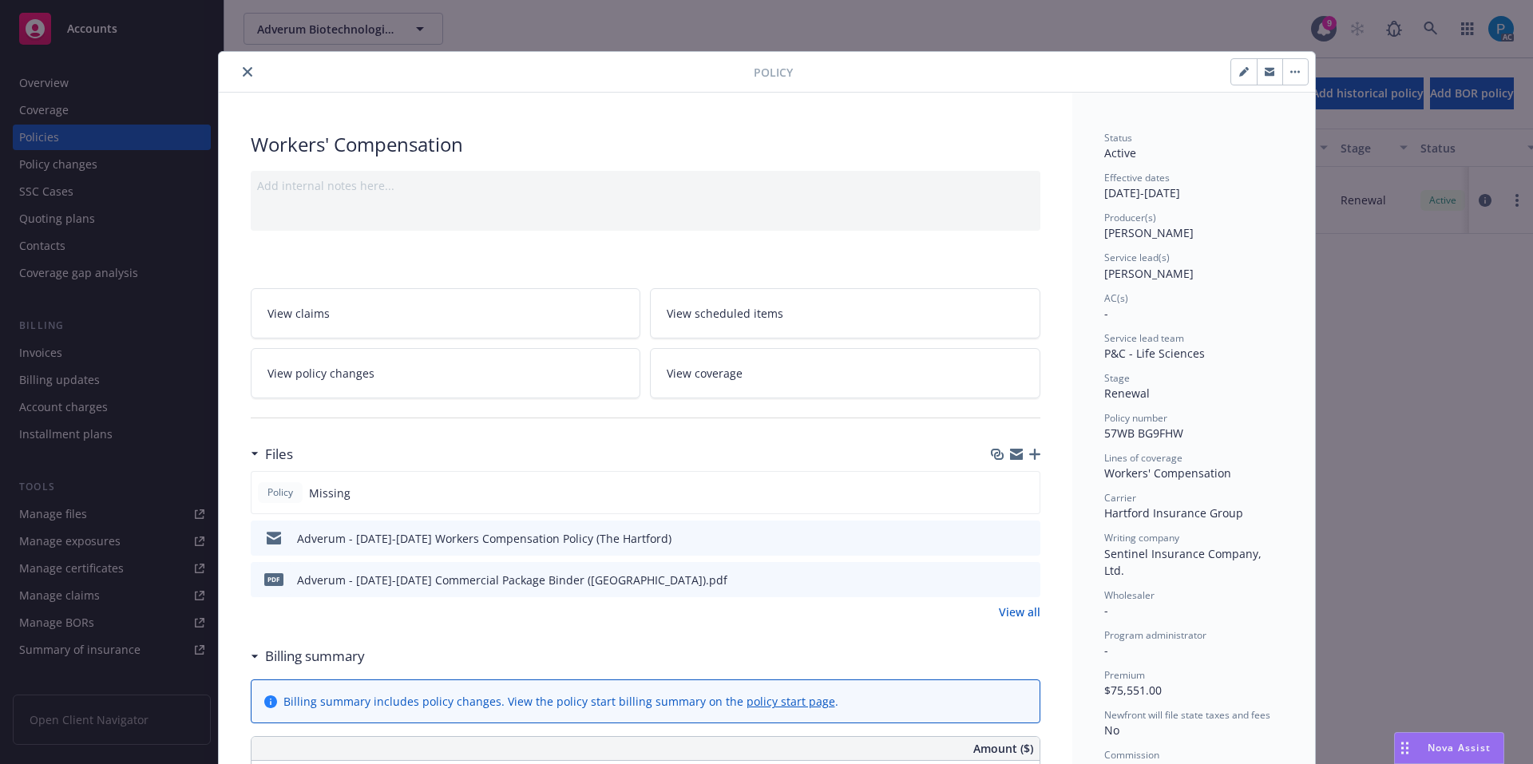
click at [243, 69] on icon "close" at bounding box center [248, 72] width 10 height 10
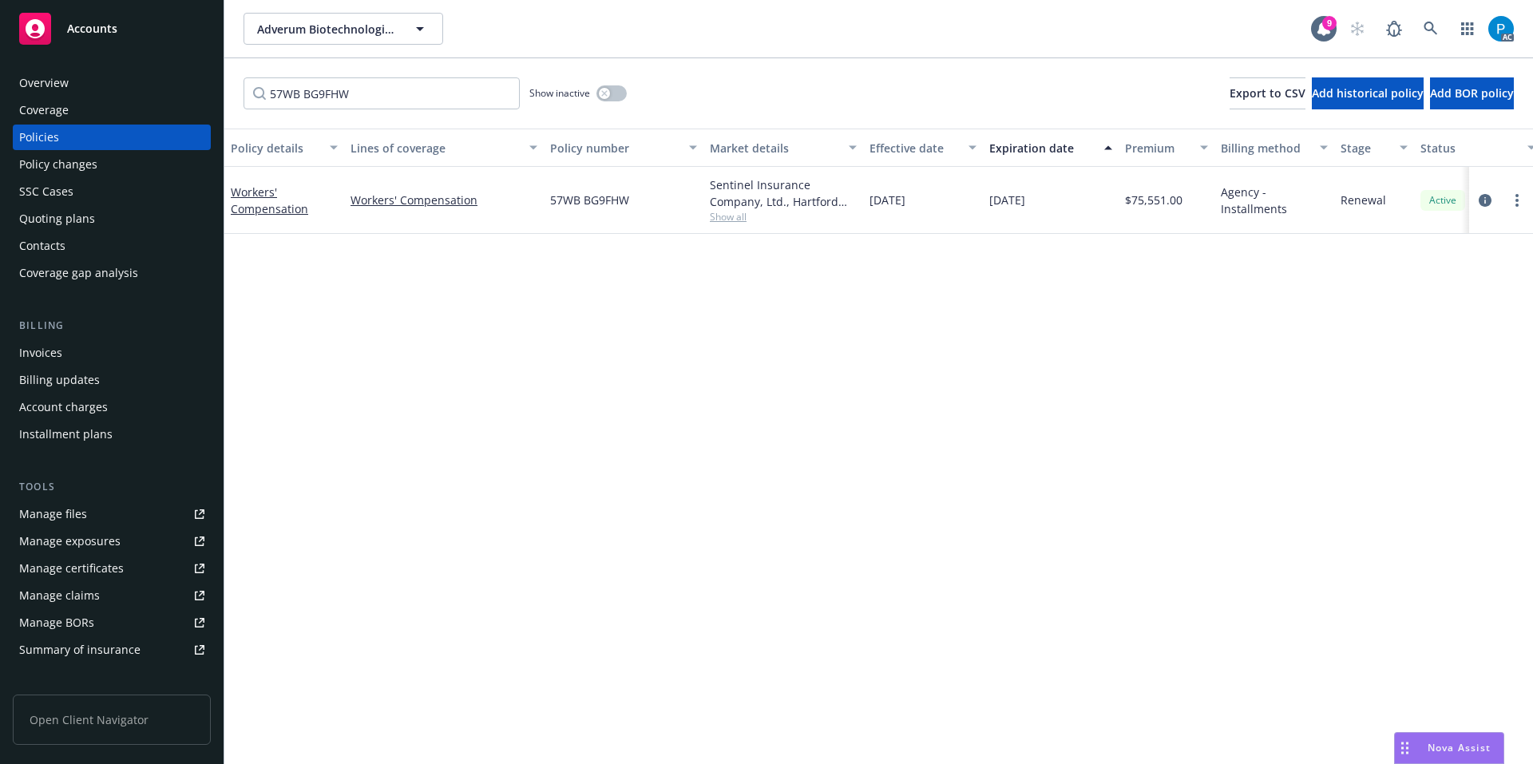
click at [63, 357] on div "Invoices" at bounding box center [111, 353] width 185 height 26
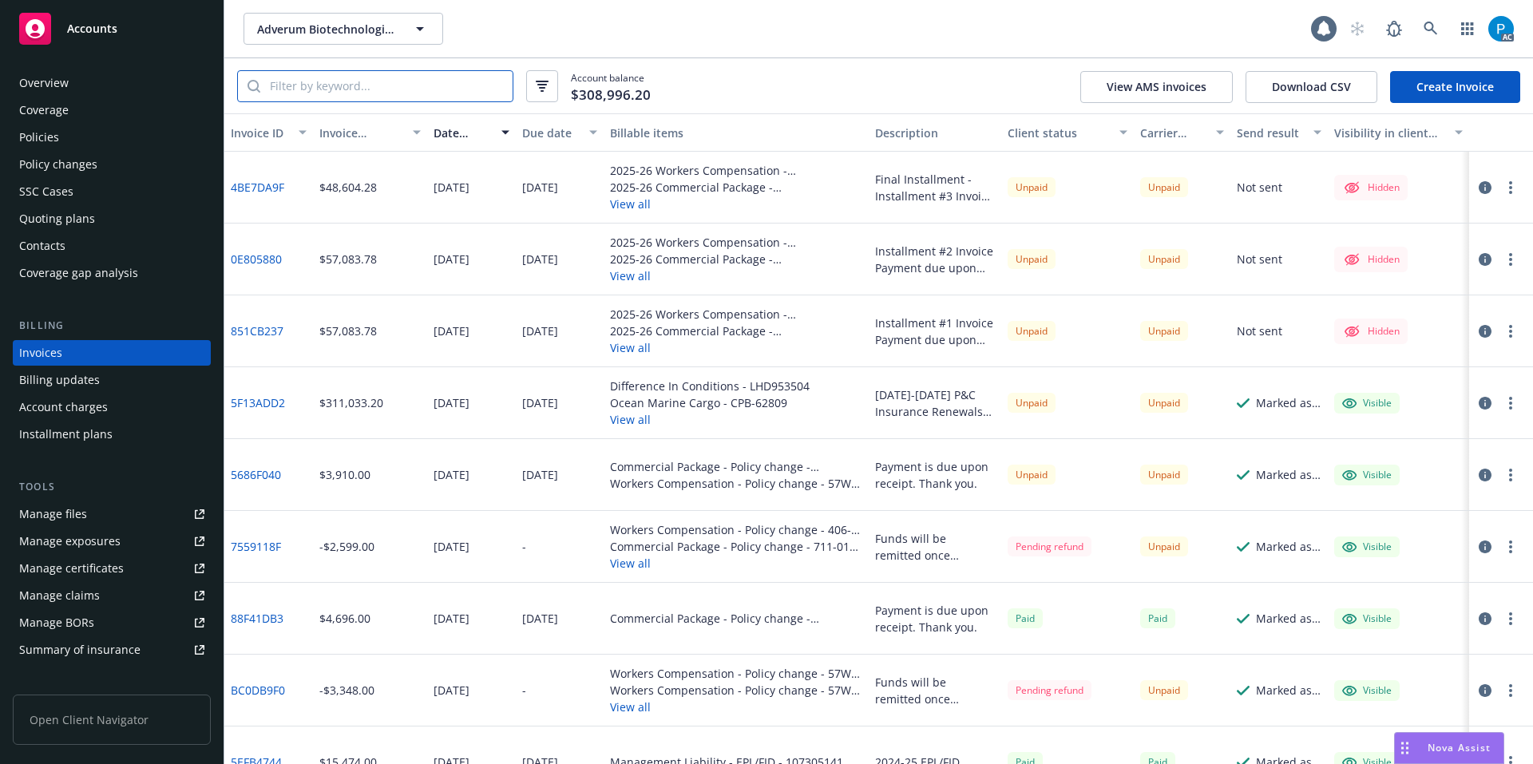
click at [387, 89] on input "search" at bounding box center [386, 86] width 252 height 30
paste input "57WB BG9FHW"
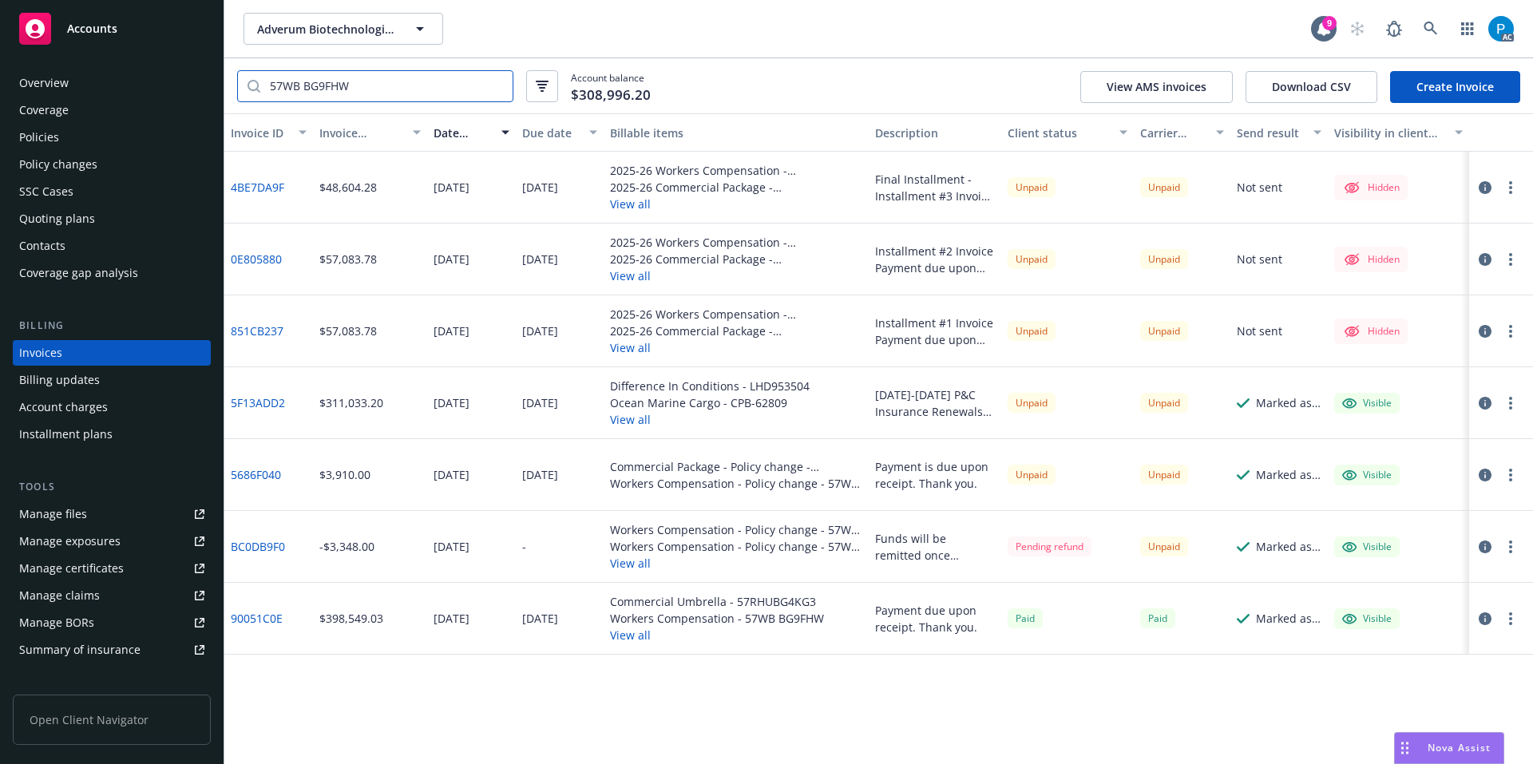
drag, startPoint x: 287, startPoint y: 86, endPoint x: 236, endPoint y: 89, distance: 50.4
click at [236, 89] on div "57WB BG9FHW Account balance $308,996.20 View AMS invoices Download CSV Create I…" at bounding box center [878, 85] width 1309 height 55
type input "57WB BG9FHW"
click at [1488, 474] on icon "button" at bounding box center [1485, 475] width 13 height 13
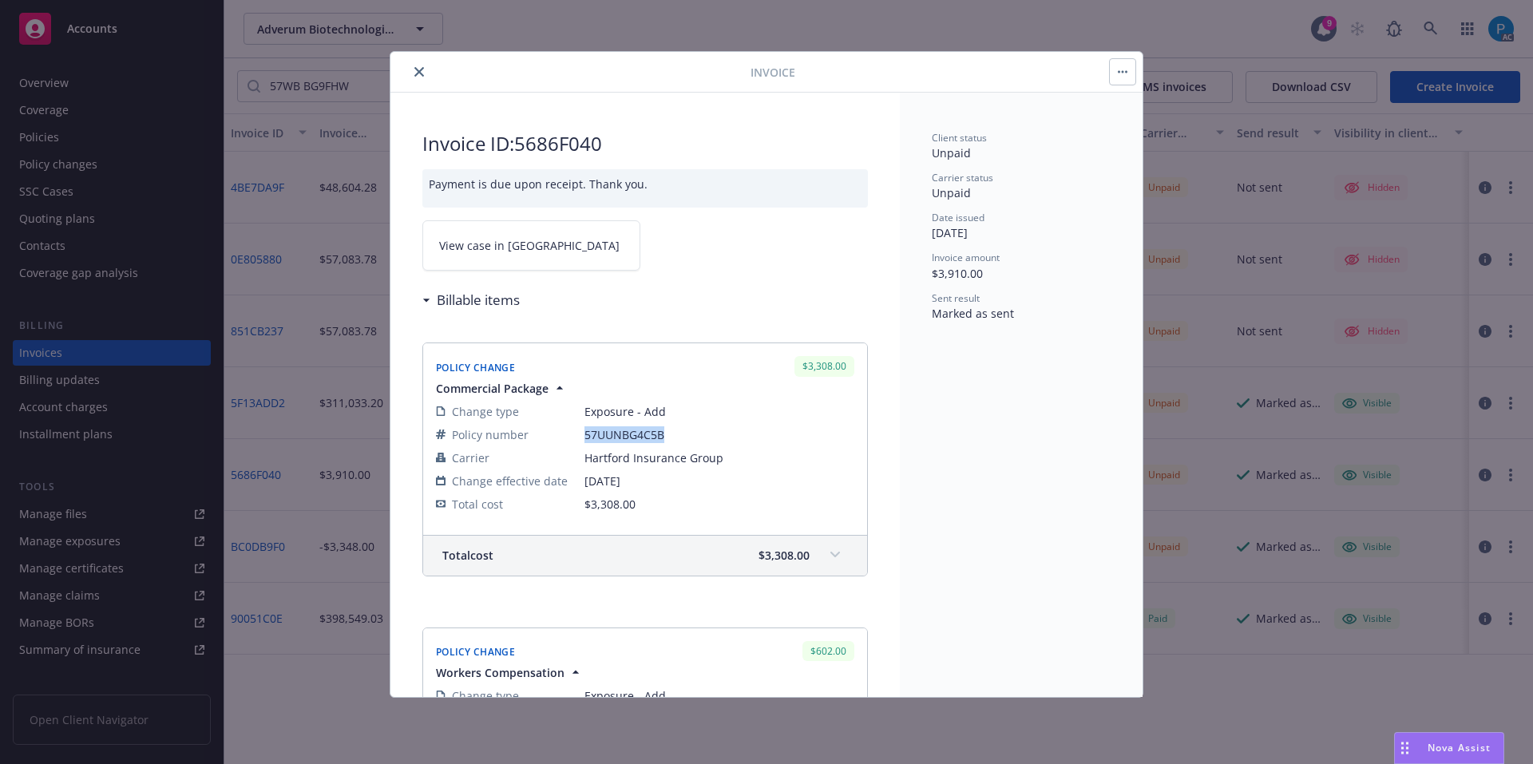
drag, startPoint x: 664, startPoint y: 436, endPoint x: 583, endPoint y: 438, distance: 81.5
click at [583, 438] on tr "Policy number 57UUNBG4C5B" at bounding box center [645, 434] width 418 height 23
copy tr "57UUNBG4C5B"
click at [418, 71] on icon "close" at bounding box center [419, 72] width 10 height 10
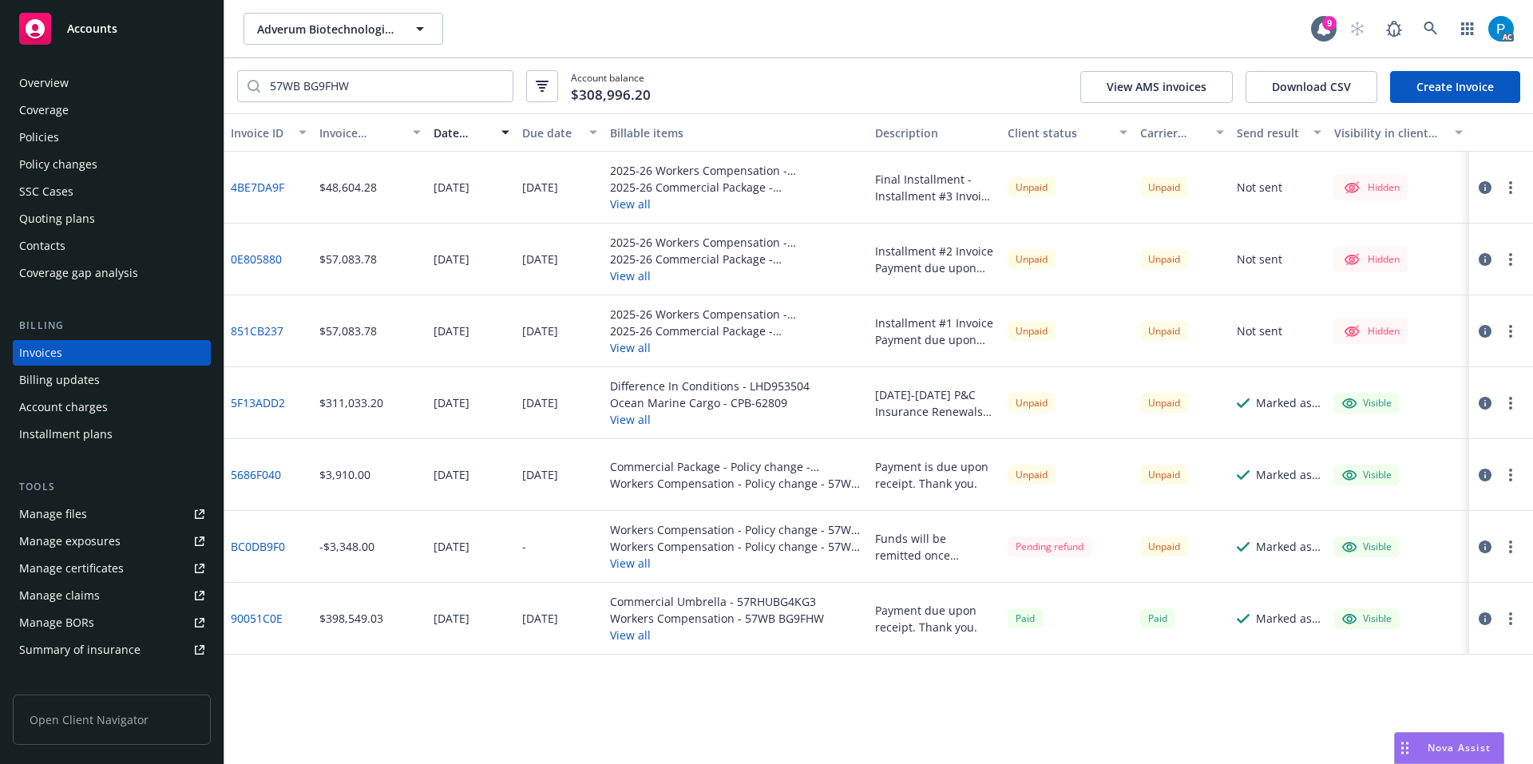
click at [125, 27] on div "Accounts" at bounding box center [111, 29] width 185 height 32
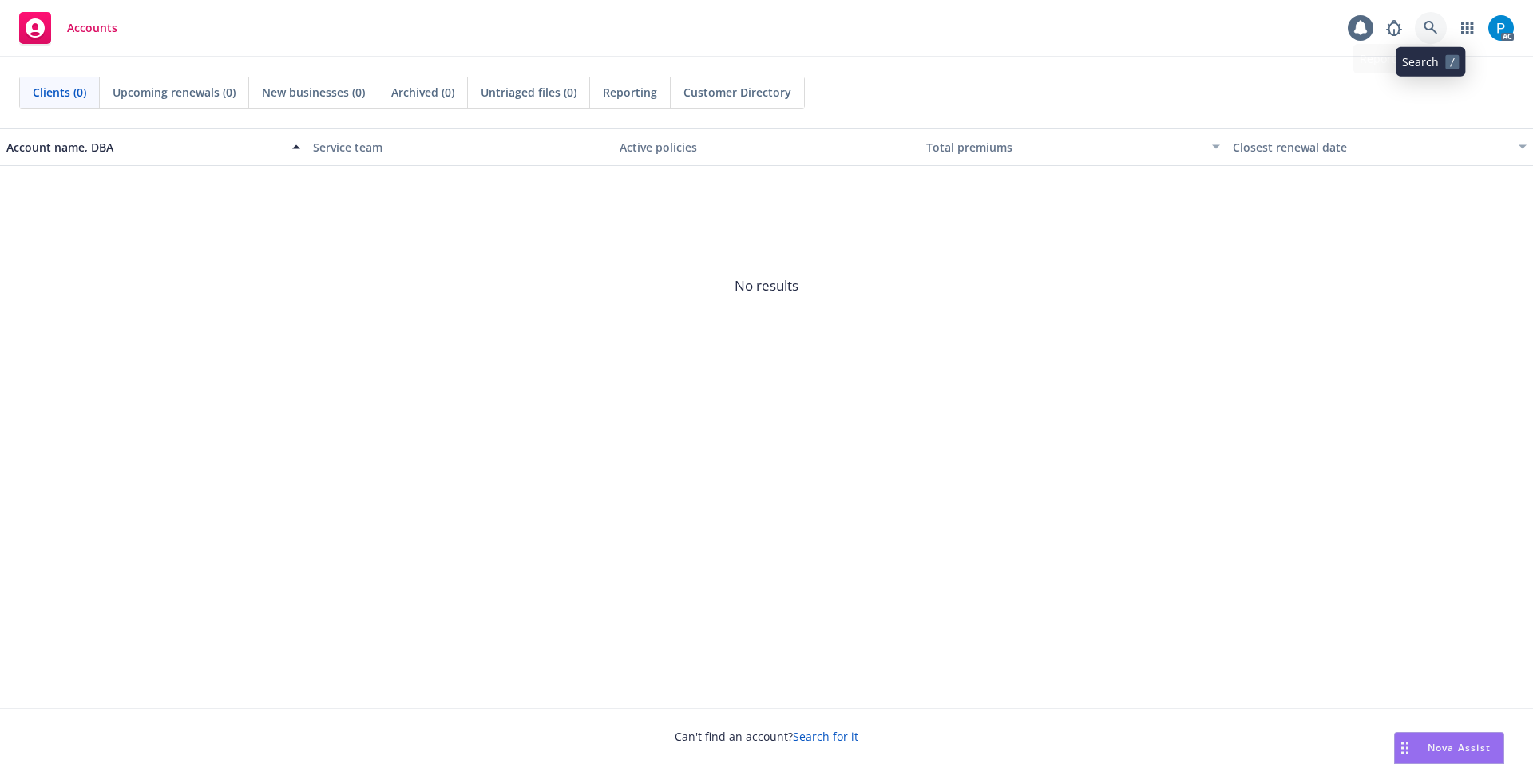
click at [1428, 26] on icon at bounding box center [1431, 28] width 14 height 14
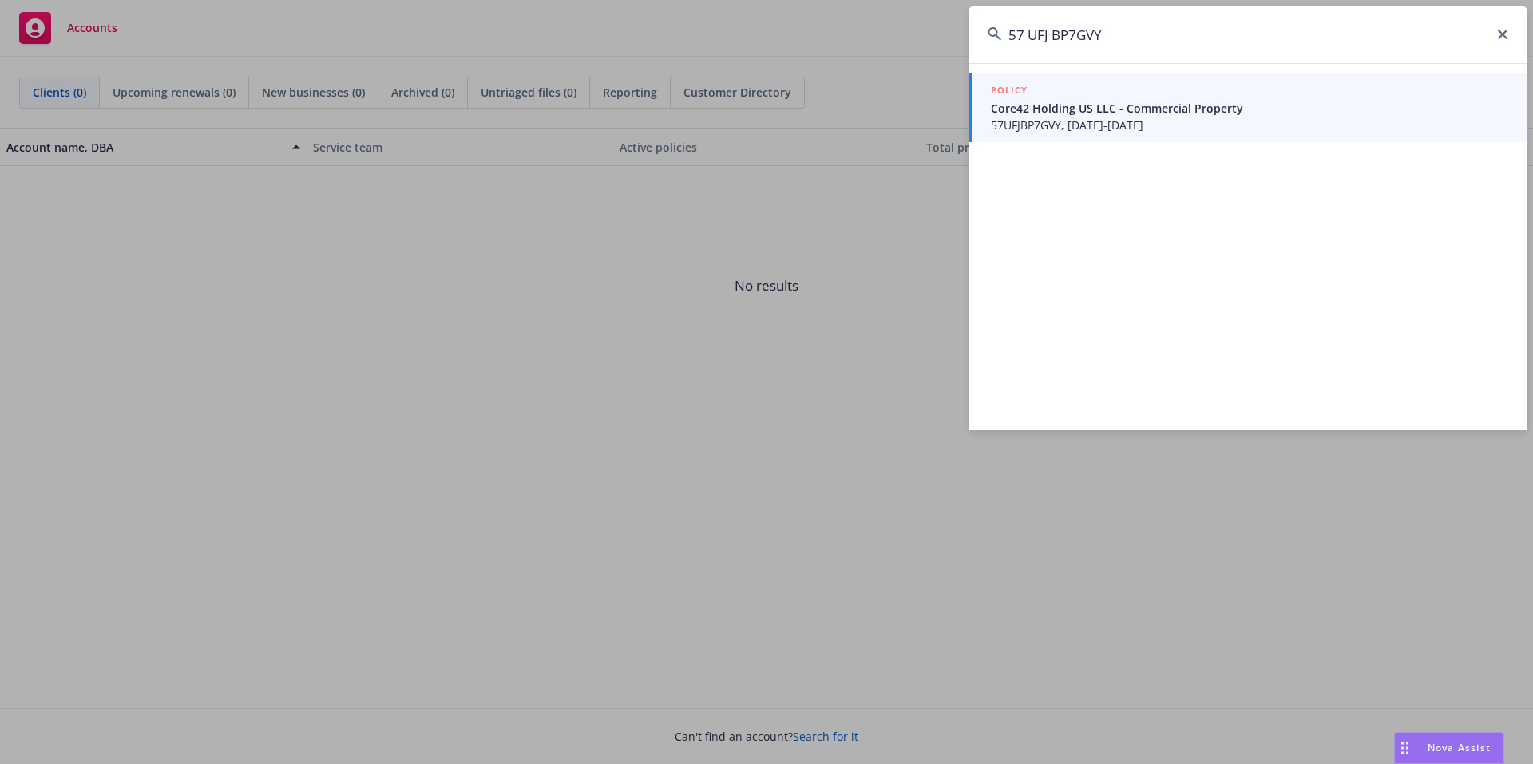
click at [1029, 27] on input "57 UFJ BP7GVY" at bounding box center [1248, 35] width 559 height 58
type input "57UFJBP7GVY"
click at [1080, 86] on div "POLICY" at bounding box center [1250, 91] width 518 height 18
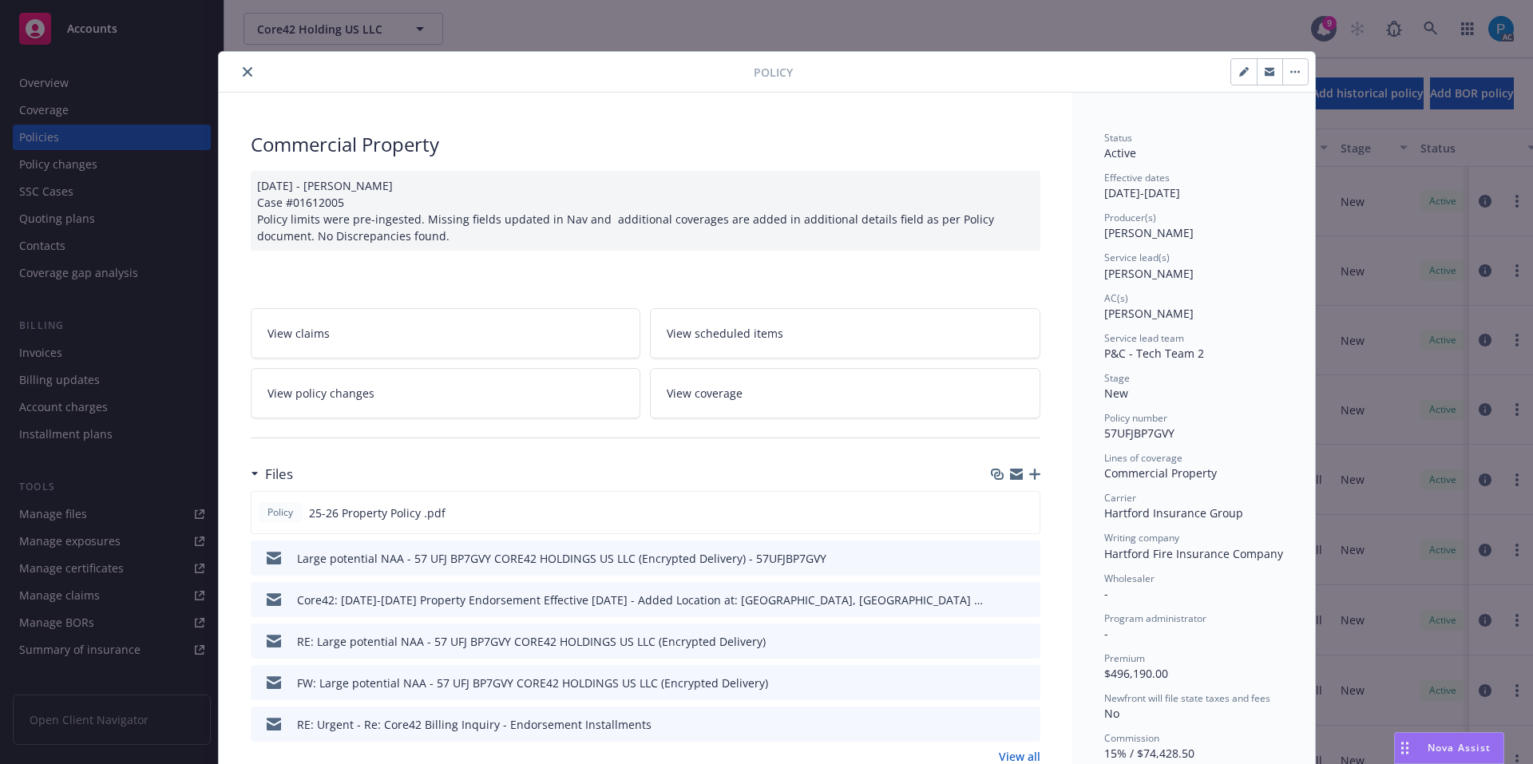
click at [243, 68] on icon "close" at bounding box center [248, 72] width 10 height 10
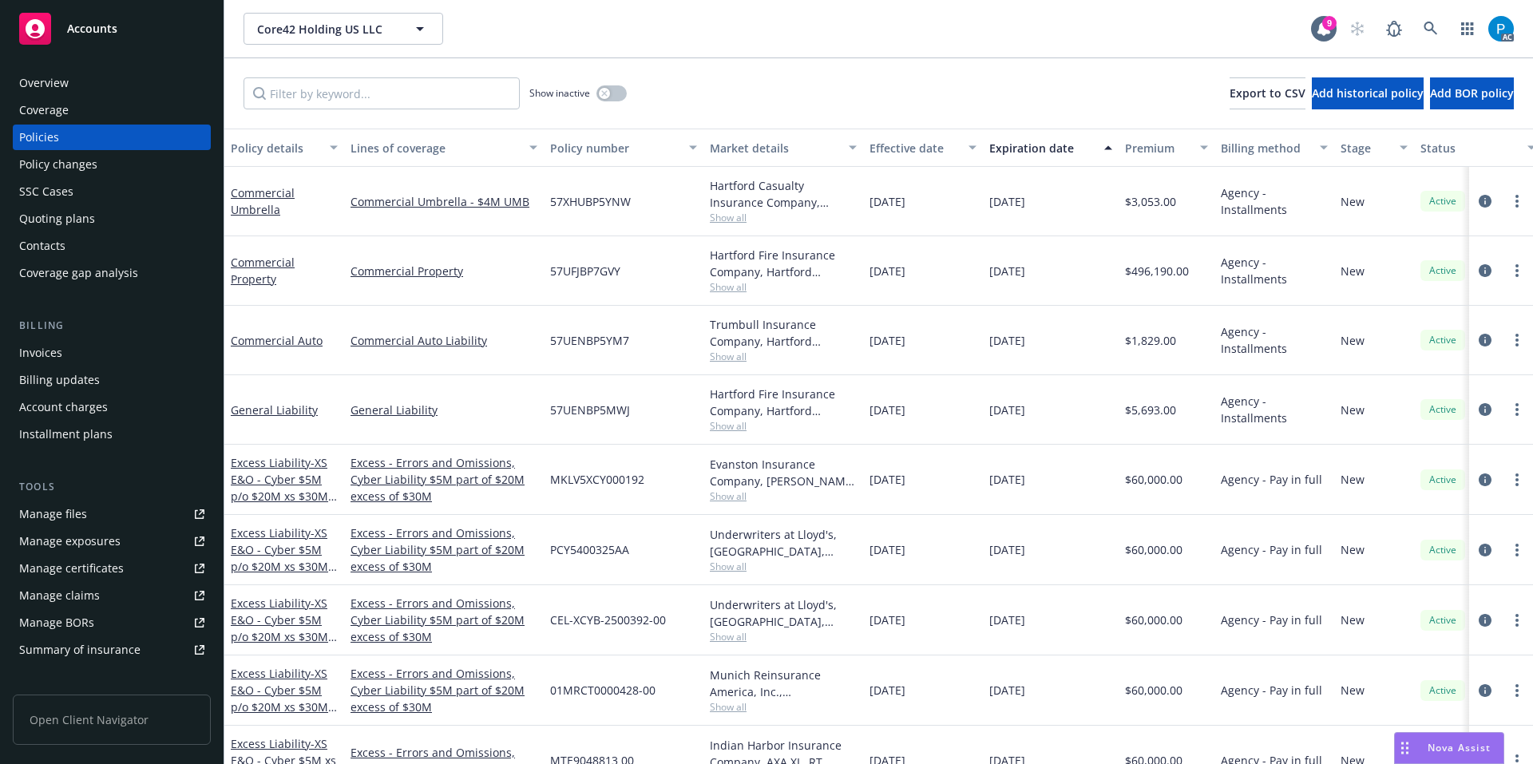
click at [87, 339] on div "Billing Invoices Billing updates Account charges Installment plans" at bounding box center [112, 382] width 198 height 129
click at [73, 347] on div "Invoices" at bounding box center [111, 353] width 185 height 26
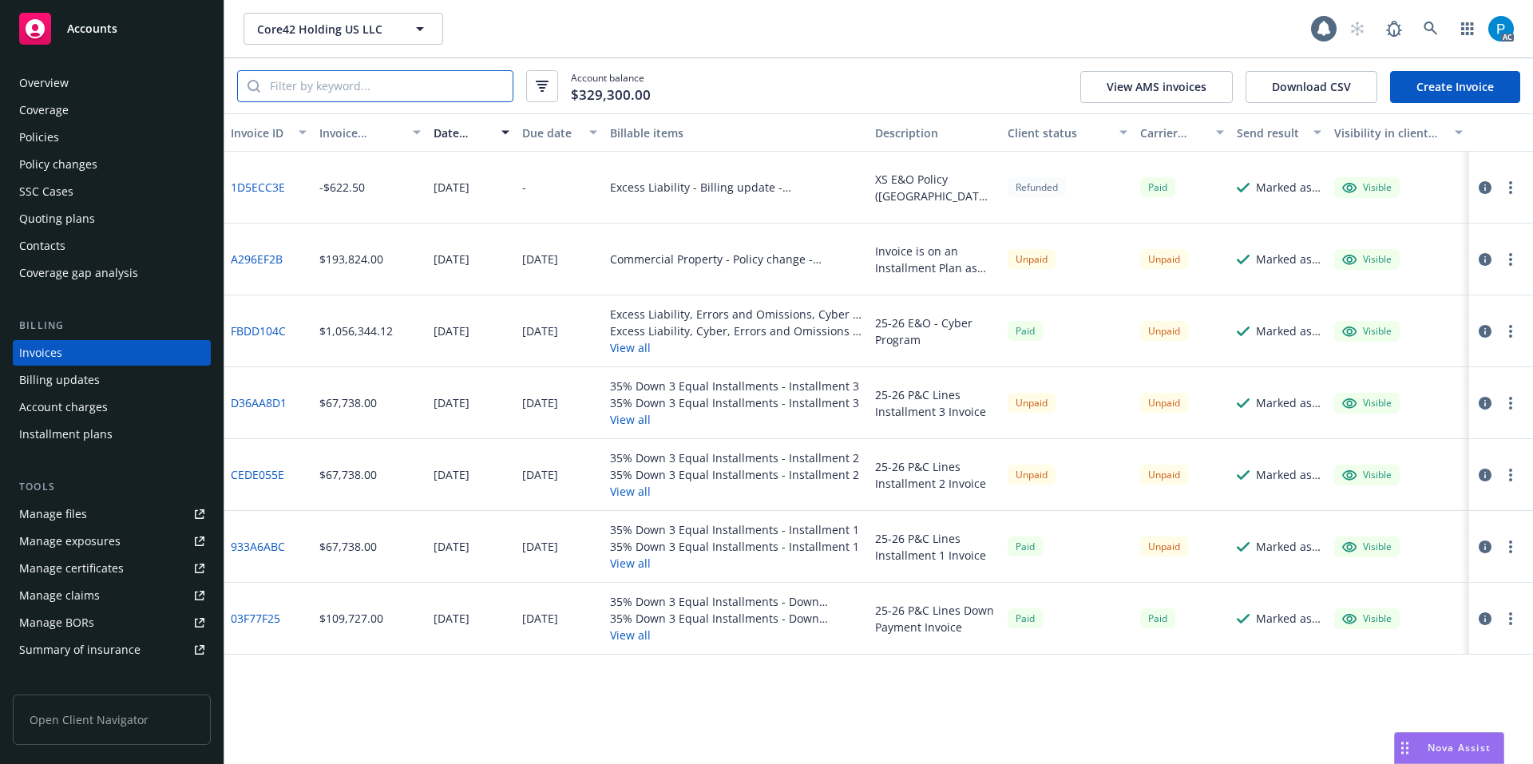
click at [378, 93] on input "search" at bounding box center [386, 86] width 252 height 30
paste input "57UFJBP7GVY"
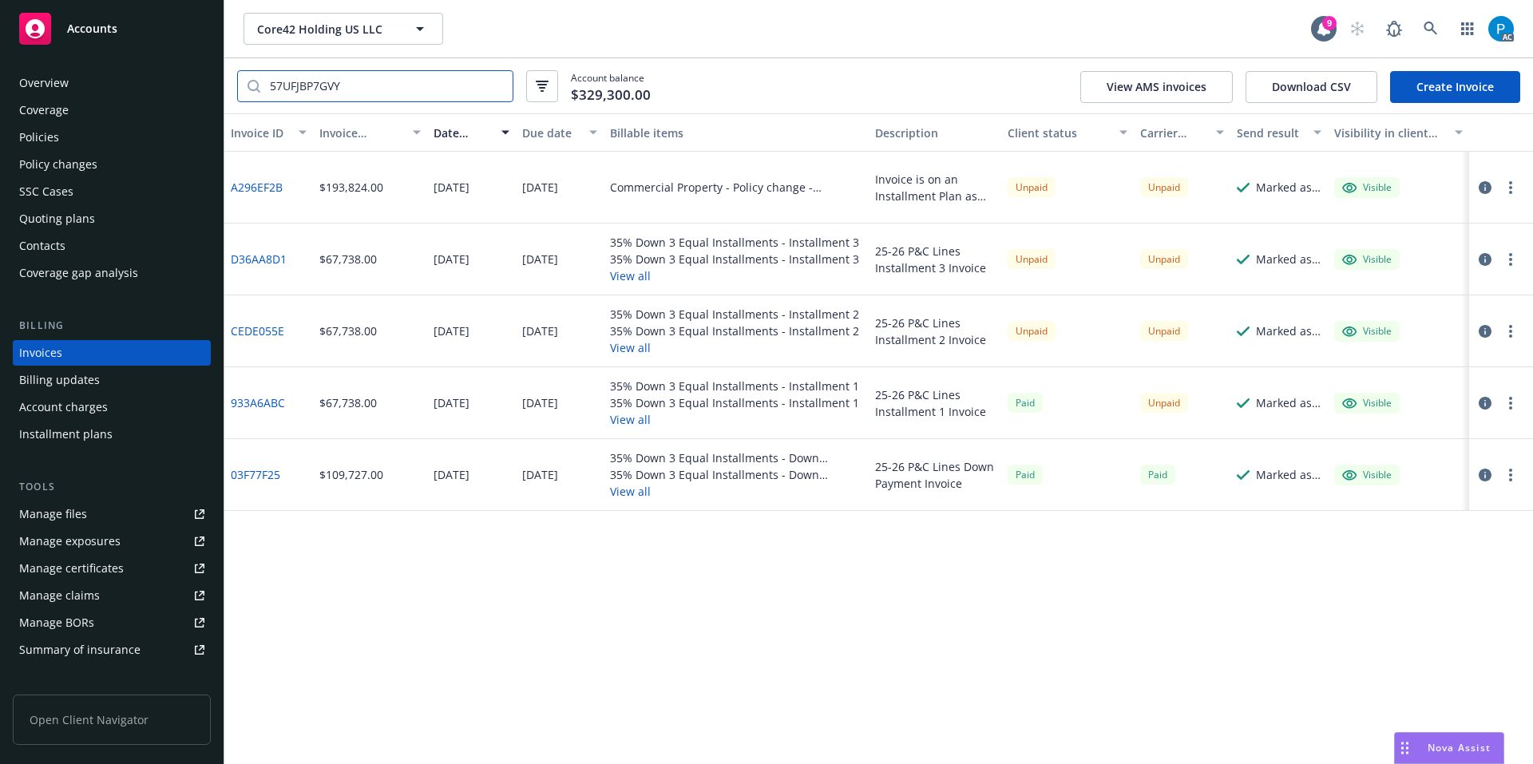
type input "57UFJBP7GVY"
click at [101, 19] on div "Accounts" at bounding box center [111, 29] width 185 height 32
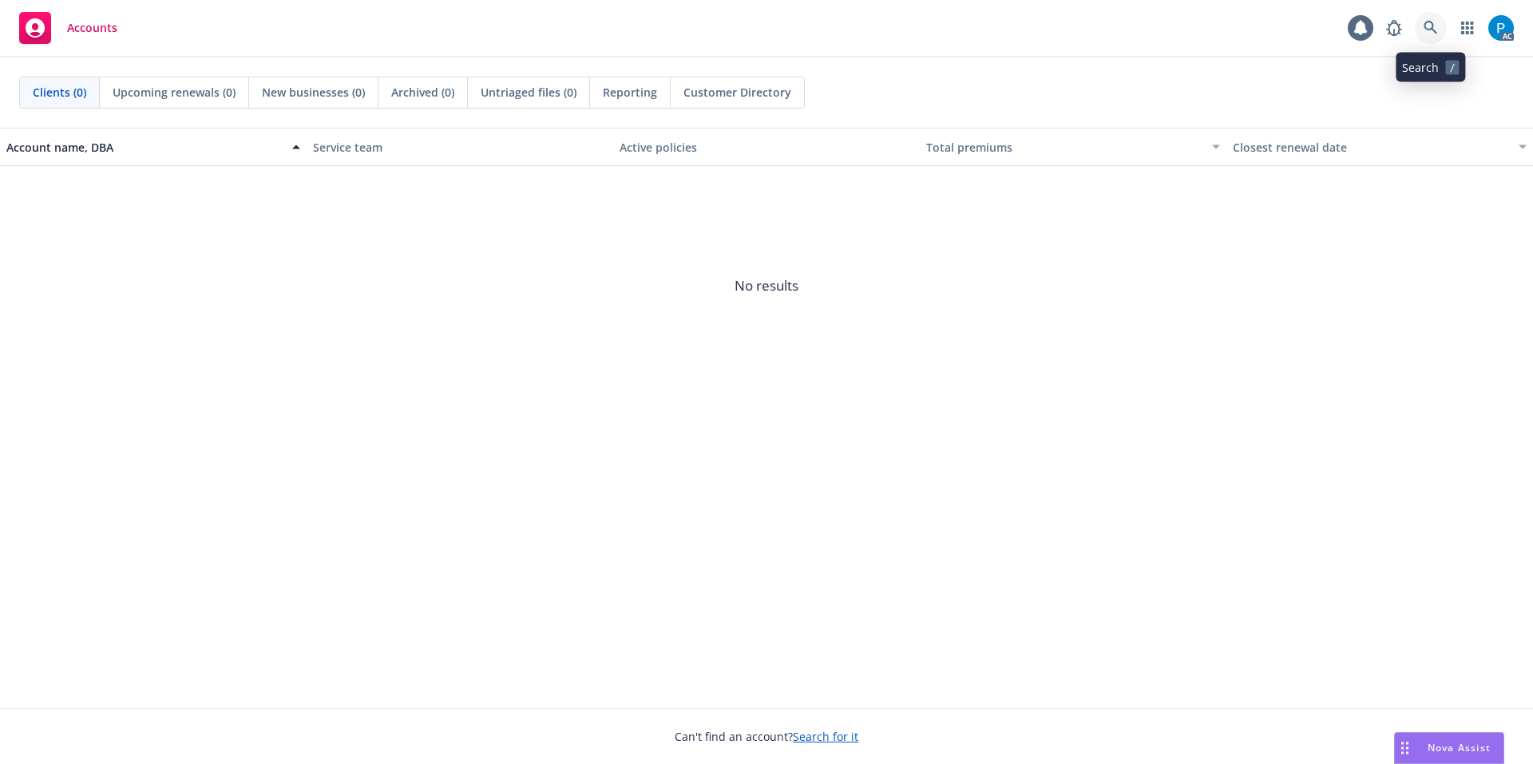
click at [1435, 29] on icon at bounding box center [1431, 28] width 14 height 14
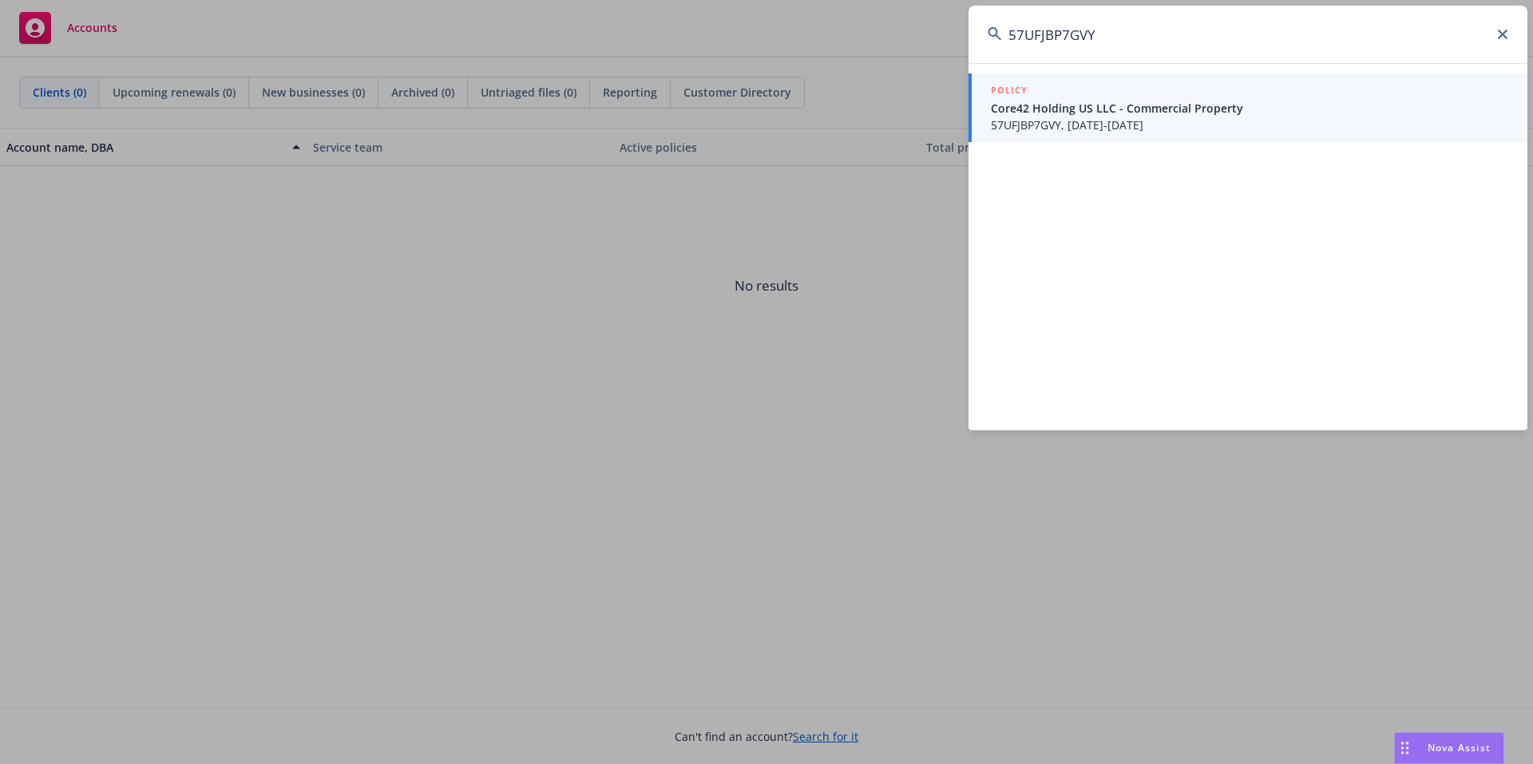
type input "57UFJBP7GVY"
click at [1226, 124] on span "57UFJBP7GVY, [DATE]-[DATE]" at bounding box center [1250, 125] width 518 height 17
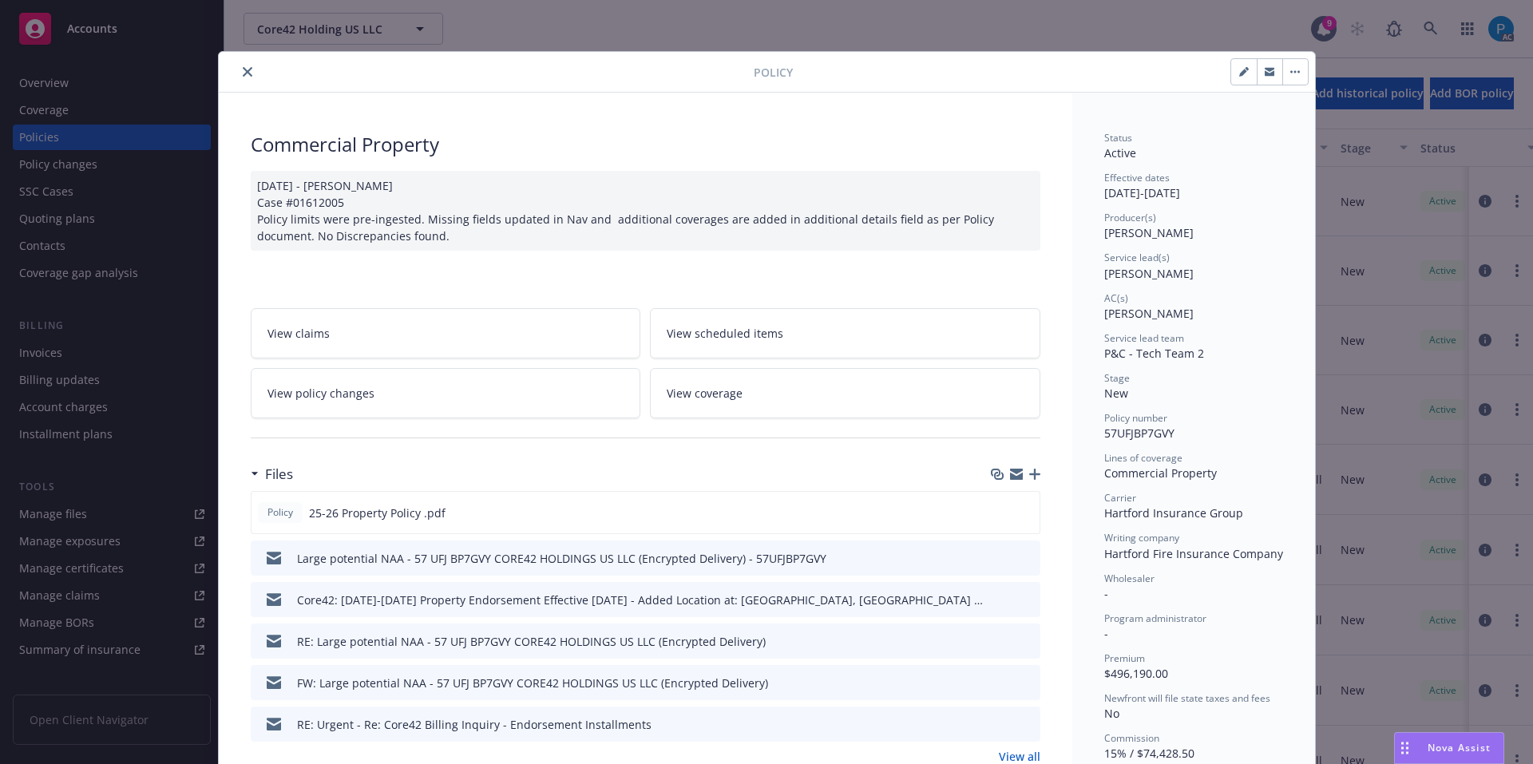
click at [240, 78] on button "close" at bounding box center [247, 71] width 19 height 19
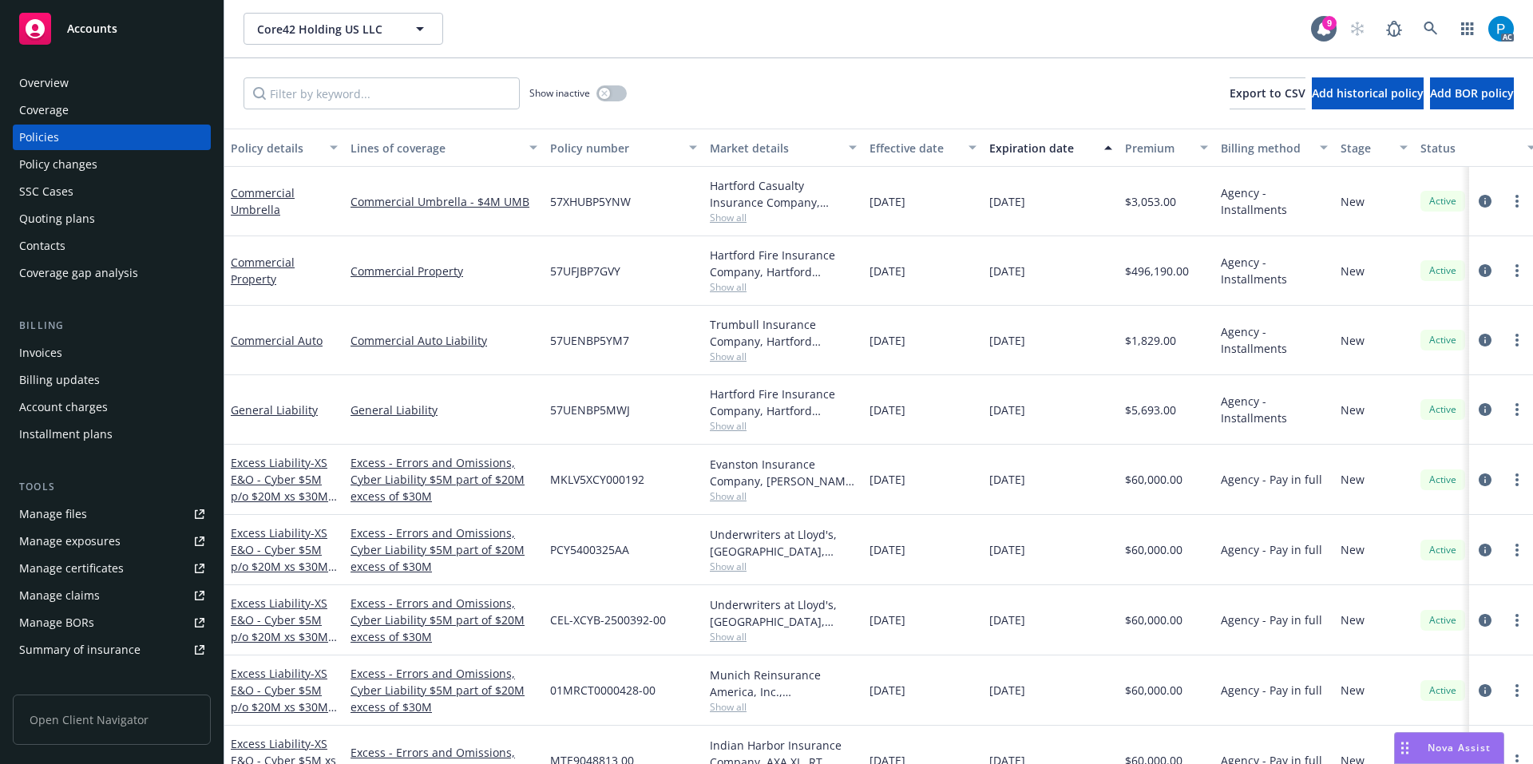
click at [59, 351] on div "Invoices" at bounding box center [40, 353] width 43 height 26
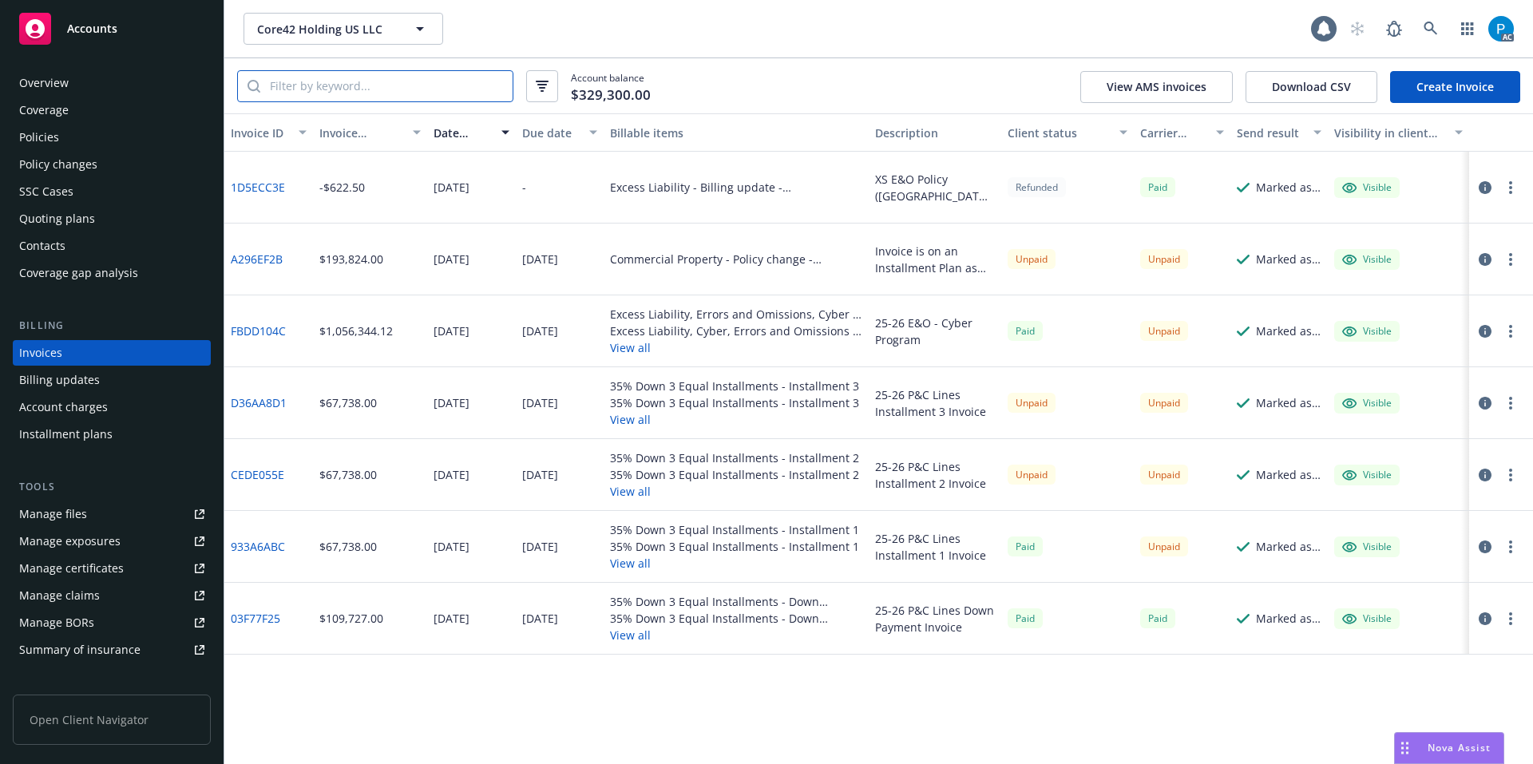
click at [331, 93] on input "search" at bounding box center [386, 86] width 252 height 30
paste input "57UFJBP7GVY"
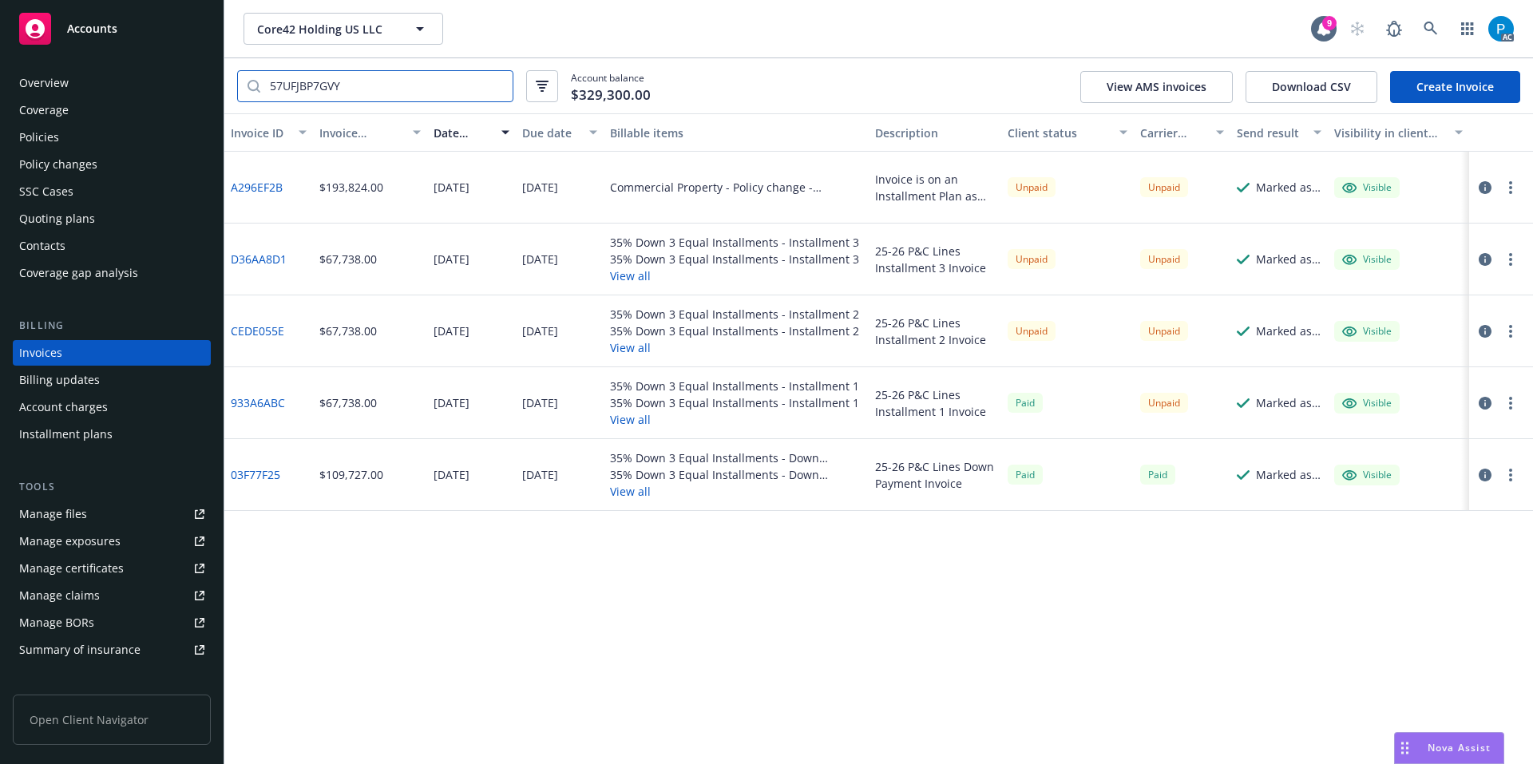
type input "57UFJBP7GVY"
click at [1488, 401] on icon "button" at bounding box center [1485, 403] width 13 height 13
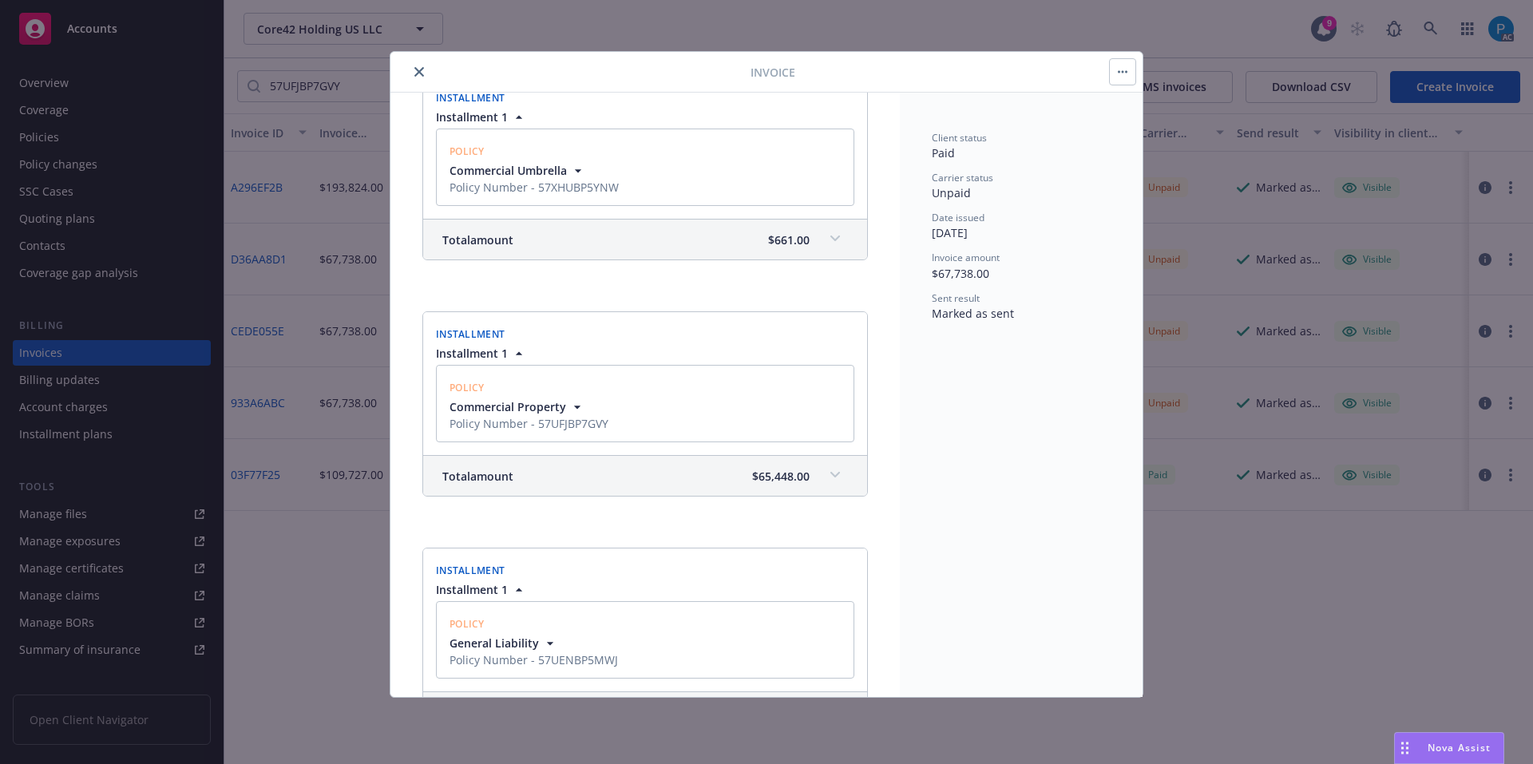
scroll to position [559, 0]
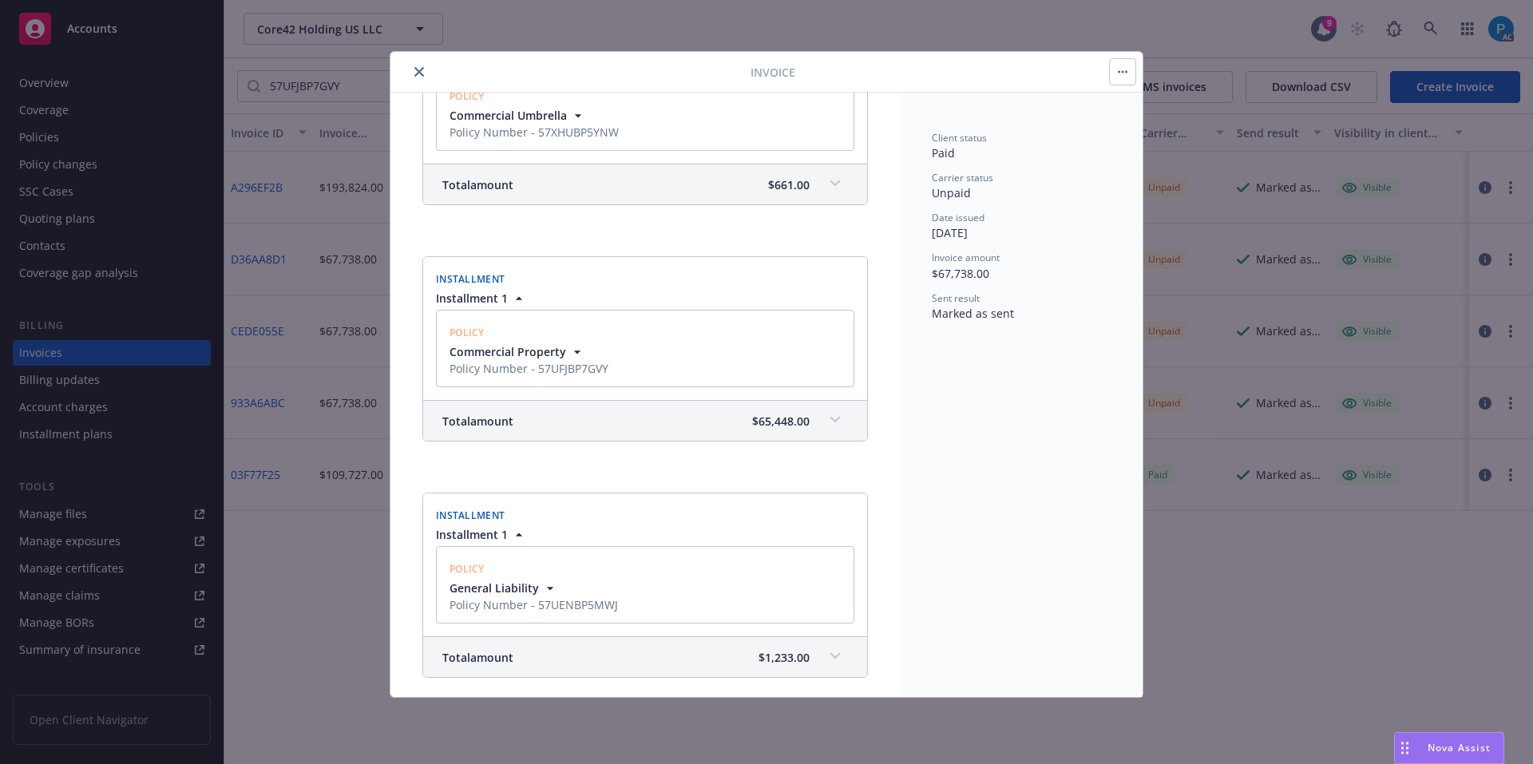
click at [807, 417] on div "Total amount $65,448.00" at bounding box center [645, 421] width 444 height 40
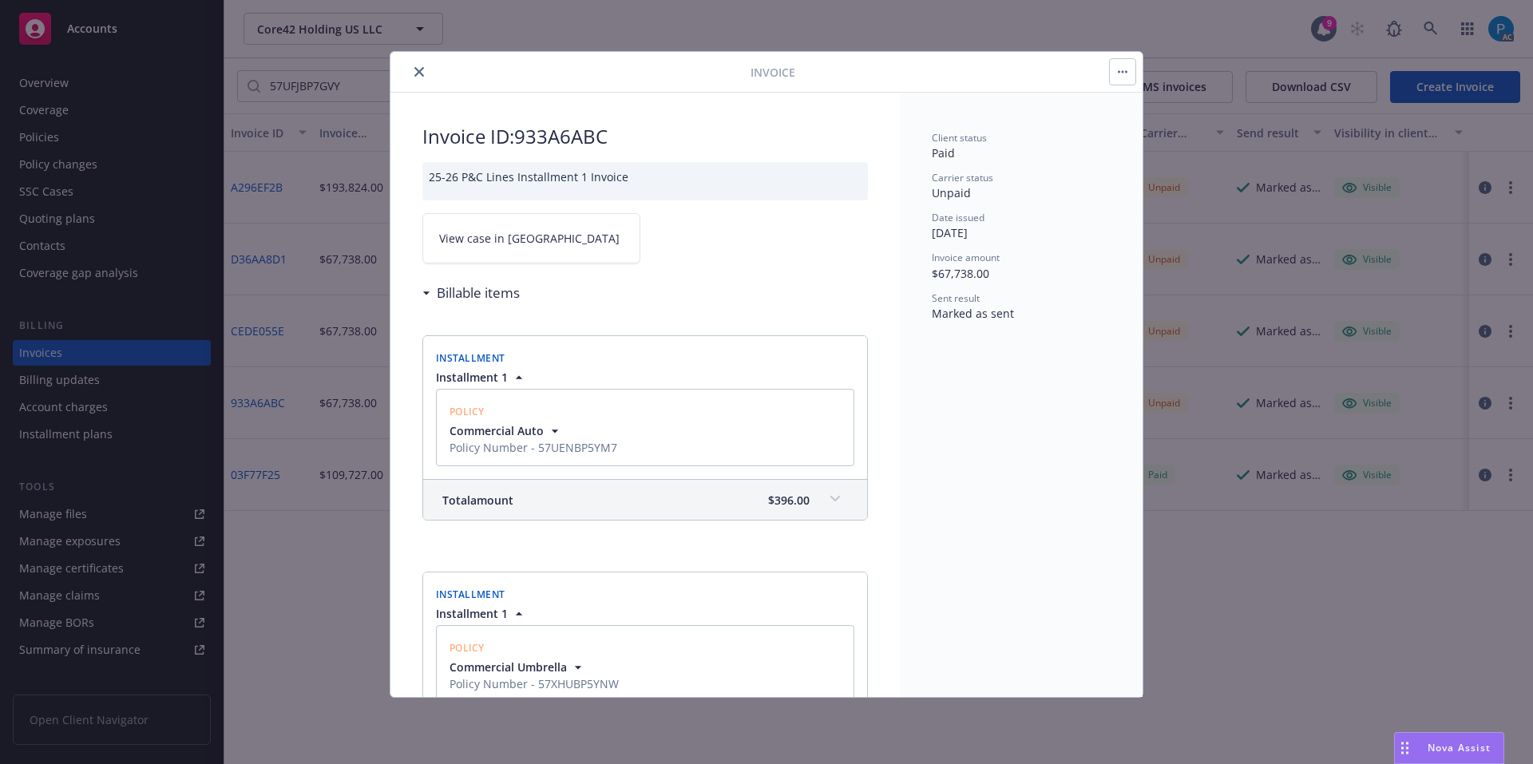
scroll to position [0, 0]
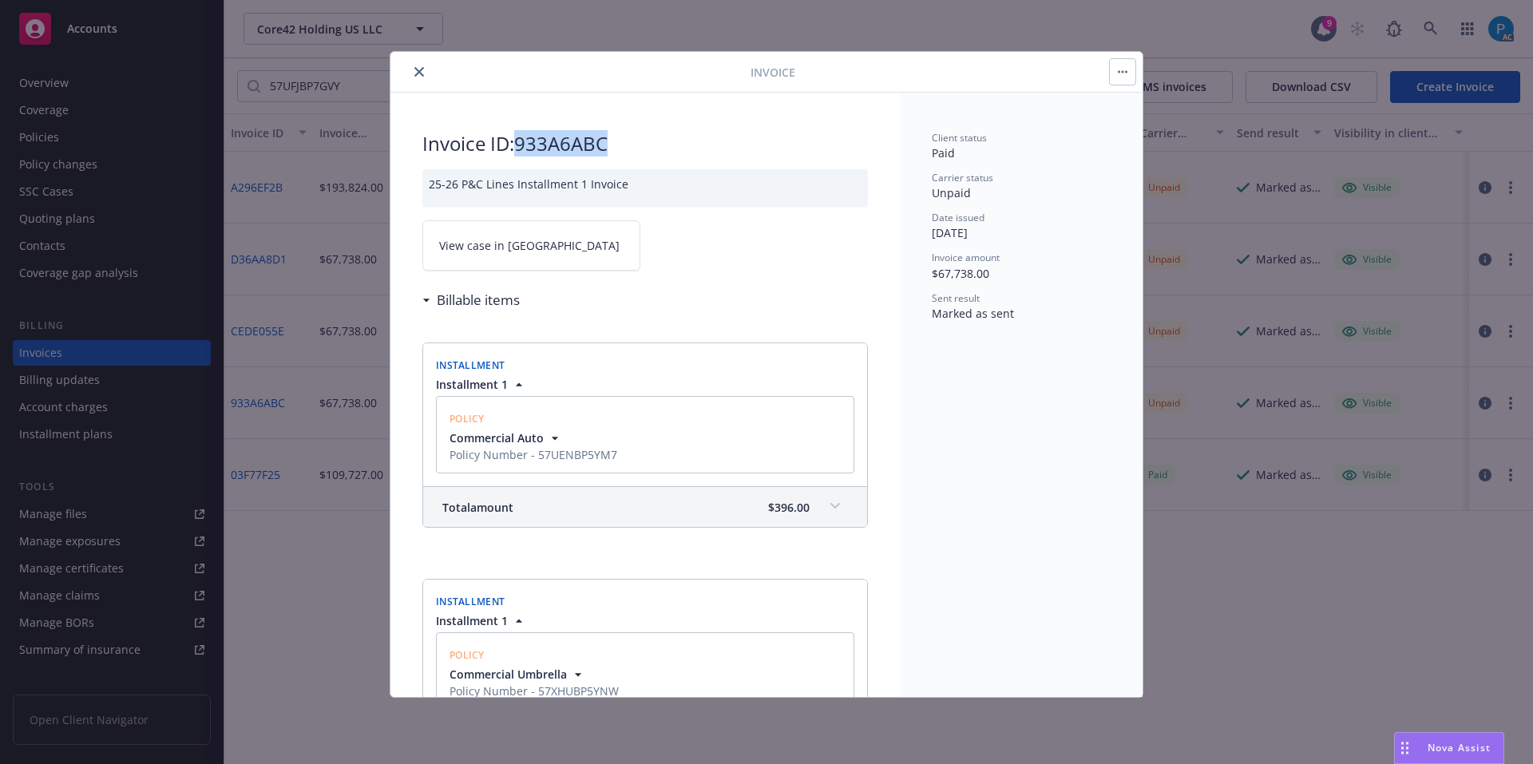
drag, startPoint x: 609, startPoint y: 146, endPoint x: 525, endPoint y: 138, distance: 85.0
click at [525, 138] on h2 "Invoice ID: 933A6ABC" at bounding box center [645, 144] width 446 height 26
copy h2 "933A6ABC"
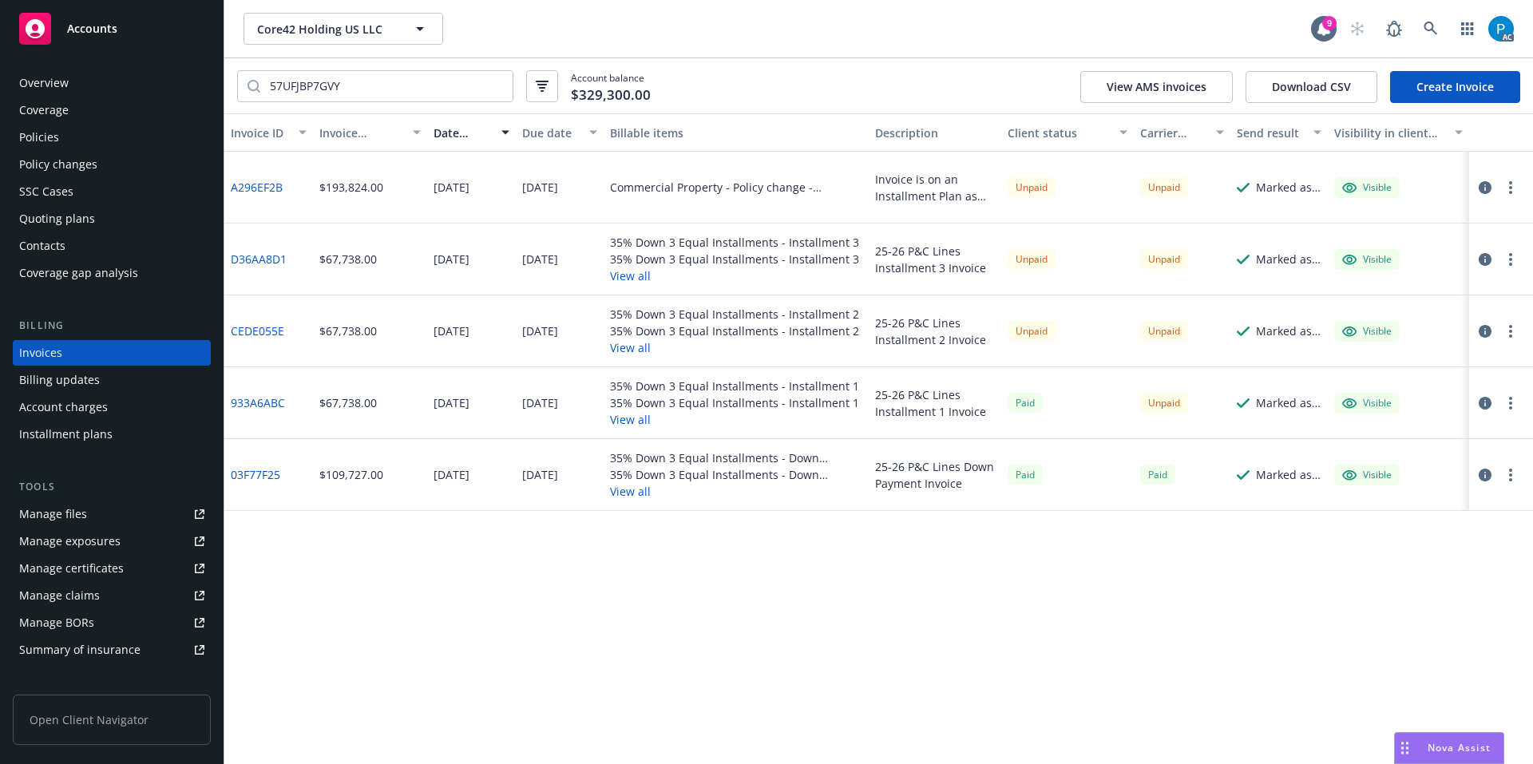
click at [94, 125] on div "Policies" at bounding box center [111, 138] width 185 height 26
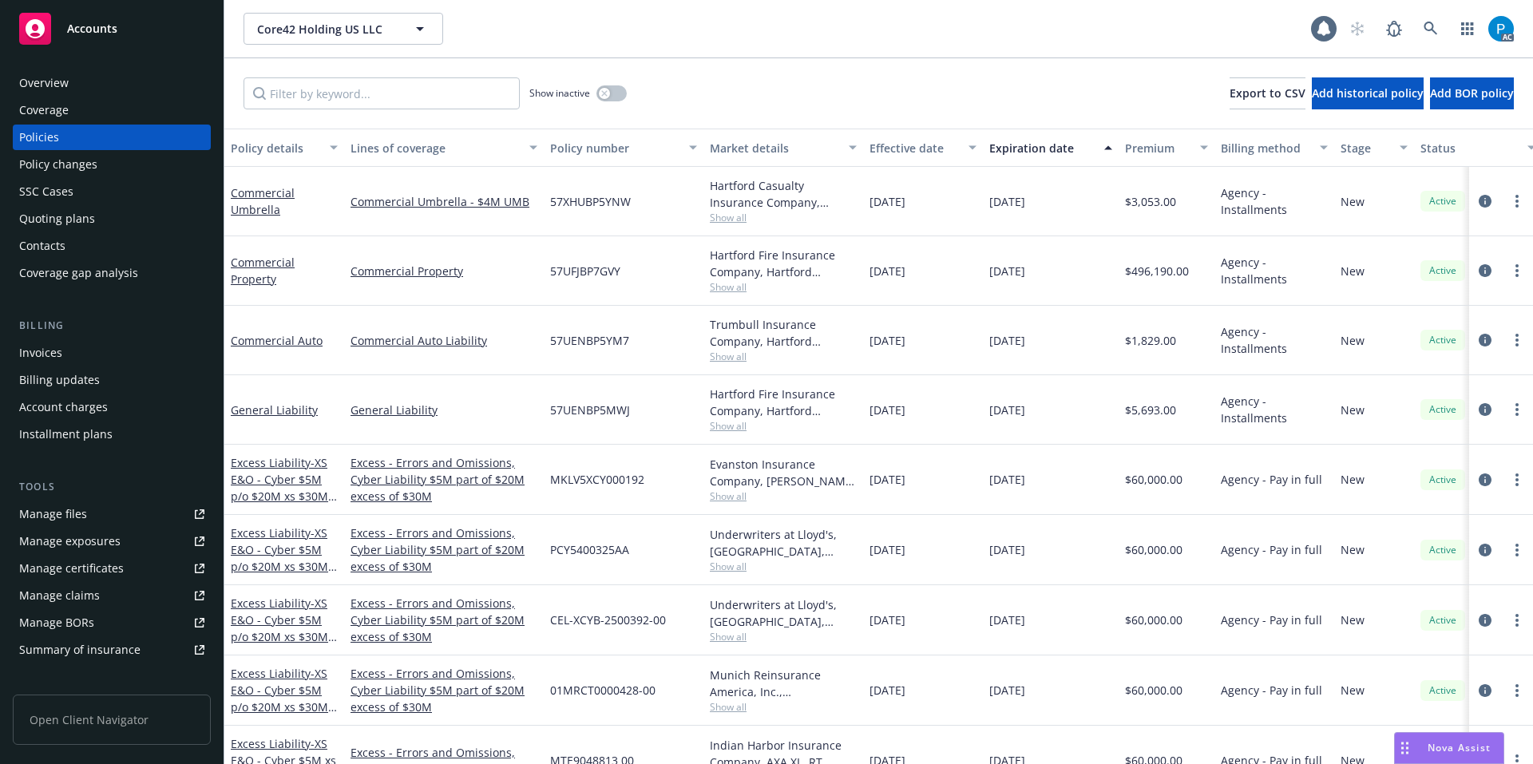
click at [398, 70] on div "Show inactive Export to CSV Add historical policy Add BOR policy" at bounding box center [878, 93] width 1309 height 70
click at [390, 88] on input "Filter by keyword..." at bounding box center [382, 93] width 276 height 32
paste input "933A6ABC"
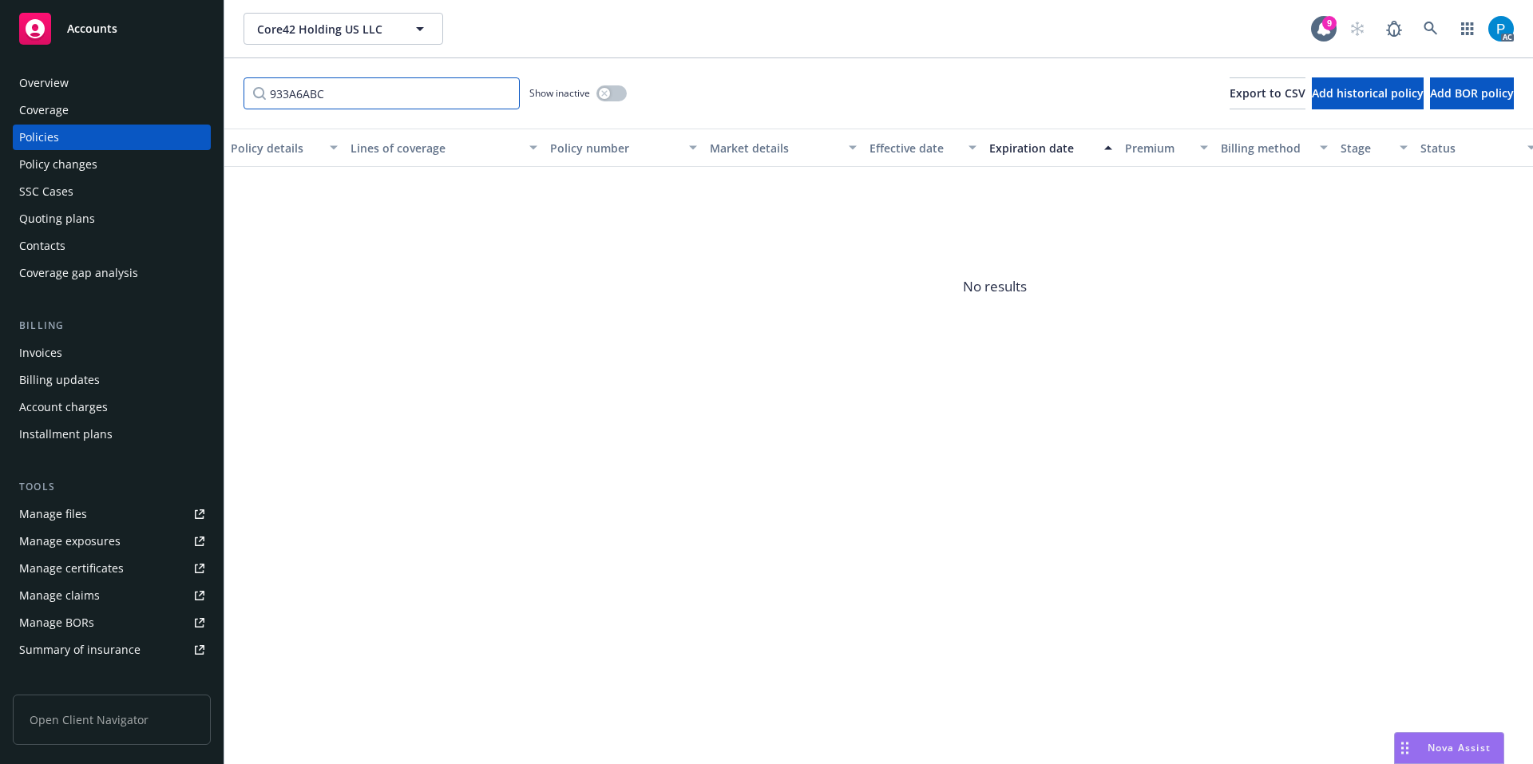
type input "933A6ABC"
click at [145, 42] on div "Accounts" at bounding box center [111, 29] width 185 height 32
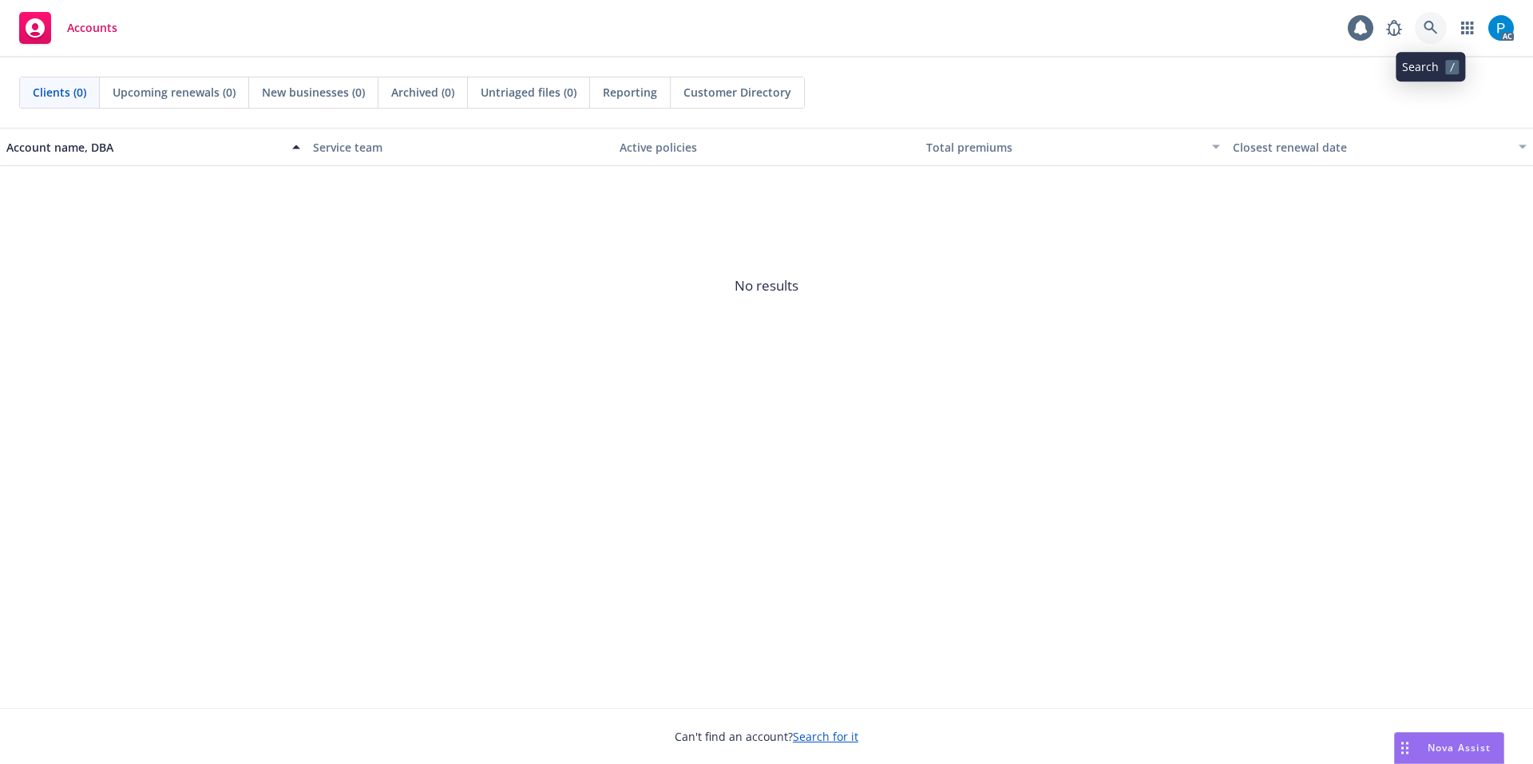
click at [1429, 26] on icon at bounding box center [1431, 28] width 14 height 14
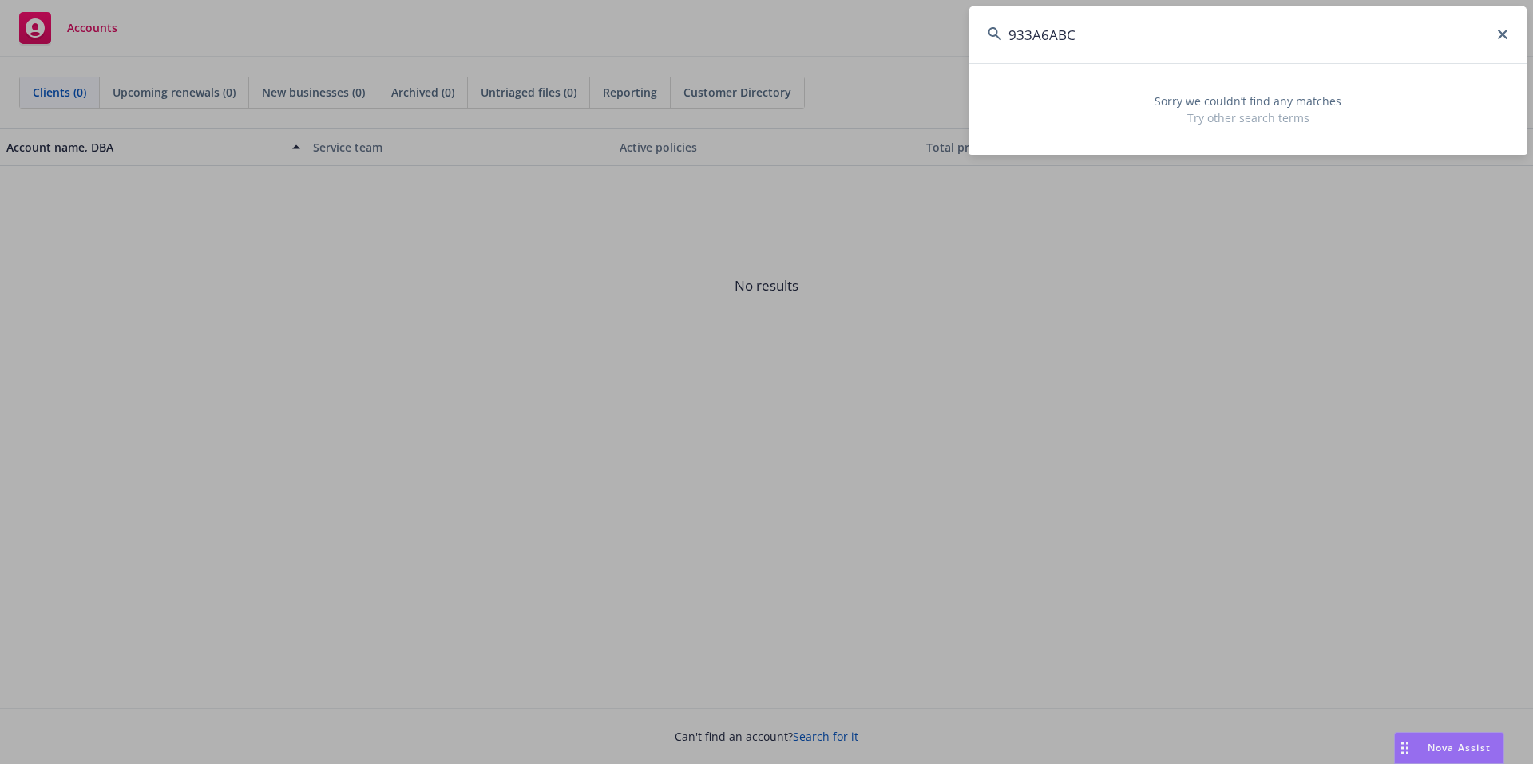
click at [1096, 38] on input "933A6ABC" at bounding box center [1248, 35] width 559 height 58
paste input "57 UFJ BP7GVY"
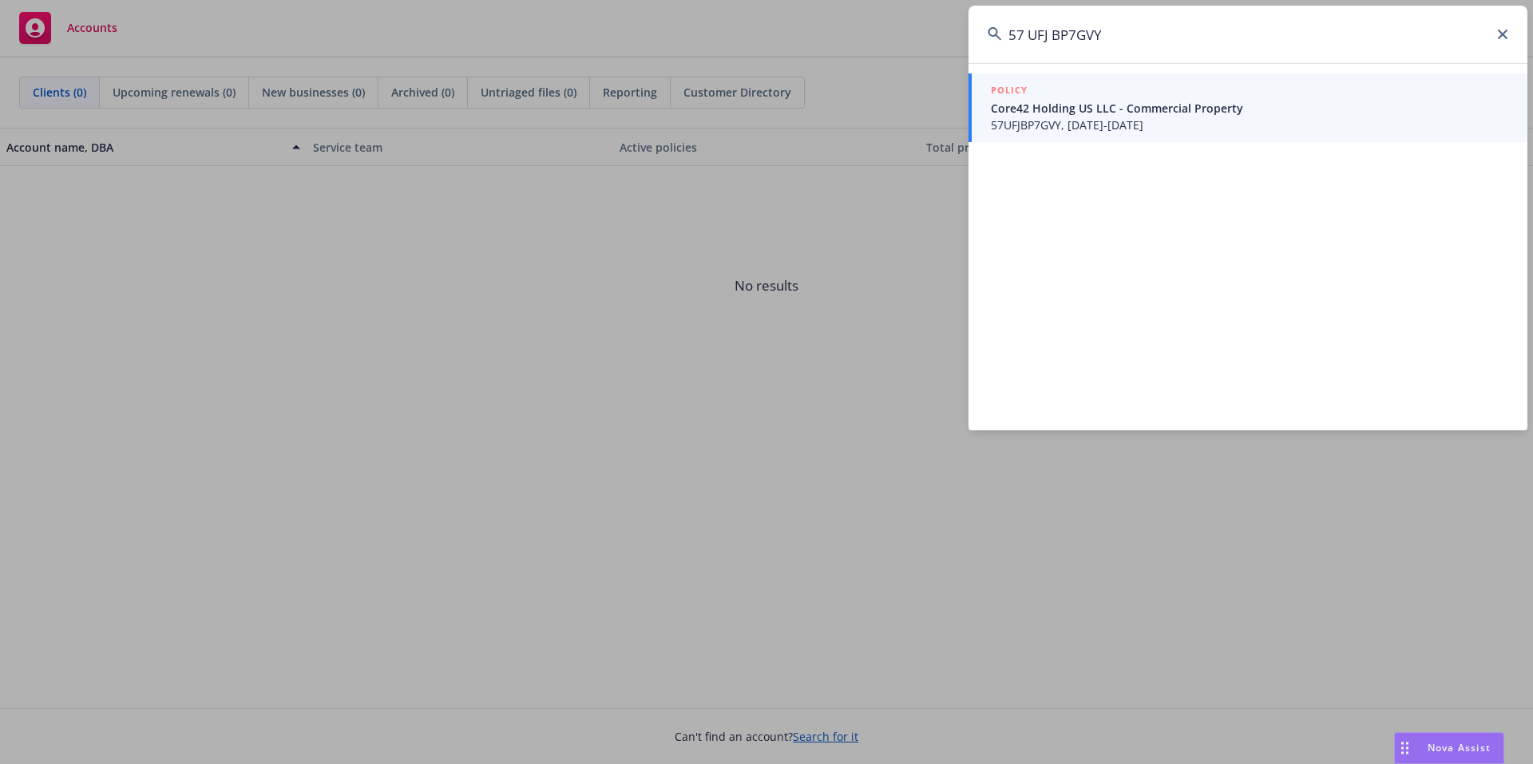
click at [1030, 35] on input "57 UFJ BP7GVY" at bounding box center [1248, 35] width 559 height 58
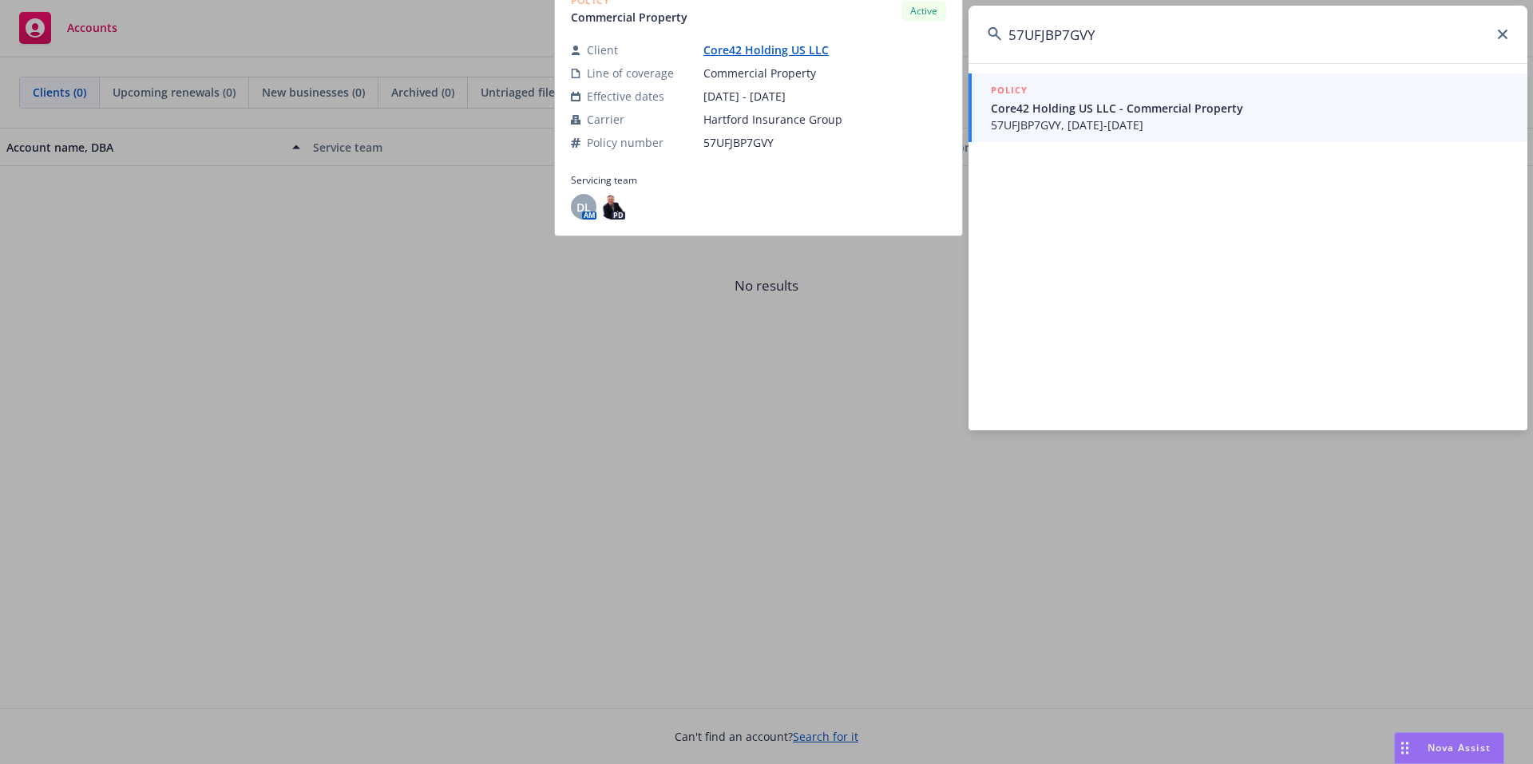
type input "57UFJBP7GVY"
click at [1062, 130] on span "57UFJBP7GVY, [DATE]-[DATE]" at bounding box center [1250, 125] width 518 height 17
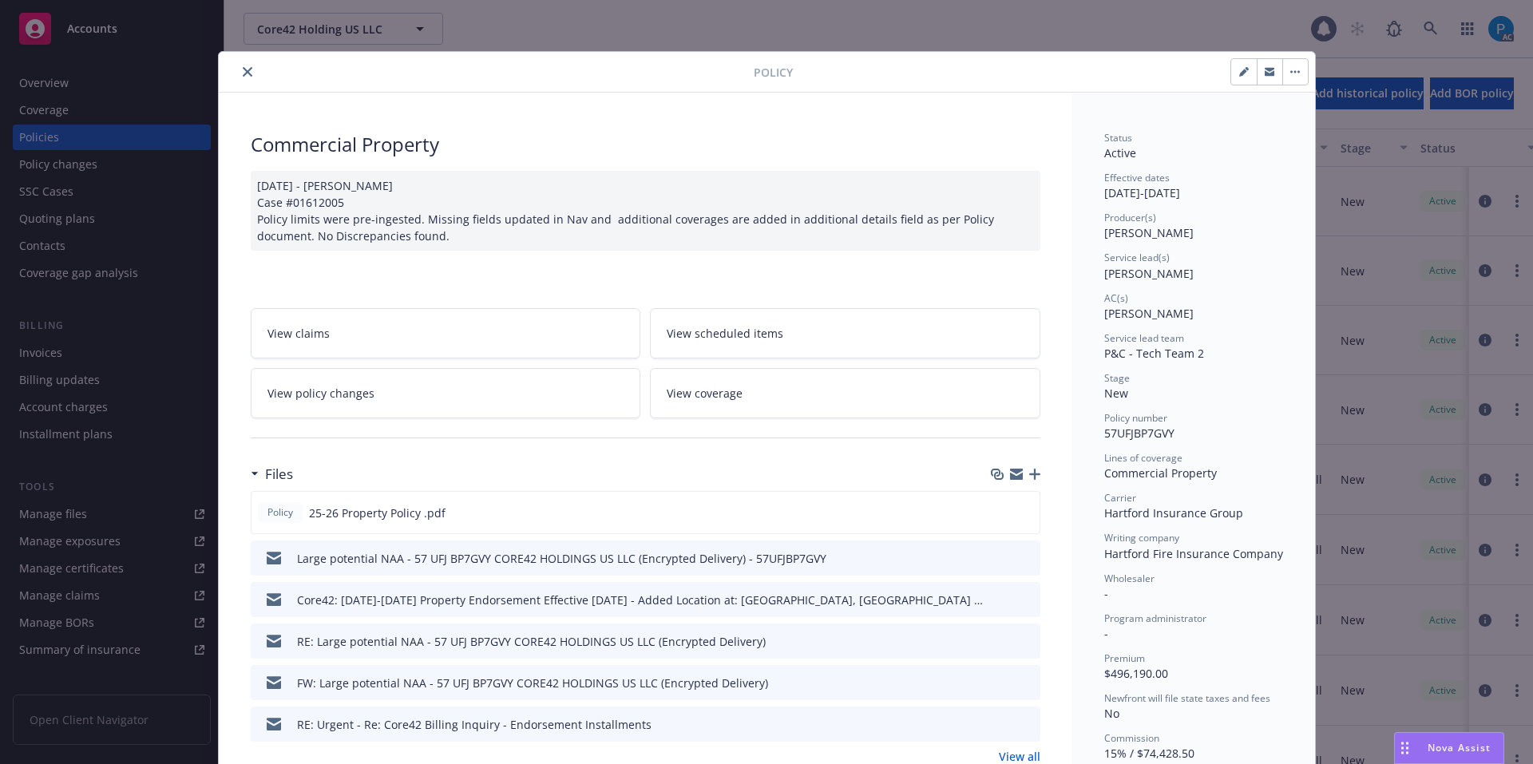
scroll to position [48, 0]
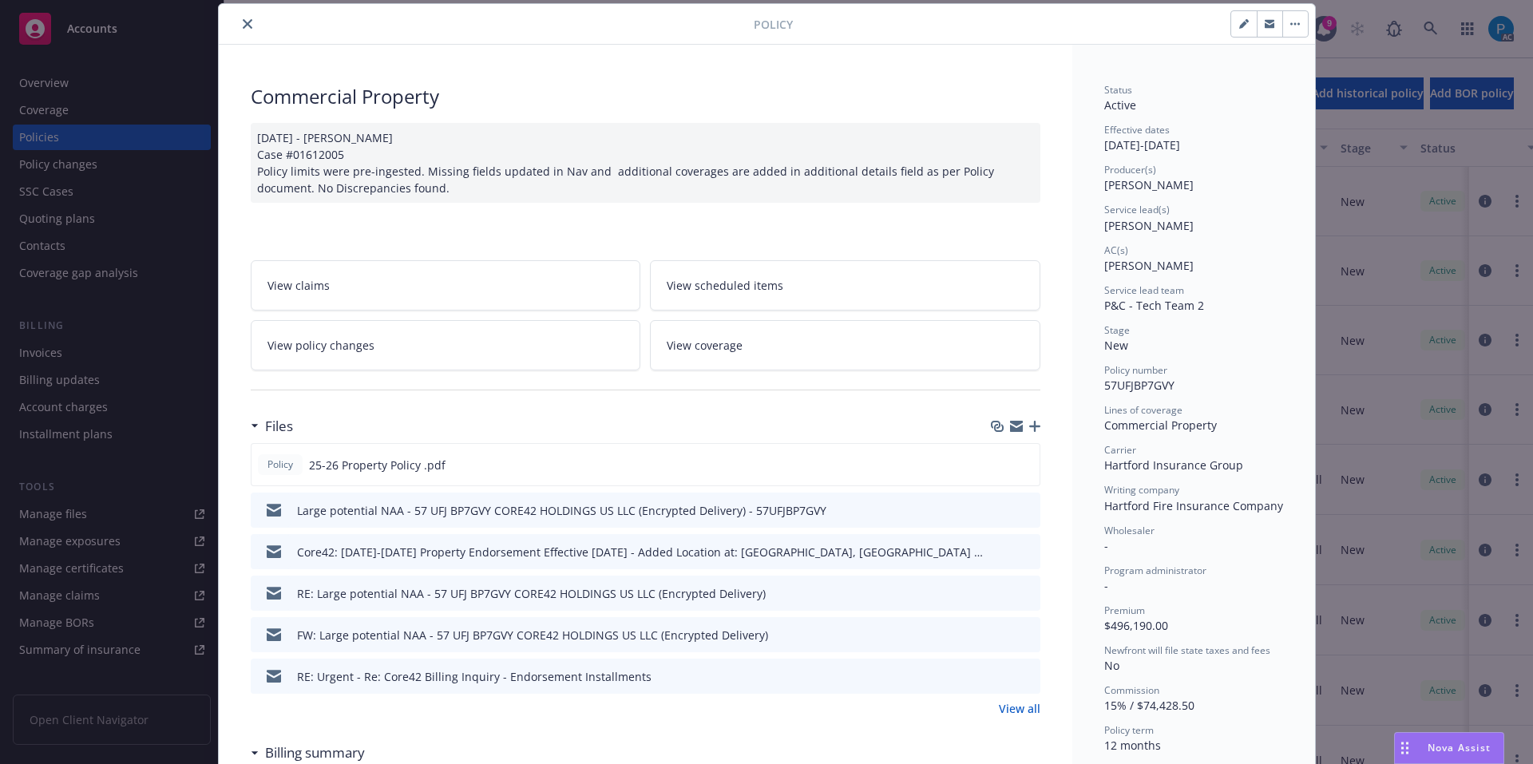
click at [243, 24] on icon "close" at bounding box center [248, 24] width 10 height 10
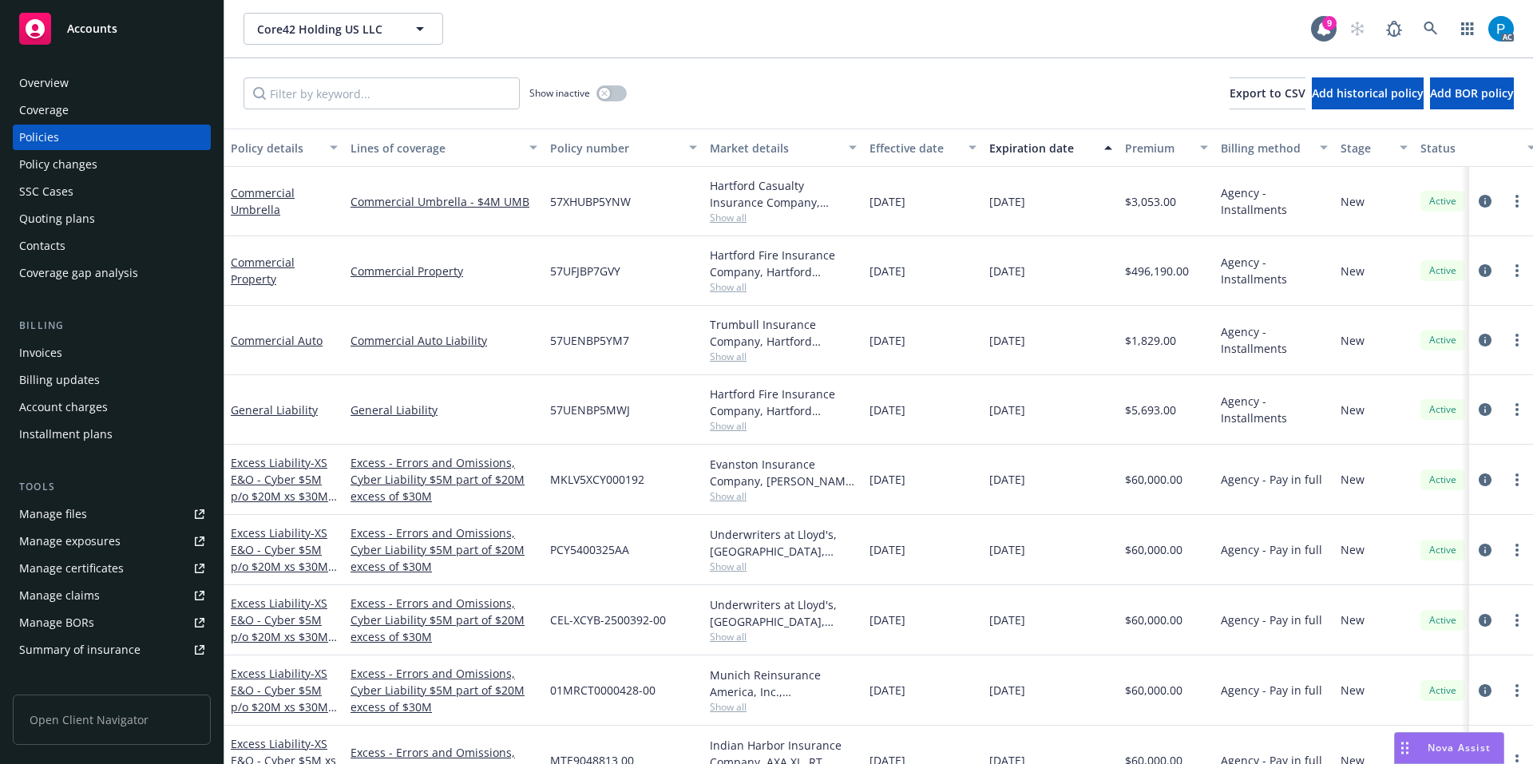
click at [65, 345] on div "Invoices" at bounding box center [111, 353] width 185 height 26
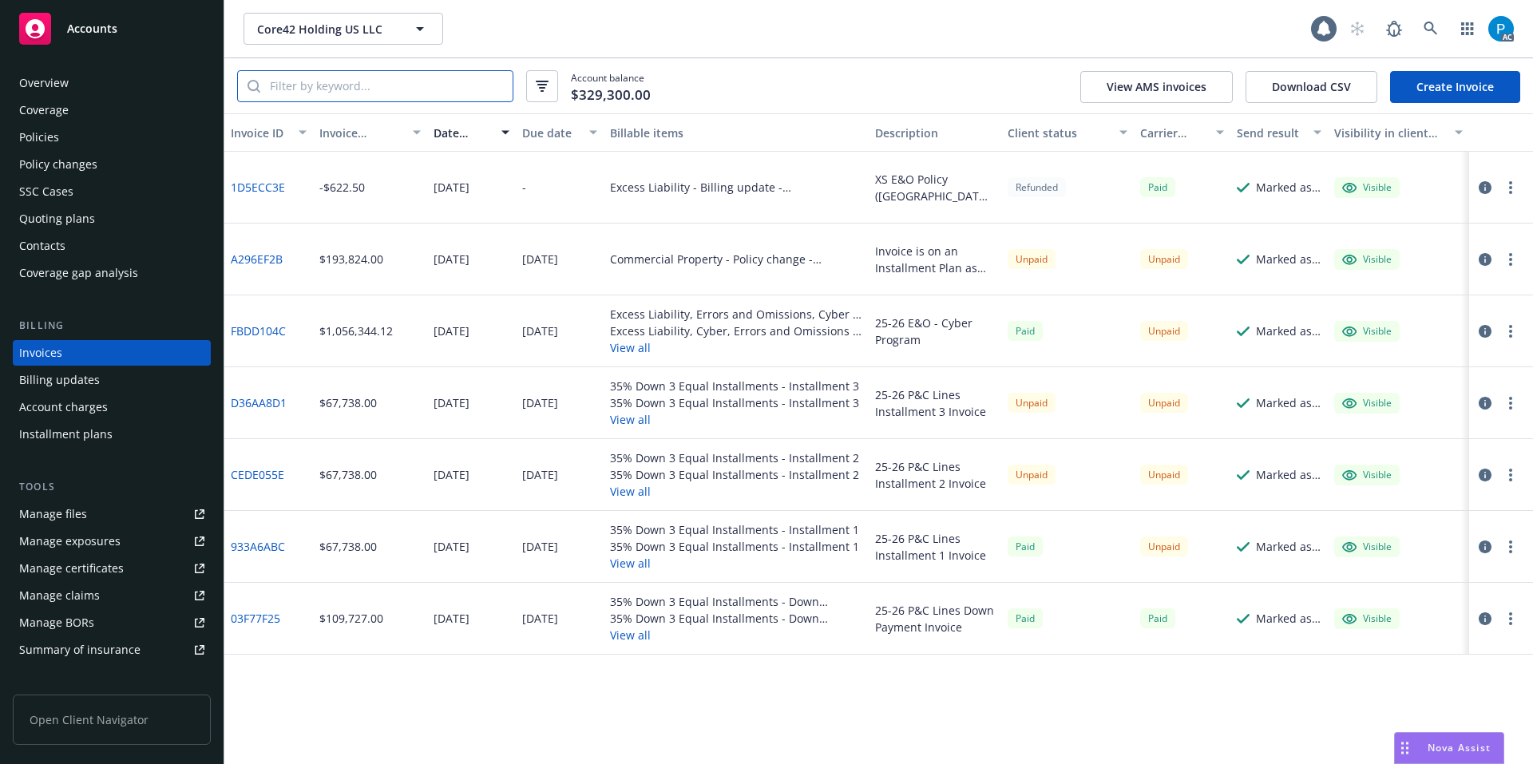
click at [347, 85] on input "search" at bounding box center [386, 86] width 252 height 30
paste input "57UFJBP7GVY"
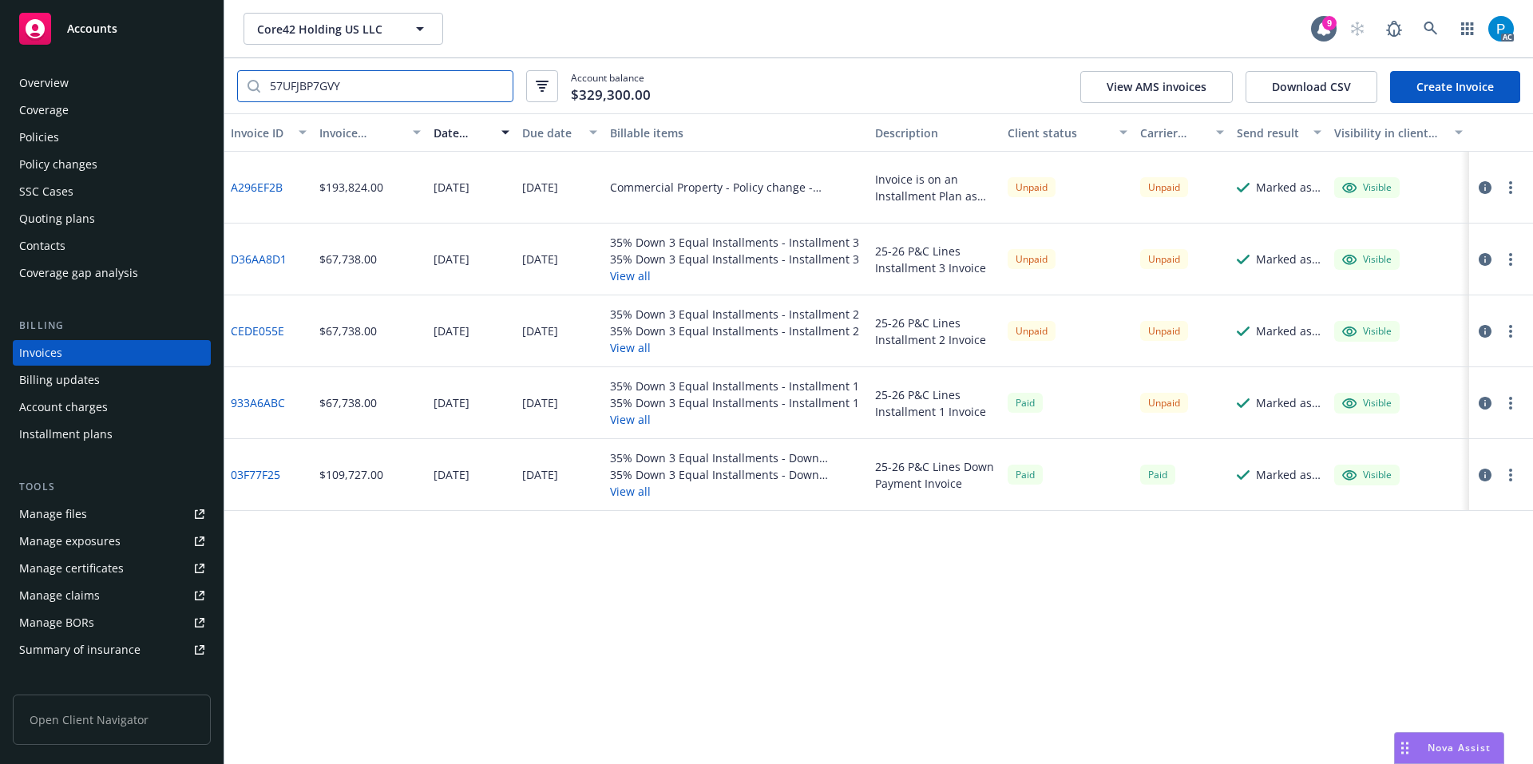
type input "57UFJBP7GVY"
click at [345, 85] on input "57UFJBP7GVY" at bounding box center [386, 86] width 252 height 30
click at [53, 127] on div "Policies" at bounding box center [39, 138] width 40 height 26
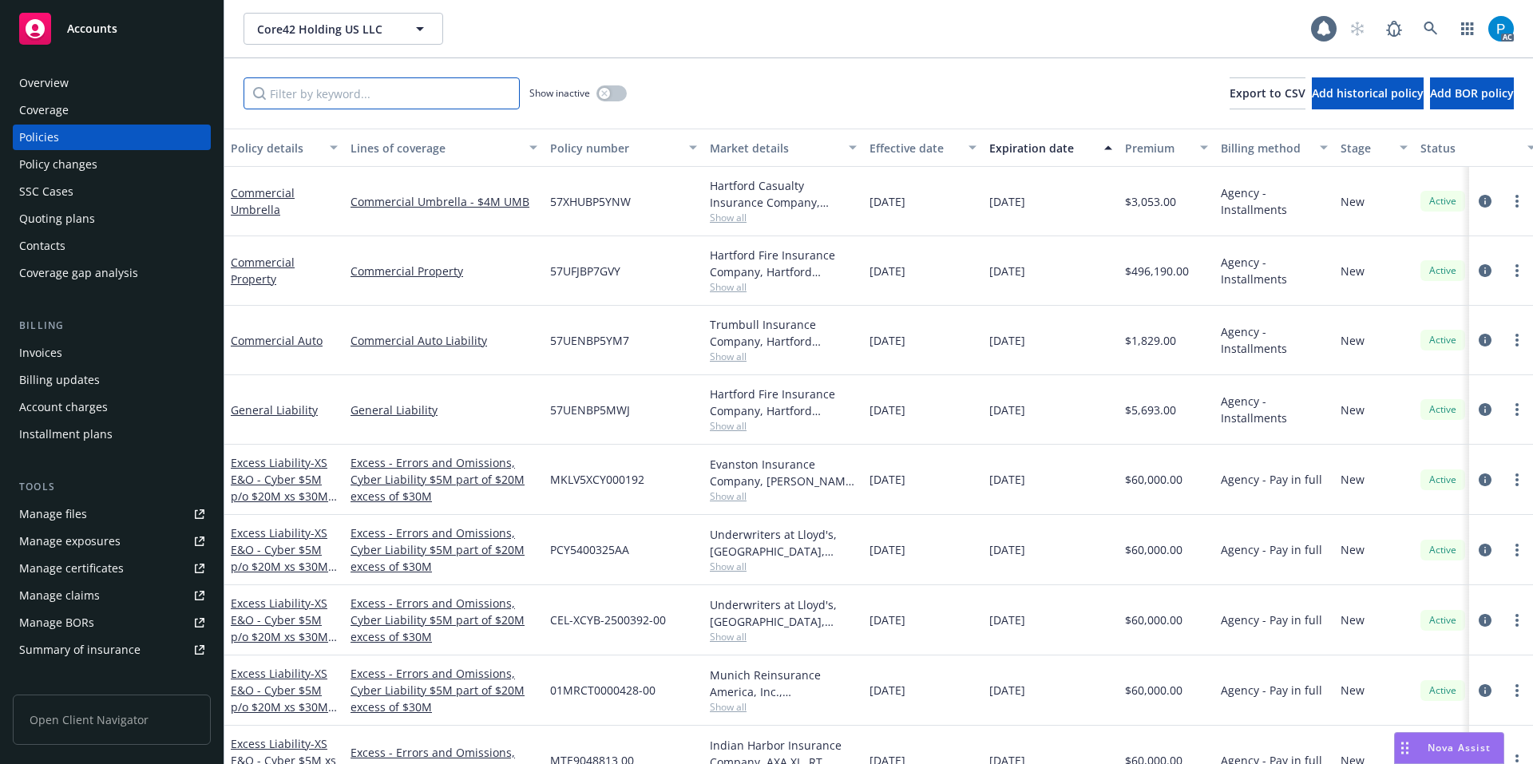
click at [321, 93] on input "Filter by keyword..." at bounding box center [382, 93] width 276 height 32
paste input "57UFJBP7GVY"
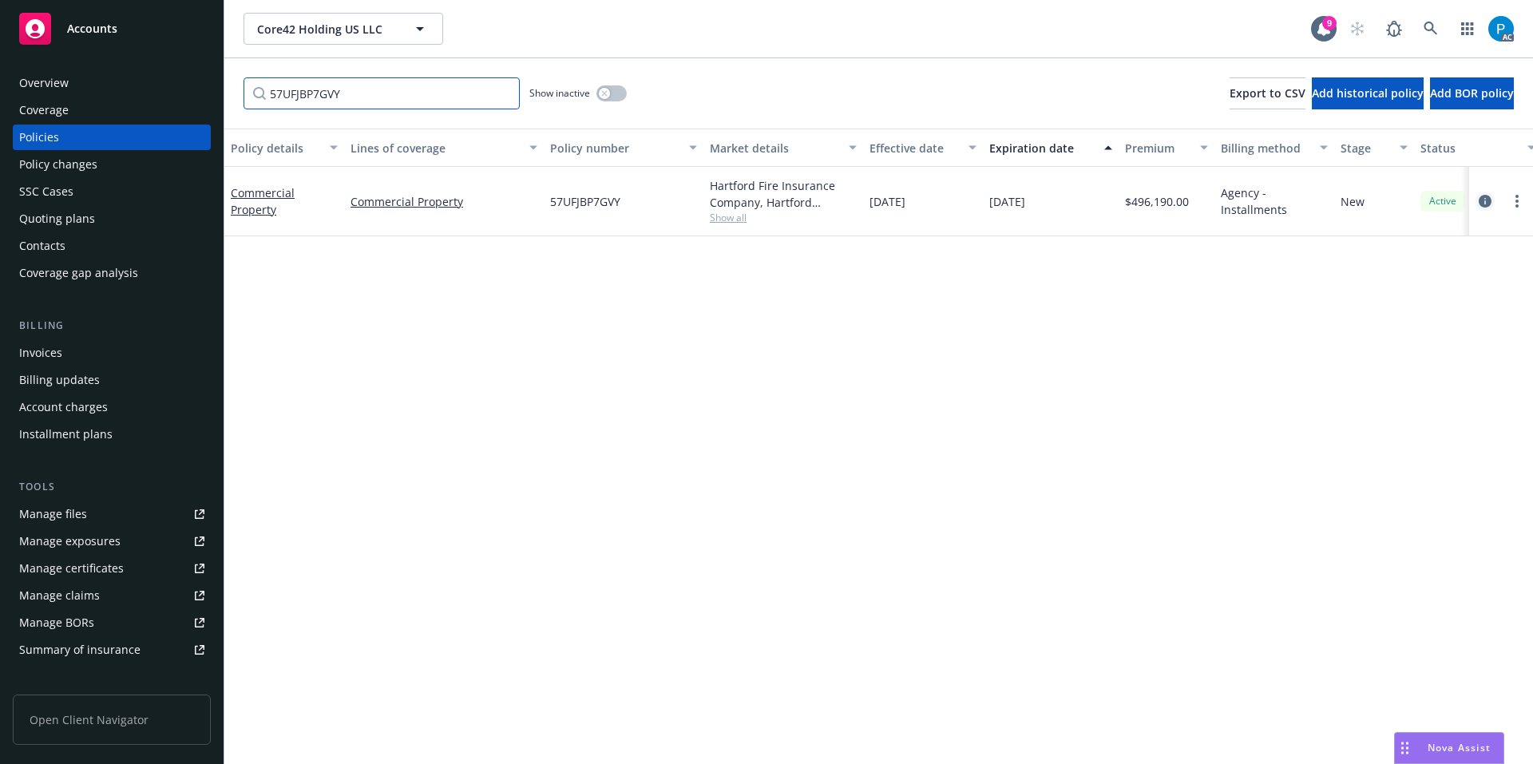
type input "57UFJBP7GVY"
click at [1481, 208] on link "circleInformation" at bounding box center [1485, 201] width 19 height 19
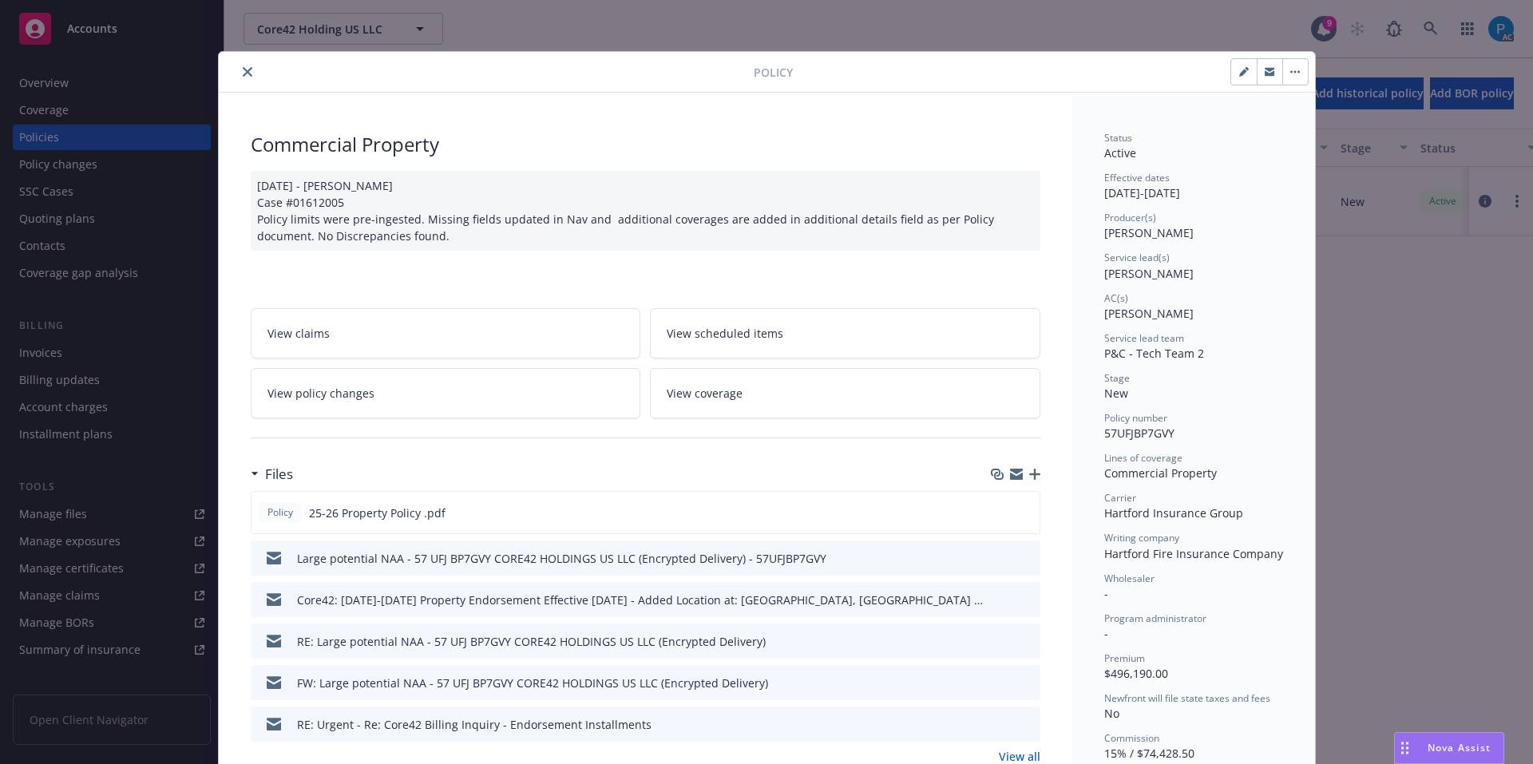
scroll to position [48, 0]
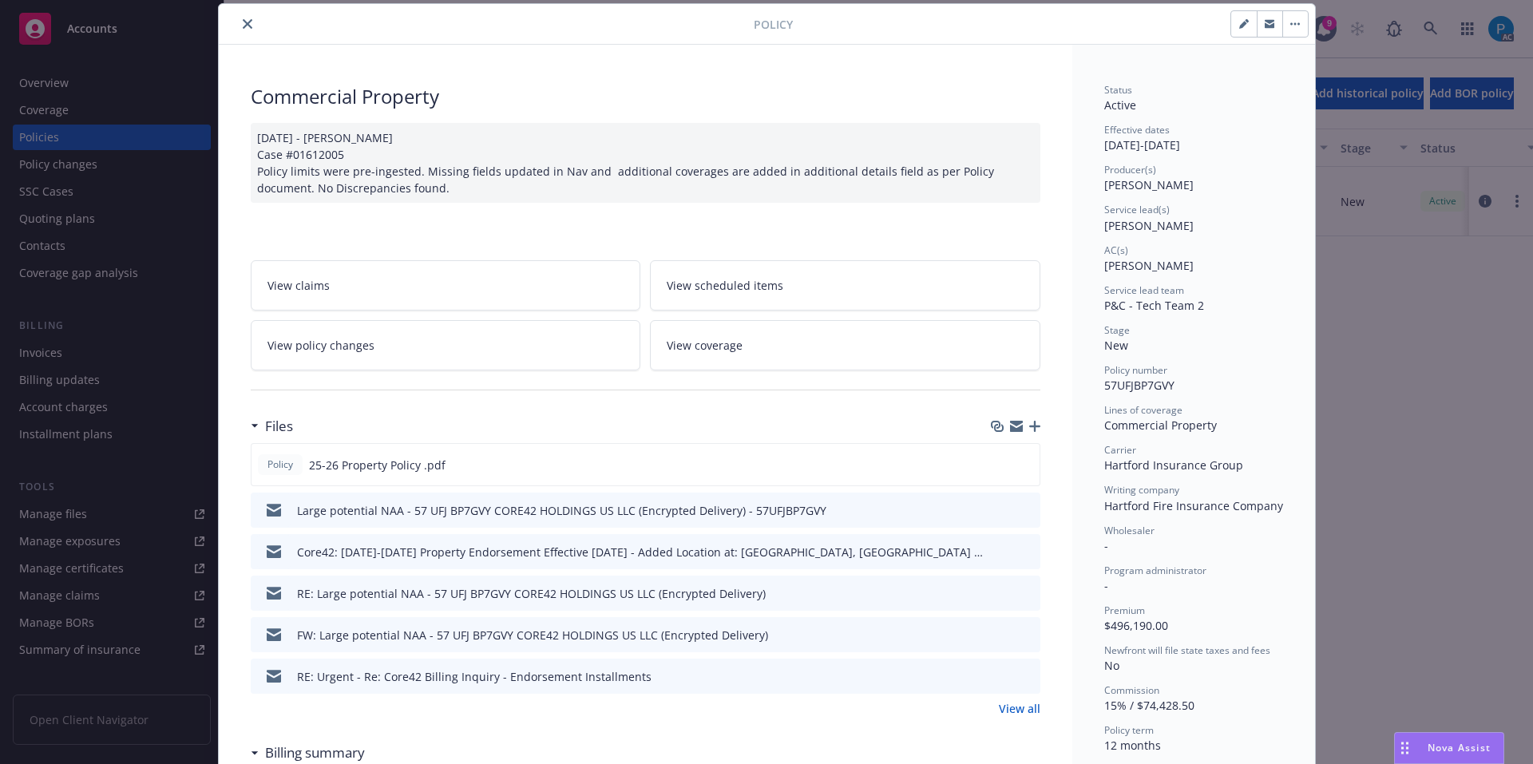
drag, startPoint x: 244, startPoint y: 20, endPoint x: 244, endPoint y: 30, distance: 10.4
click at [244, 20] on icon "close" at bounding box center [248, 24] width 10 height 10
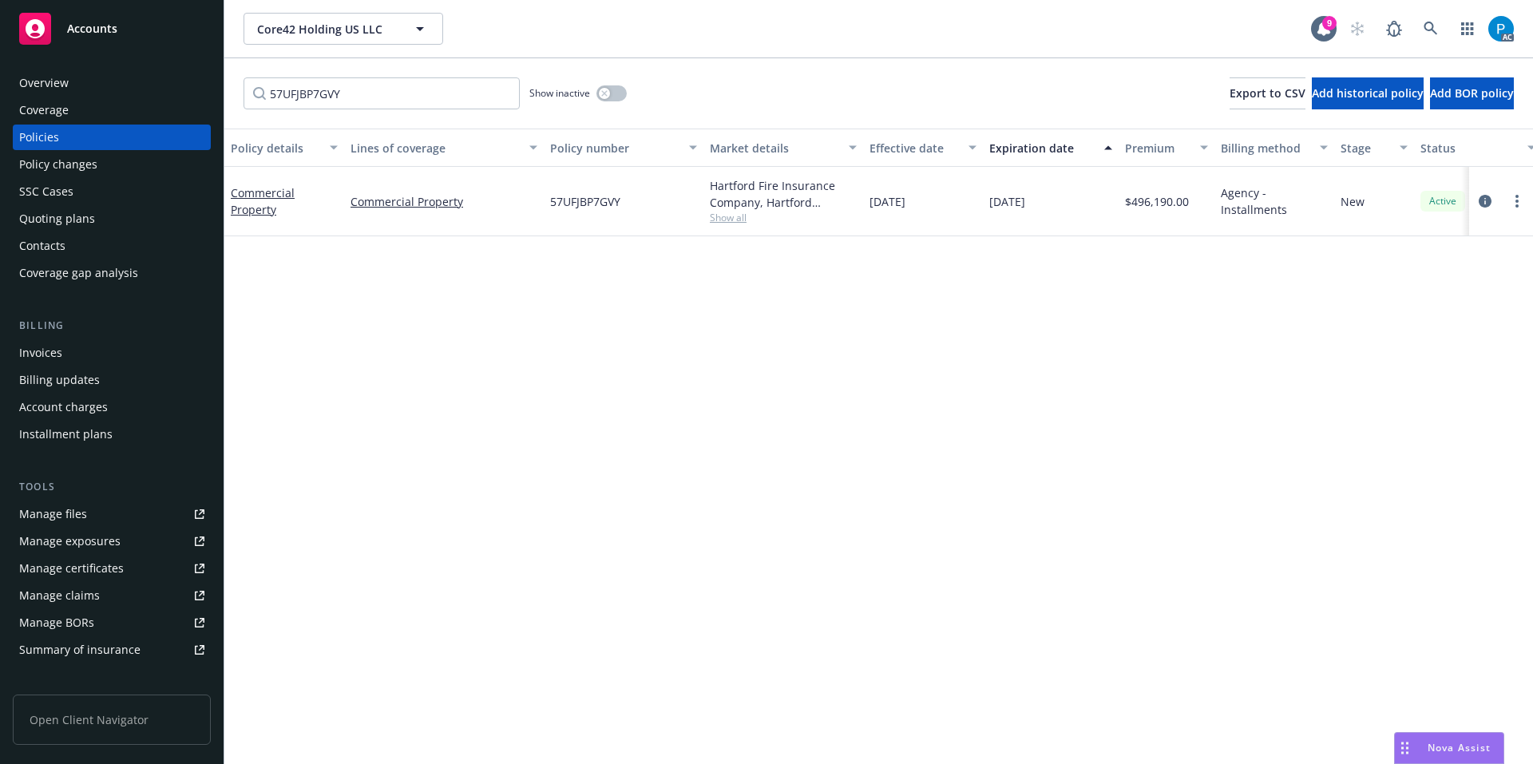
click at [153, 27] on div "Accounts" at bounding box center [111, 29] width 185 height 32
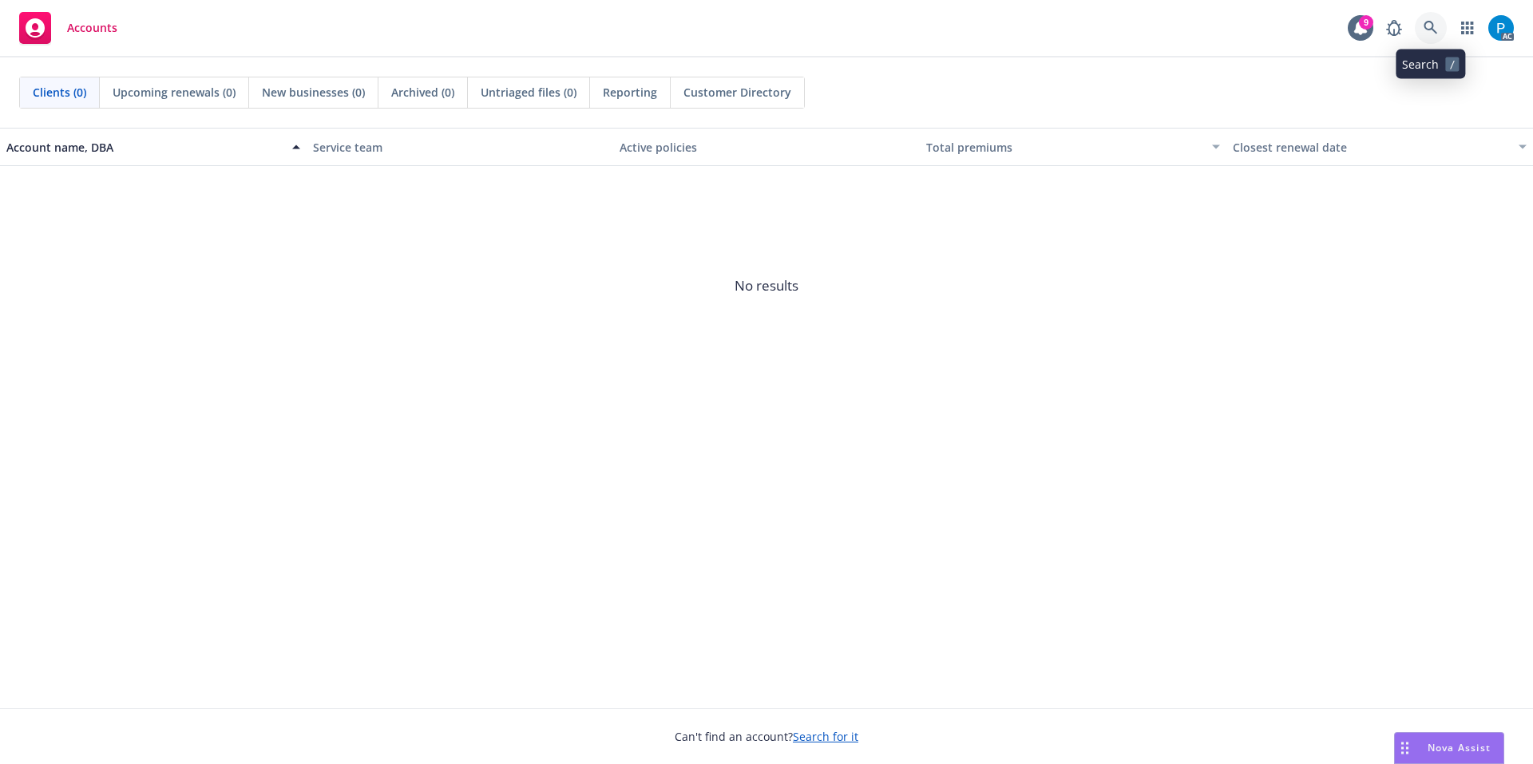
click at [1429, 26] on icon at bounding box center [1431, 28] width 14 height 14
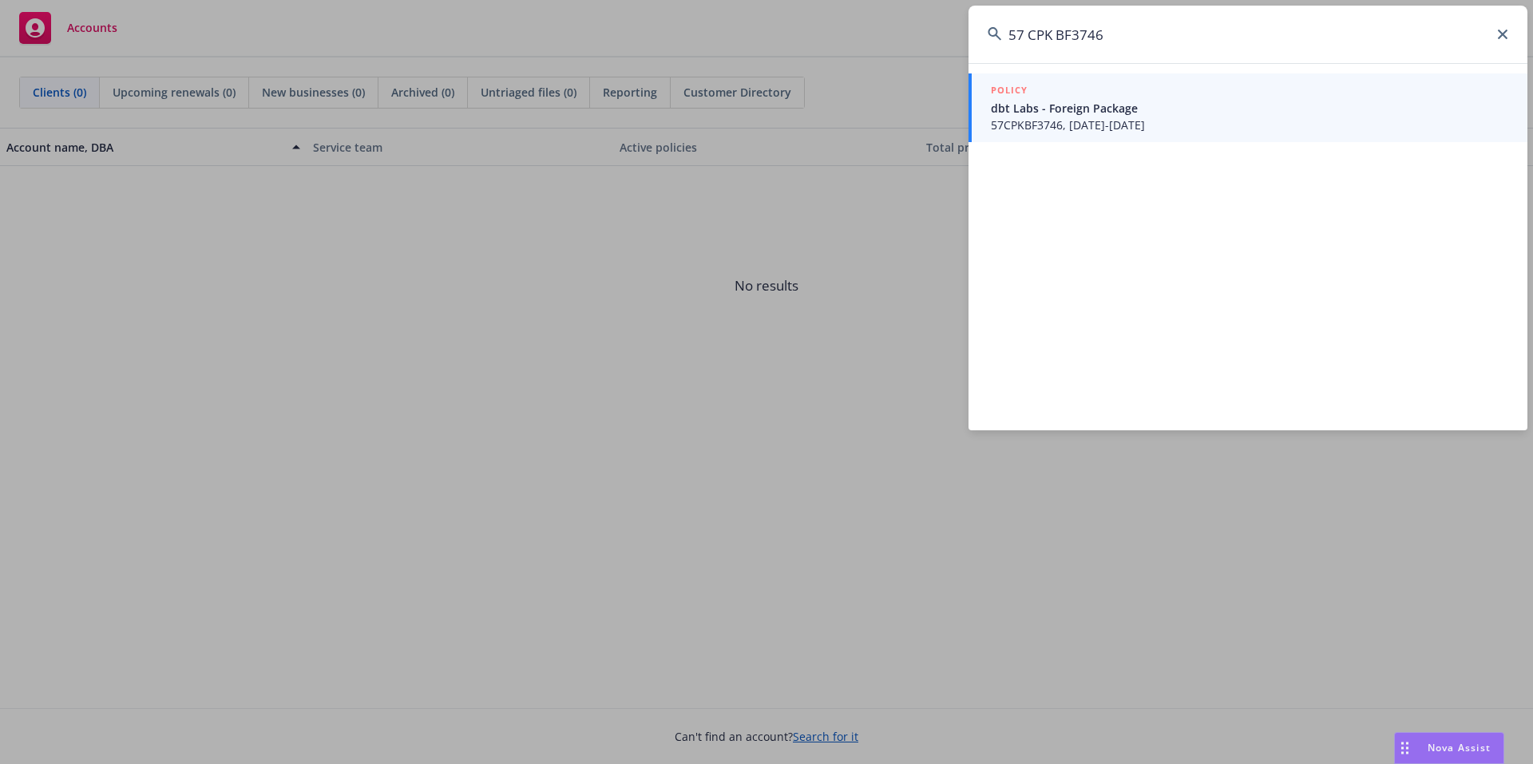
click at [1028, 30] on input "57 CPK BF3746" at bounding box center [1248, 35] width 559 height 58
type input "57CPKBF3746"
click at [1113, 97] on div "POLICY" at bounding box center [1250, 91] width 518 height 18
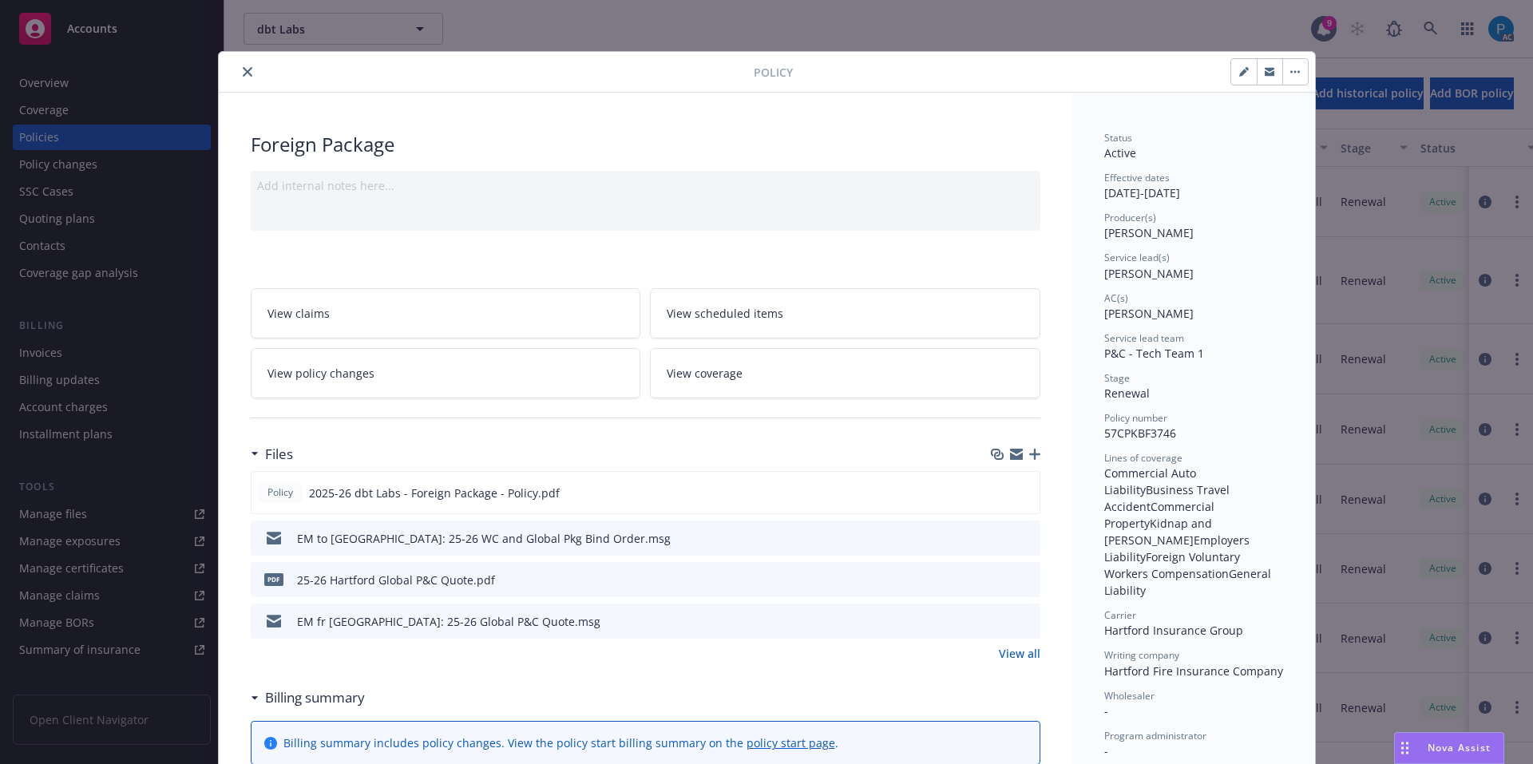
click at [240, 65] on button "close" at bounding box center [247, 71] width 19 height 19
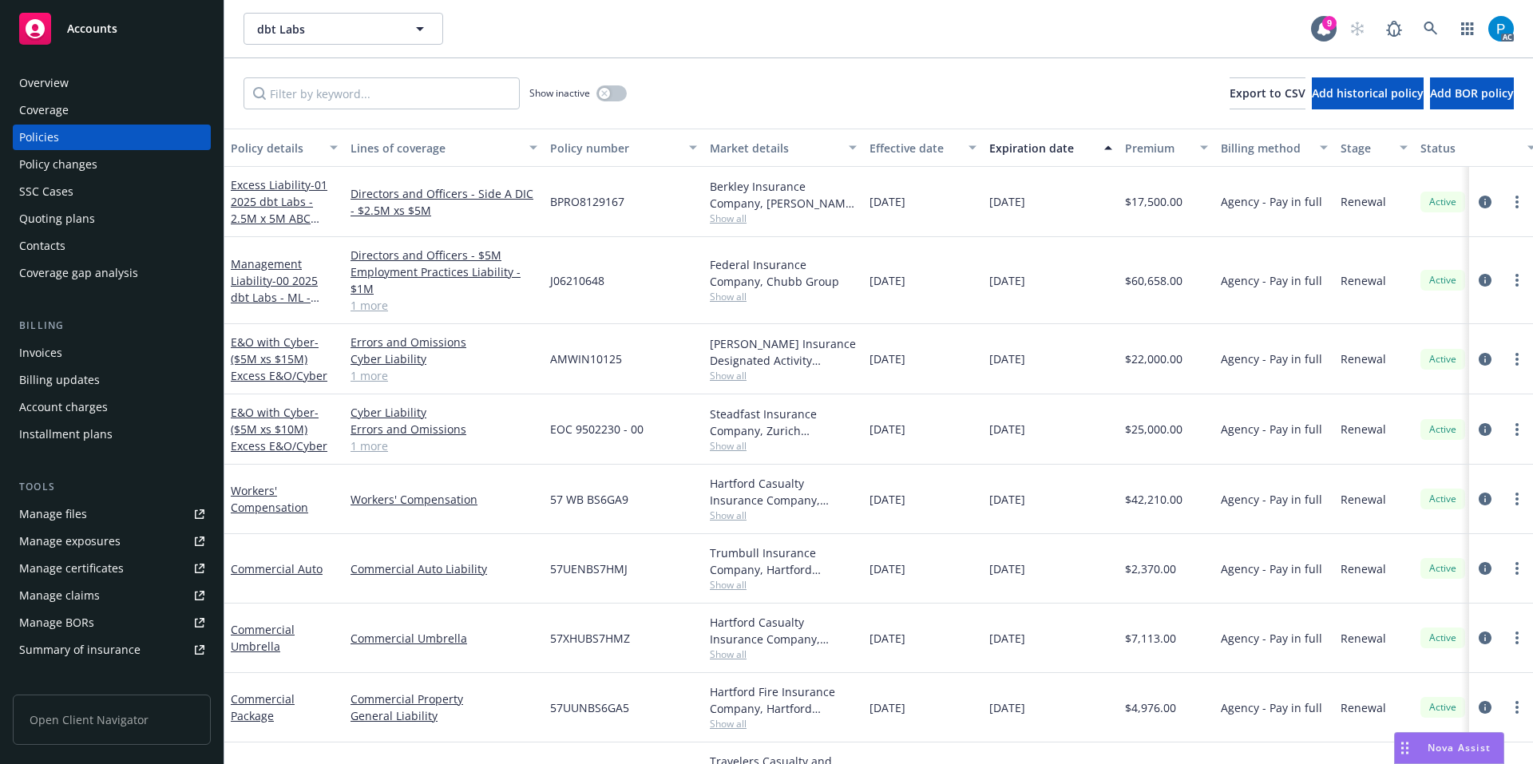
click at [48, 351] on div "Invoices" at bounding box center [40, 353] width 43 height 26
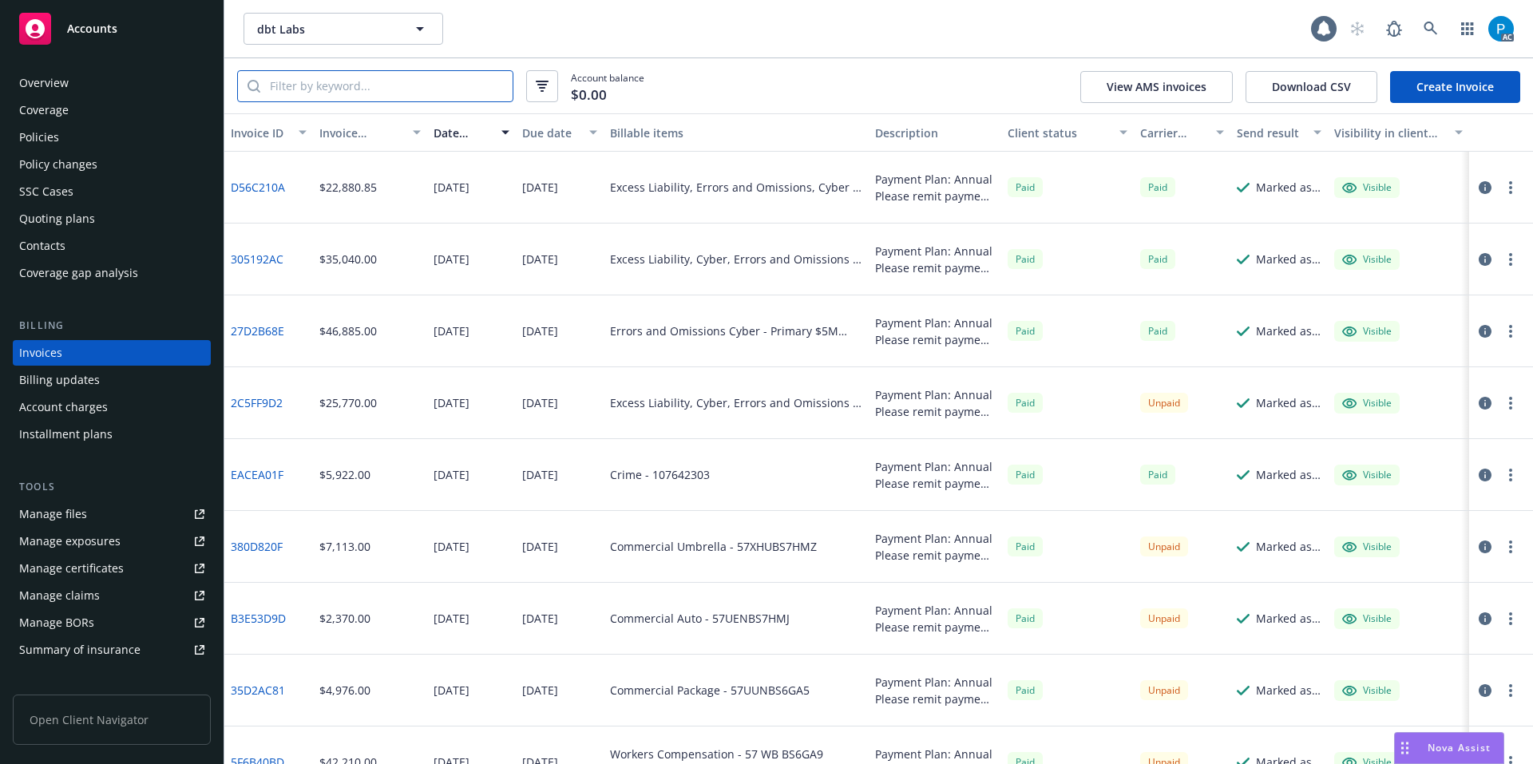
click at [421, 76] on input "search" at bounding box center [386, 86] width 252 height 30
paste input "57CPKBF3746"
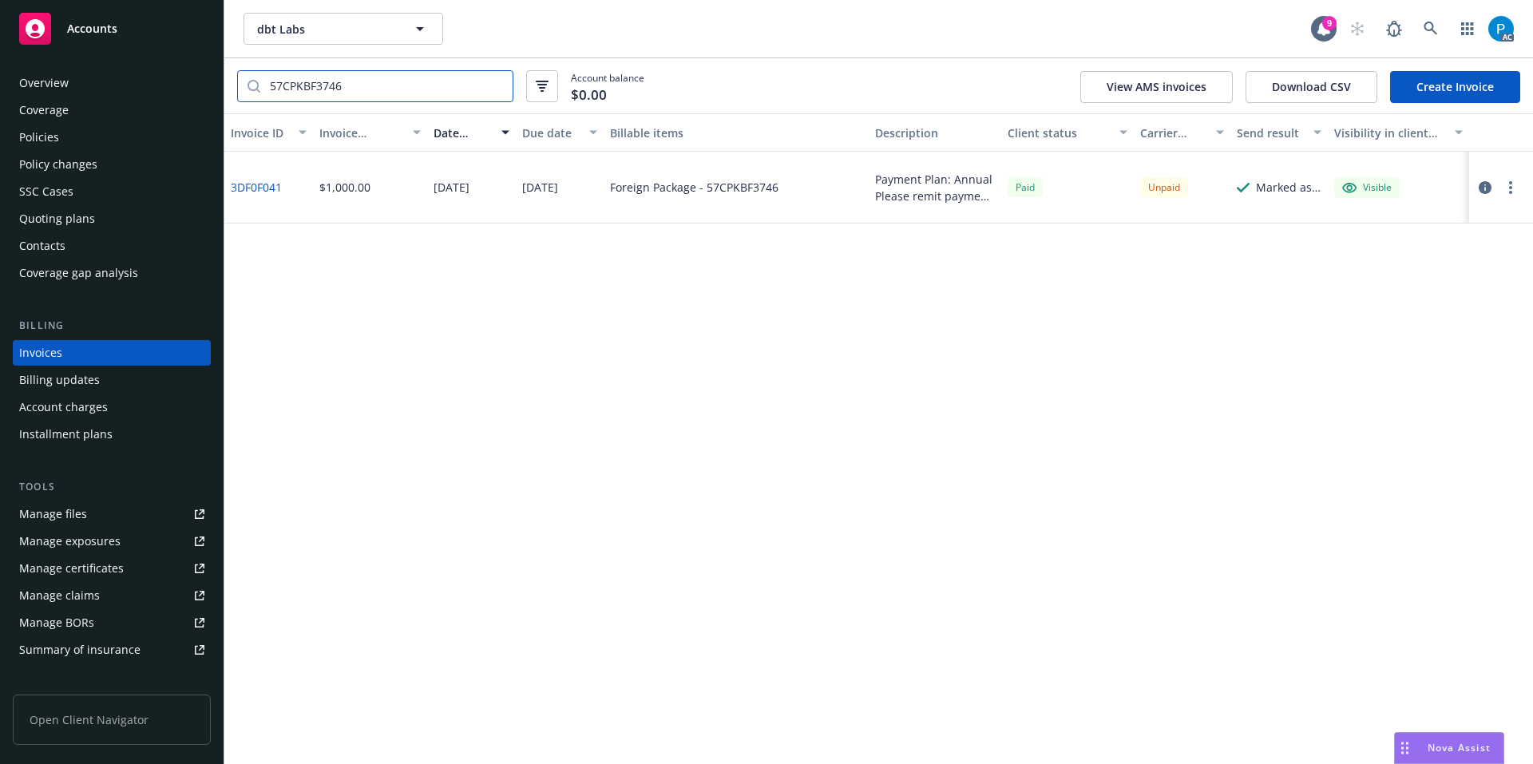
click at [394, 84] on input "57CPKBF3746" at bounding box center [386, 86] width 252 height 30
paste input "B3E53D9D"
click at [1487, 188] on icon "button" at bounding box center [1485, 187] width 13 height 13
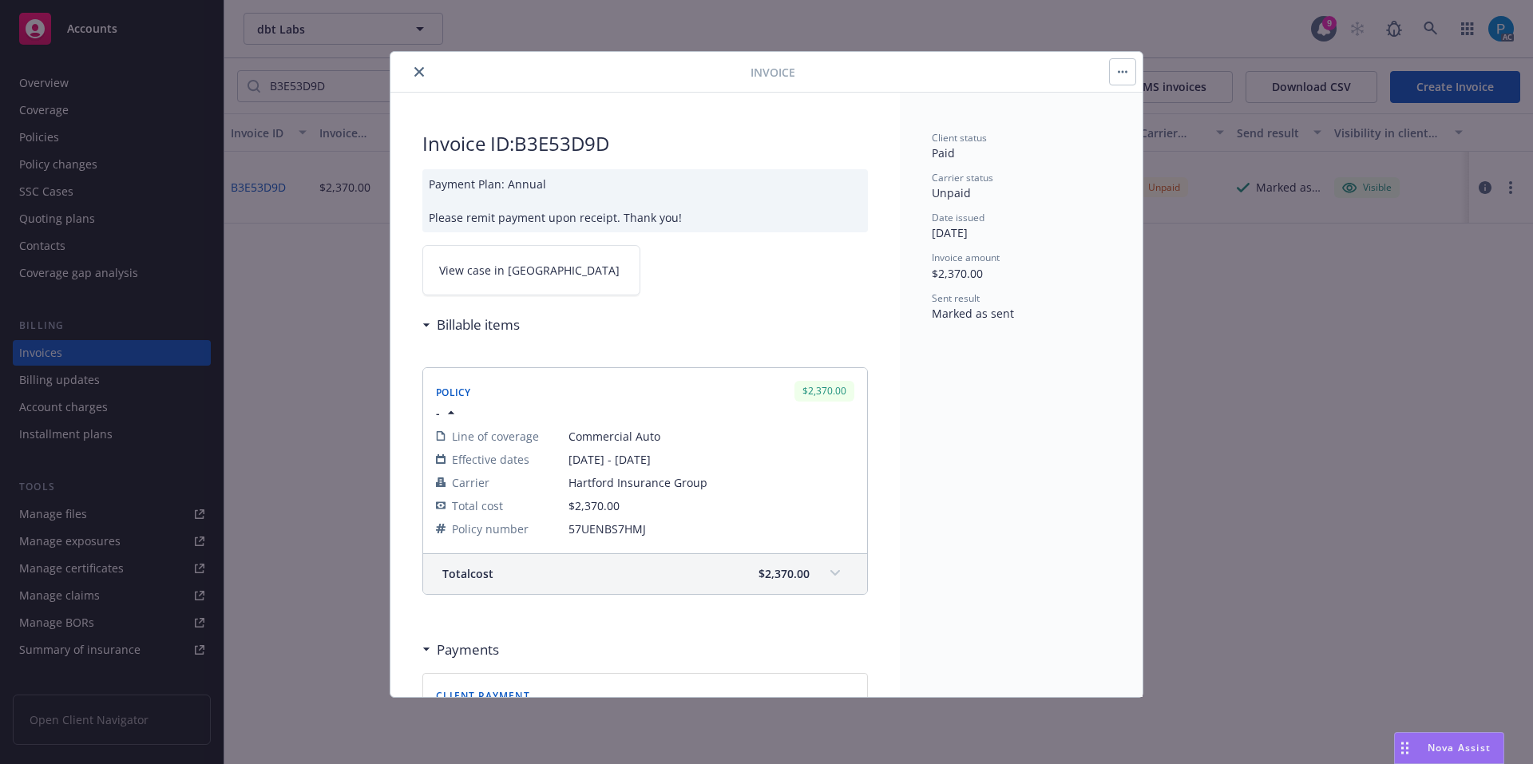
click at [479, 262] on span "View case in [GEOGRAPHIC_DATA]" at bounding box center [529, 270] width 180 height 17
click at [339, 78] on input "B3E53D9D" at bounding box center [386, 86] width 252 height 30
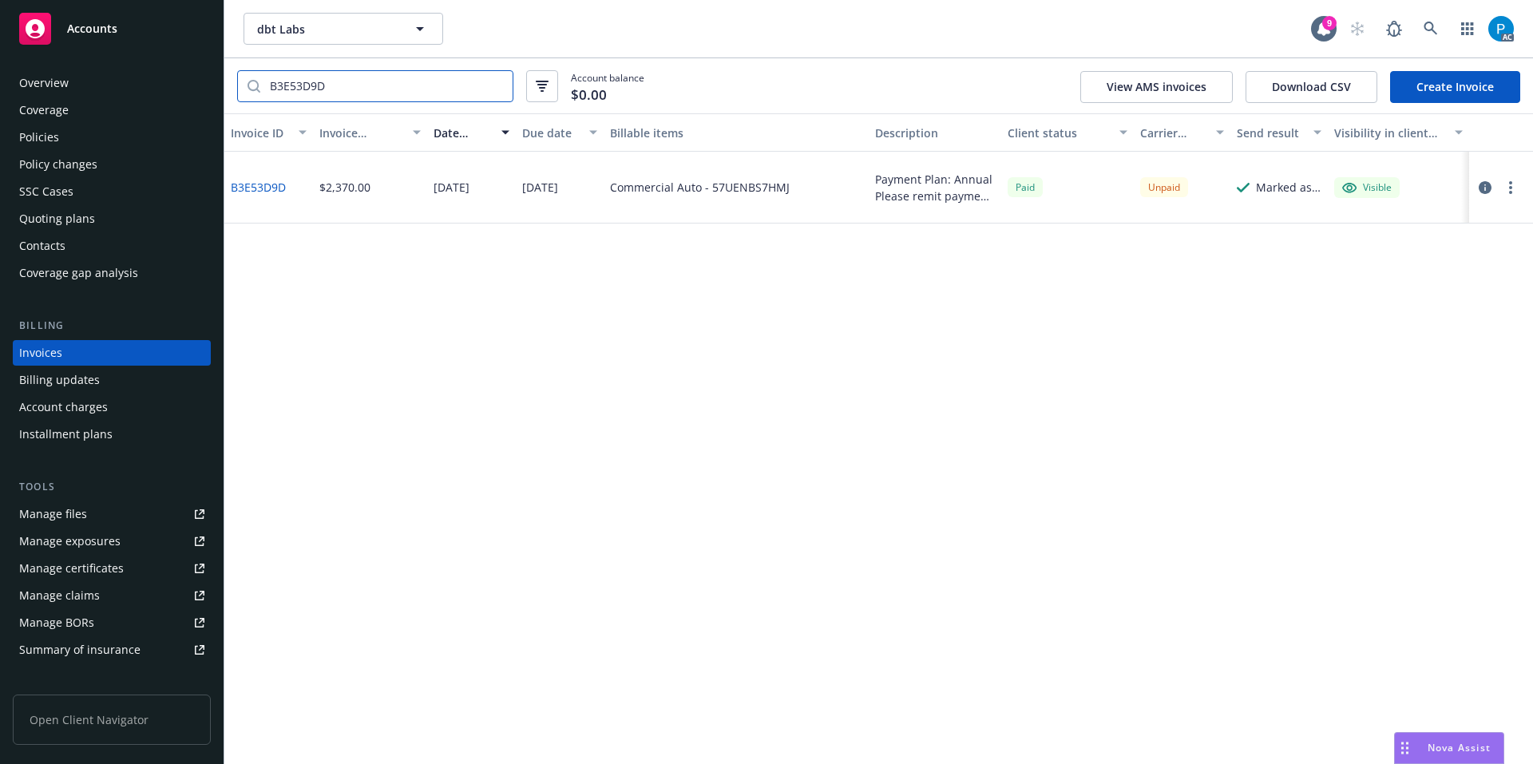
click at [339, 78] on input "B3E53D9D" at bounding box center [386, 86] width 252 height 30
paste input "3DF0F041"
click at [1481, 188] on icon "button" at bounding box center [1485, 187] width 13 height 13
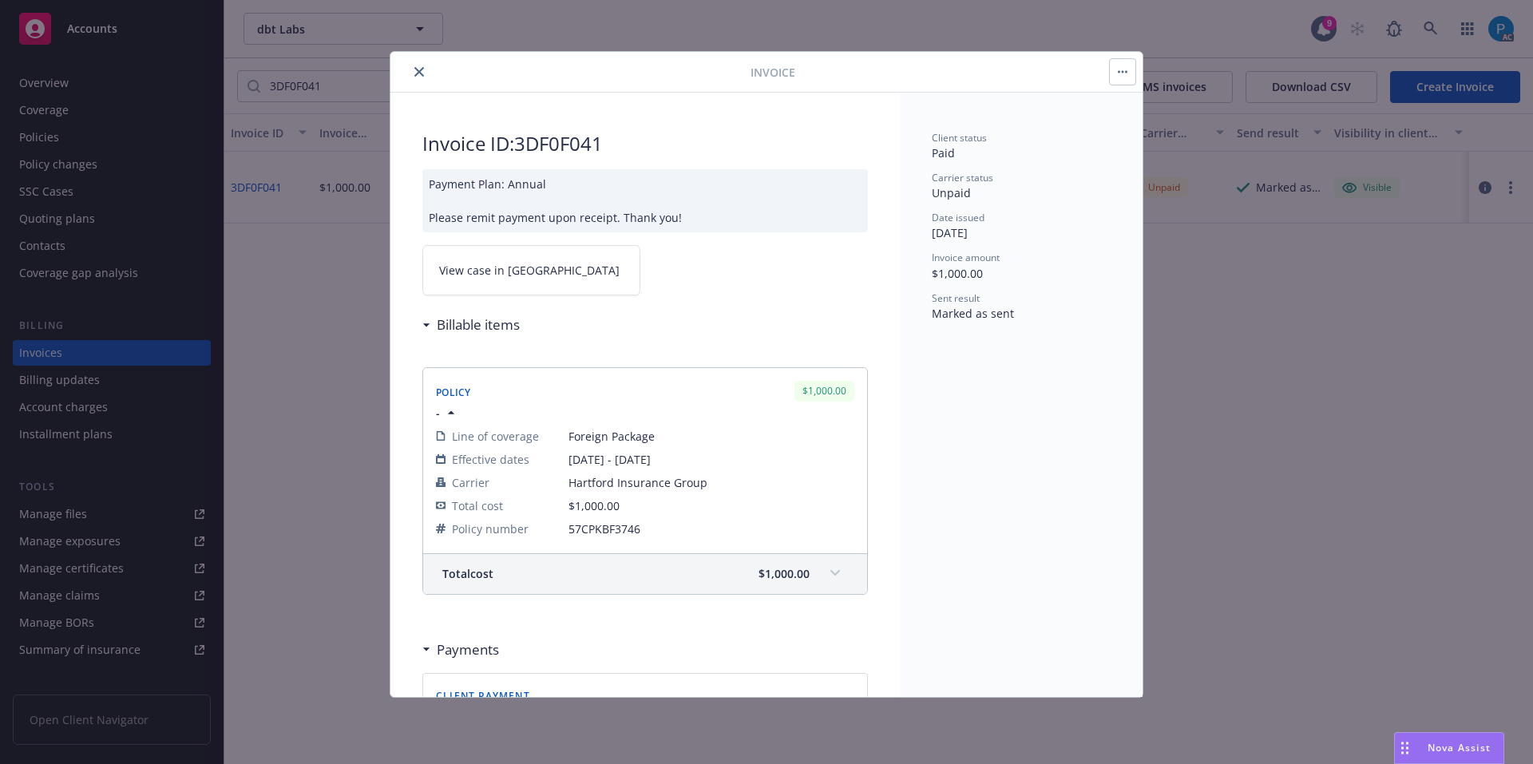
click at [480, 255] on link "View case in [GEOGRAPHIC_DATA]" at bounding box center [531, 270] width 218 height 50
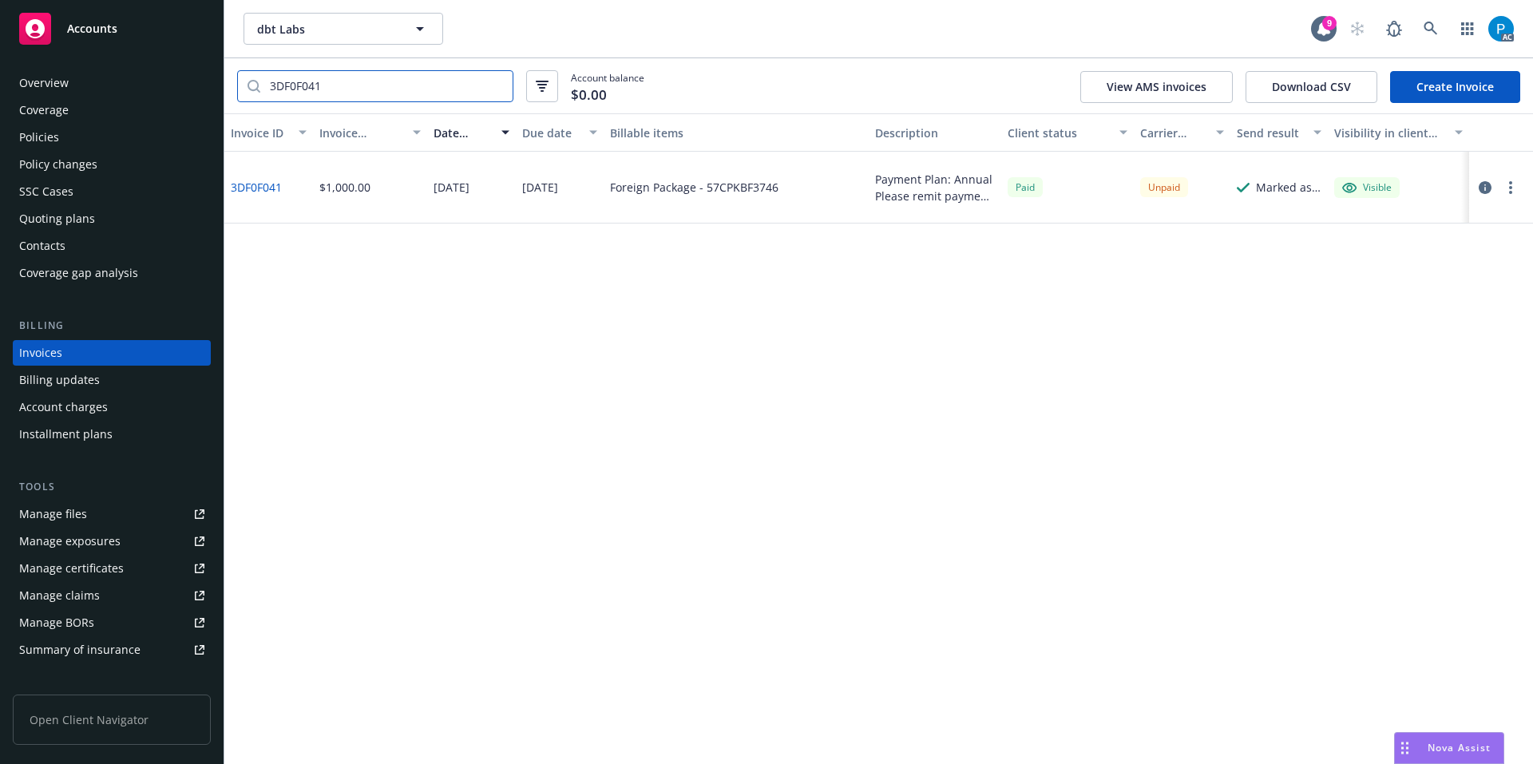
click at [363, 80] on input "3DF0F041" at bounding box center [386, 86] width 252 height 30
paste input "5D2AC8"
click at [1487, 184] on icon "button" at bounding box center [1485, 187] width 13 height 13
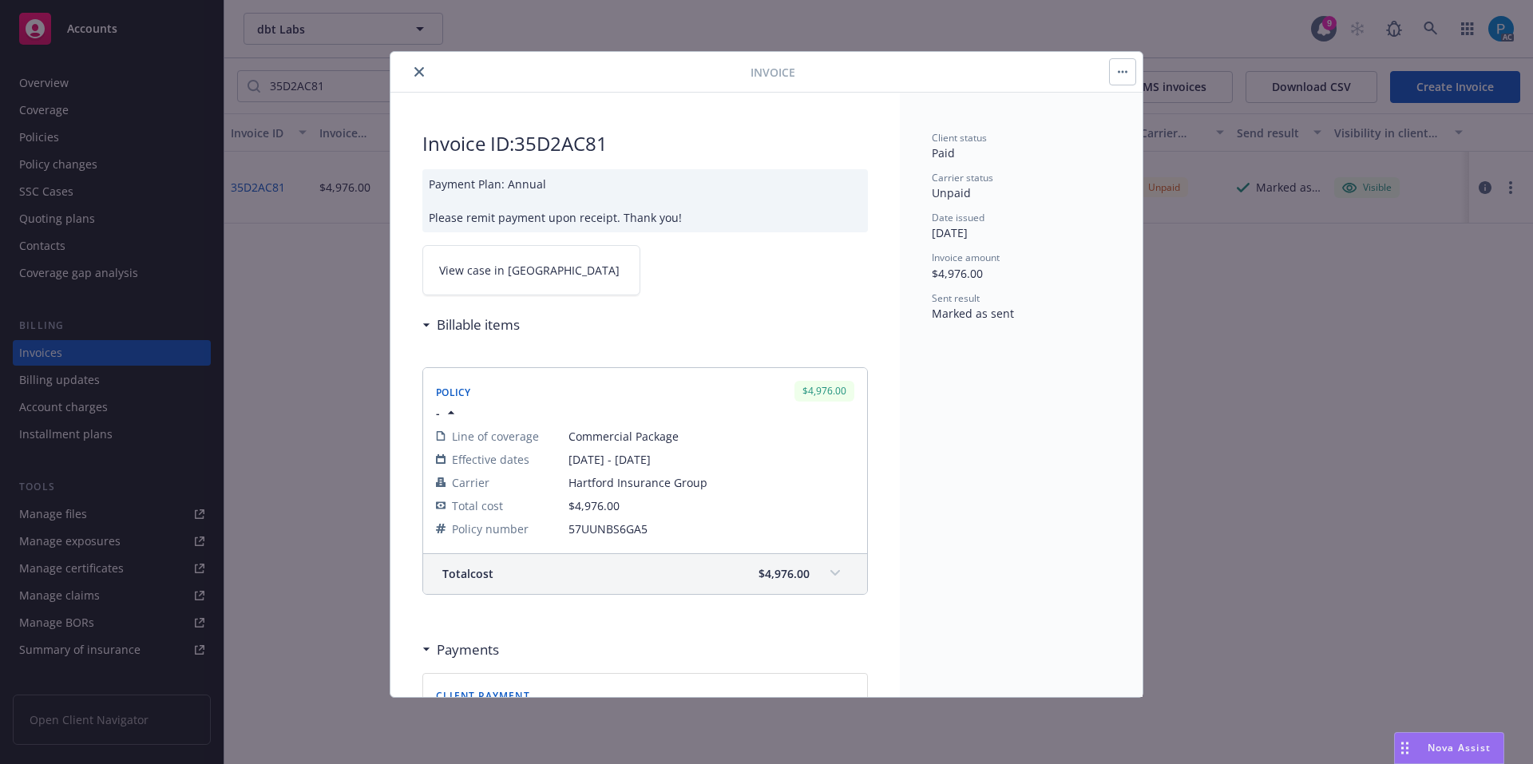
click at [520, 285] on link "View case in [GEOGRAPHIC_DATA]" at bounding box center [531, 270] width 218 height 50
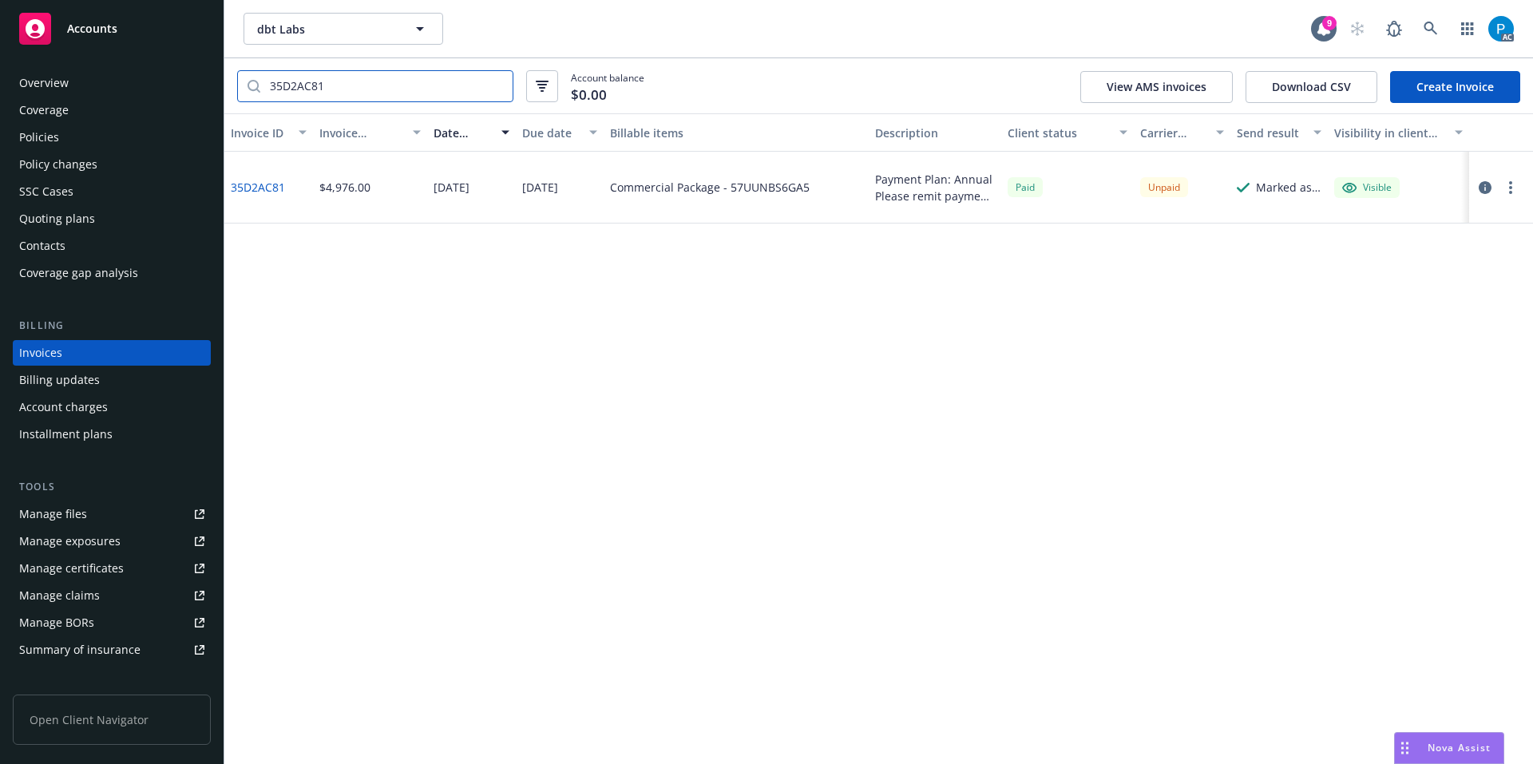
click at [329, 85] on input "35D2AC81" at bounding box center [386, 86] width 252 height 30
paste input "80D820F"
type input "380D820F"
click at [1489, 188] on icon "button" at bounding box center [1485, 187] width 13 height 13
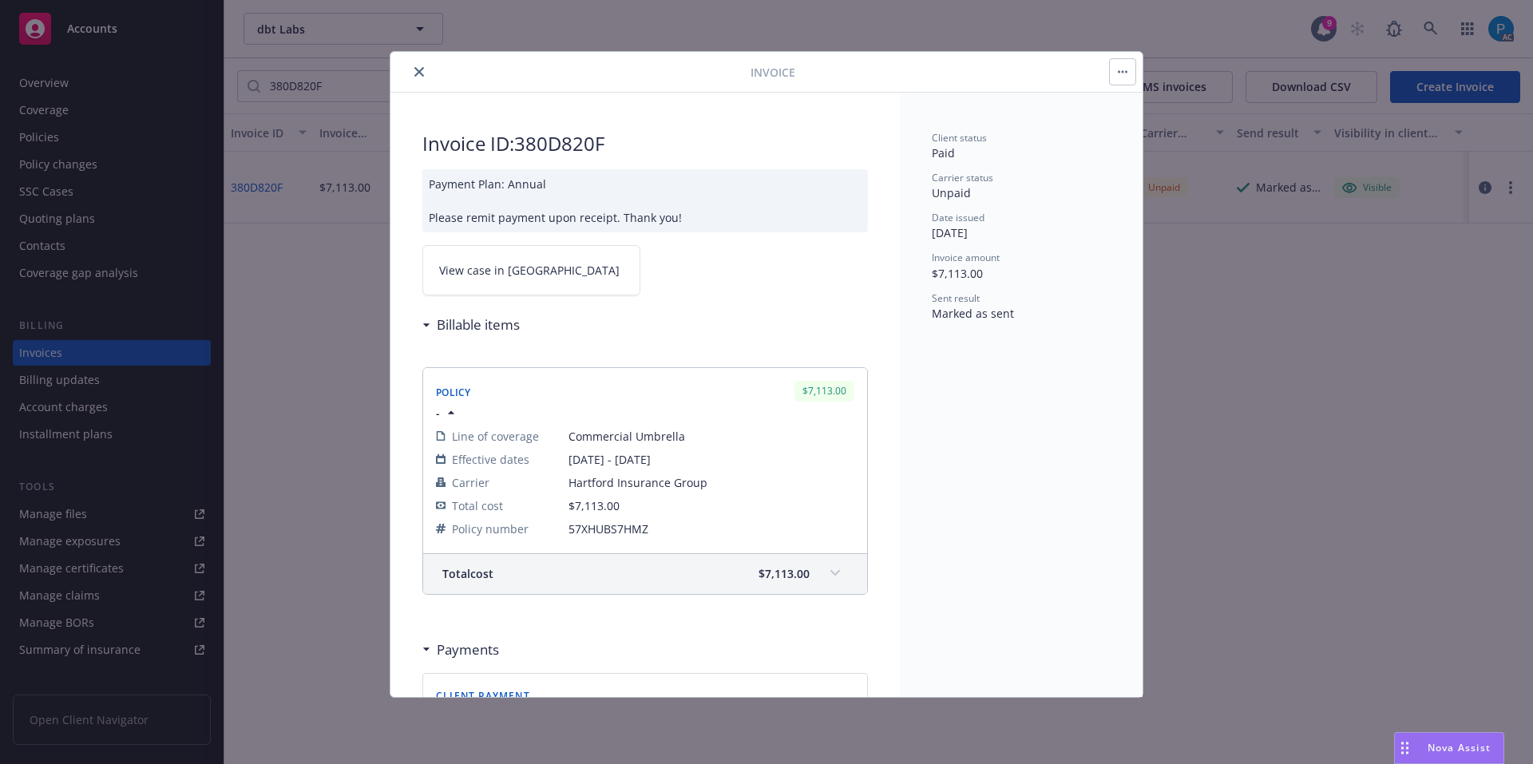
click at [521, 274] on span "View case in [GEOGRAPHIC_DATA]" at bounding box center [529, 270] width 180 height 17
